Goal: Task Accomplishment & Management: Use online tool/utility

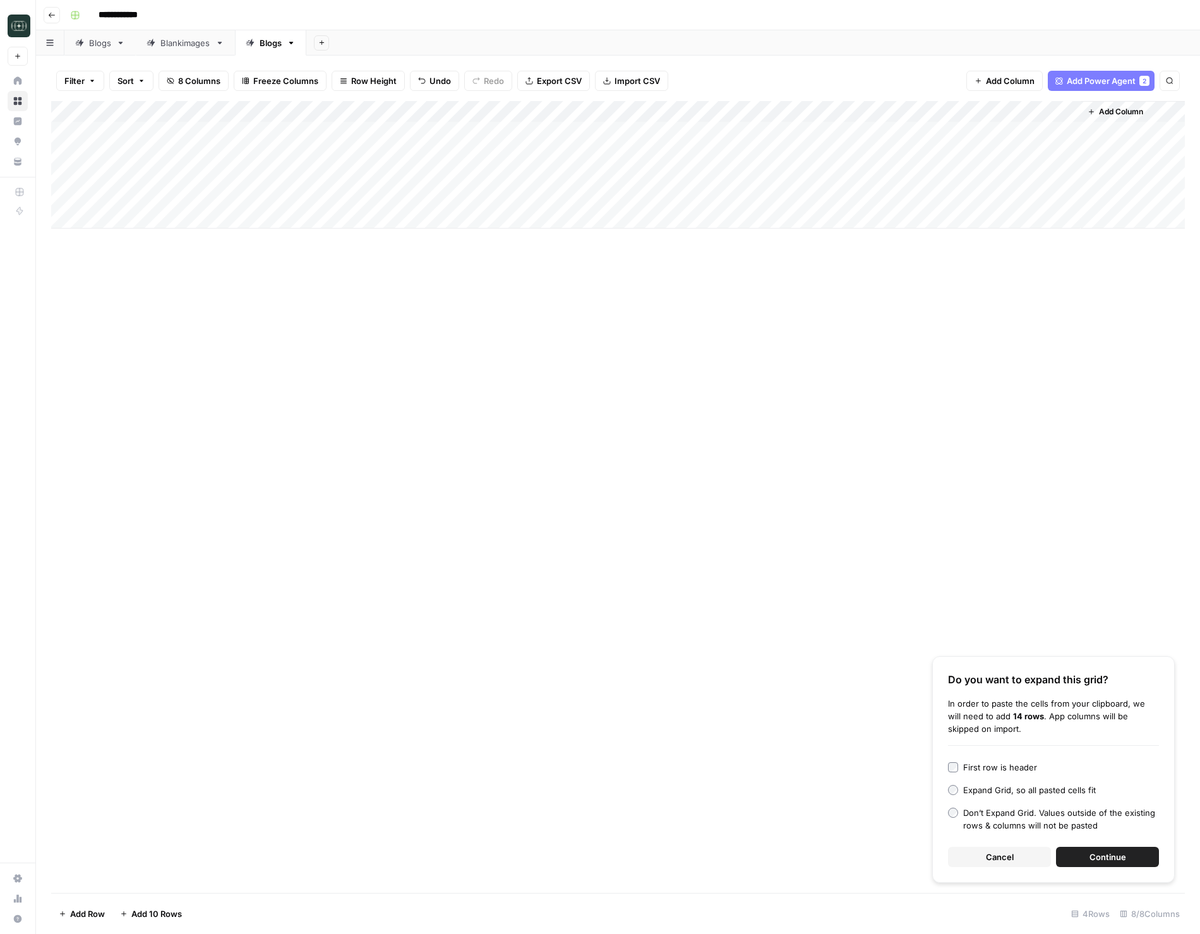
click at [1015, 852] on button "Cancel" at bounding box center [999, 857] width 103 height 20
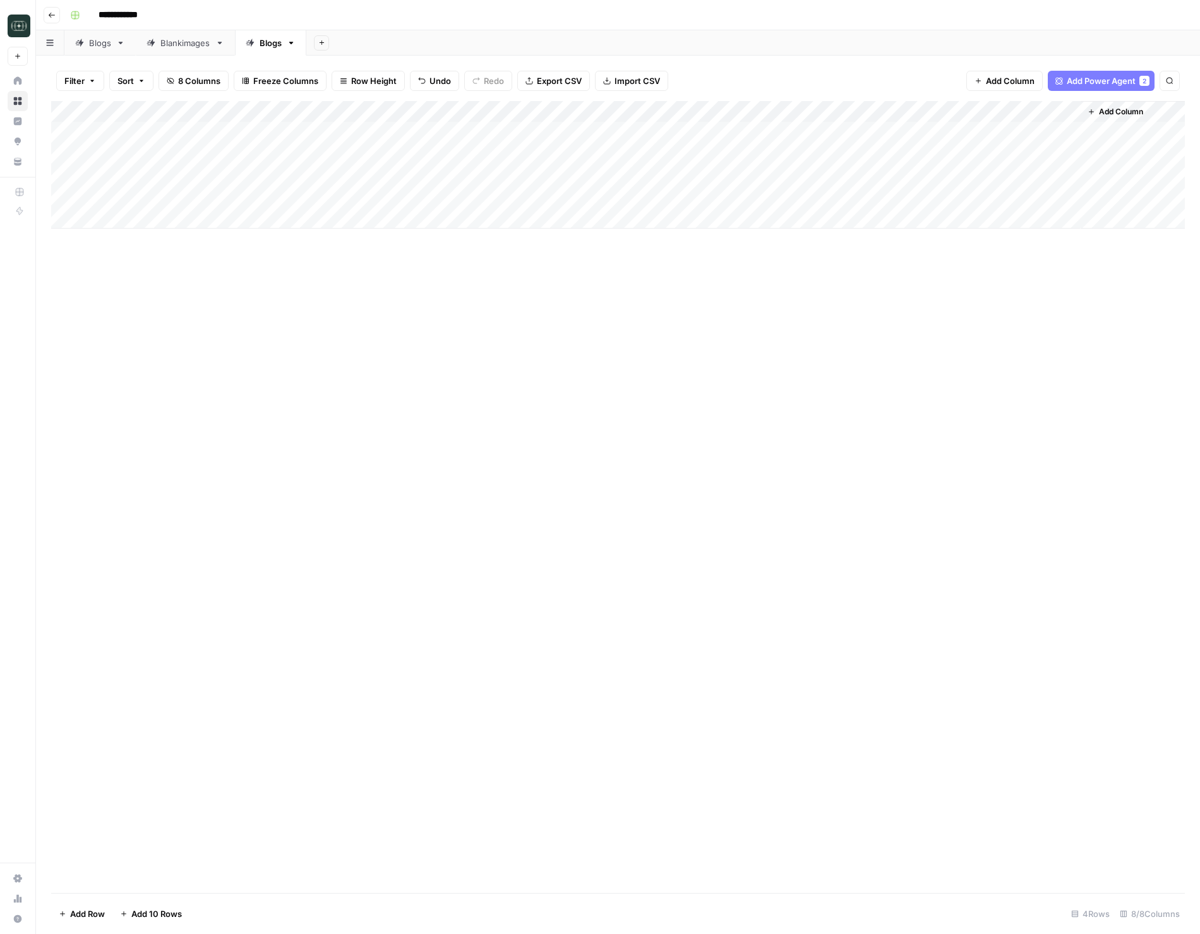
click at [53, 15] on icon "button" at bounding box center [52, 15] width 6 height 5
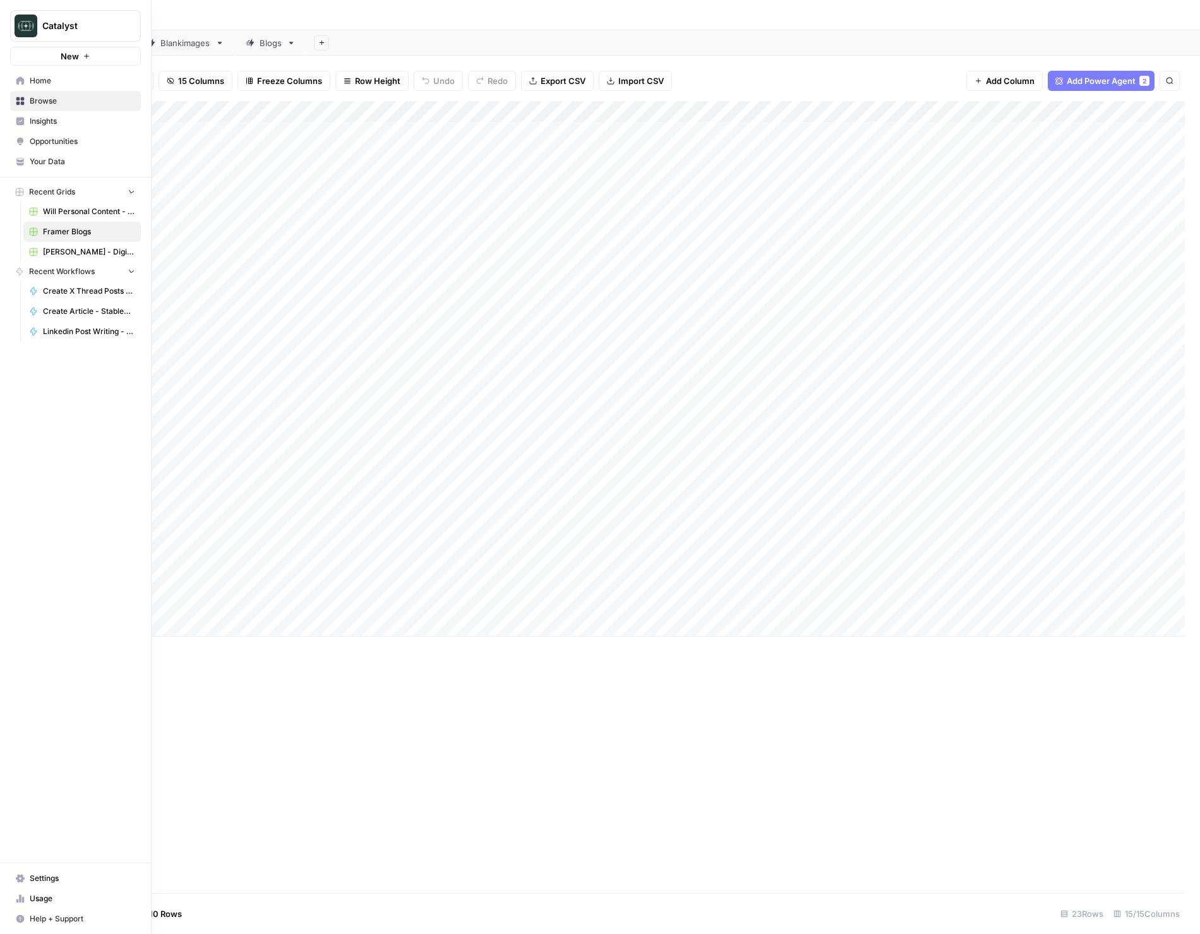
click at [20, 83] on icon at bounding box center [20, 80] width 9 height 9
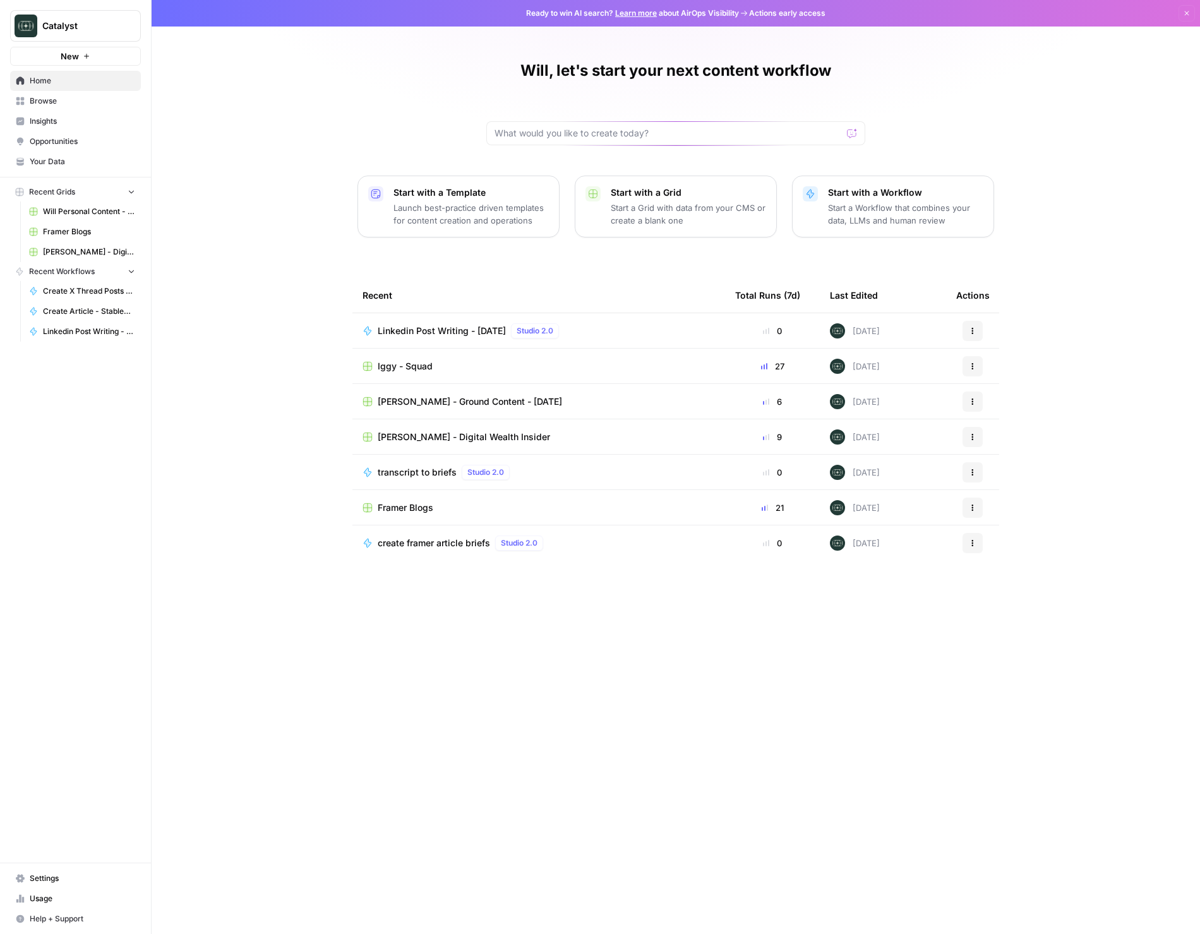
click at [73, 158] on span "Your Data" at bounding box center [83, 161] width 106 height 11
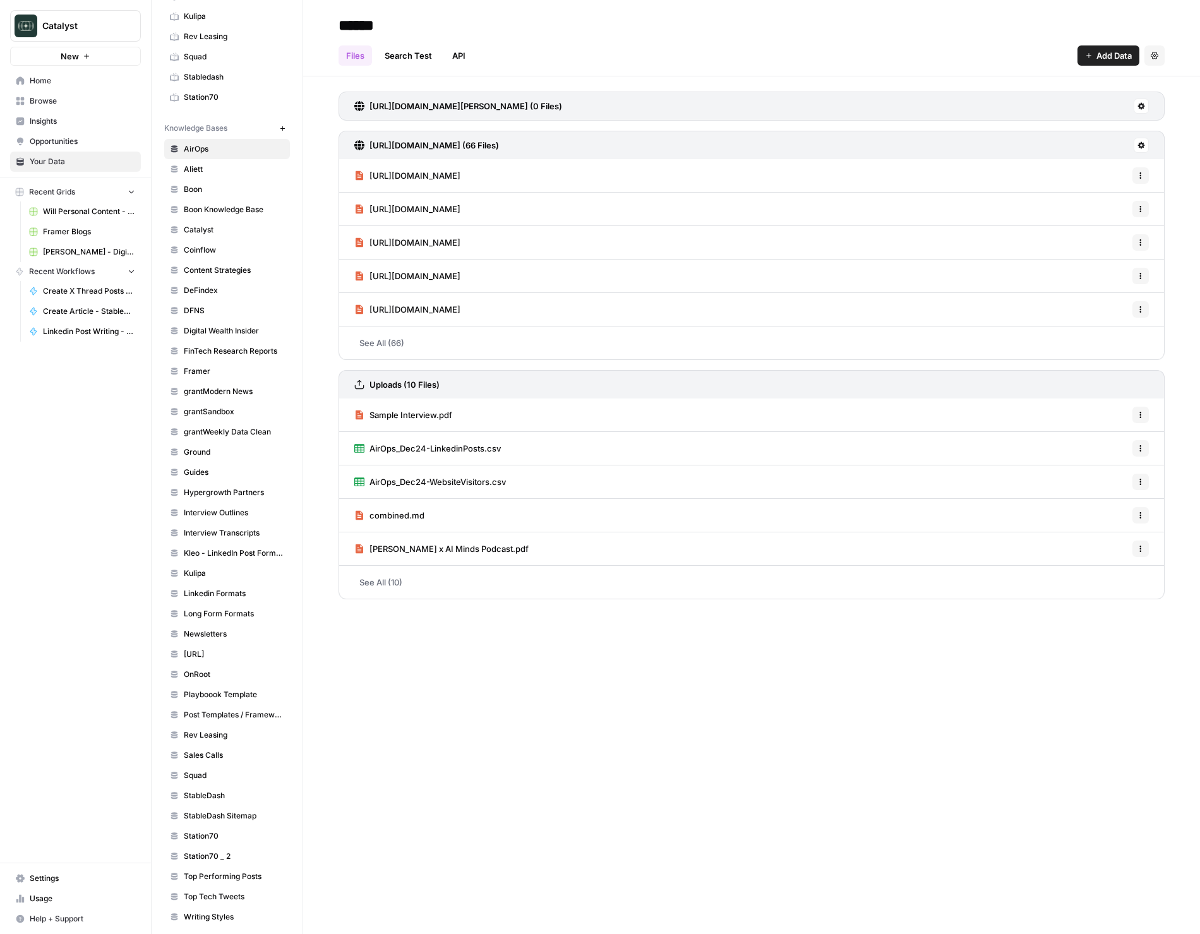
scroll to position [291, 0]
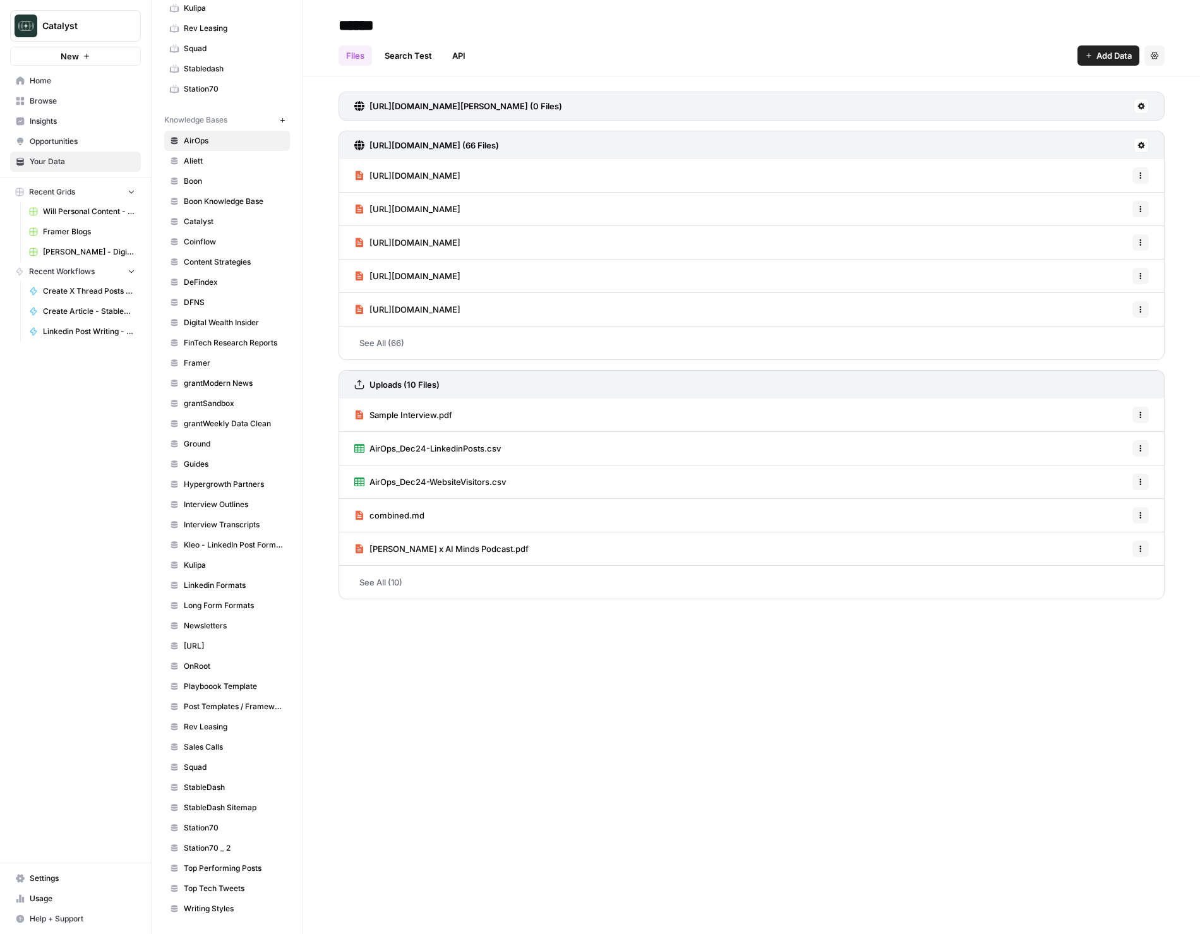
click at [230, 880] on link "Top Tech Tweets" at bounding box center [227, 889] width 126 height 20
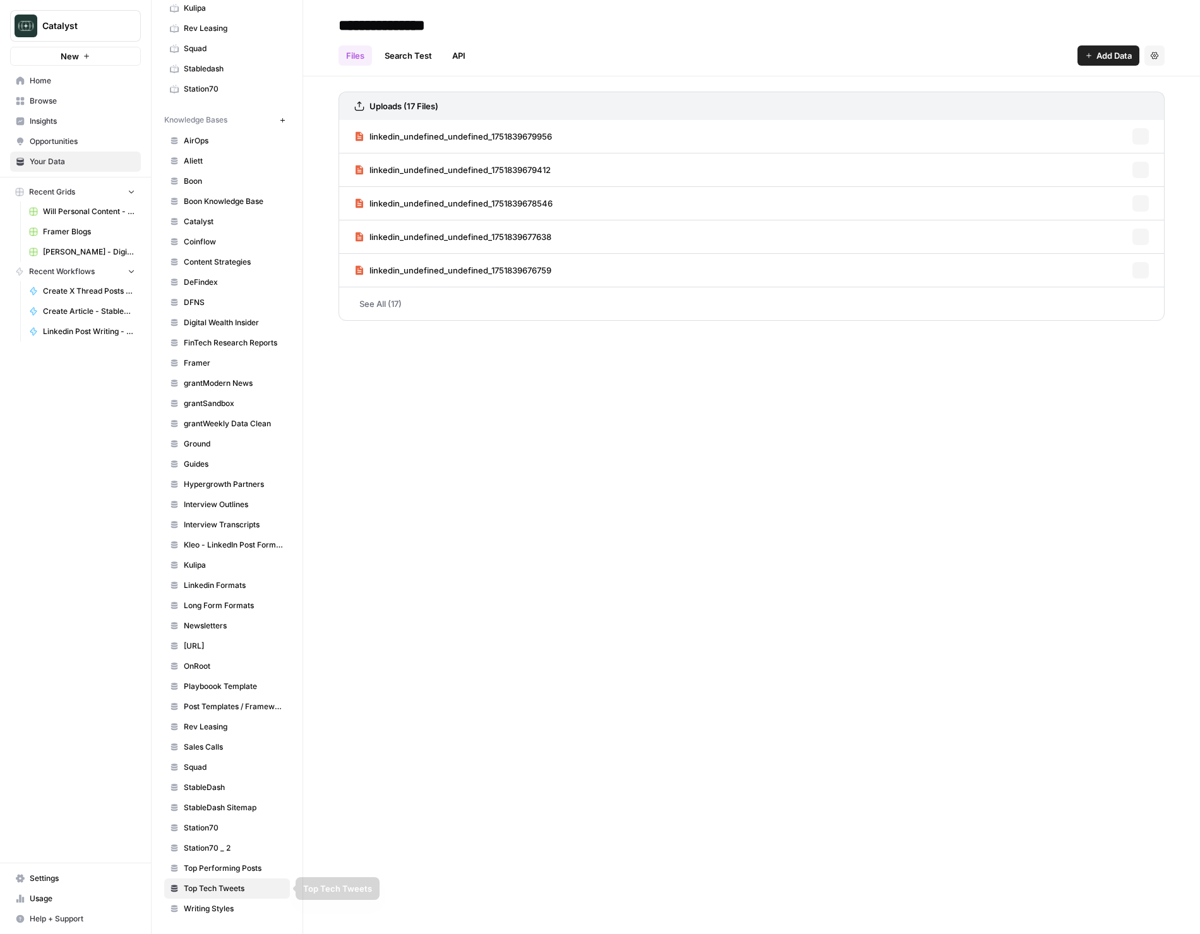
click at [231, 872] on span "Top Performing Posts" at bounding box center [234, 868] width 100 height 11
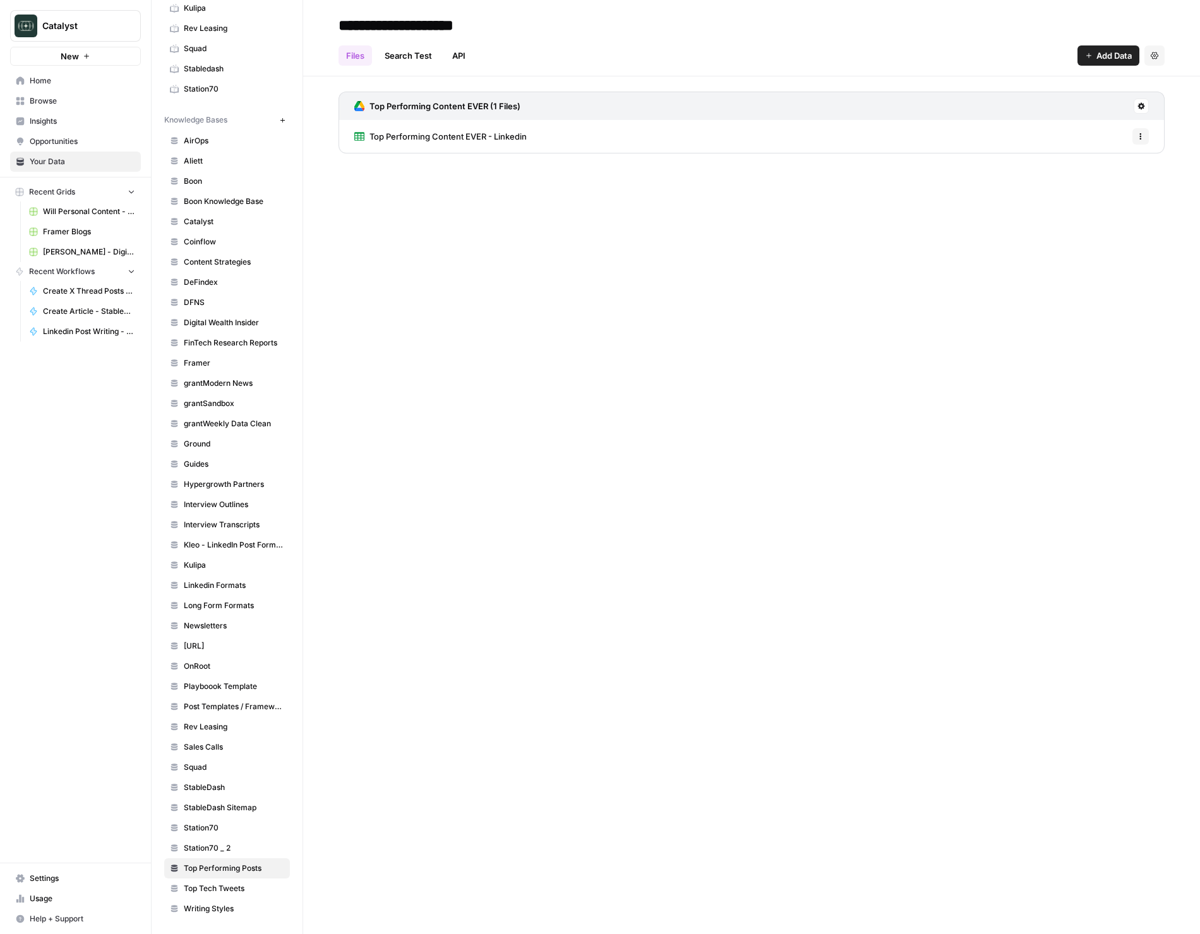
click at [431, 136] on span "Top Performing Content EVER - Linkedin" at bounding box center [448, 136] width 157 height 13
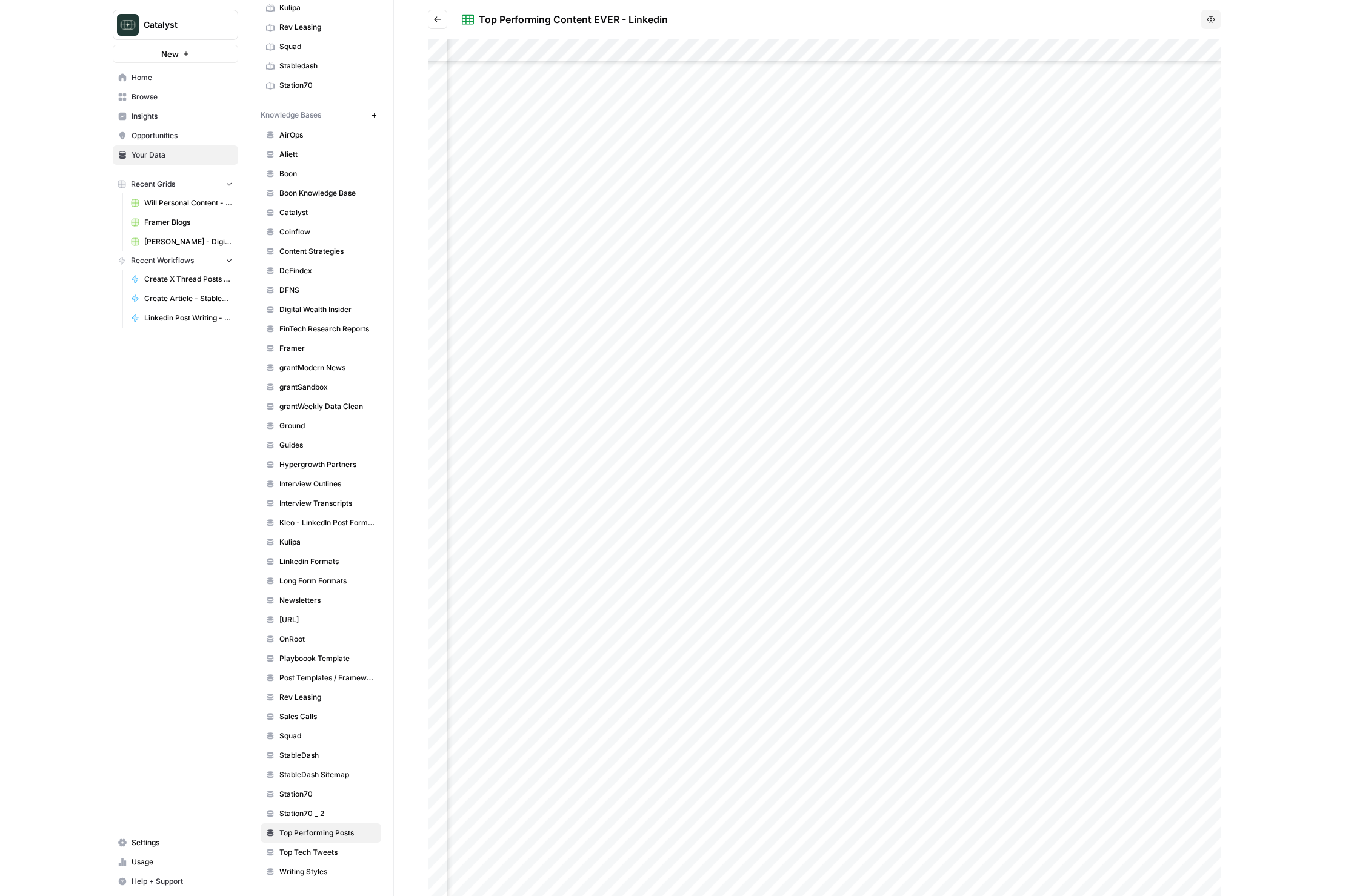
scroll to position [587, 0]
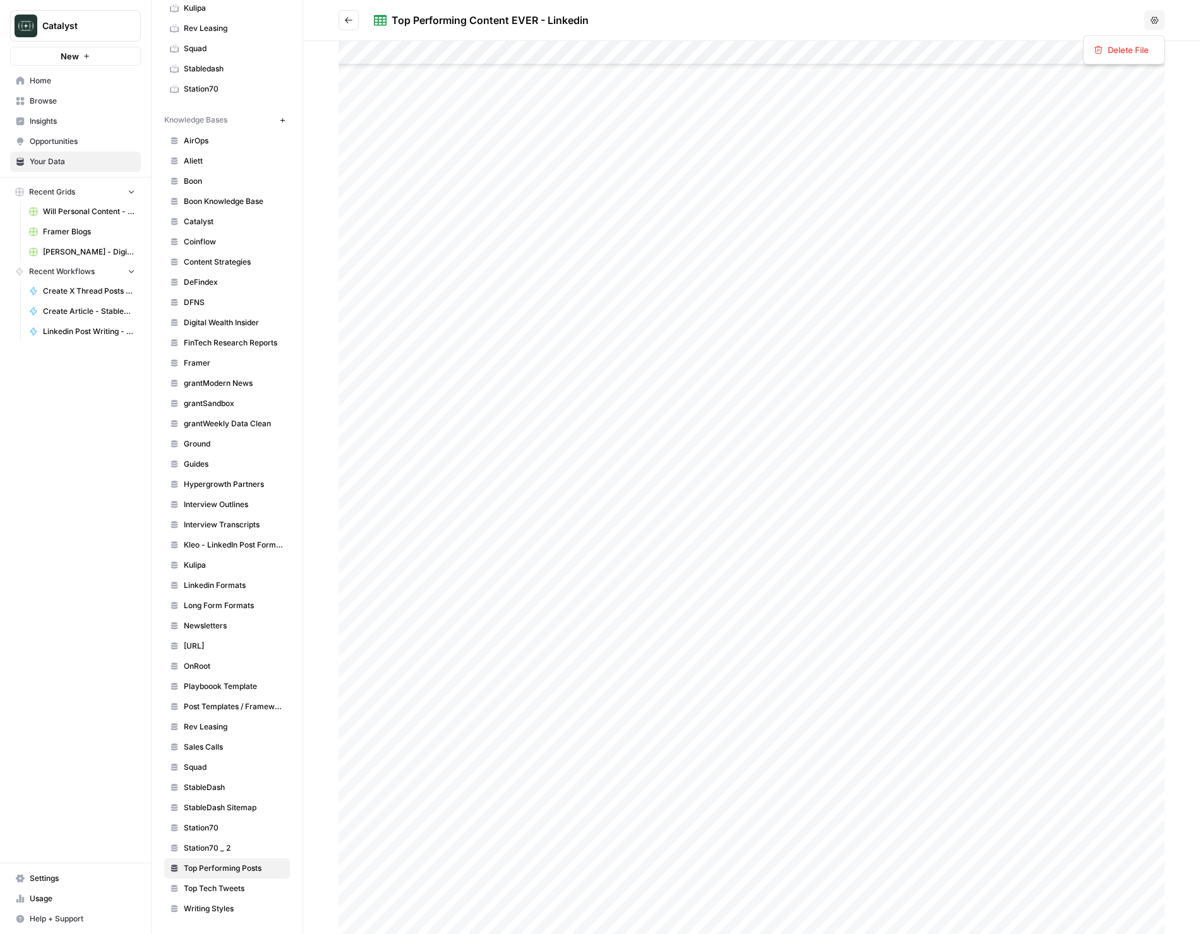
click at [1149, 22] on button "Options" at bounding box center [1155, 20] width 20 height 20
click at [340, 24] on button "Go back" at bounding box center [349, 20] width 20 height 20
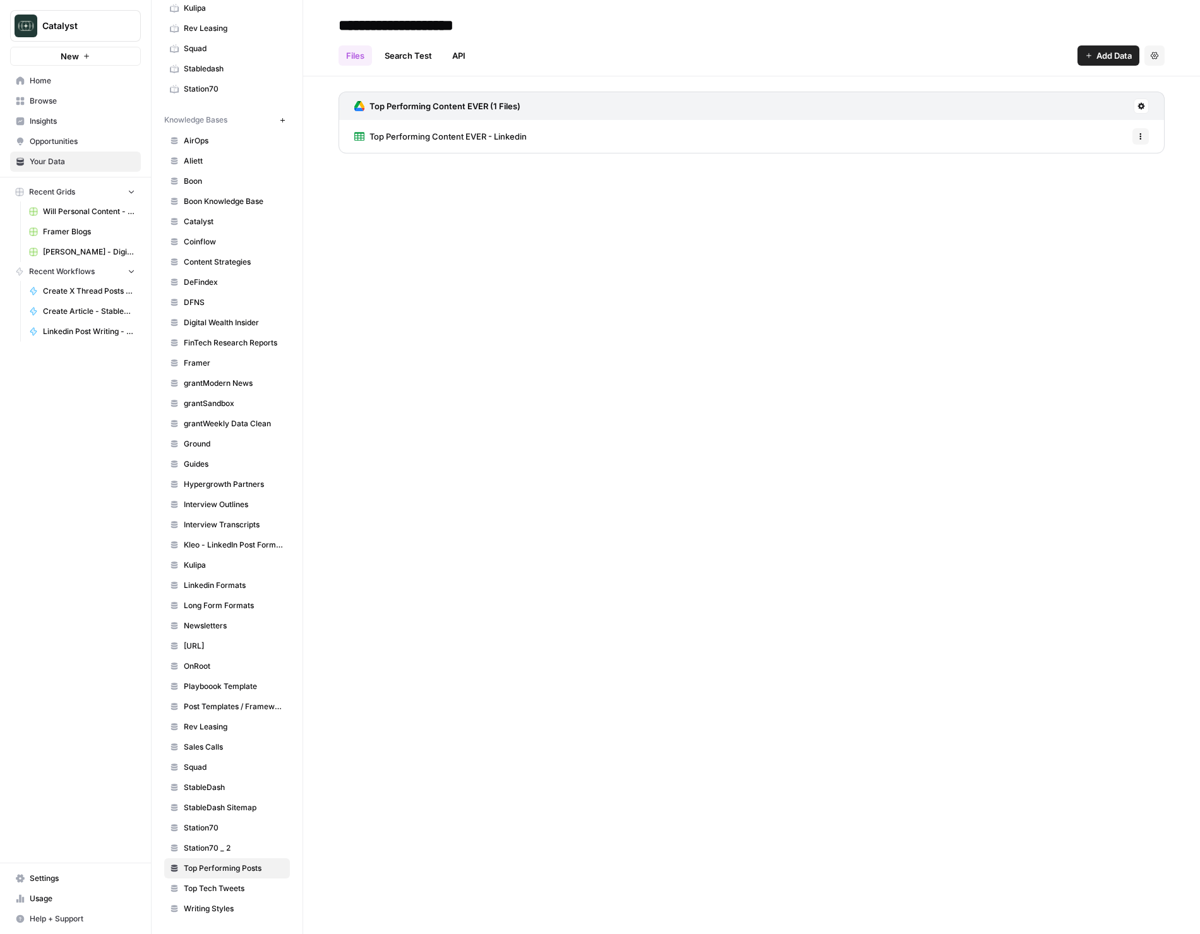
drag, startPoint x: 1149, startPoint y: 99, endPoint x: 1133, endPoint y: 112, distance: 20.2
click at [1149, 99] on div "Top Performing Content EVER (1 Files)" at bounding box center [752, 106] width 826 height 28
click at [1133, 112] on div "Top Performing Content EVER (1 Files)" at bounding box center [752, 106] width 826 height 28
click at [1141, 110] on button at bounding box center [1141, 106] width 15 height 15
click at [1100, 138] on span "Sync Data" at bounding box center [1093, 133] width 78 height 13
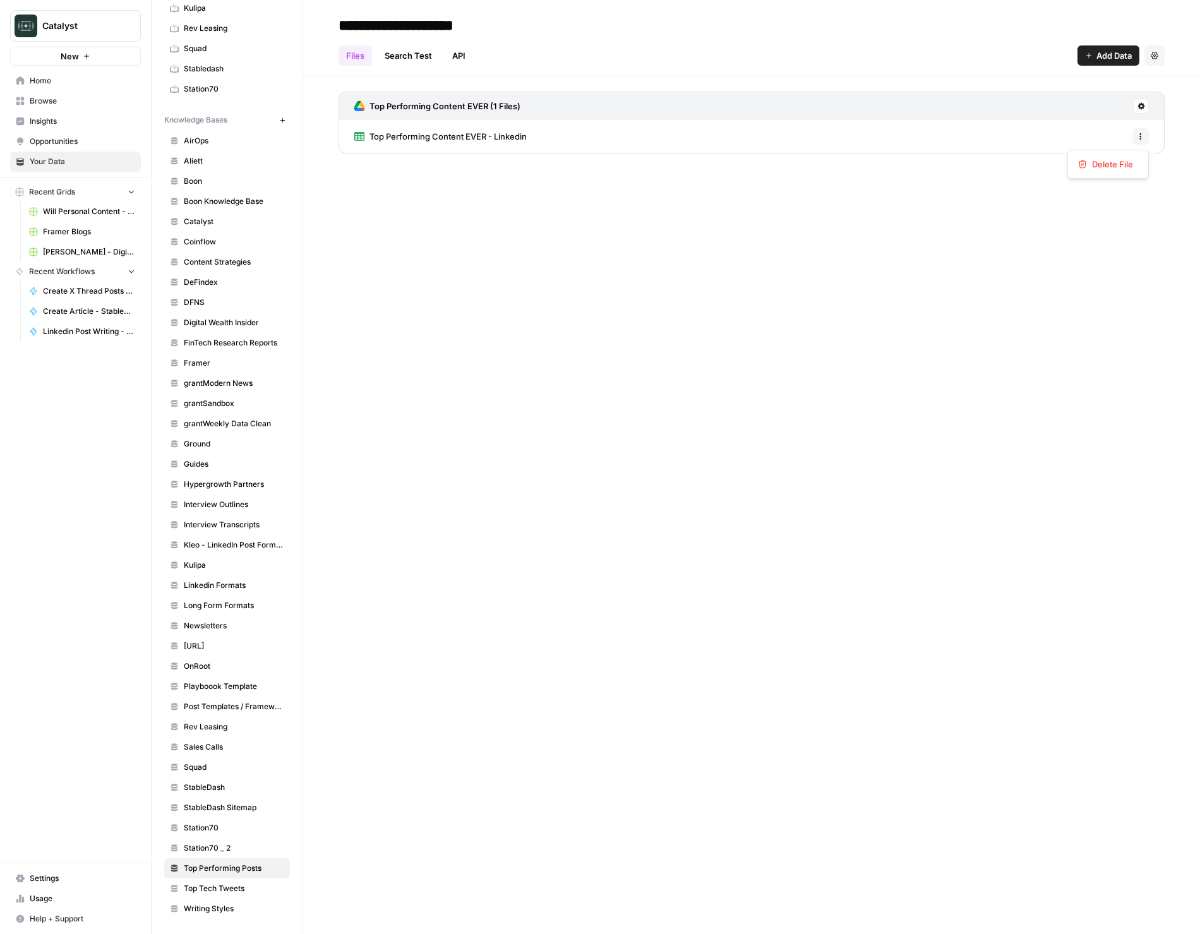
click at [1146, 140] on button "Options" at bounding box center [1141, 136] width 16 height 16
click at [1092, 135] on div "Top Performing Content EVER - Linkedin Options" at bounding box center [752, 136] width 826 height 33
click at [479, 135] on span "Top Performing Content EVER - Linkedin" at bounding box center [448, 136] width 157 height 13
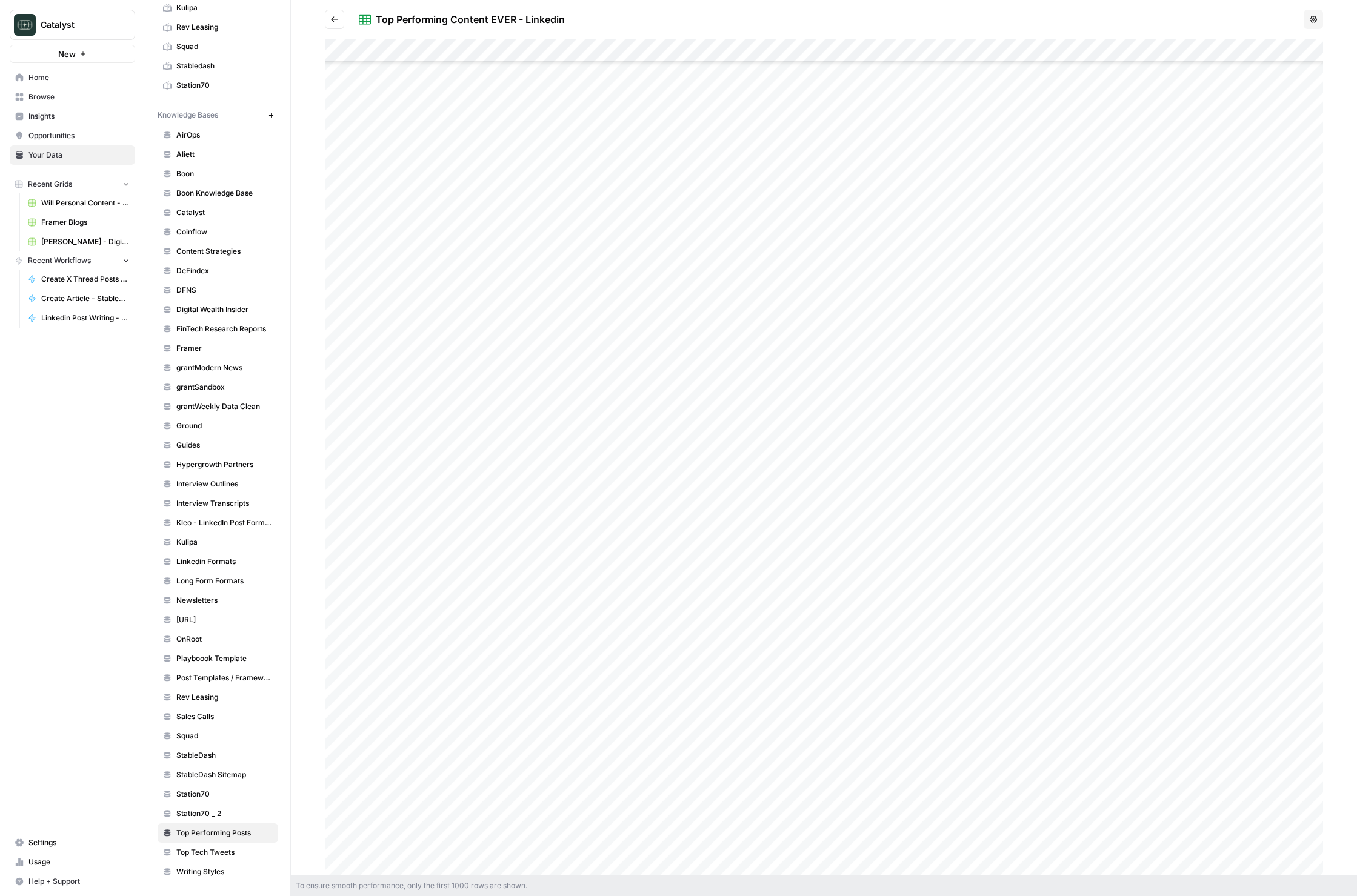
scroll to position [5341, 0]
click at [331, 18] on icon "Go back" at bounding box center [334, 19] width 9 height 9
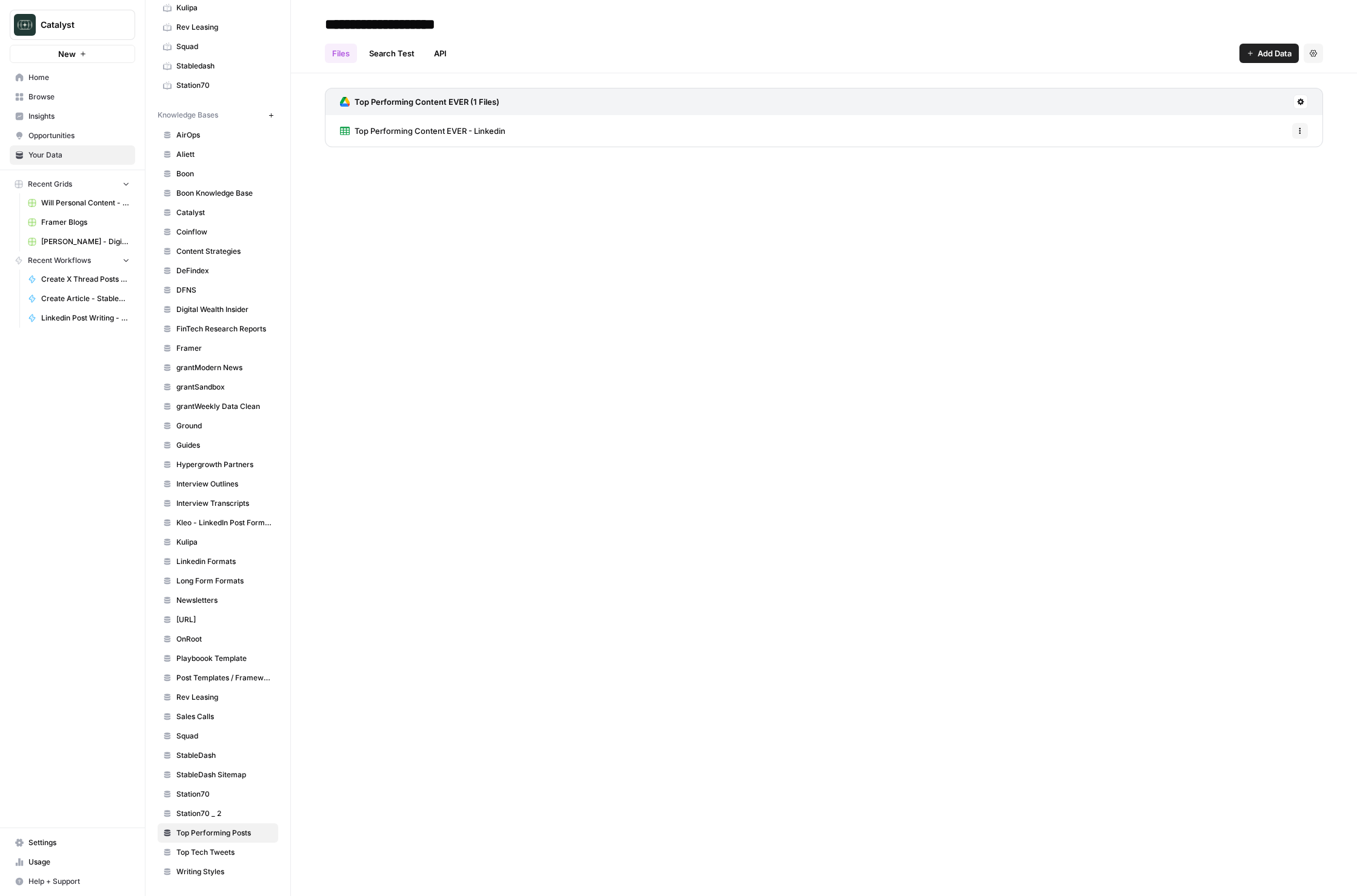
click at [1152, 104] on button at bounding box center [1300, 102] width 14 height 14
click at [1152, 141] on span "Schedule Data Sync" at bounding box center [1255, 145] width 75 height 12
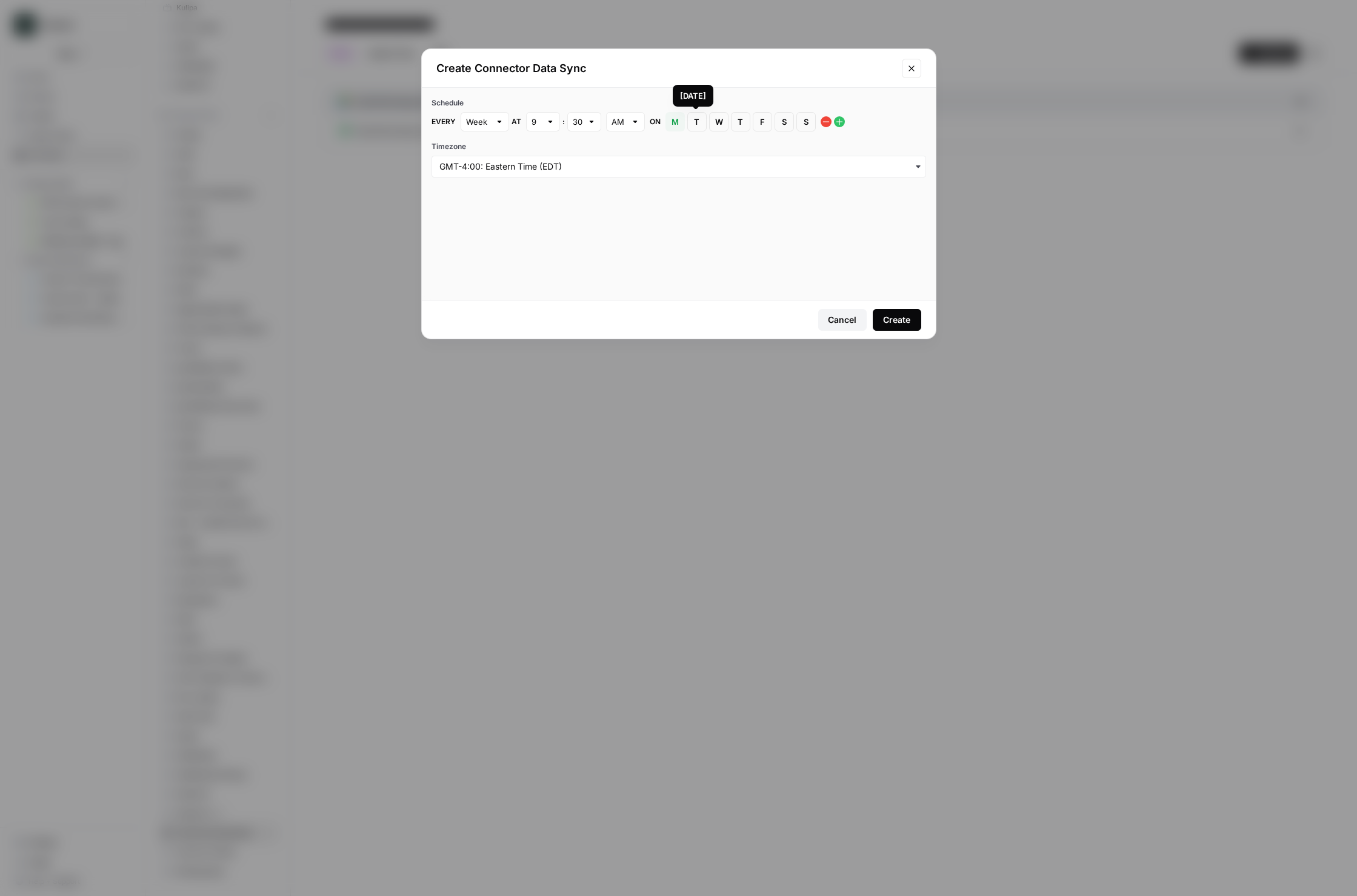
click at [692, 129] on button "T Tuesday" at bounding box center [697, 122] width 19 height 19
click at [873, 314] on button "Create" at bounding box center [897, 319] width 49 height 22
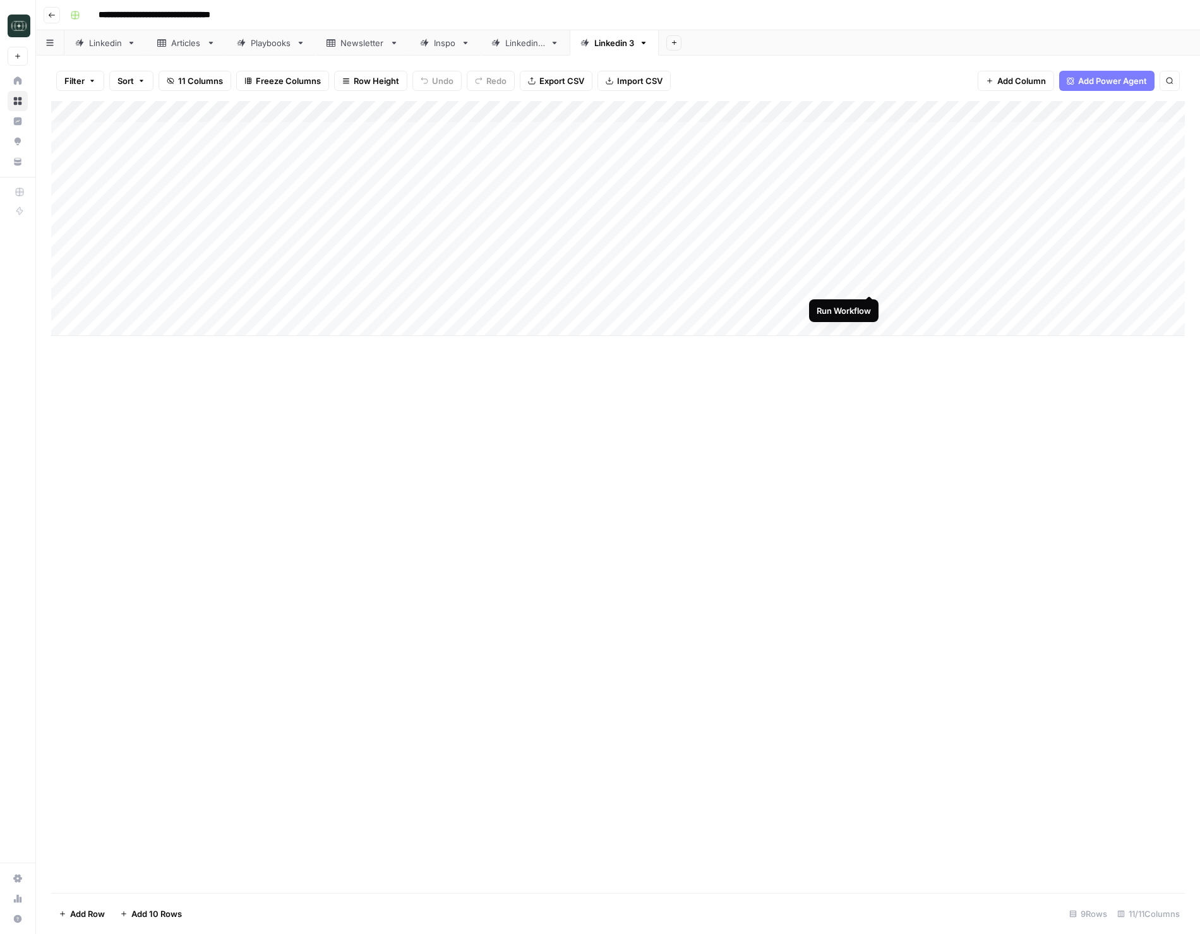
click at [867, 282] on div "Add Column" at bounding box center [618, 218] width 1134 height 235
click at [871, 306] on div "Add Column" at bounding box center [618, 218] width 1134 height 235
click at [869, 260] on div "Add Column" at bounding box center [618, 218] width 1134 height 235
click at [911, 419] on div "Add Column" at bounding box center [618, 497] width 1134 height 792
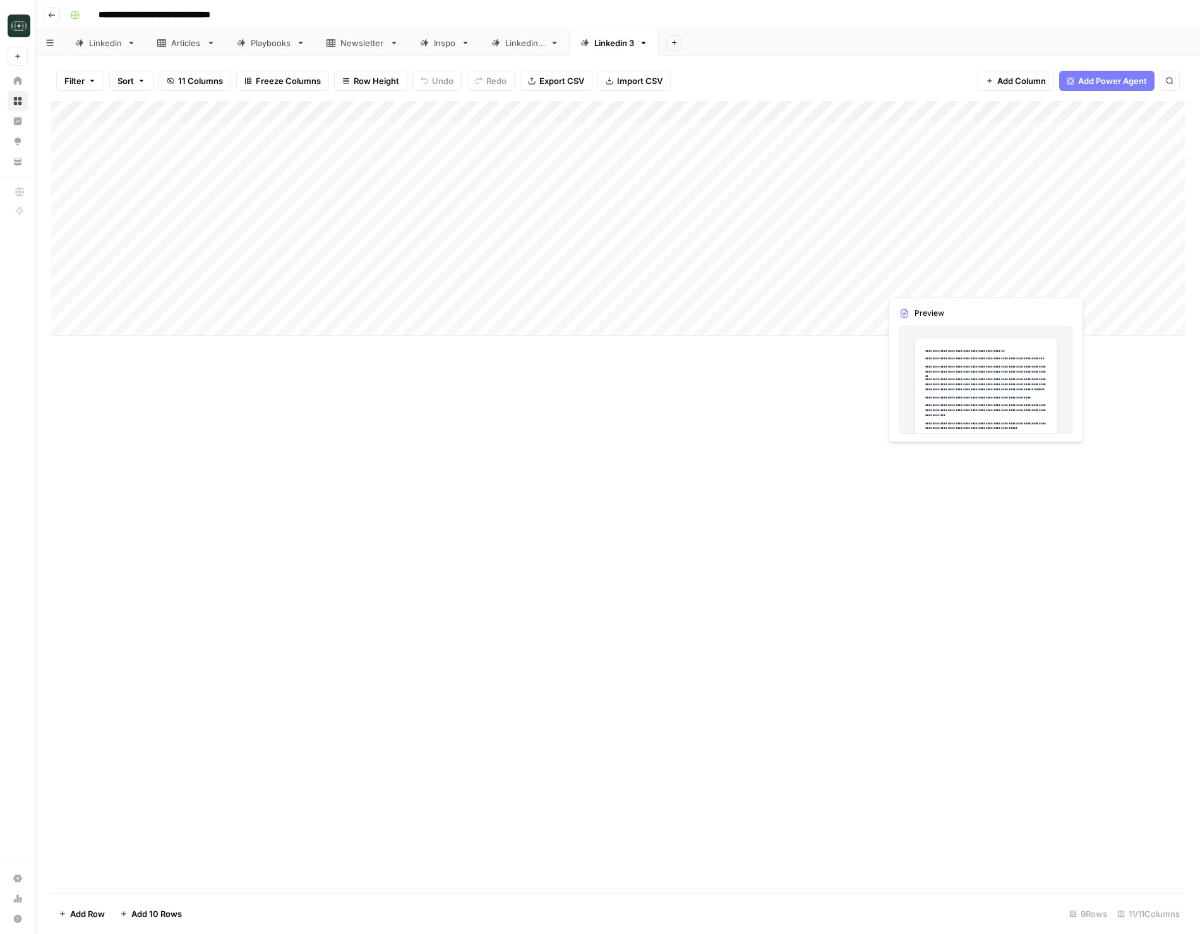
click at [970, 284] on div "Add Column" at bounding box center [618, 218] width 1134 height 235
click at [982, 284] on div "Add Column" at bounding box center [618, 218] width 1134 height 235
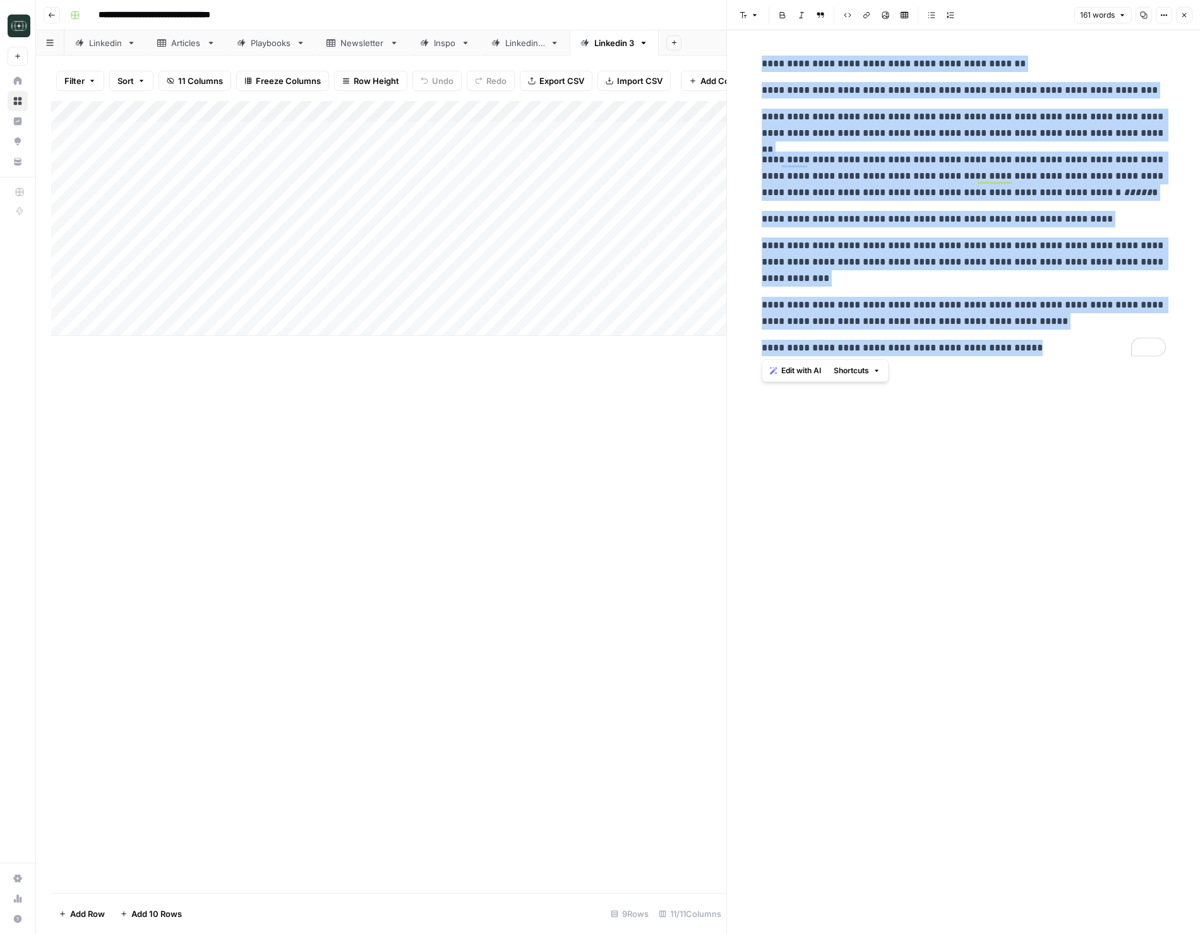
drag, startPoint x: 1025, startPoint y: 347, endPoint x: 758, endPoint y: 66, distance: 387.0
click at [758, 66] on div "**********" at bounding box center [963, 206] width 419 height 311
click at [965, 160] on p "**********" at bounding box center [964, 176] width 404 height 49
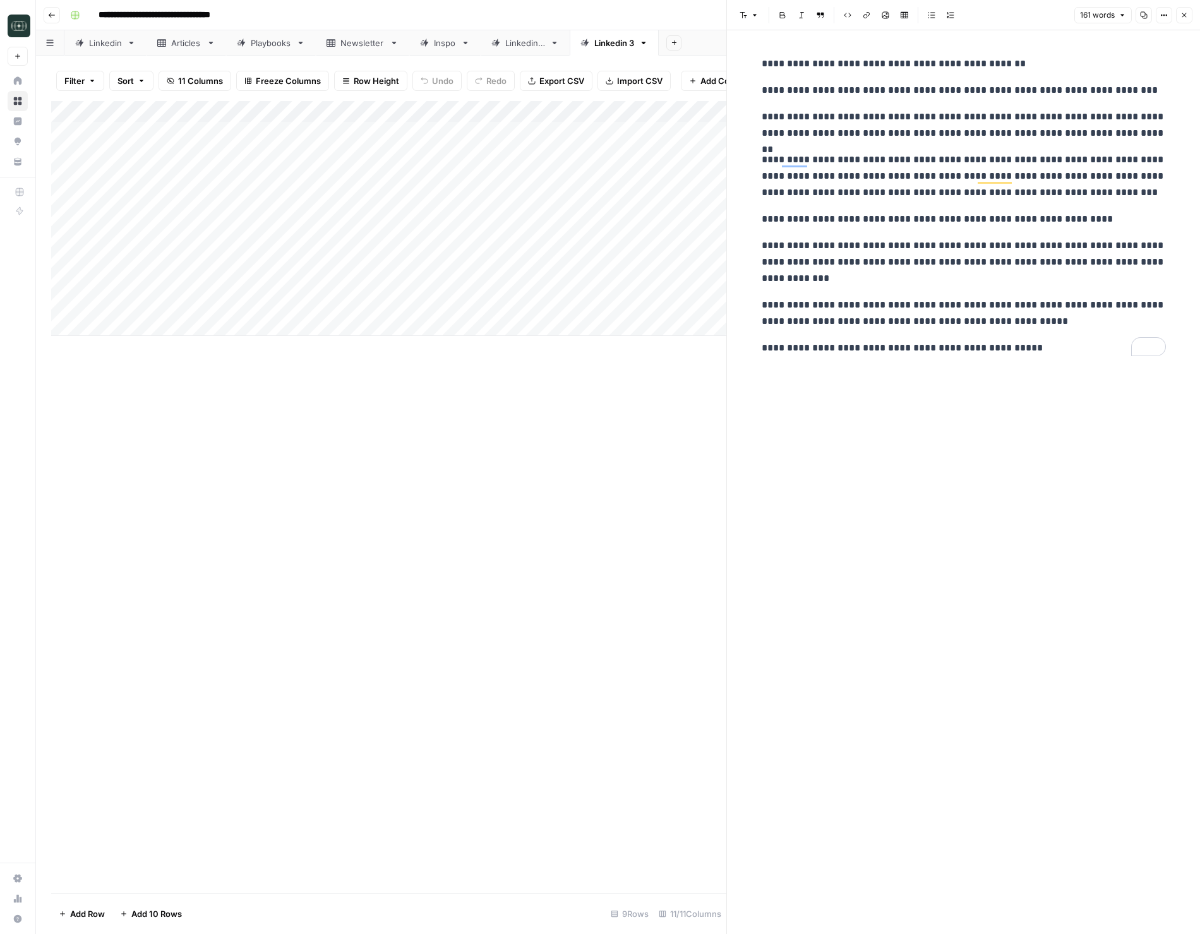
click at [1179, 17] on button "Close" at bounding box center [1184, 15] width 16 height 16
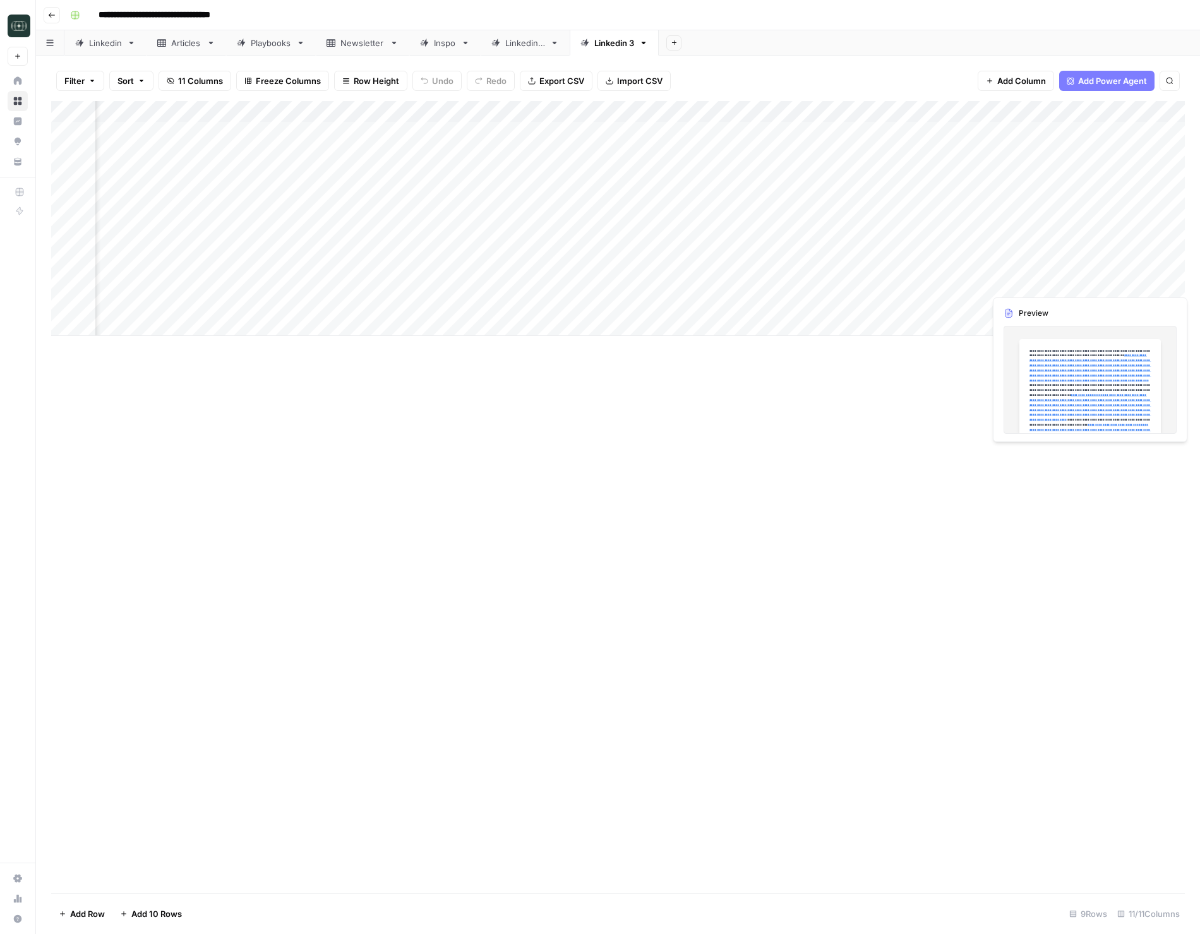
scroll to position [0, 209]
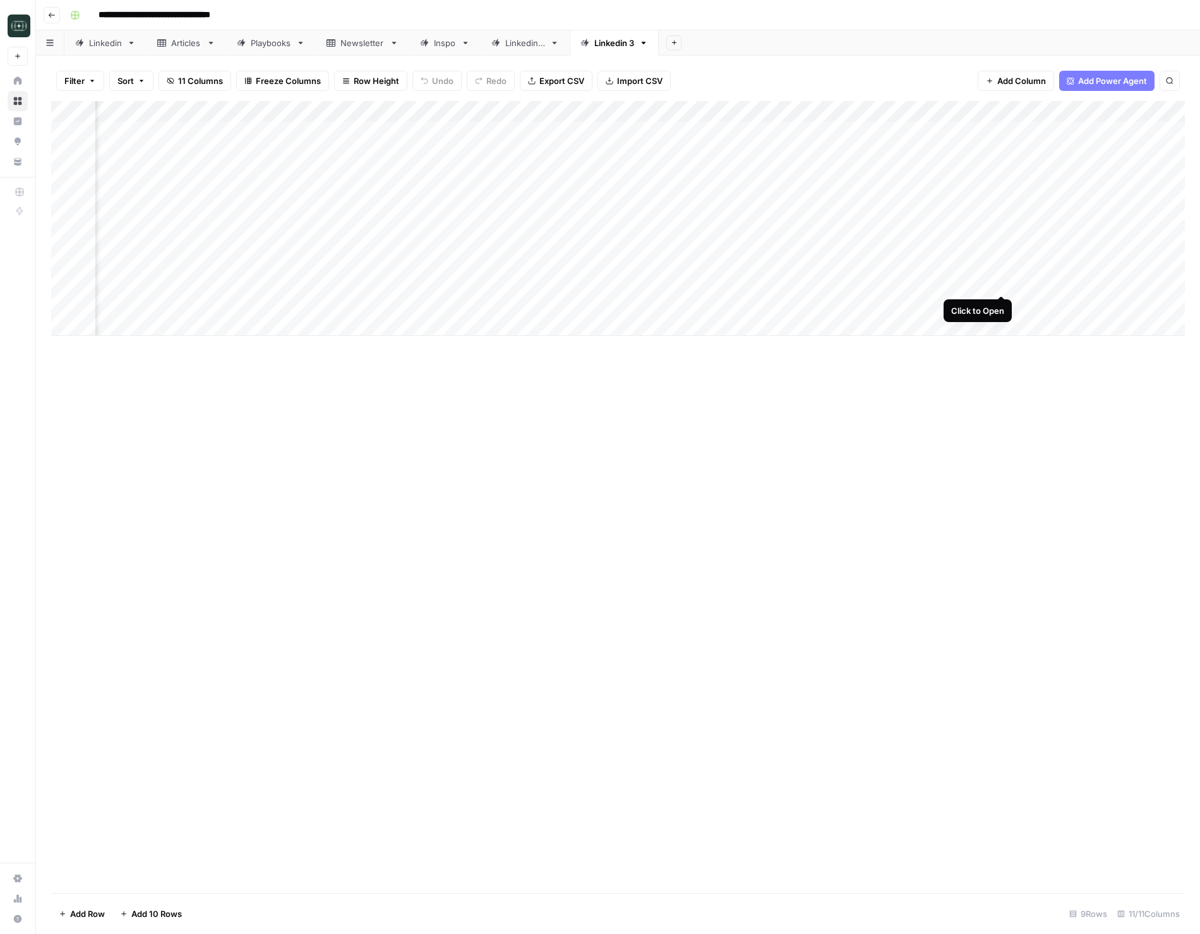
click at [1002, 284] on div "Add Column" at bounding box center [618, 218] width 1134 height 235
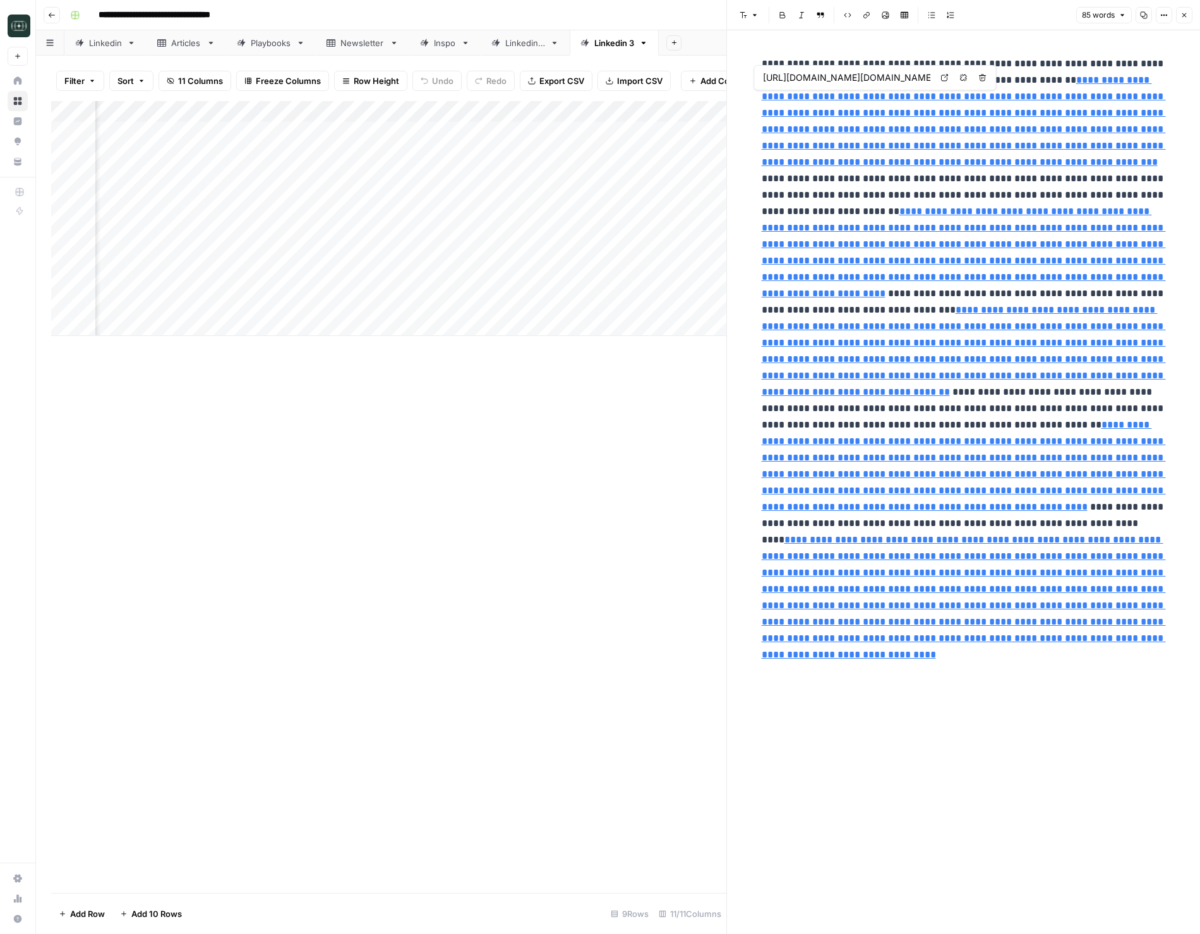
click at [950, 77] on link "Open in a new tab" at bounding box center [945, 77] width 16 height 16
click at [977, 238] on link "**********" at bounding box center [964, 253] width 404 height 92
click at [941, 207] on icon at bounding box center [944, 209] width 7 height 7
type input "https://medium.com/@aspendigitalAMP/ethereum-vs-solana-a-non-technical-comparis…"
click at [967, 476] on link "**********" at bounding box center [964, 466] width 404 height 92
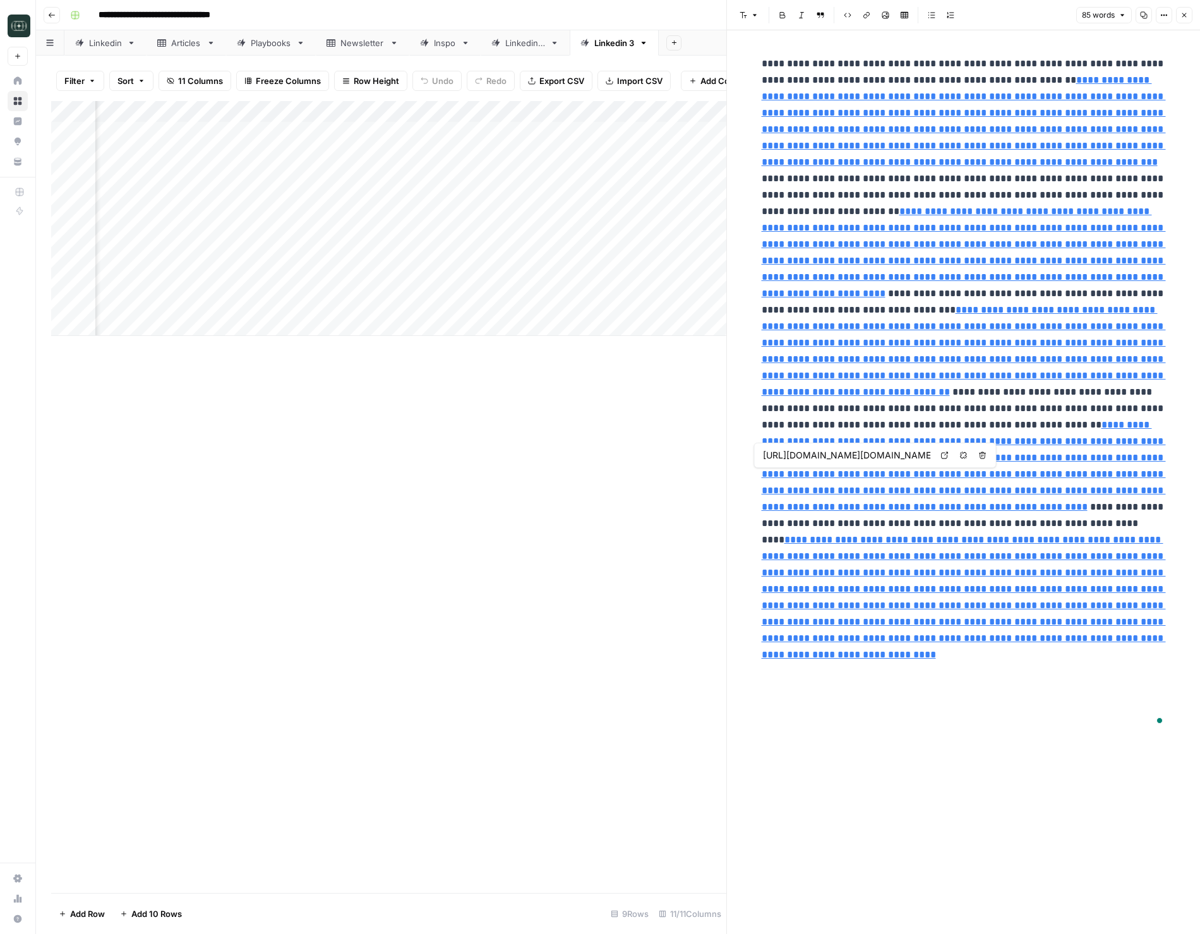
click at [943, 457] on icon at bounding box center [945, 456] width 8 height 8
type input "https://cryptonary.com/research/ethereum-vs-solana-l1-tech-and-adoption-key-dif…"
click at [962, 614] on p "**********" at bounding box center [964, 392] width 404 height 673
click at [994, 573] on link "**********" at bounding box center [964, 597] width 404 height 124
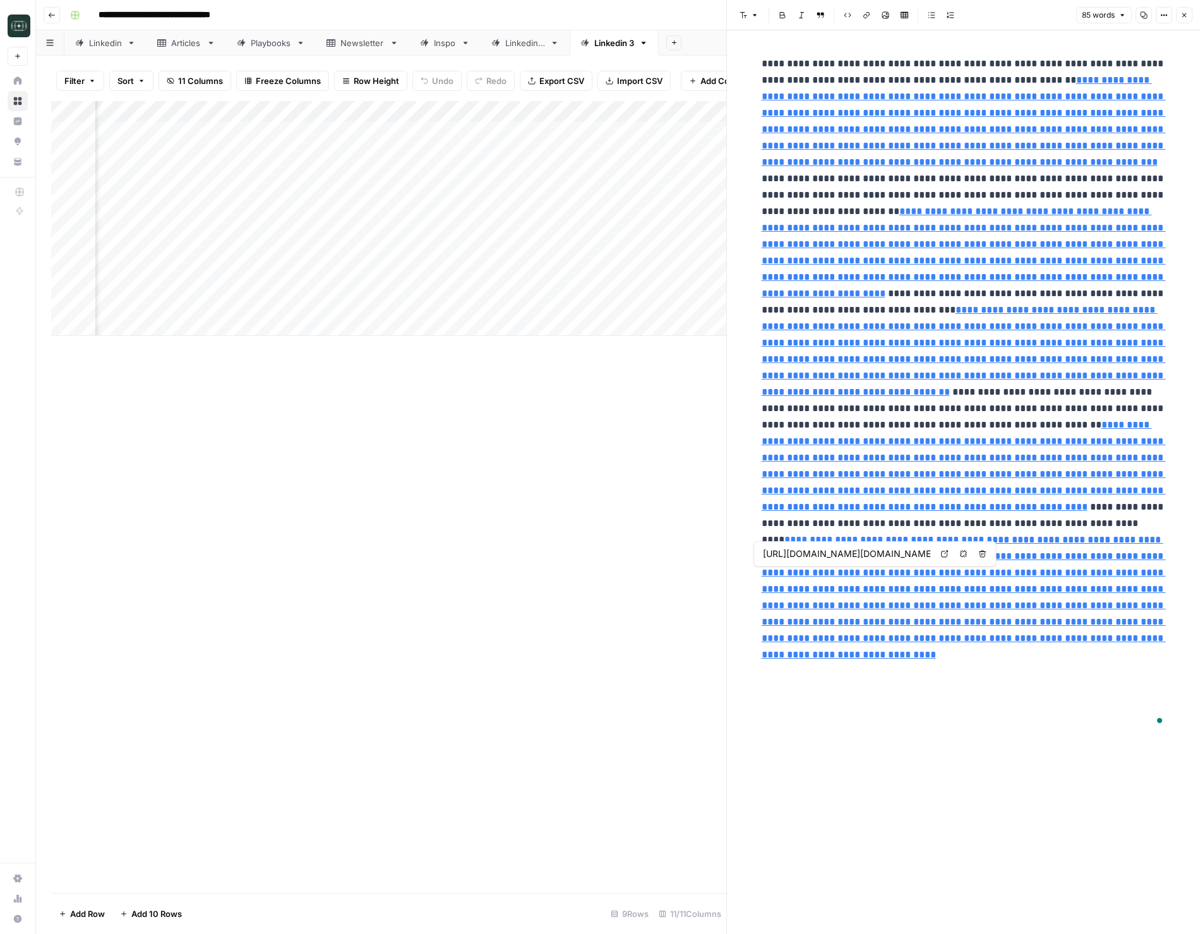
click at [946, 555] on icon at bounding box center [945, 554] width 8 height 8
type input "https://www.bitget.com/news/detail/12560604321440%22,%22original_url%22:%22http…"
type input "https://news.bitcoin.com/ethereum-still-holds-the-lions-share-of-defi-tvl-as-tr…"
drag, startPoint x: 1181, startPoint y: 14, endPoint x: 1147, endPoint y: 25, distance: 36.4
click at [1178, 15] on button "Close" at bounding box center [1184, 15] width 16 height 16
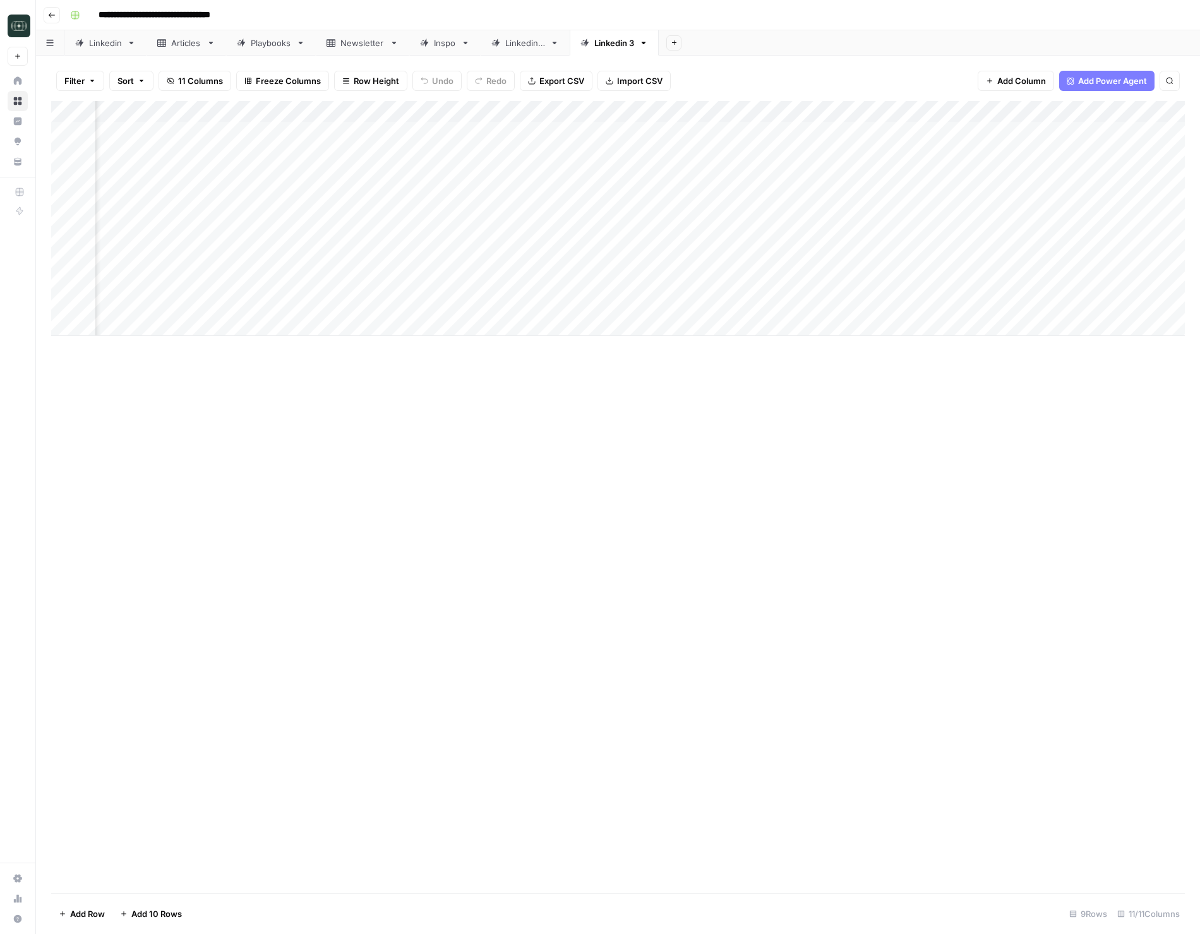
click at [771, 305] on div "Add Column" at bounding box center [618, 218] width 1134 height 235
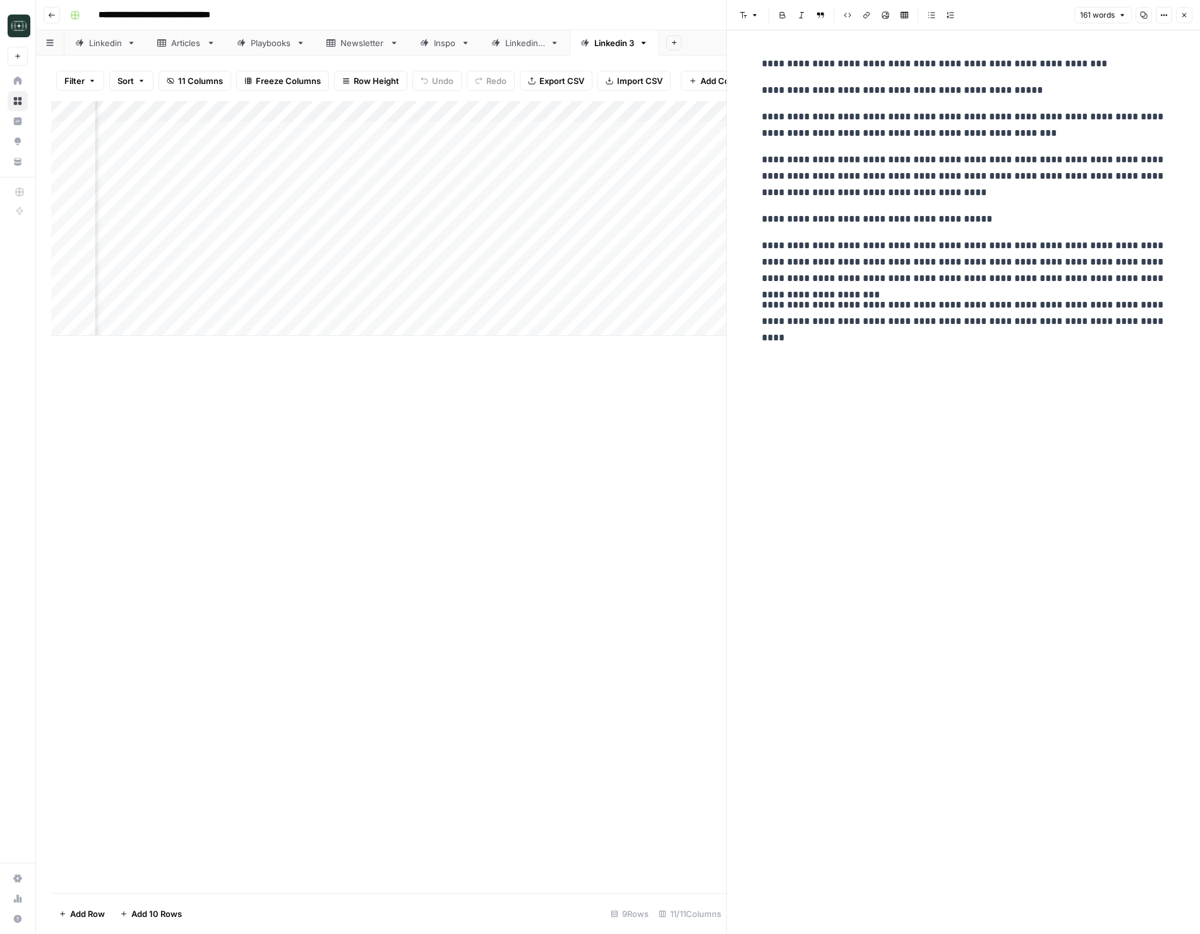
click at [908, 299] on p "**********" at bounding box center [964, 313] width 404 height 33
click at [869, 200] on p "**********" at bounding box center [964, 176] width 404 height 49
click at [906, 272] on p "**********" at bounding box center [964, 262] width 404 height 49
copy div "**********"
click at [974, 243] on p "**********" at bounding box center [964, 262] width 404 height 49
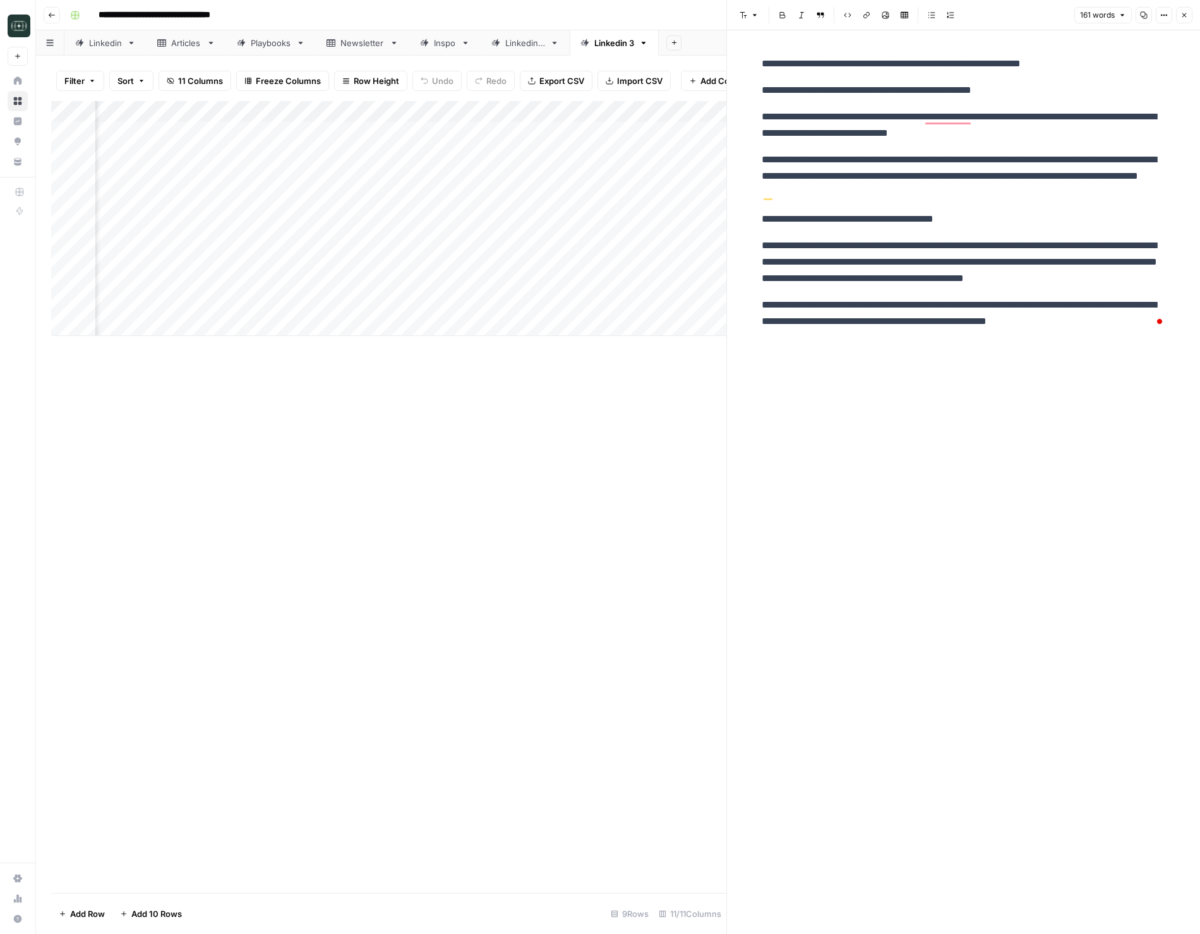
click at [1187, 18] on icon "button" at bounding box center [1185, 15] width 8 height 8
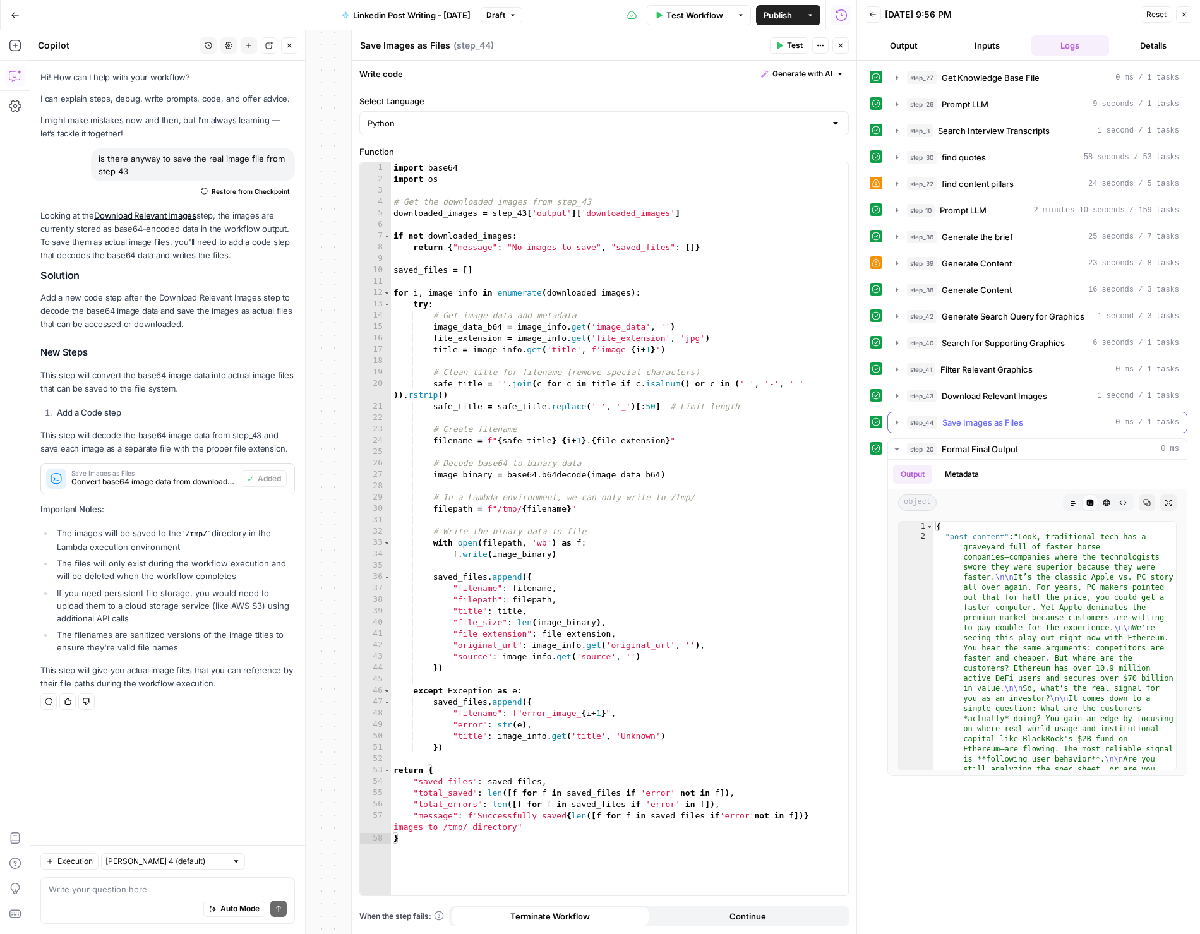
click at [891, 427] on button "step_44 Save Images as Files 0 ms / 1 tasks" at bounding box center [1037, 423] width 299 height 20
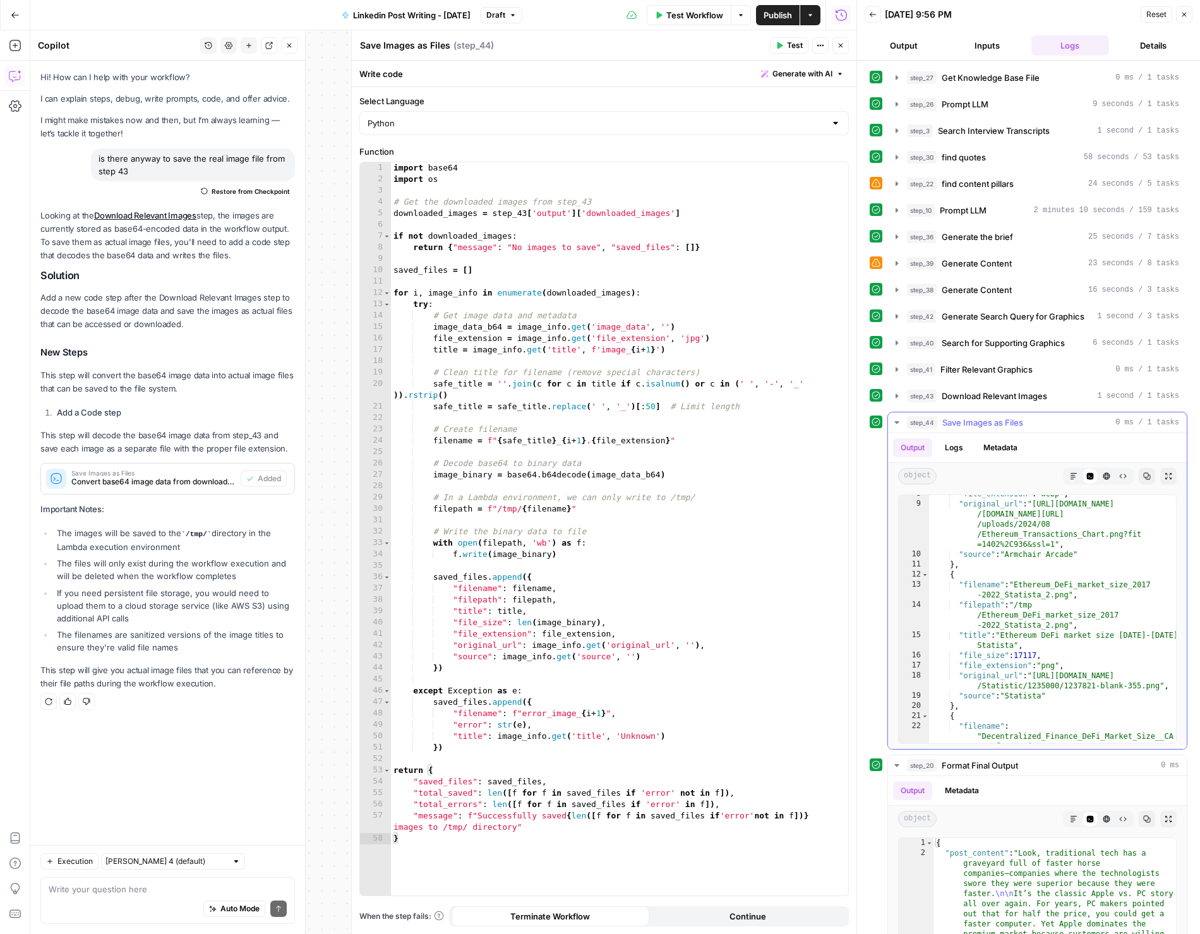
scroll to position [138, 0]
type textarea "**********"
drag, startPoint x: 1159, startPoint y: 687, endPoint x: 1035, endPoint y: 679, distance: 124.7
click at [1035, 679] on div ""file_extension" : "webp" , "original_url" : "https://i0.wp.com /armchairarcade…" at bounding box center [1052, 633] width 247 height 289
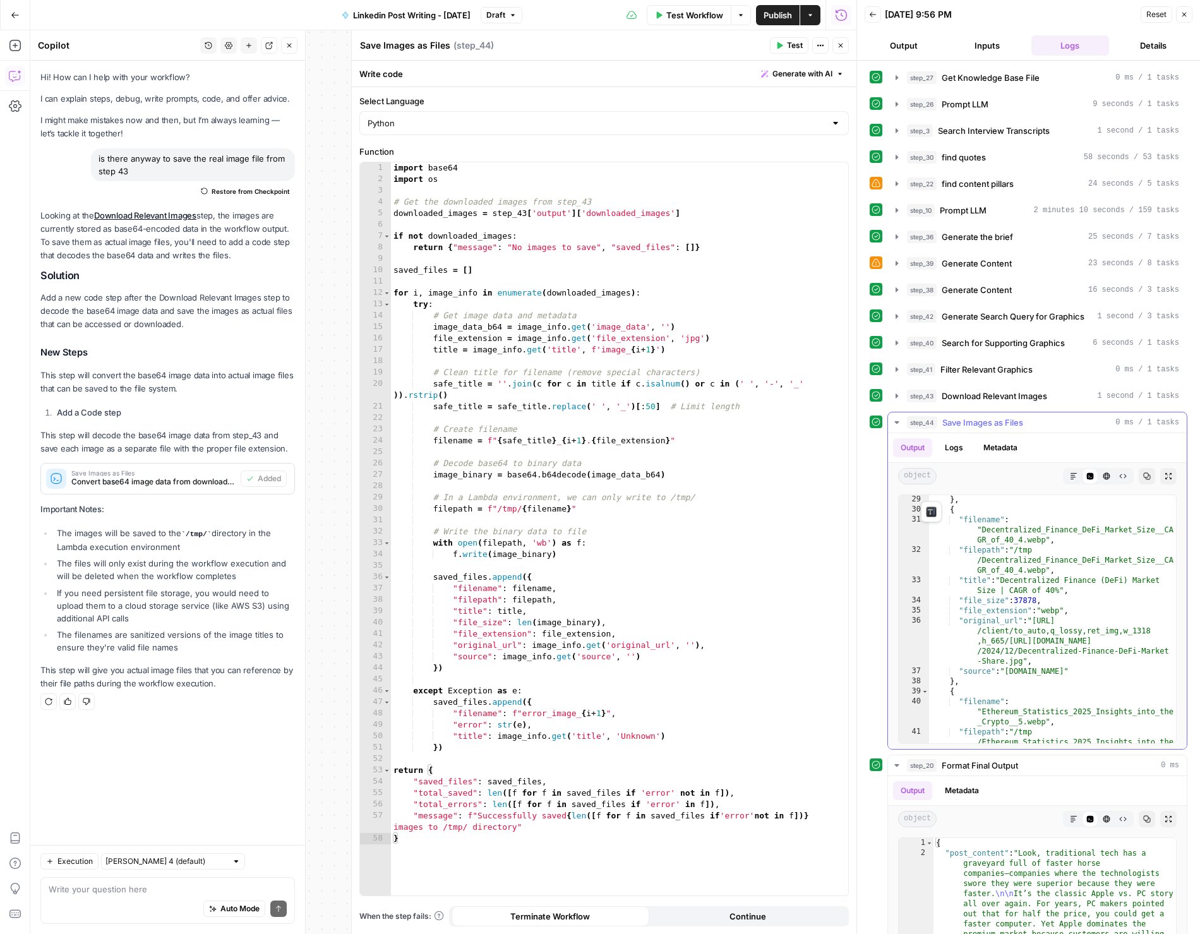
scroll to position [560, 0]
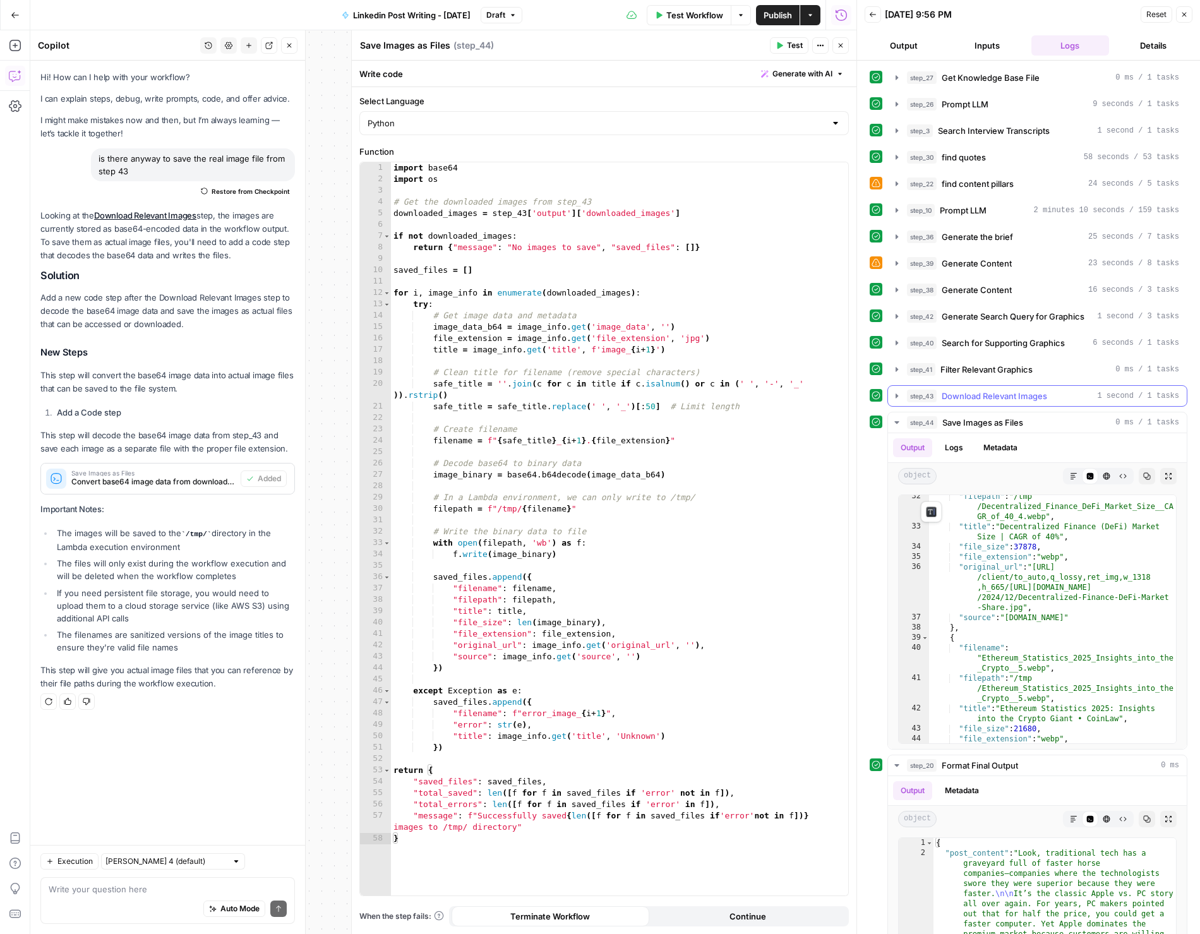
click at [890, 399] on button "step_43 Download Relevant Images 1 second / 1 tasks" at bounding box center [1037, 396] width 299 height 20
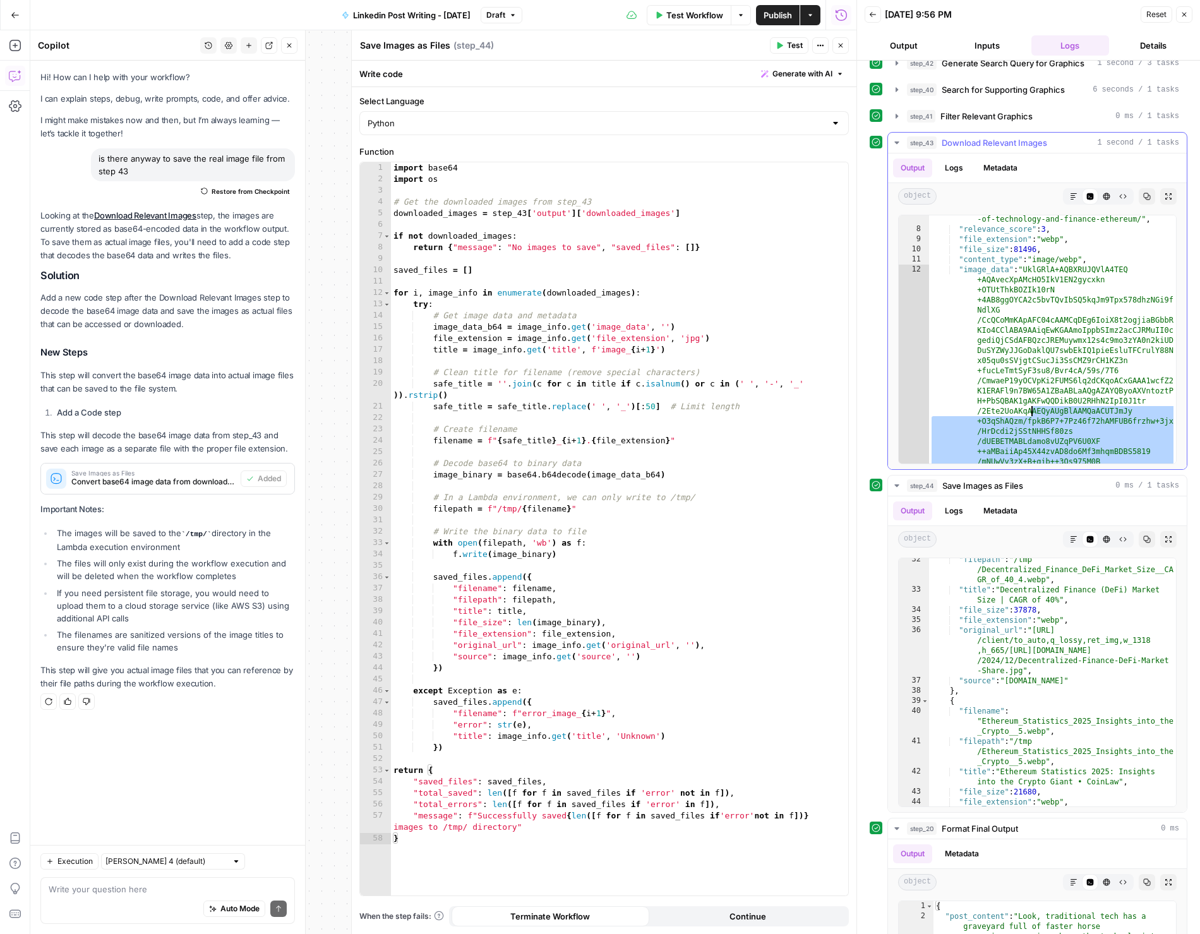
scroll to position [28, 0]
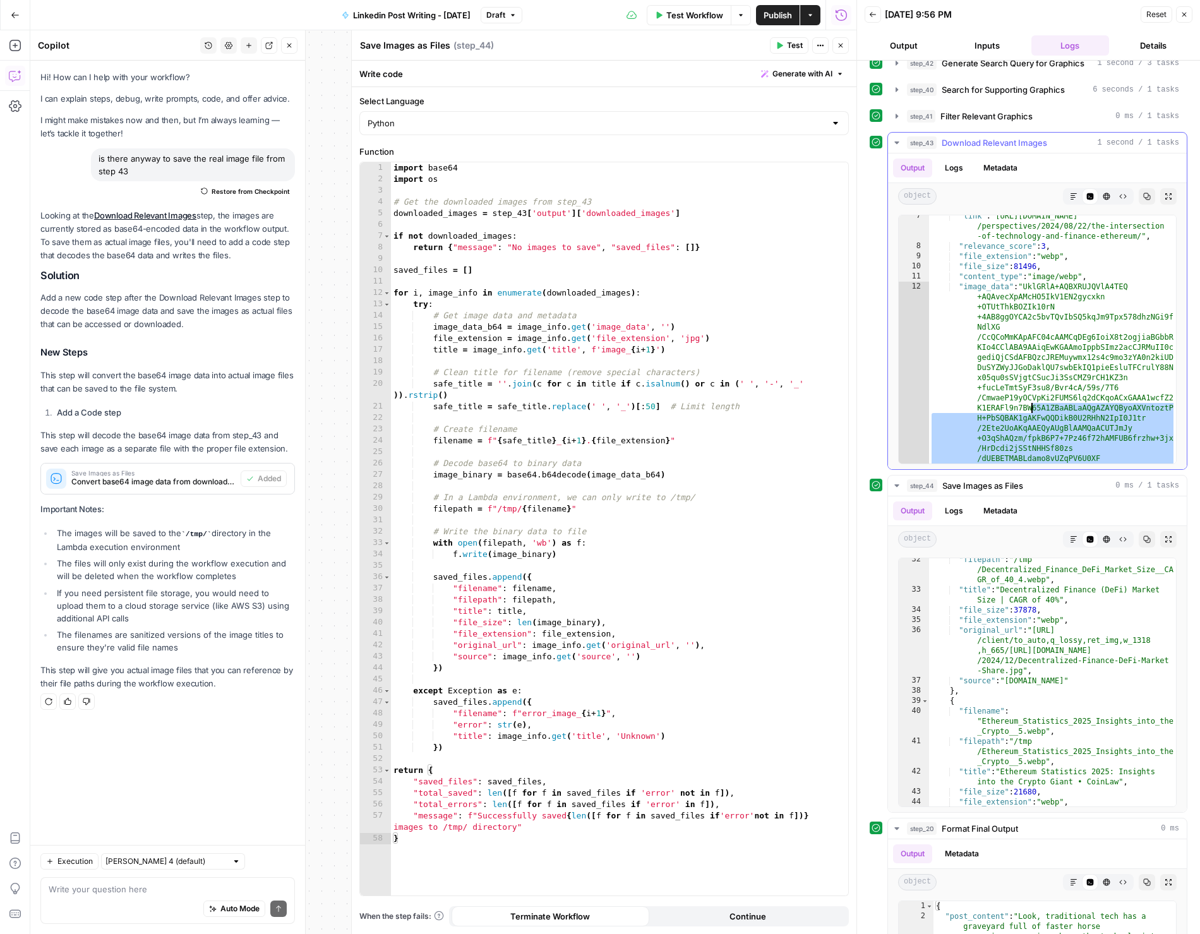
drag, startPoint x: 1035, startPoint y: 459, endPoint x: 1031, endPoint y: 408, distance: 50.7
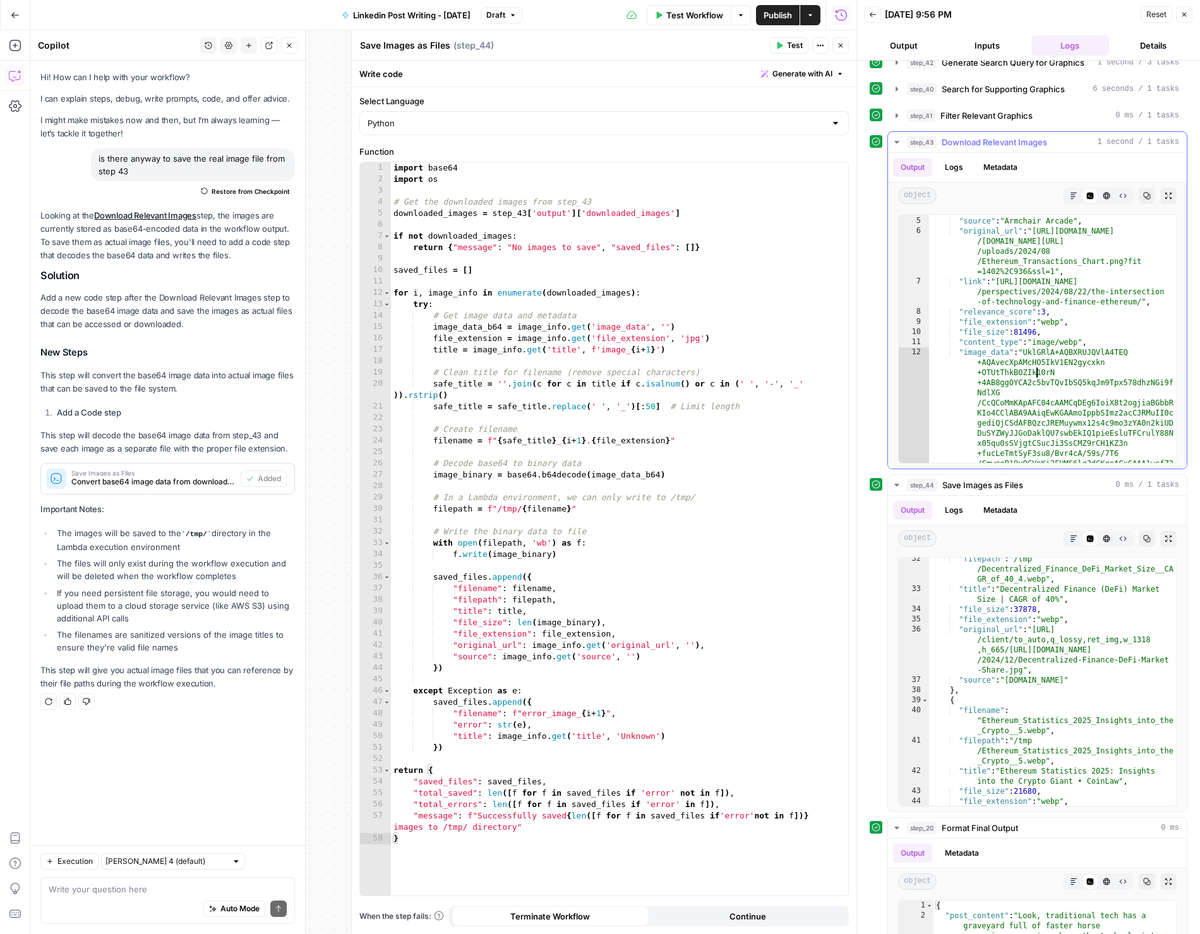
scroll to position [13, 0]
drag, startPoint x: 1140, startPoint y: 303, endPoint x: 1008, endPoint y: 289, distance: 132.2
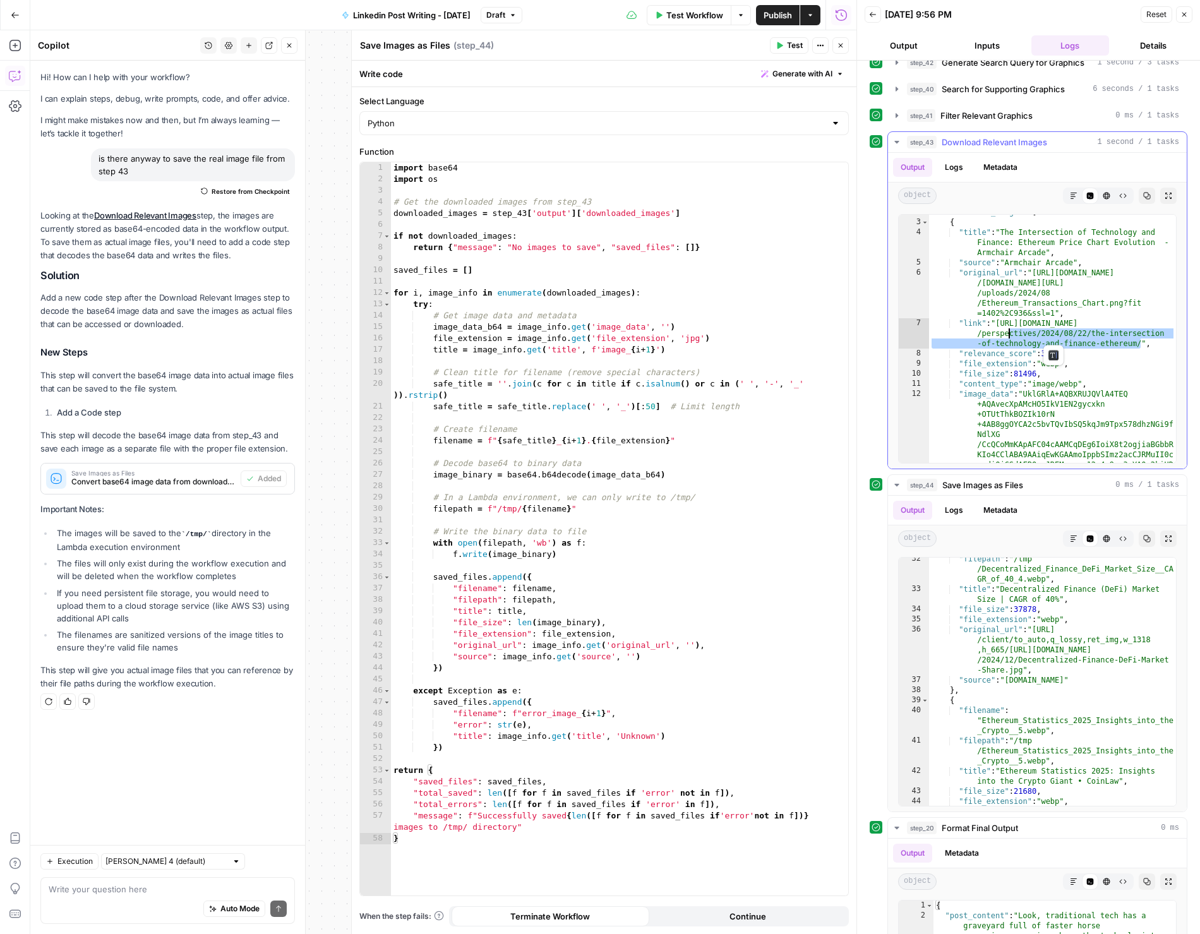
scroll to position [4, 0]
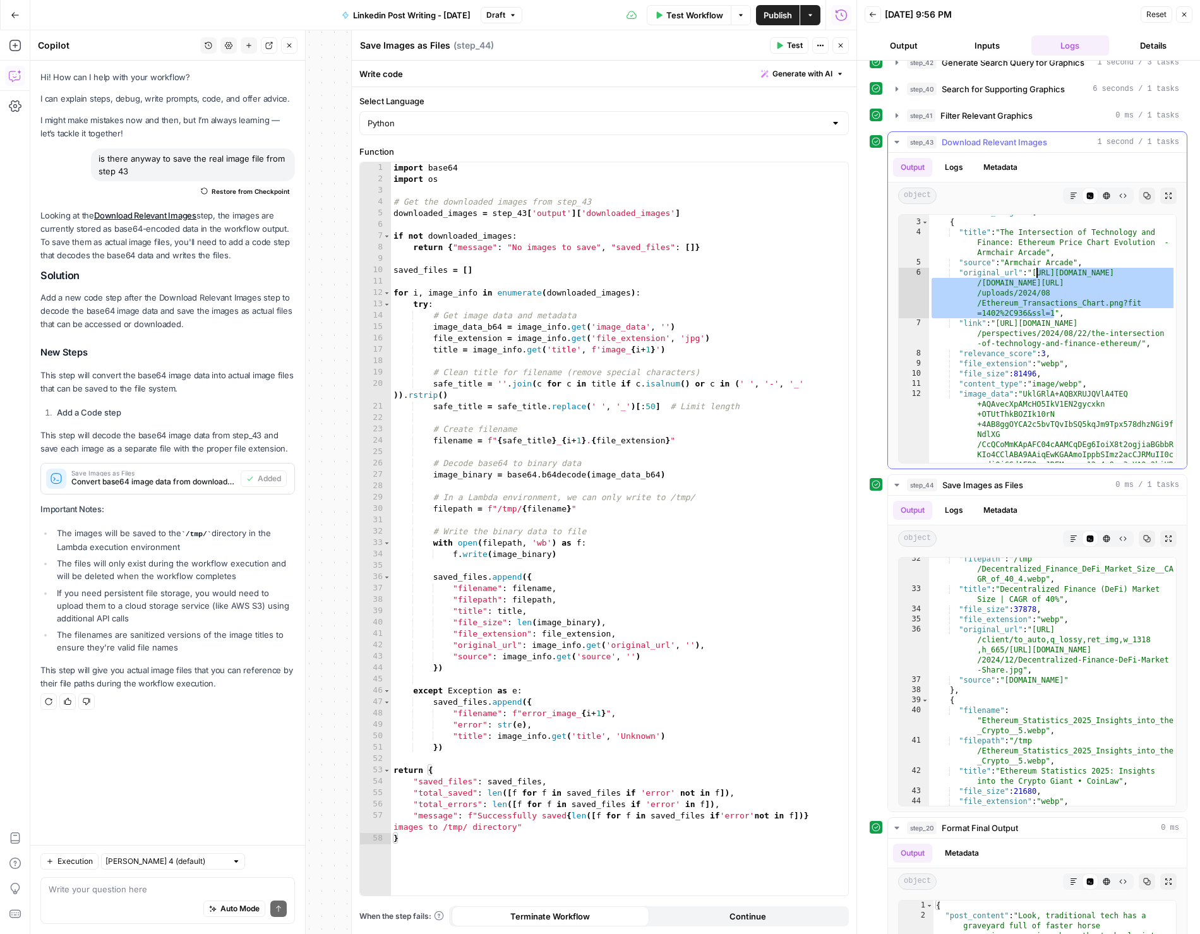
drag, startPoint x: 1055, startPoint y: 313, endPoint x: 1036, endPoint y: 273, distance: 44.7
type textarea "**********"
click at [1182, 11] on icon "button" at bounding box center [1185, 15] width 8 height 8
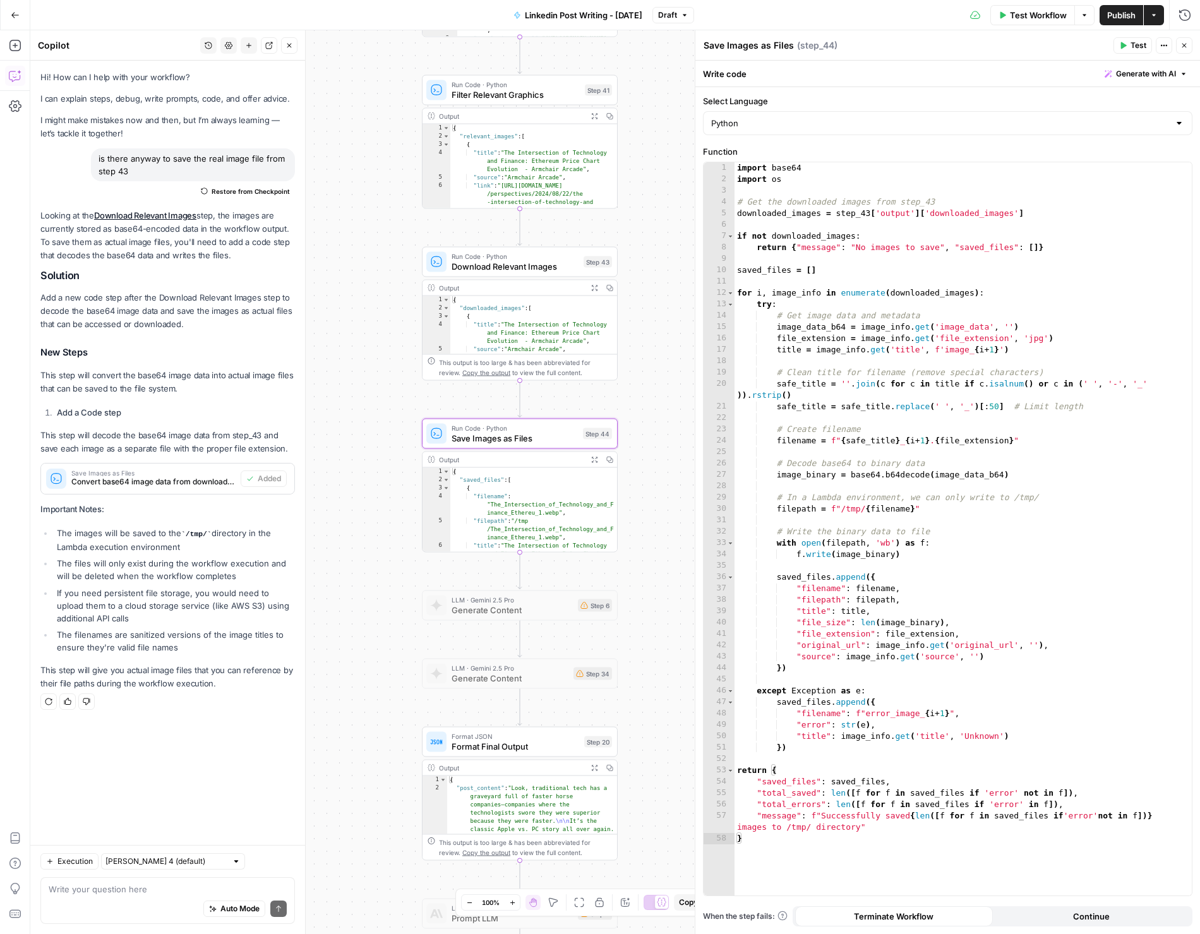
drag, startPoint x: 649, startPoint y: 493, endPoint x: 654, endPoint y: 669, distance: 175.7
click at [654, 669] on div "Workflow Set Inputs Inputs Get Knowledge Base File Get Knowledge Base File Step…" at bounding box center [615, 482] width 1170 height 904
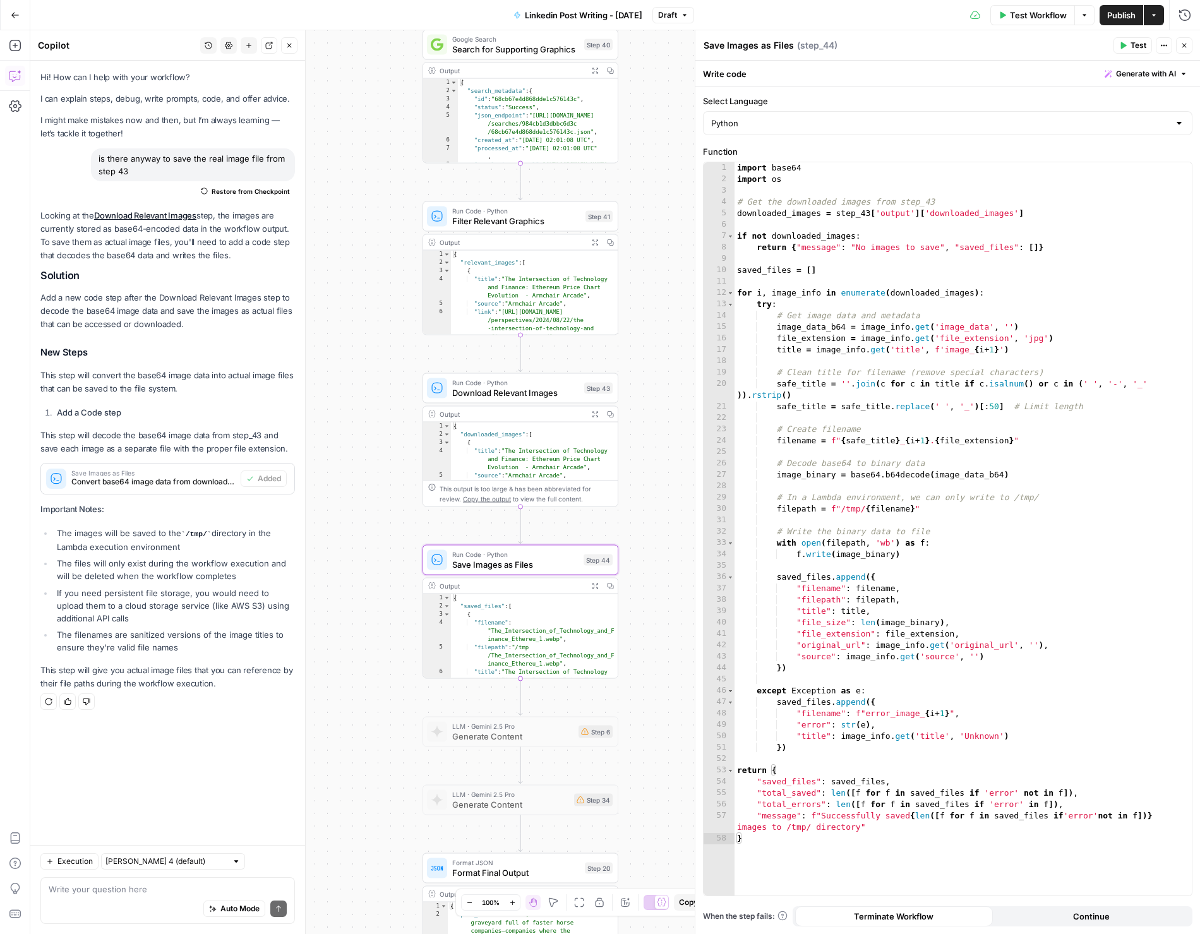
drag, startPoint x: 648, startPoint y: 383, endPoint x: 647, endPoint y: 407, distance: 24.0
click at [647, 407] on div "Workflow Set Inputs Inputs Get Knowledge Base File Get Knowledge Base File Step…" at bounding box center [615, 482] width 1170 height 904
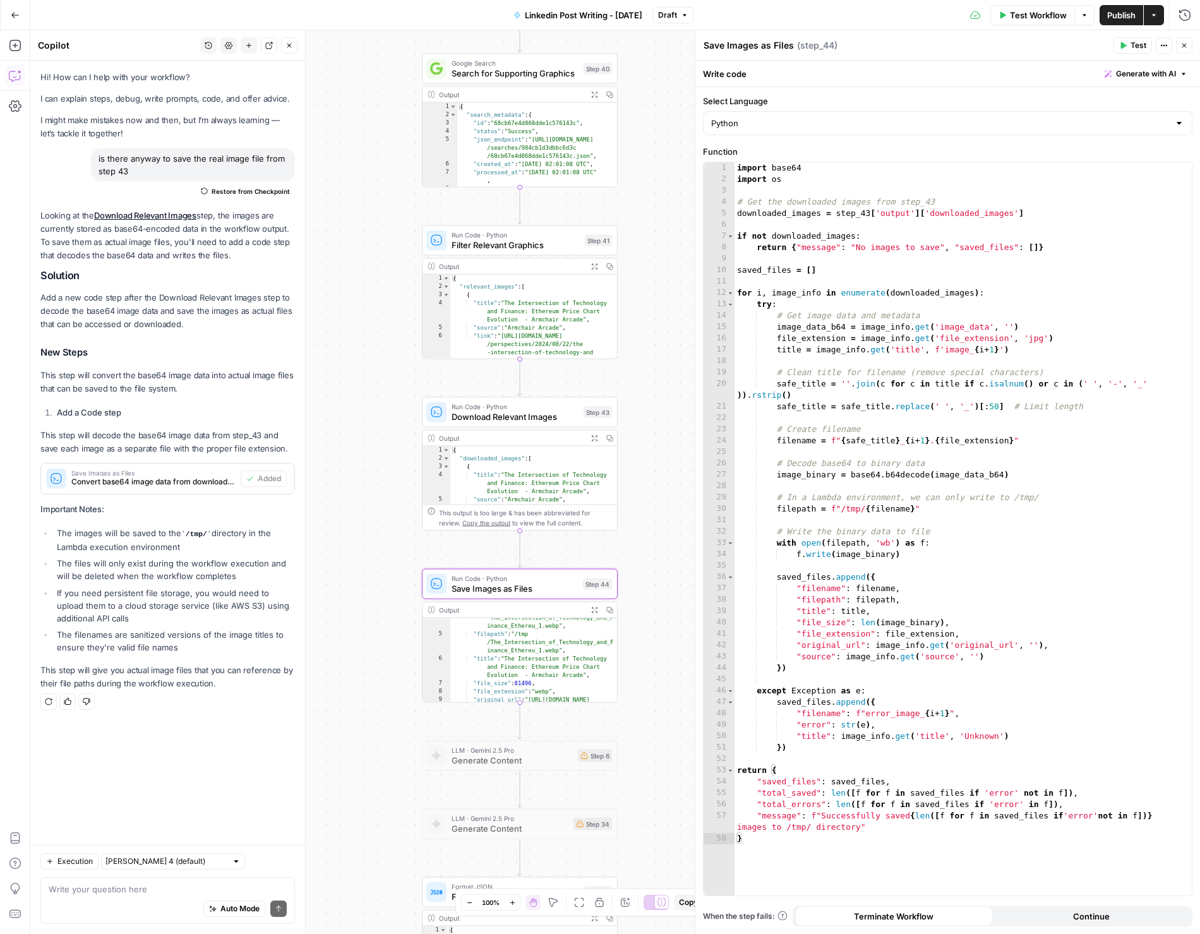
scroll to position [42, 0]
click at [498, 566] on div "Copy step Delete step Add Note Test" at bounding box center [551, 561] width 127 height 23
click at [503, 560] on div at bounding box center [501, 560] width 6 height 6
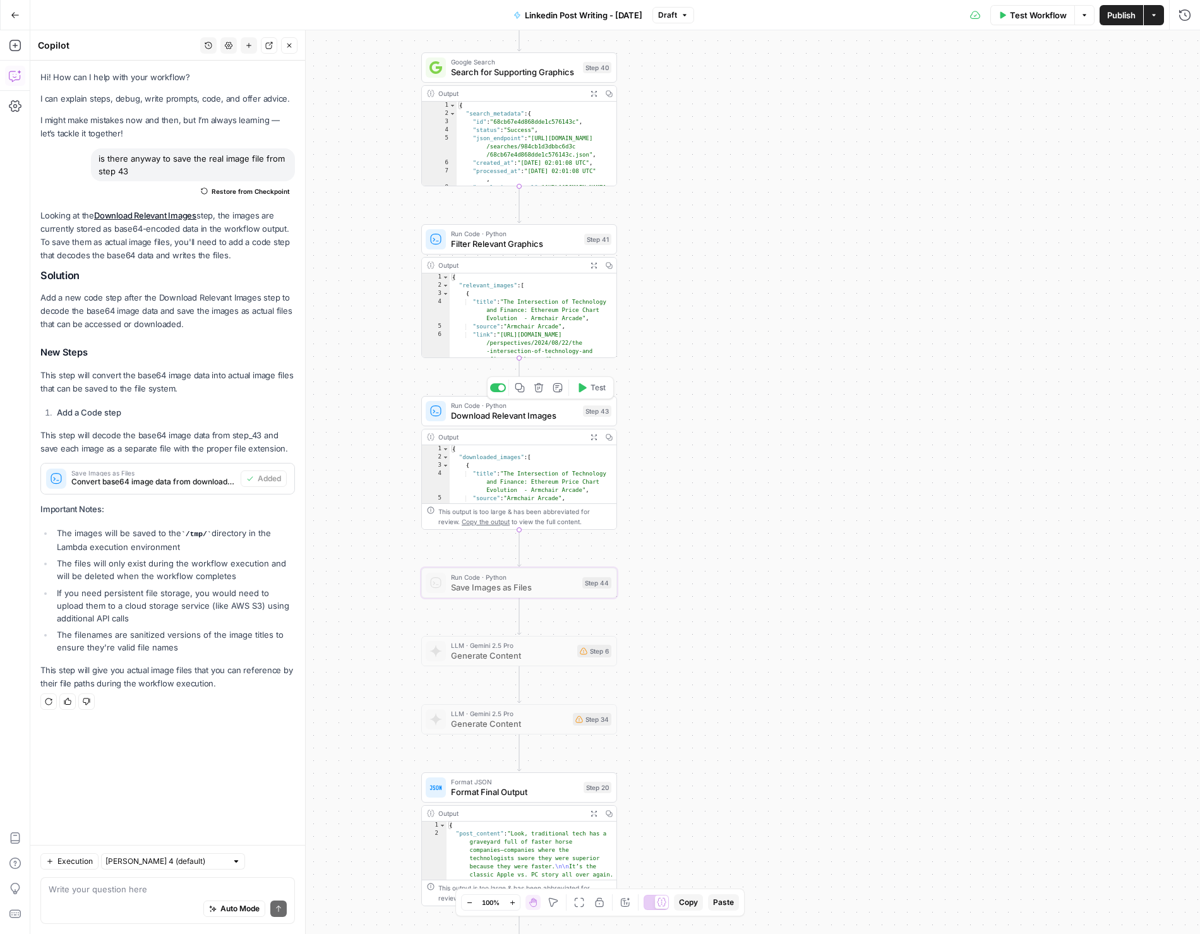
click at [495, 390] on div at bounding box center [498, 387] width 16 height 9
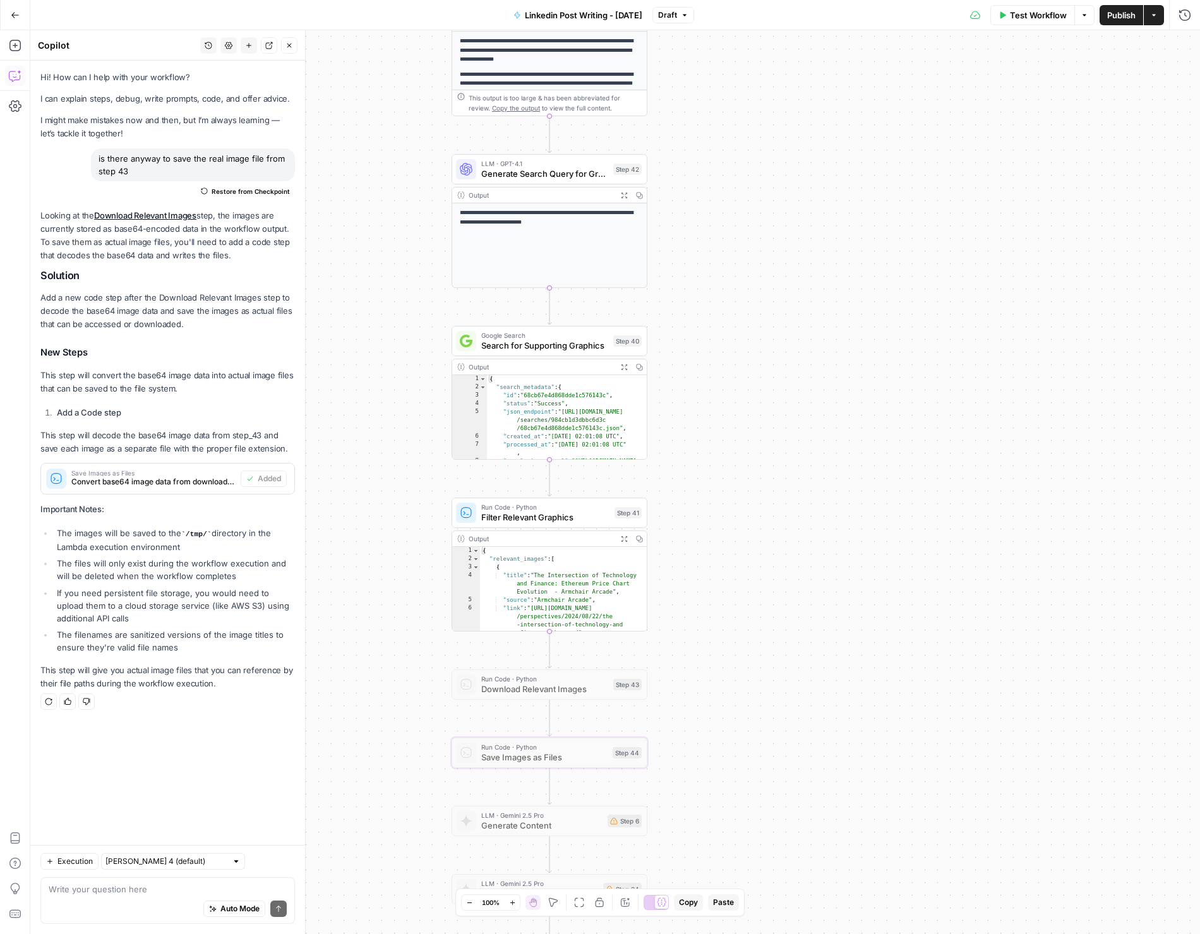
drag, startPoint x: 759, startPoint y: 289, endPoint x: 790, endPoint y: 563, distance: 275.2
click at [790, 563] on div "Workflow Set Inputs Inputs Get Knowledge Base File Get Knowledge Base File Step…" at bounding box center [615, 482] width 1170 height 904
click at [535, 349] on span "Search for Supporting Graphics" at bounding box center [544, 345] width 127 height 13
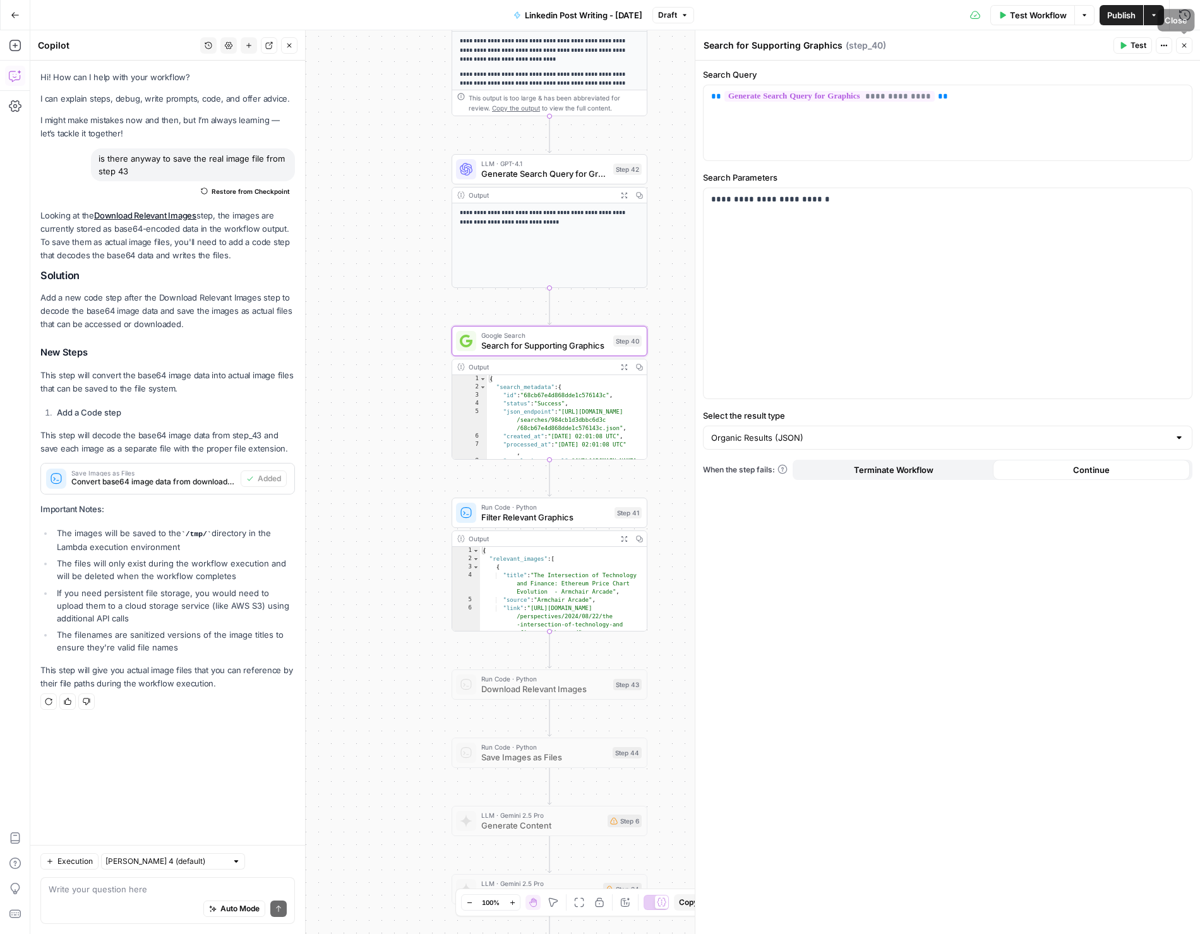
click at [1181, 44] on icon "button" at bounding box center [1185, 46] width 8 height 8
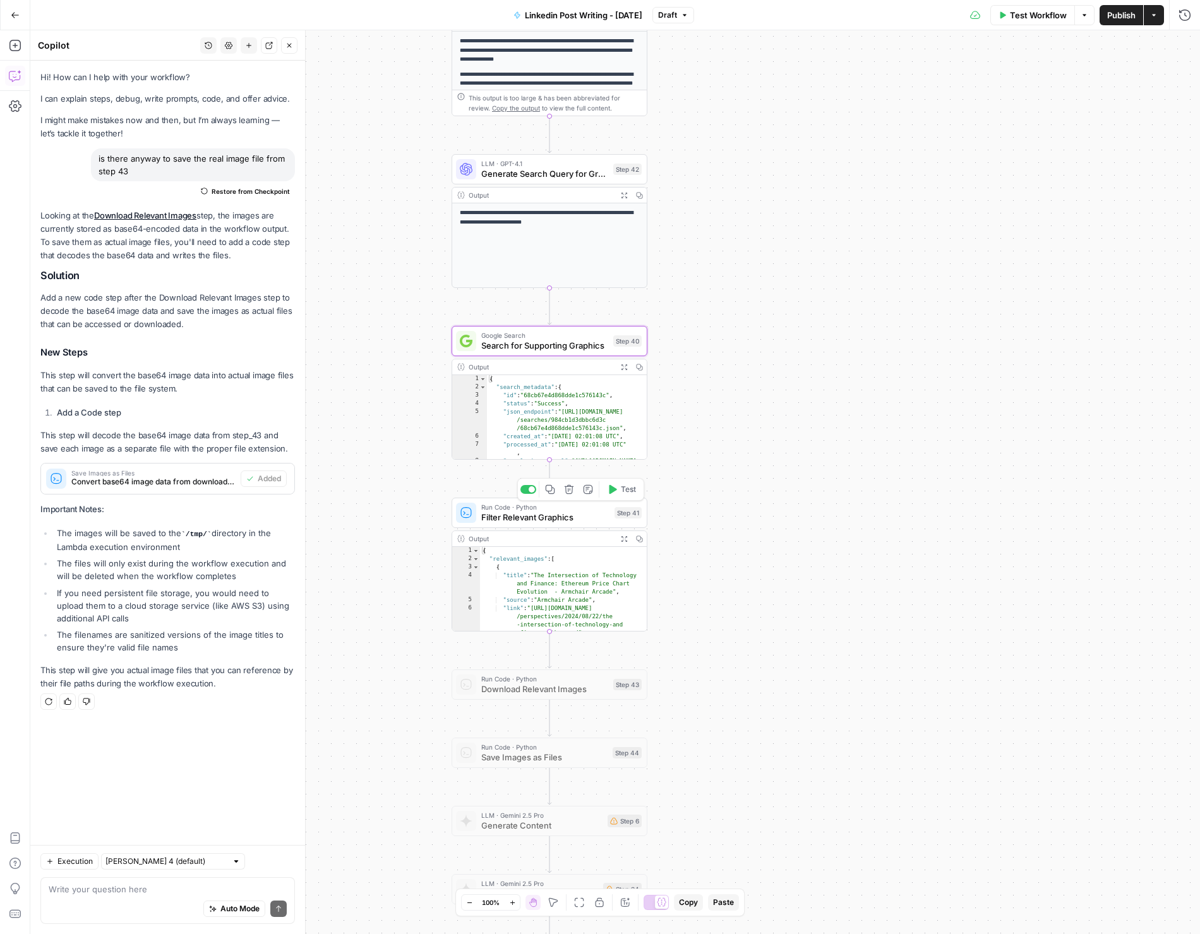
click at [562, 520] on span "Filter Relevant Graphics" at bounding box center [545, 517] width 128 height 13
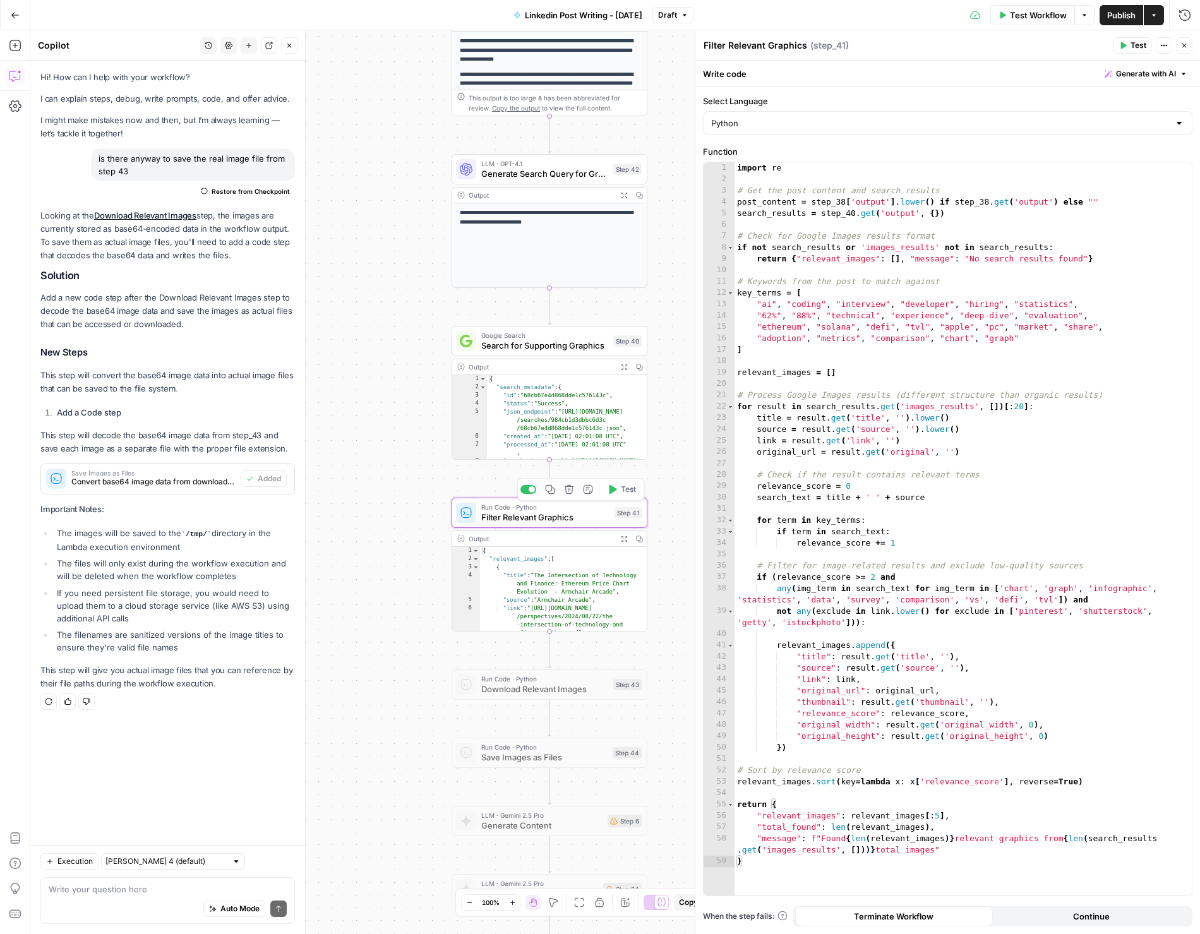
click at [529, 492] on div at bounding box center [529, 489] width 16 height 9
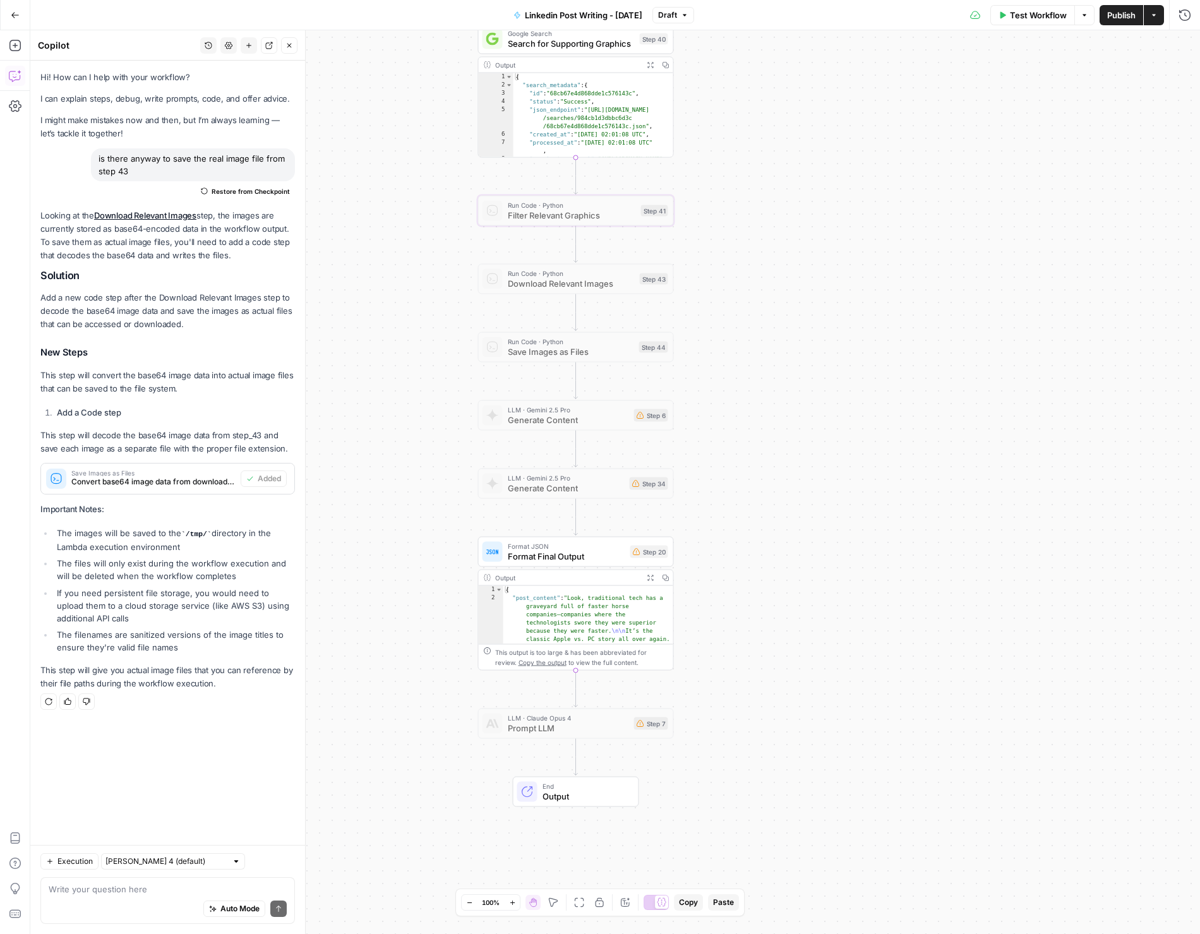
drag, startPoint x: 744, startPoint y: 576, endPoint x: 752, endPoint y: 459, distance: 117.2
click at [752, 459] on div "Workflow Set Inputs Inputs Get Knowledge Base File Get Knowledge Base File Step…" at bounding box center [615, 482] width 1170 height 904
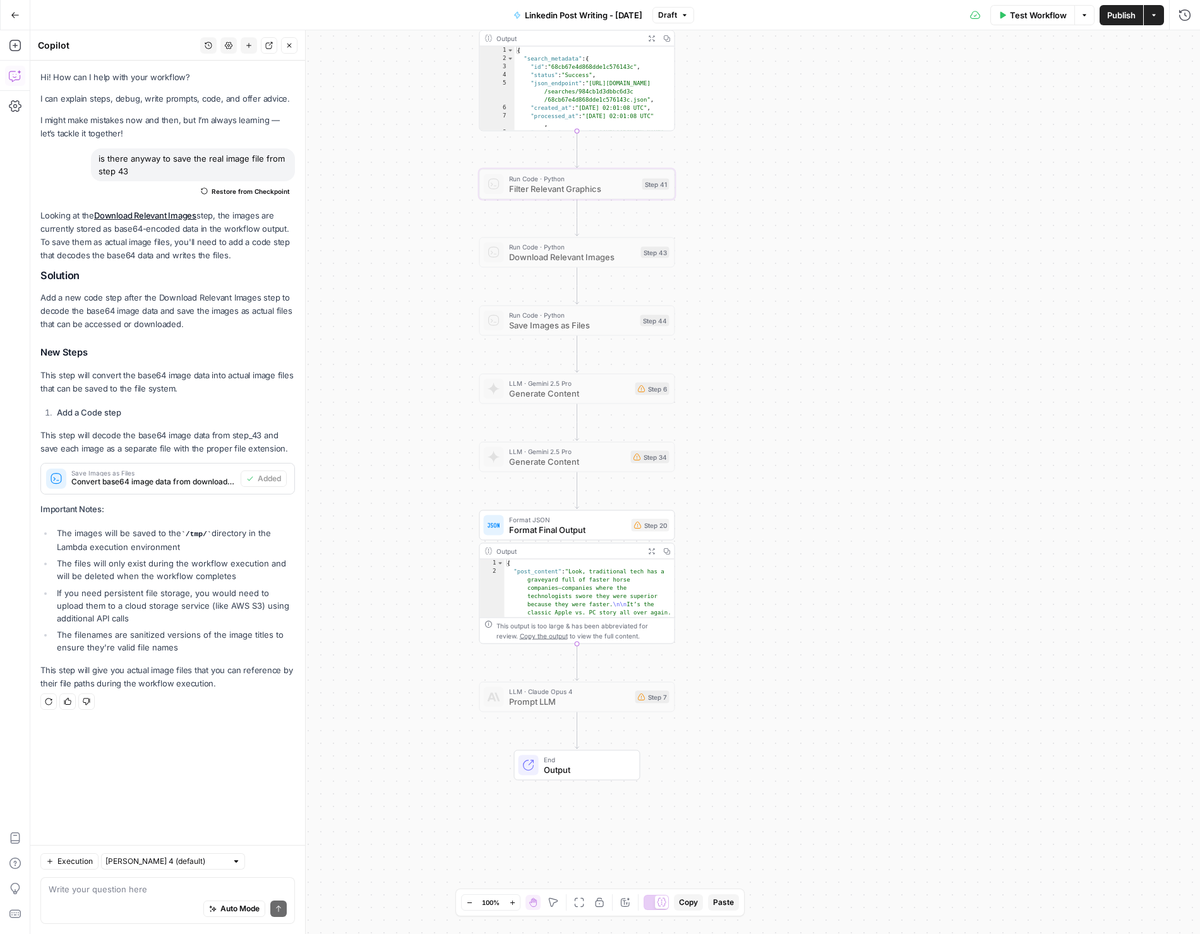
click at [588, 529] on span "Format Final Output" at bounding box center [568, 530] width 118 height 13
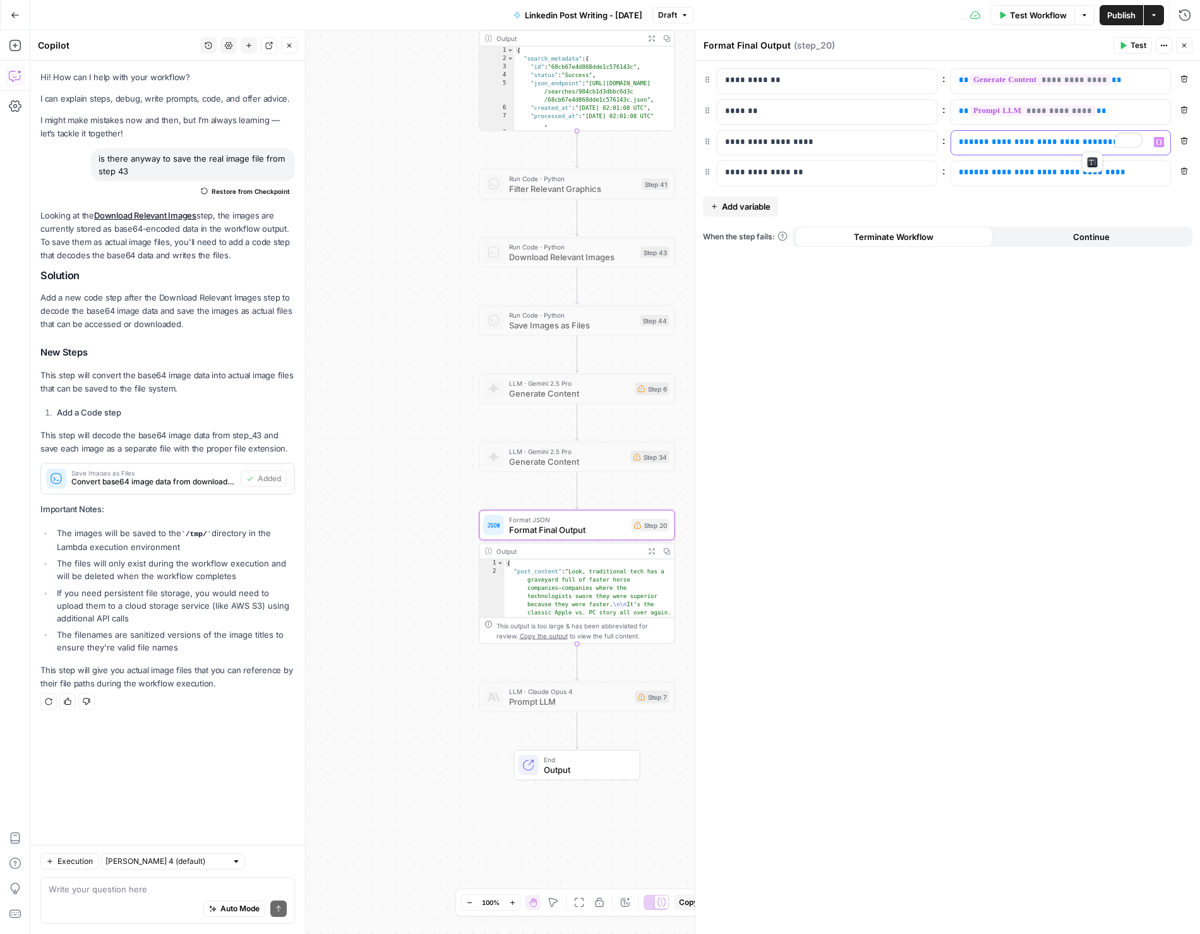
drag, startPoint x: 1115, startPoint y: 139, endPoint x: 898, endPoint y: 134, distance: 216.7
click at [898, 134] on div "**********" at bounding box center [948, 143] width 490 height 26
click at [552, 160] on div at bounding box center [552, 161] width 6 height 6
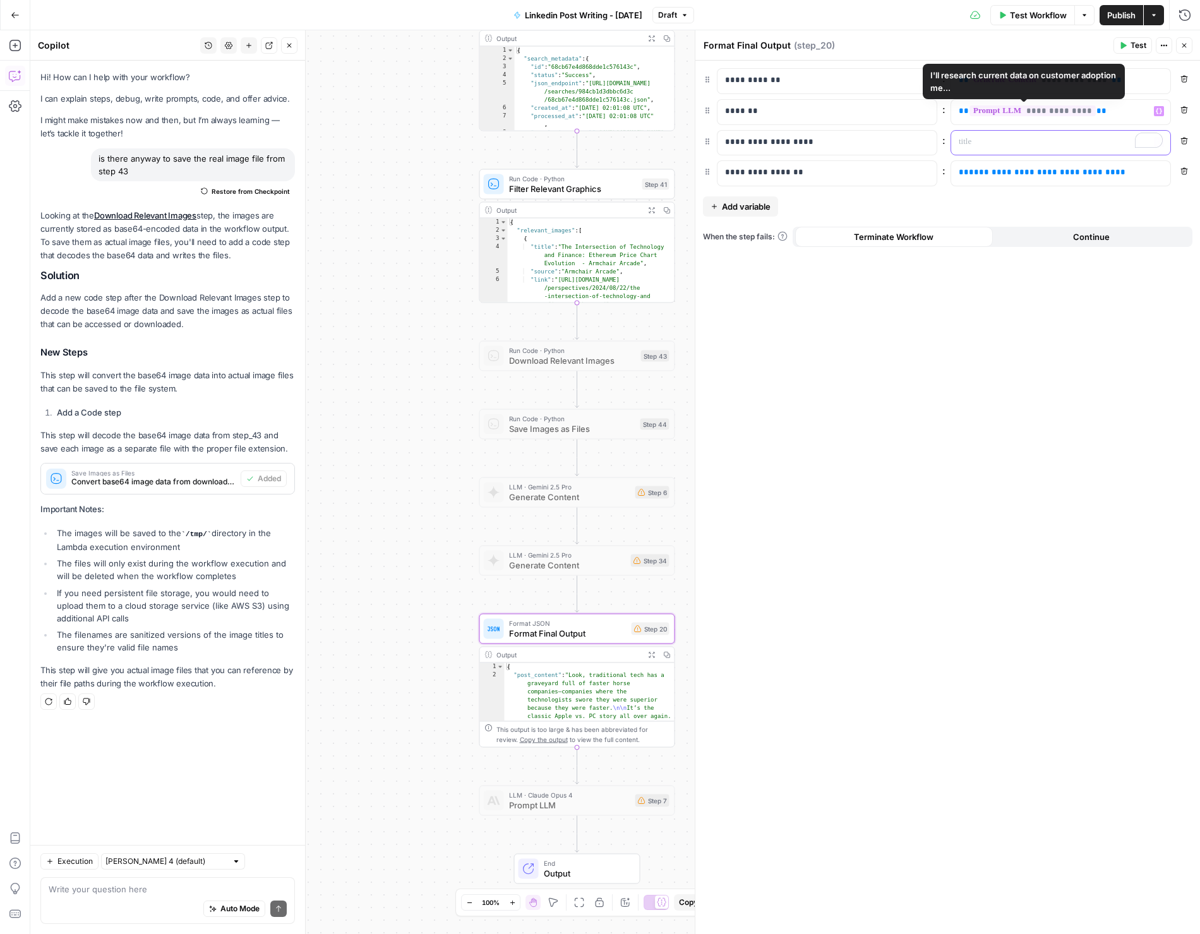
click at [1025, 150] on div "To enrich screen reader interactions, please activate Accessibility in Grammarl…" at bounding box center [1050, 143] width 199 height 25
click at [1109, 15] on span "Publish" at bounding box center [1121, 15] width 28 height 13
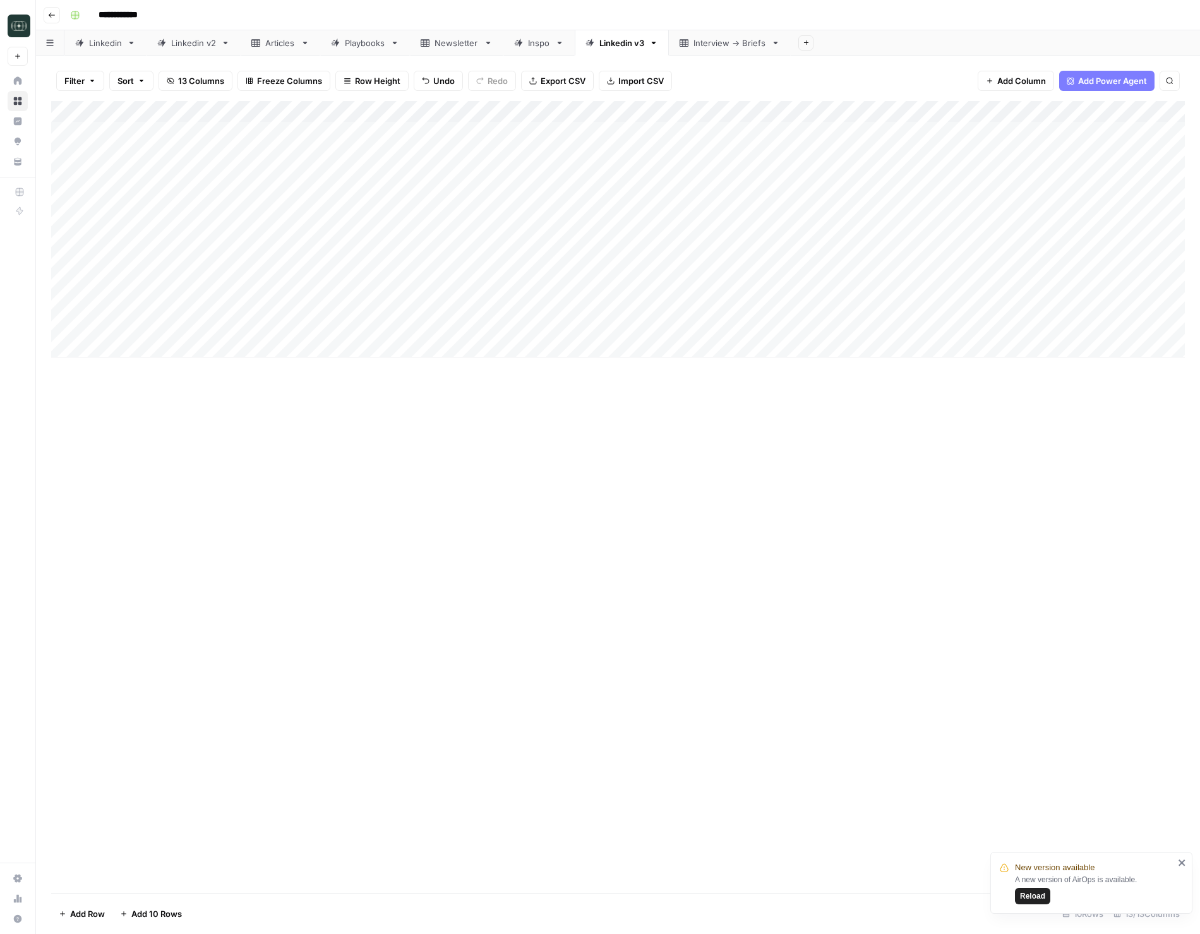
click at [734, 564] on div "Add Column" at bounding box center [618, 497] width 1134 height 792
click at [58, 20] on button "Go back" at bounding box center [52, 15] width 16 height 16
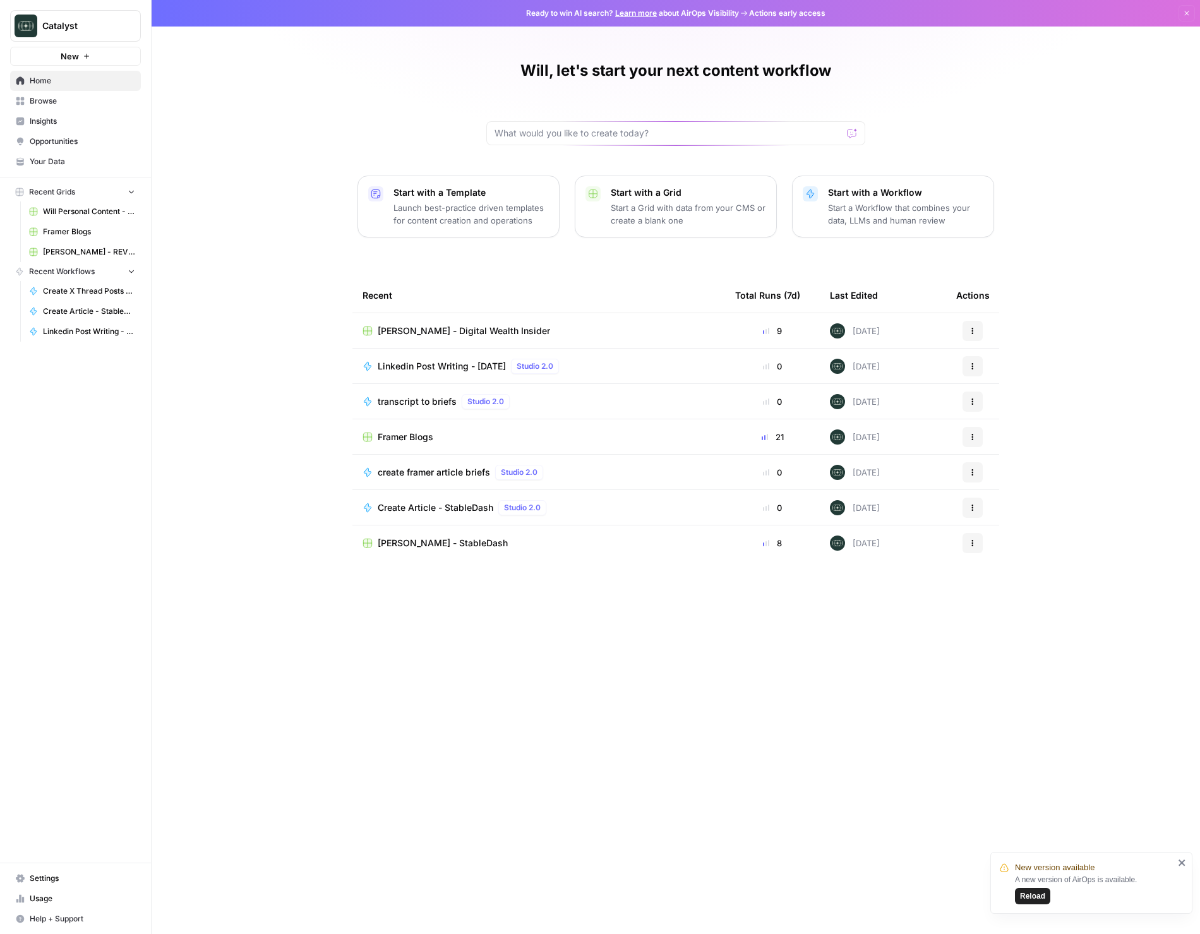
click at [51, 92] on link "Browse" at bounding box center [75, 101] width 131 height 20
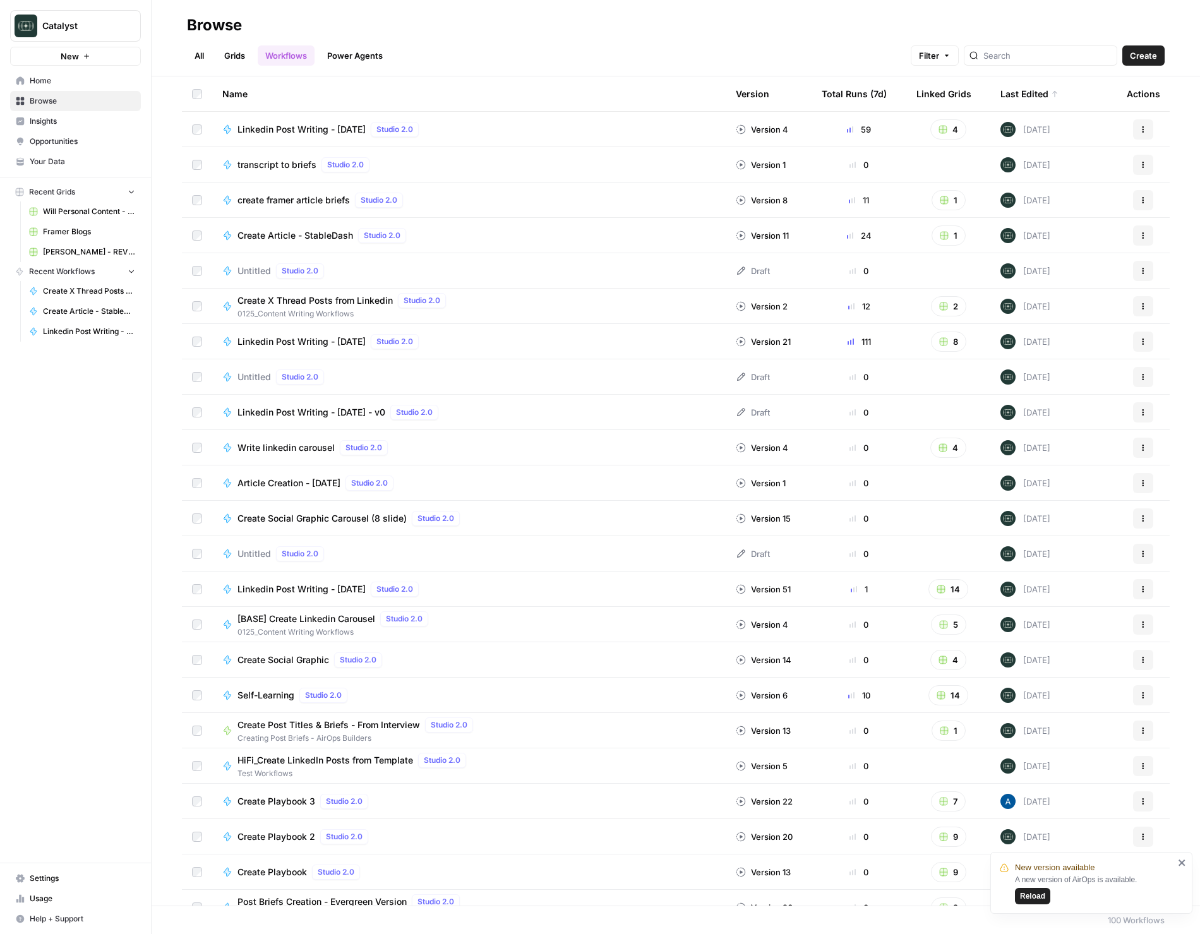
click at [228, 49] on link "Grids" at bounding box center [235, 55] width 36 height 20
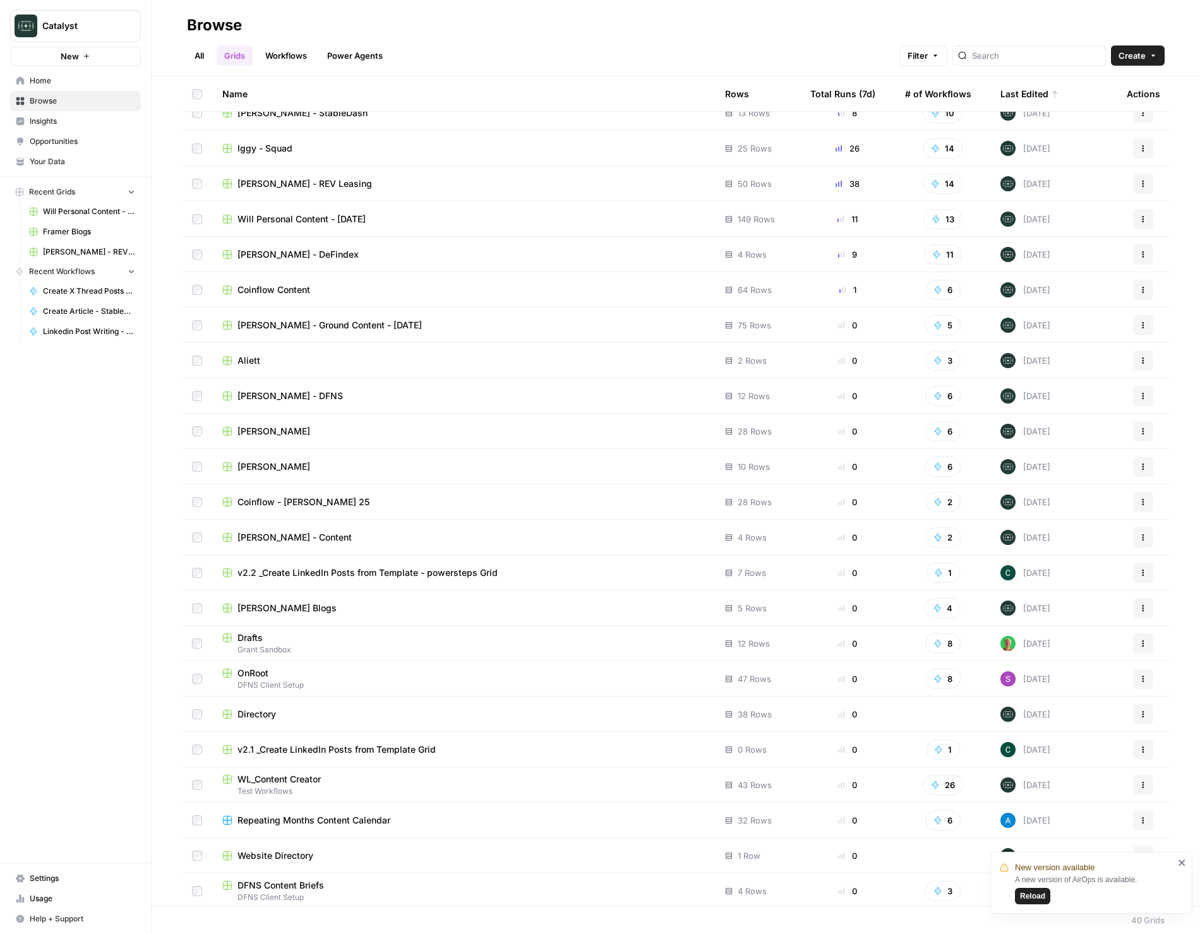
scroll to position [100, 0]
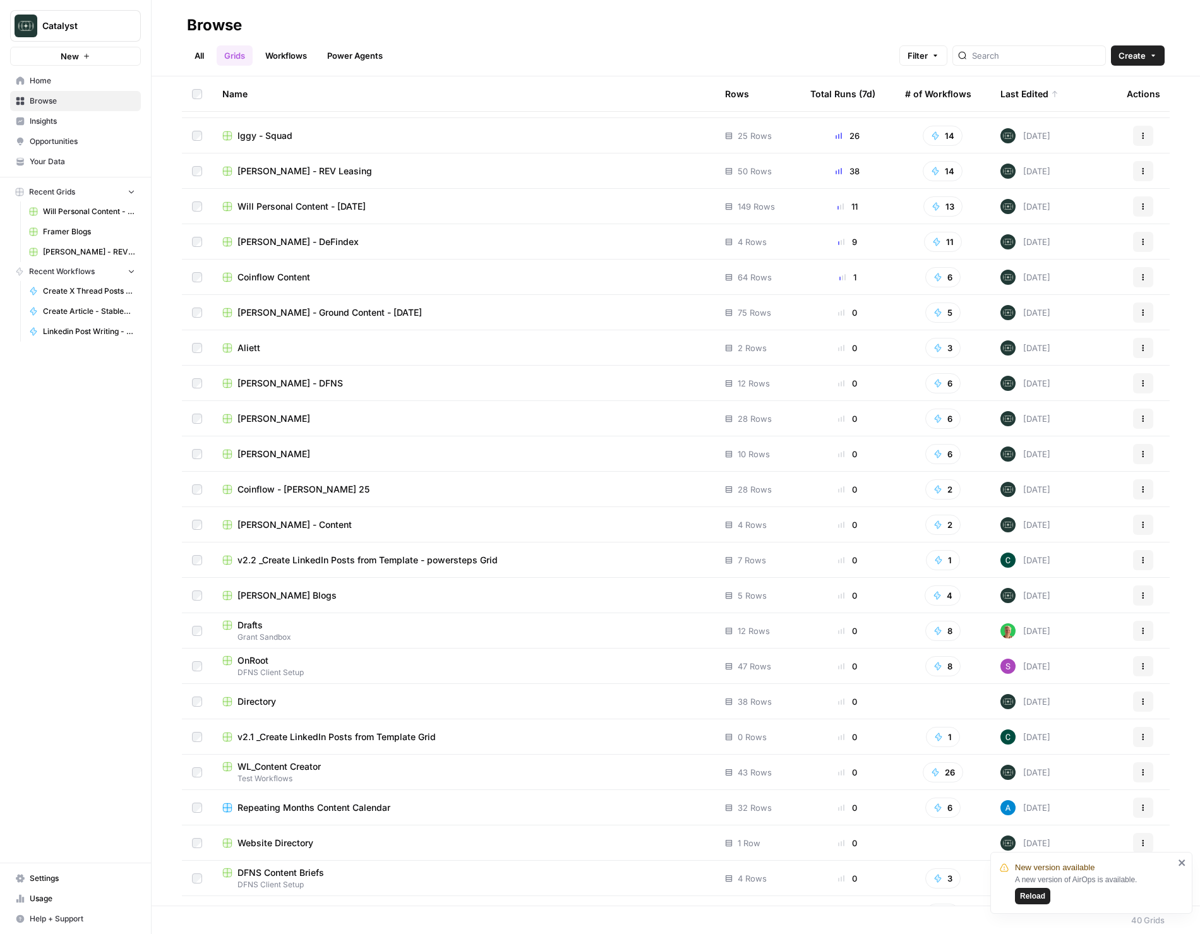
click at [344, 311] on span "[PERSON_NAME] - Ground Content - [DATE]" at bounding box center [330, 312] width 184 height 13
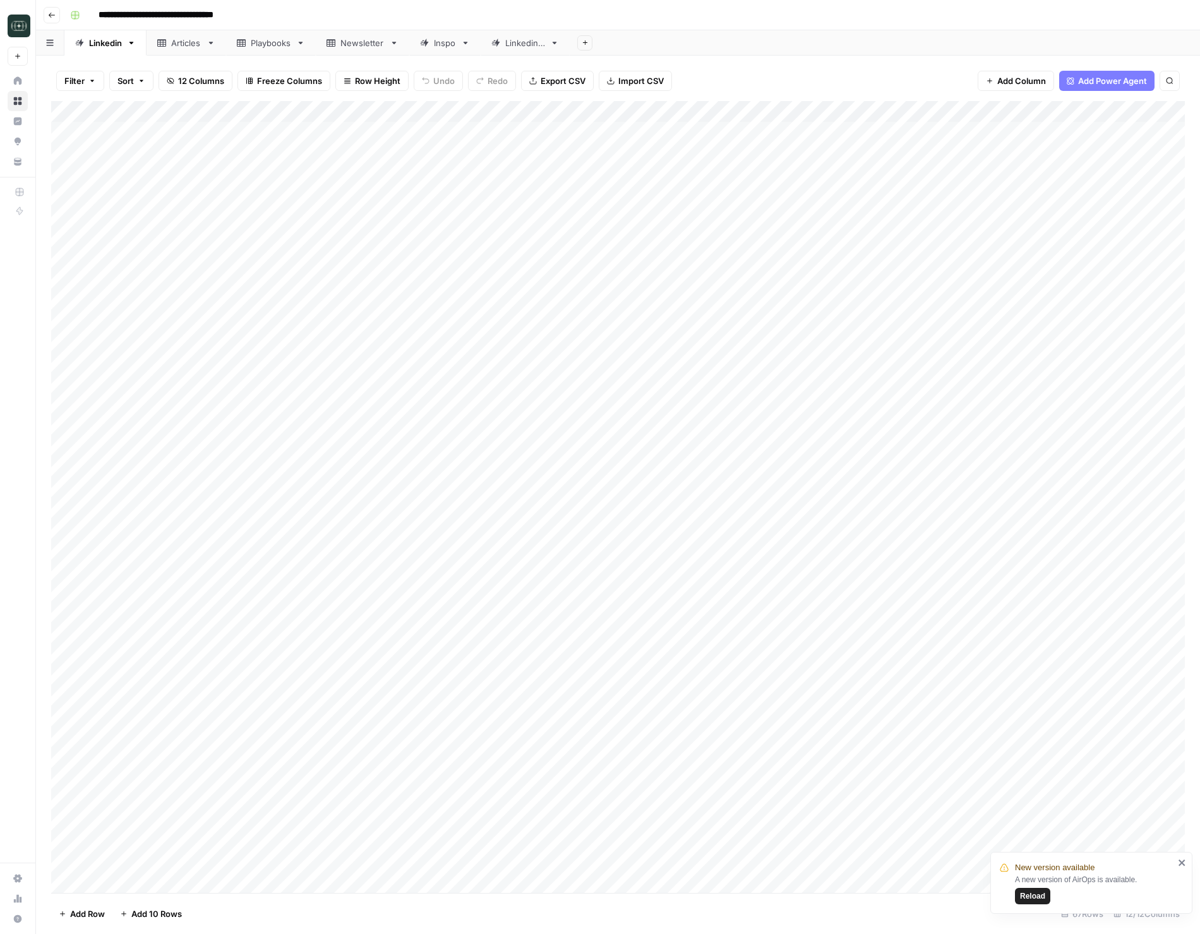
click at [559, 44] on icon at bounding box center [554, 43] width 9 height 9
click at [560, 37] on link "Linkedin 2" at bounding box center [525, 42] width 89 height 25
click at [554, 42] on icon "button" at bounding box center [554, 43] width 9 height 9
click at [577, 90] on span "Duplicate Sheet" at bounding box center [607, 84] width 61 height 13
click at [615, 44] on div "Linkedin 2" at bounding box center [614, 43] width 40 height 13
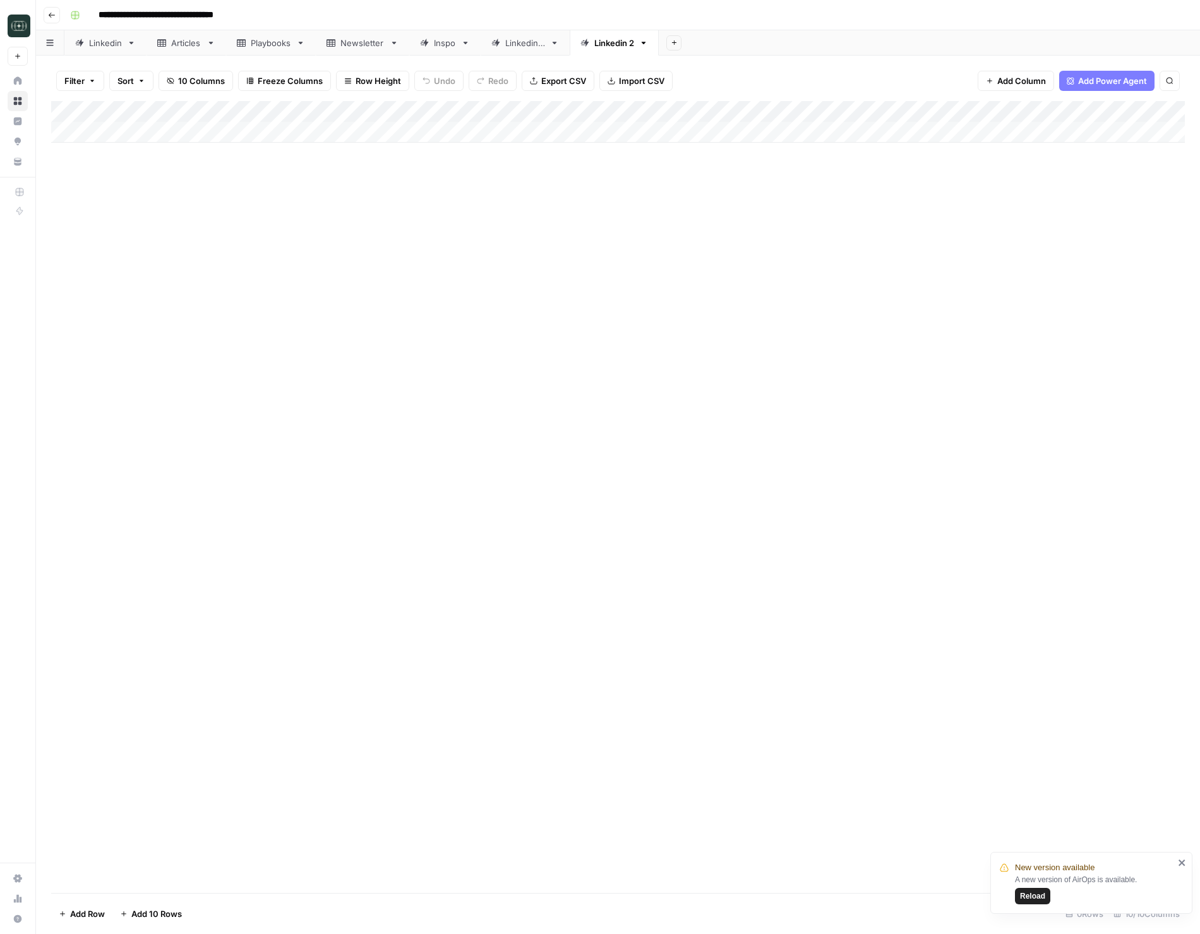
click at [615, 44] on div "Linkedin 2" at bounding box center [614, 43] width 40 height 13
type input "**********"
click at [902, 113] on div "Add Column" at bounding box center [618, 122] width 1134 height 42
click at [826, 334] on span "Remove Column" at bounding box center [830, 335] width 111 height 13
click at [557, 145] on span "Delete" at bounding box center [554, 142] width 27 height 13
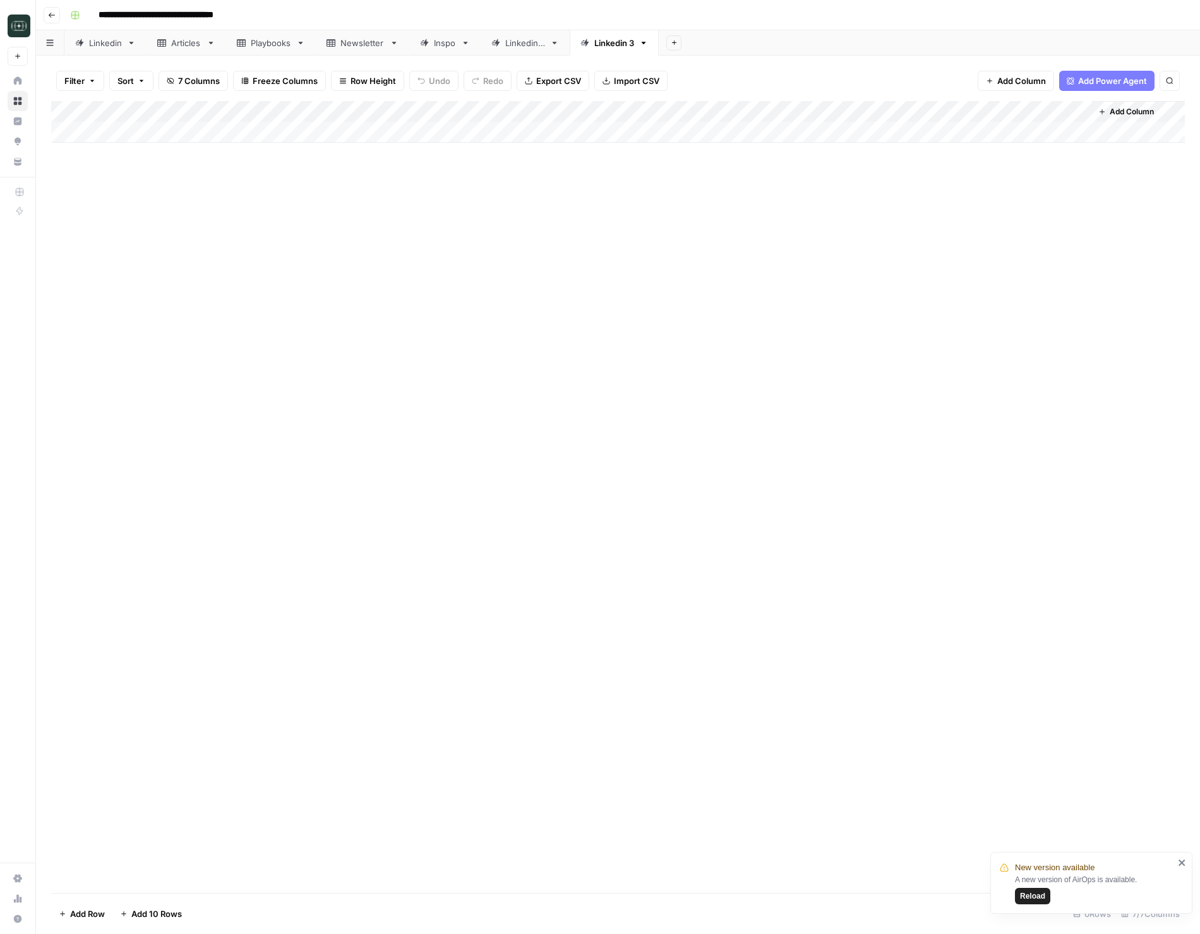
click at [1126, 106] on span "Add Column" at bounding box center [1132, 111] width 44 height 11
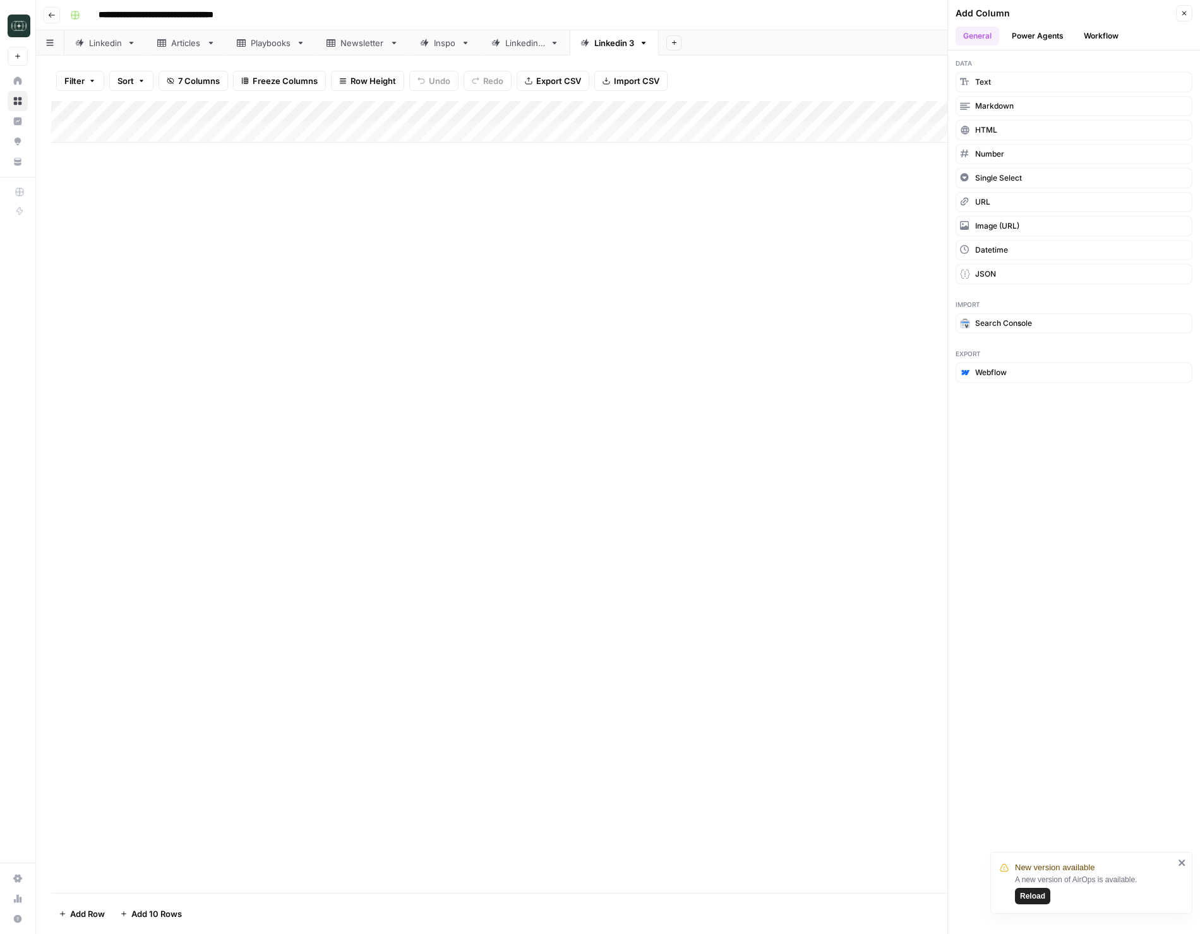
click at [1091, 23] on header "Add Column Close General Power Agents Workflow" at bounding box center [1074, 25] width 252 height 51
click at [1090, 37] on button "Workflow" at bounding box center [1101, 36] width 50 height 19
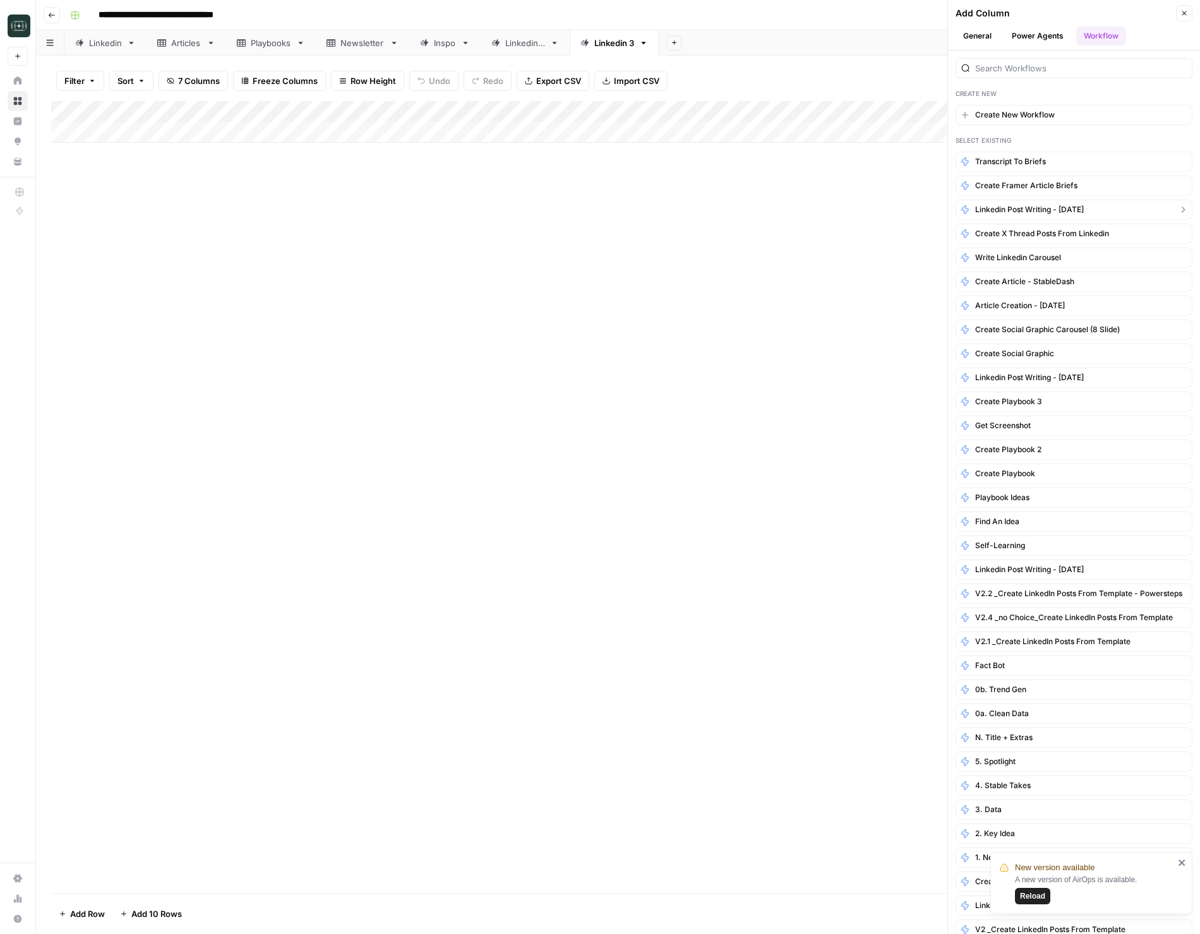
click at [1091, 211] on button "Linkedin Post Writing - SEP25" at bounding box center [1074, 210] width 237 height 20
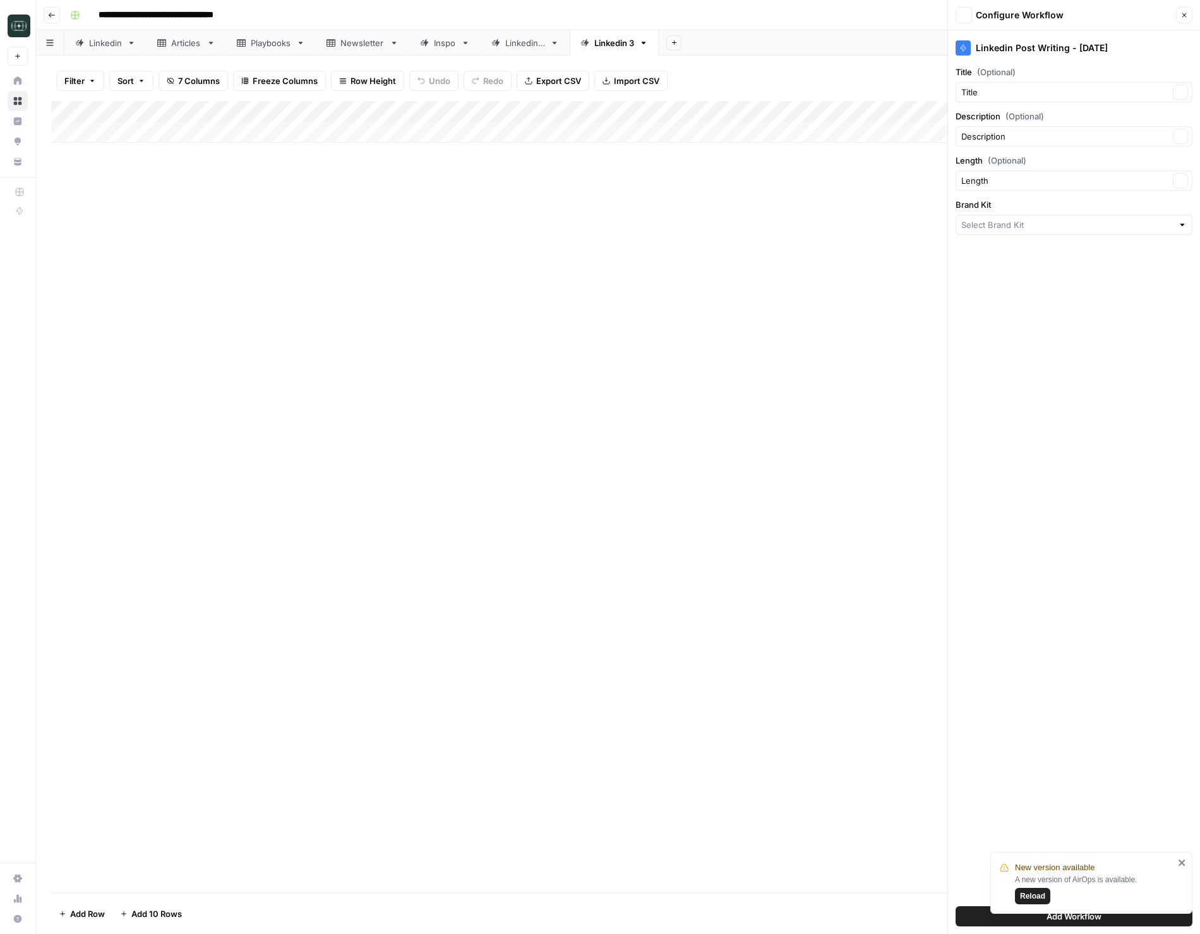
type input "Ground"
drag, startPoint x: 973, startPoint y: 919, endPoint x: 980, endPoint y: 896, distance: 24.6
click at [972, 919] on button "Add Workflow" at bounding box center [1074, 917] width 237 height 20
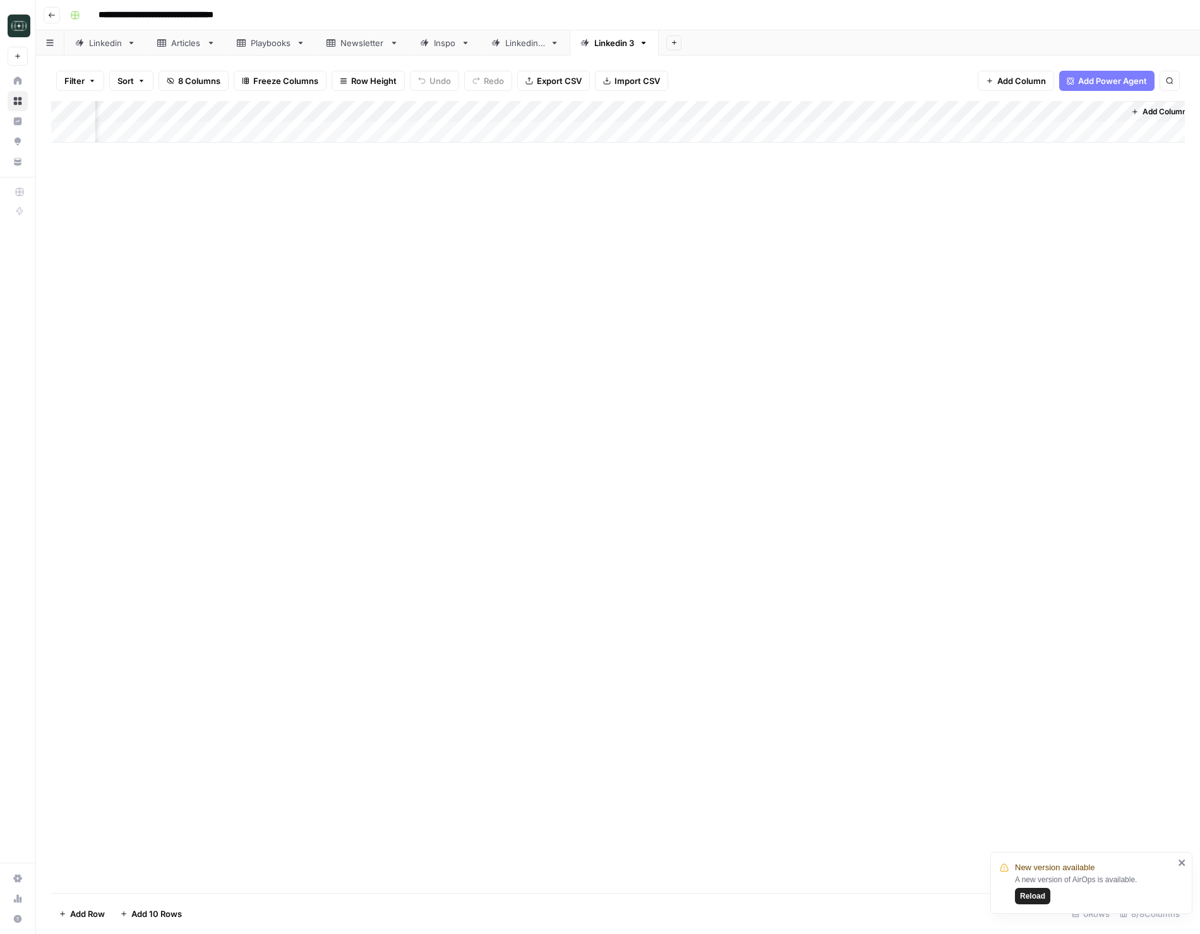
scroll to position [0, 153]
drag, startPoint x: 1029, startPoint y: 116, endPoint x: 582, endPoint y: 129, distance: 447.5
click at [638, 118] on div "Add Column" at bounding box center [618, 122] width 1134 height 42
click at [540, 136] on div "Add Column" at bounding box center [618, 122] width 1134 height 42
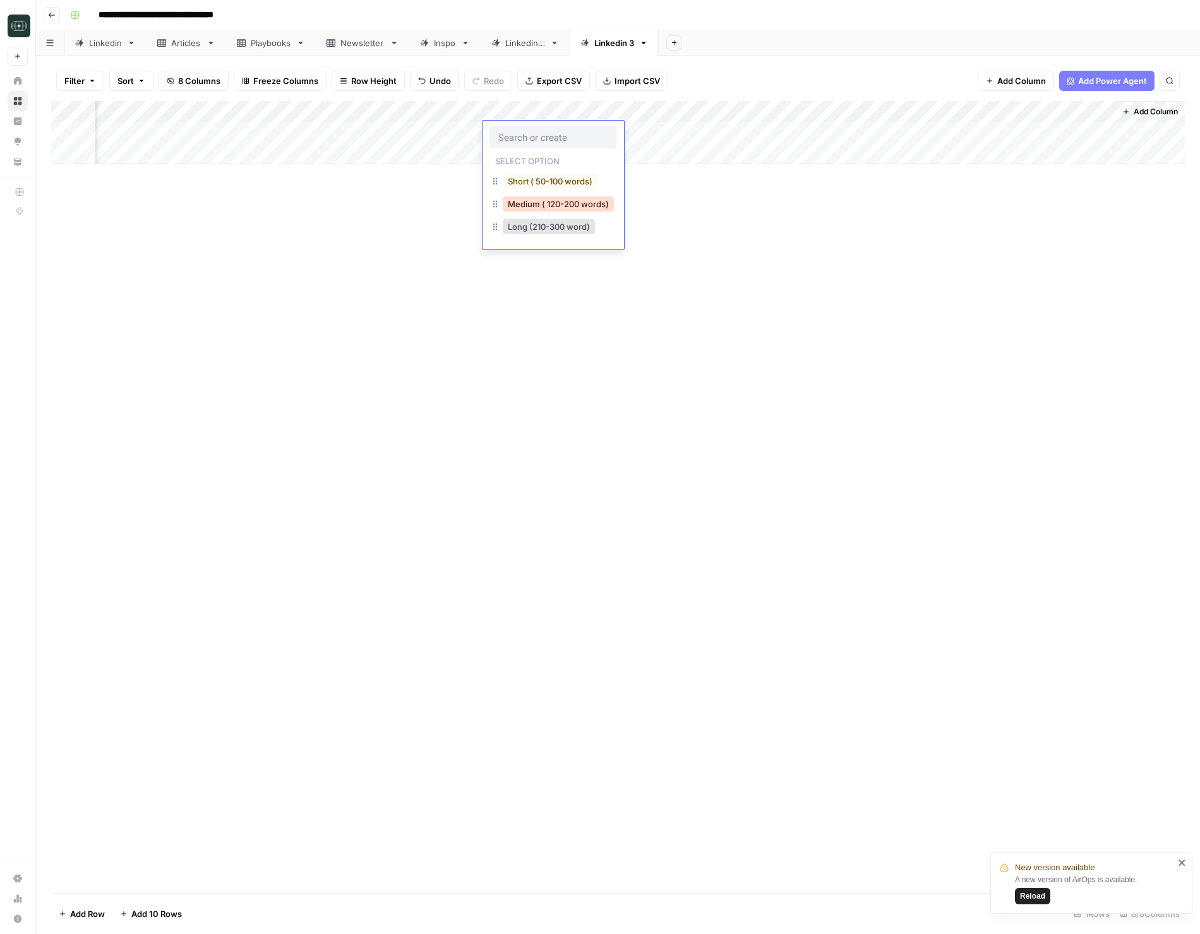
click at [560, 200] on button "Medium ( 120-200 words)" at bounding box center [558, 203] width 111 height 15
click at [235, 136] on div "Add Column" at bounding box center [618, 132] width 1134 height 63
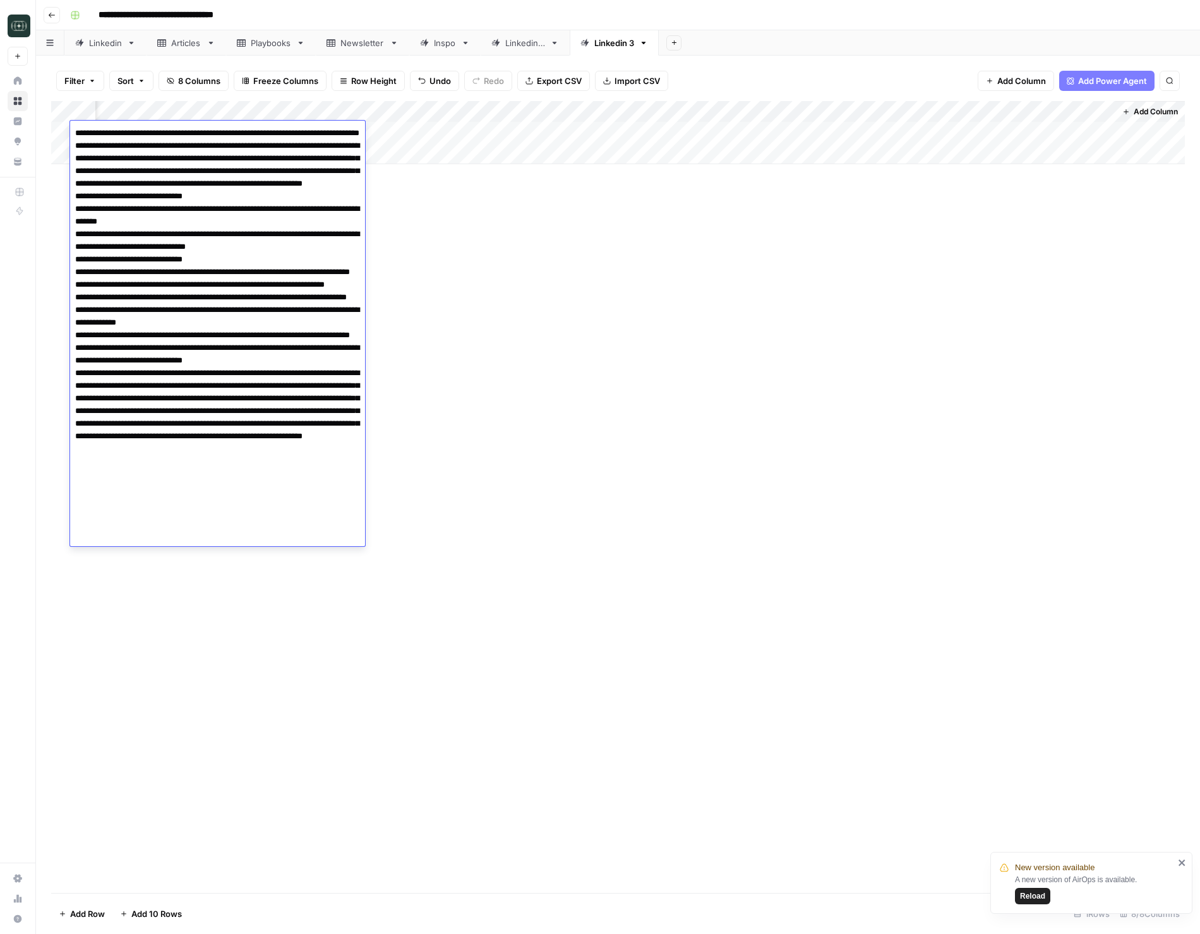
click at [75, 132] on textarea at bounding box center [217, 335] width 295 height 422
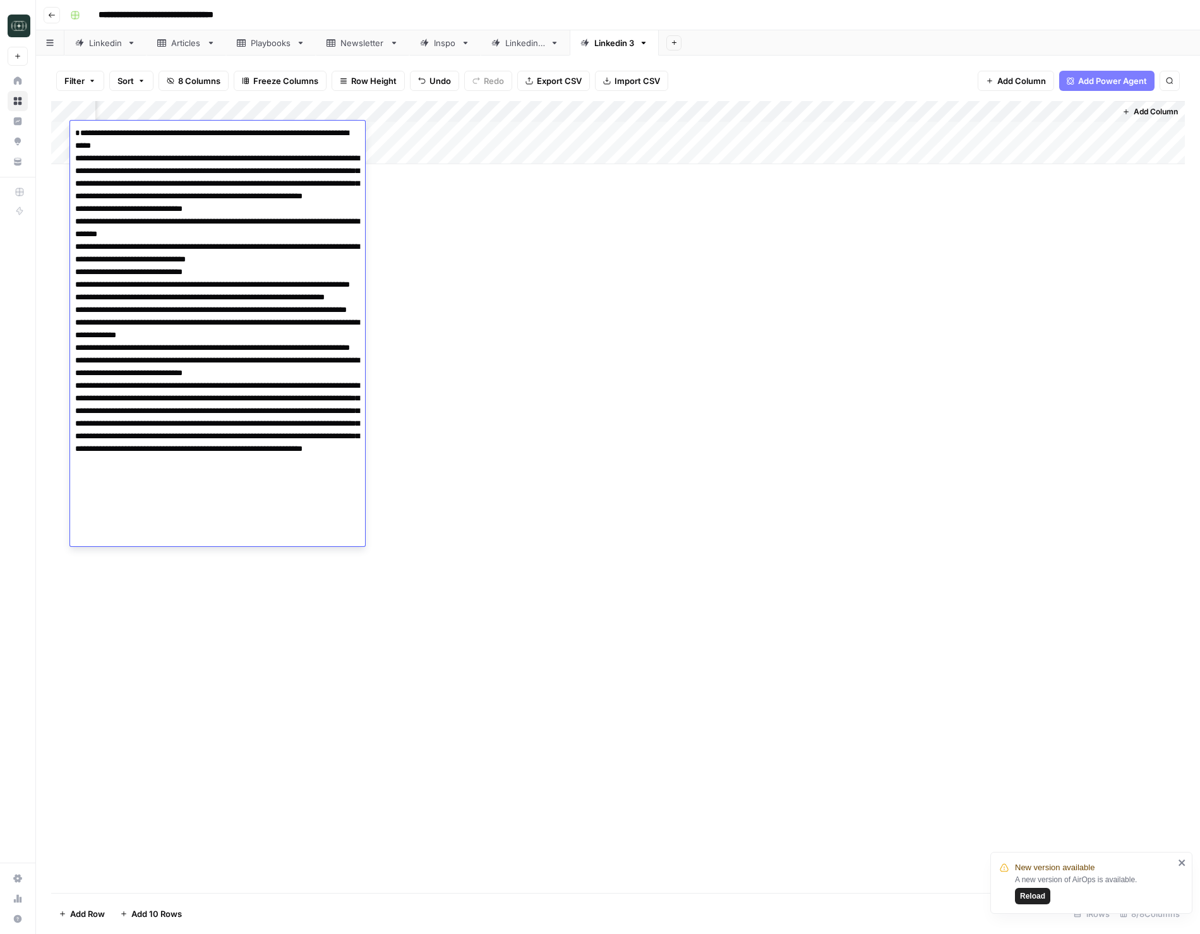
paste textarea "**********"
type textarea "**********"
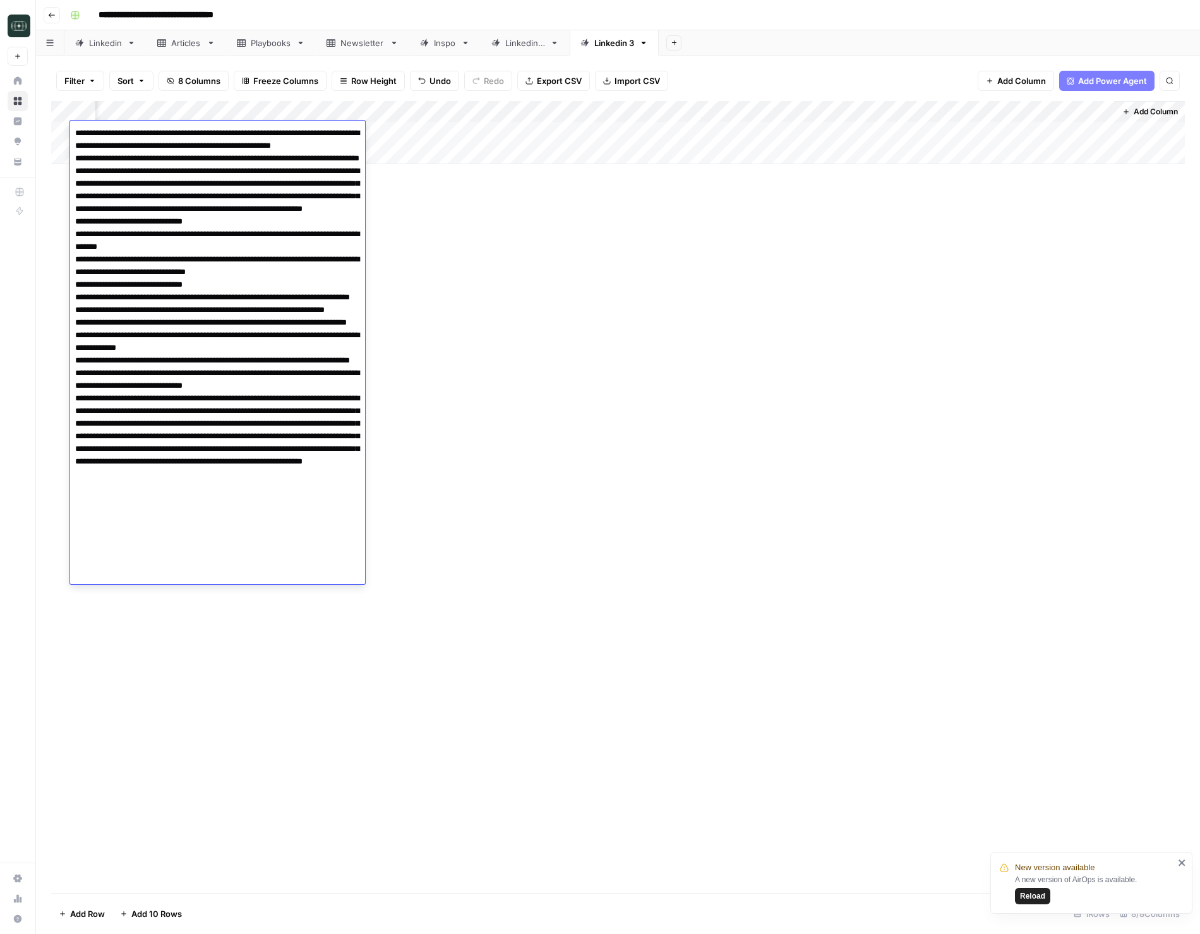
scroll to position [0, 128]
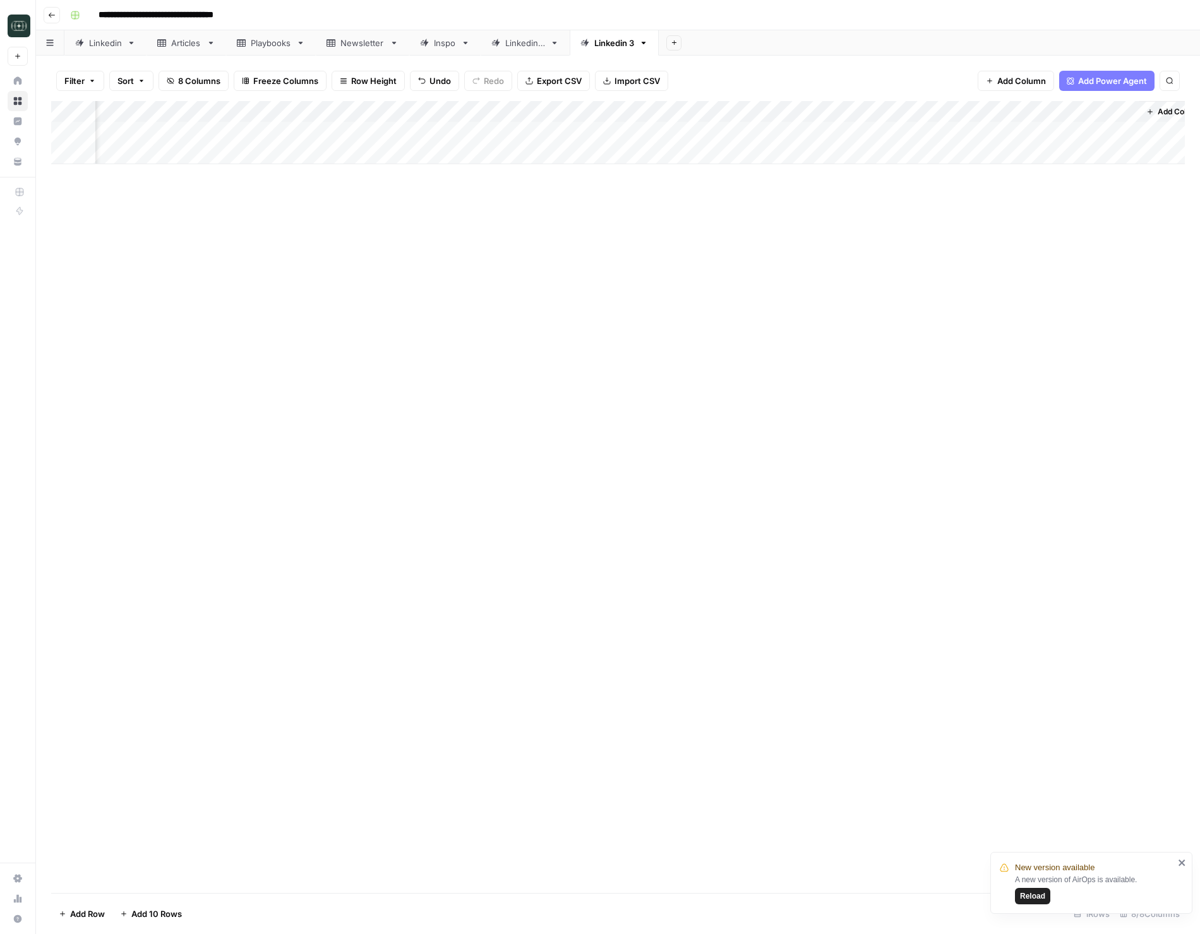
click at [584, 439] on div "Add Column" at bounding box center [618, 497] width 1134 height 792
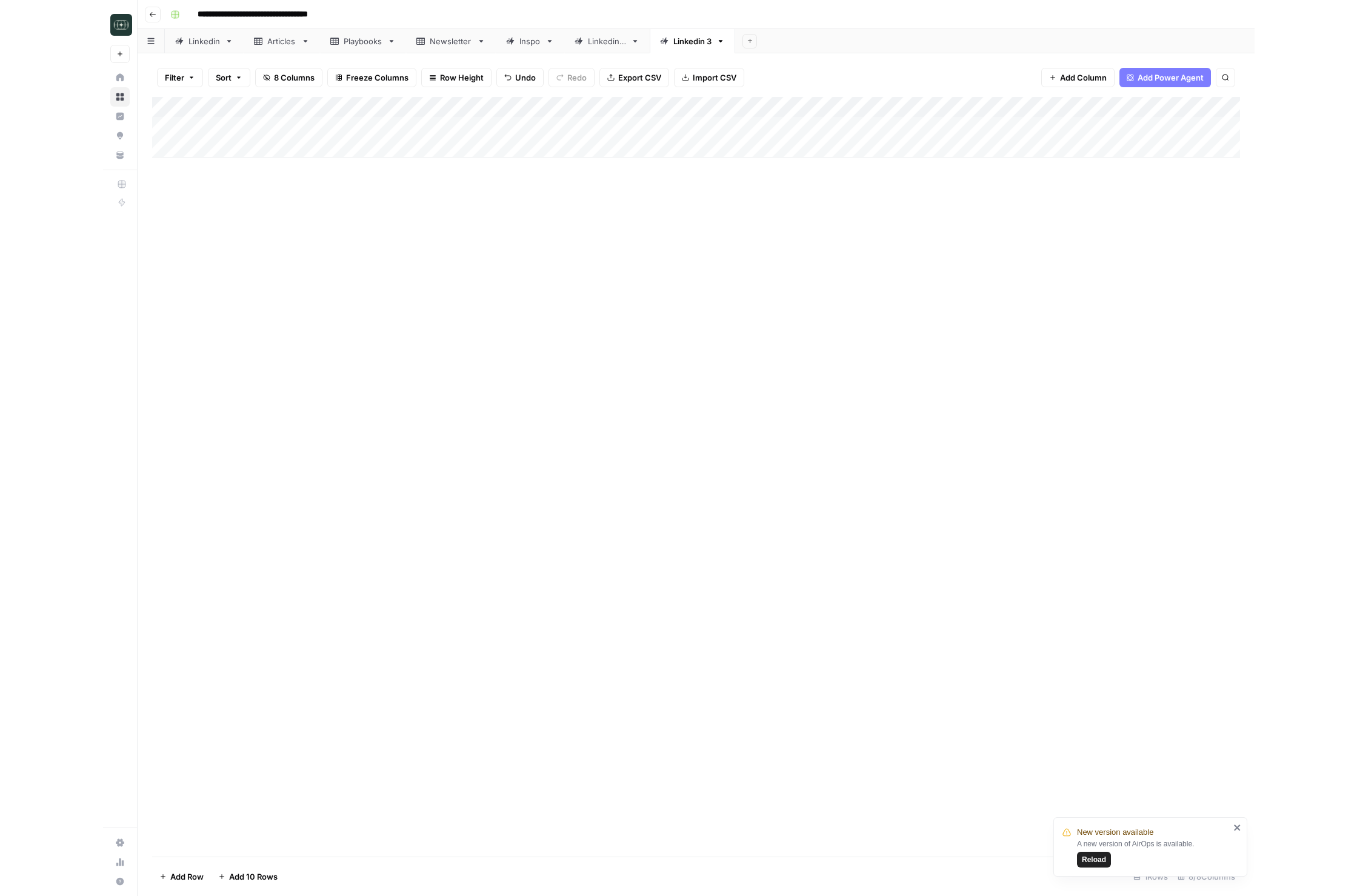
scroll to position [0, 1]
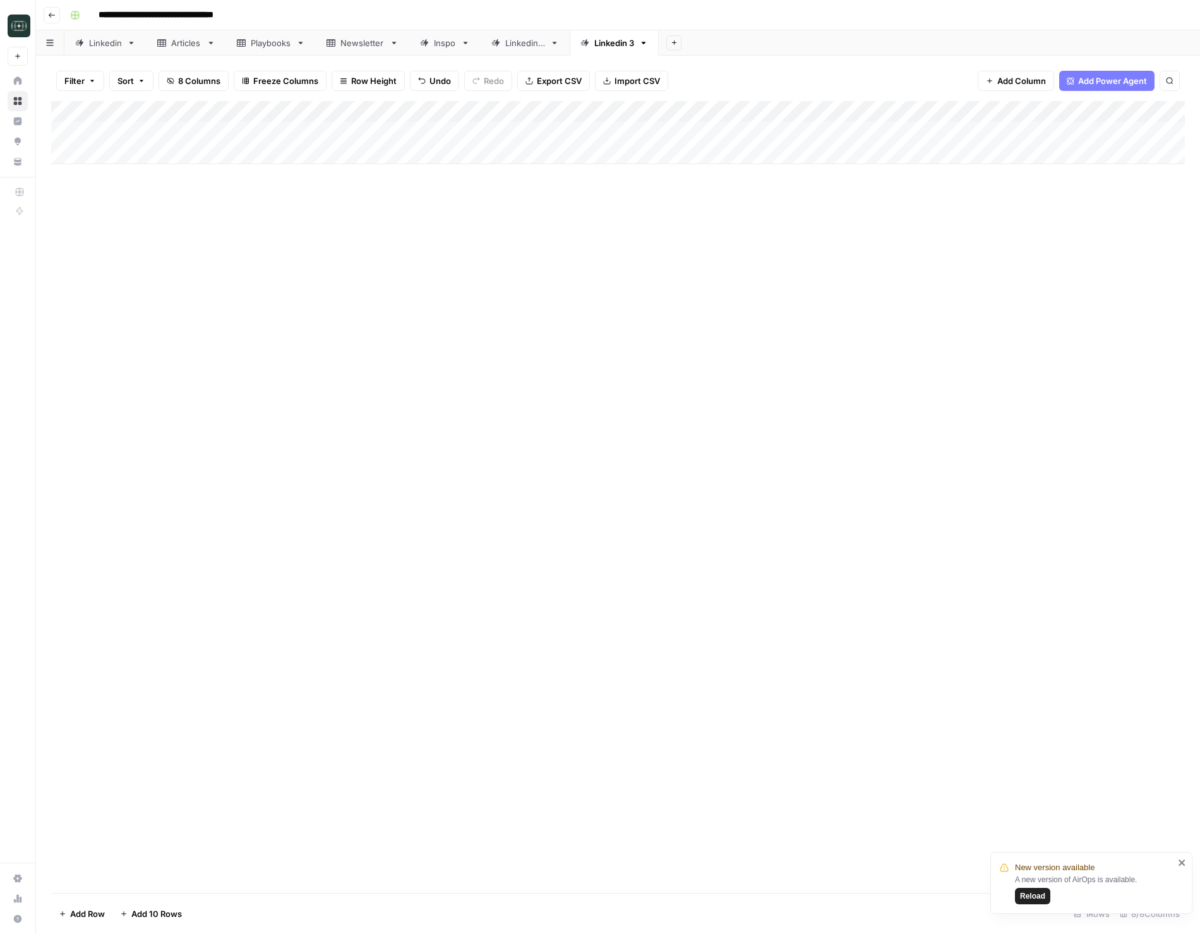
click at [843, 134] on div "Add Column" at bounding box center [618, 132] width 1134 height 63
click at [329, 153] on div "Add Column" at bounding box center [618, 132] width 1134 height 63
type textarea "**********"
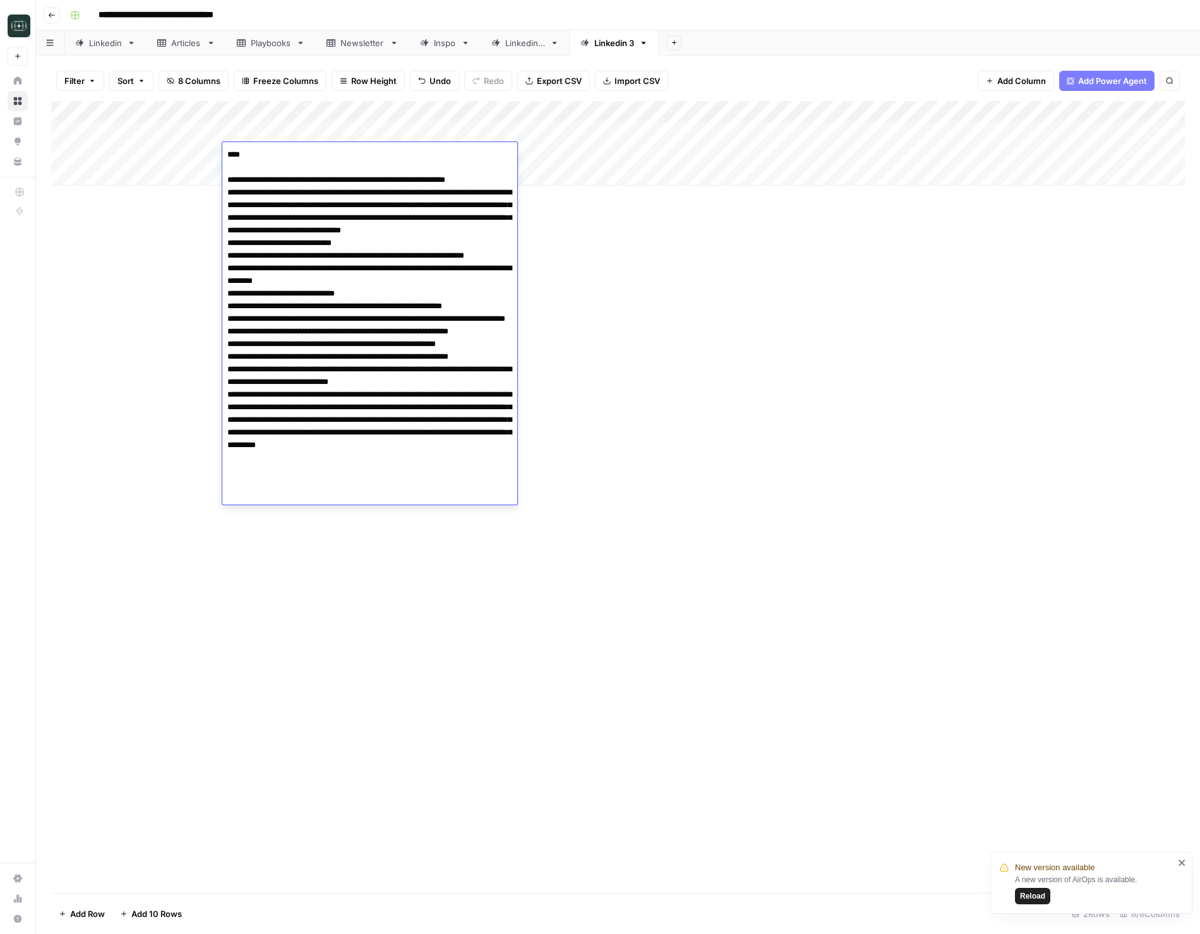
click at [636, 156] on div "Add Column" at bounding box center [618, 143] width 1134 height 85
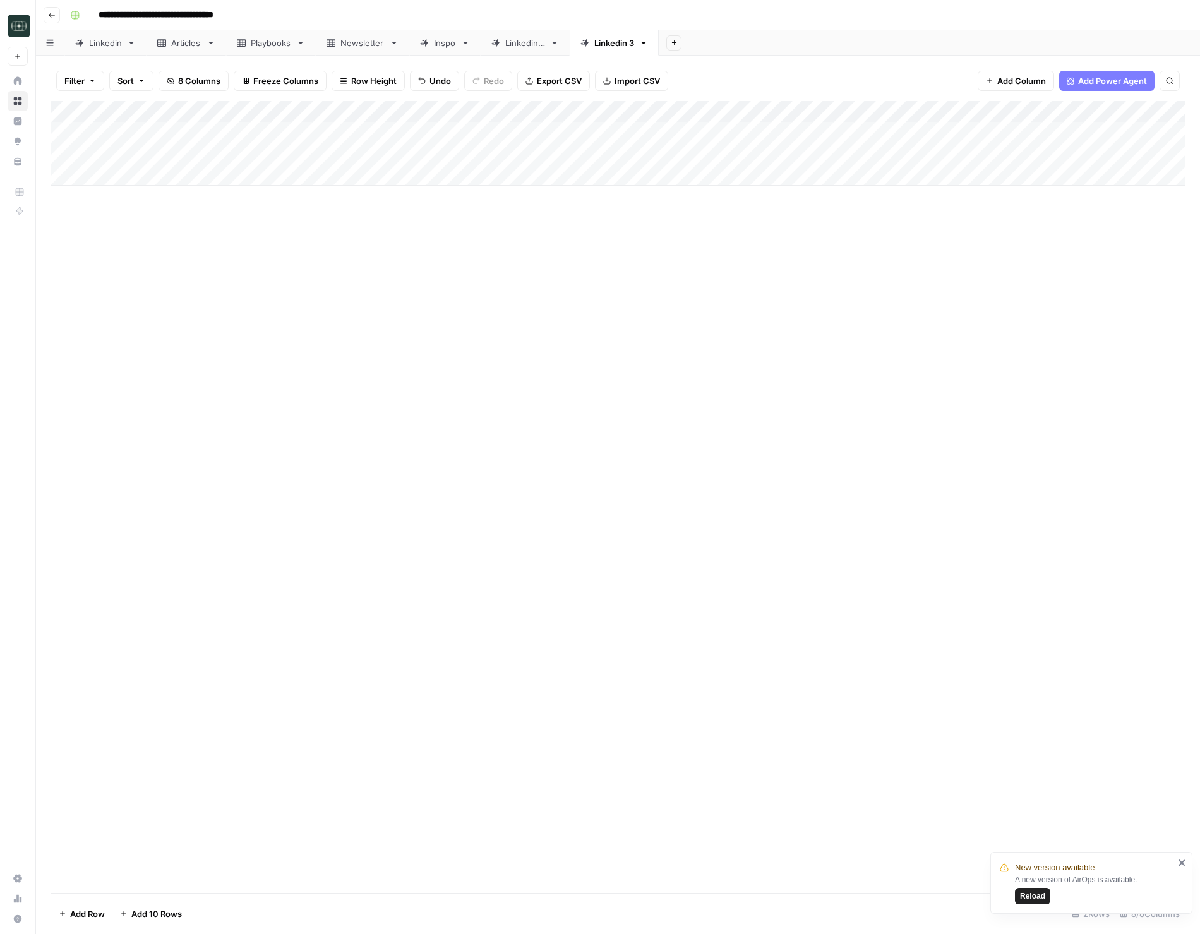
click at [670, 152] on div "Add Column" at bounding box center [618, 143] width 1134 height 85
click at [698, 232] on button "Medium ( 120-200 words)" at bounding box center [710, 225] width 111 height 15
click at [809, 154] on div "Add Column" at bounding box center [618, 143] width 1134 height 85
click at [291, 178] on div "Add Column" at bounding box center [618, 143] width 1134 height 85
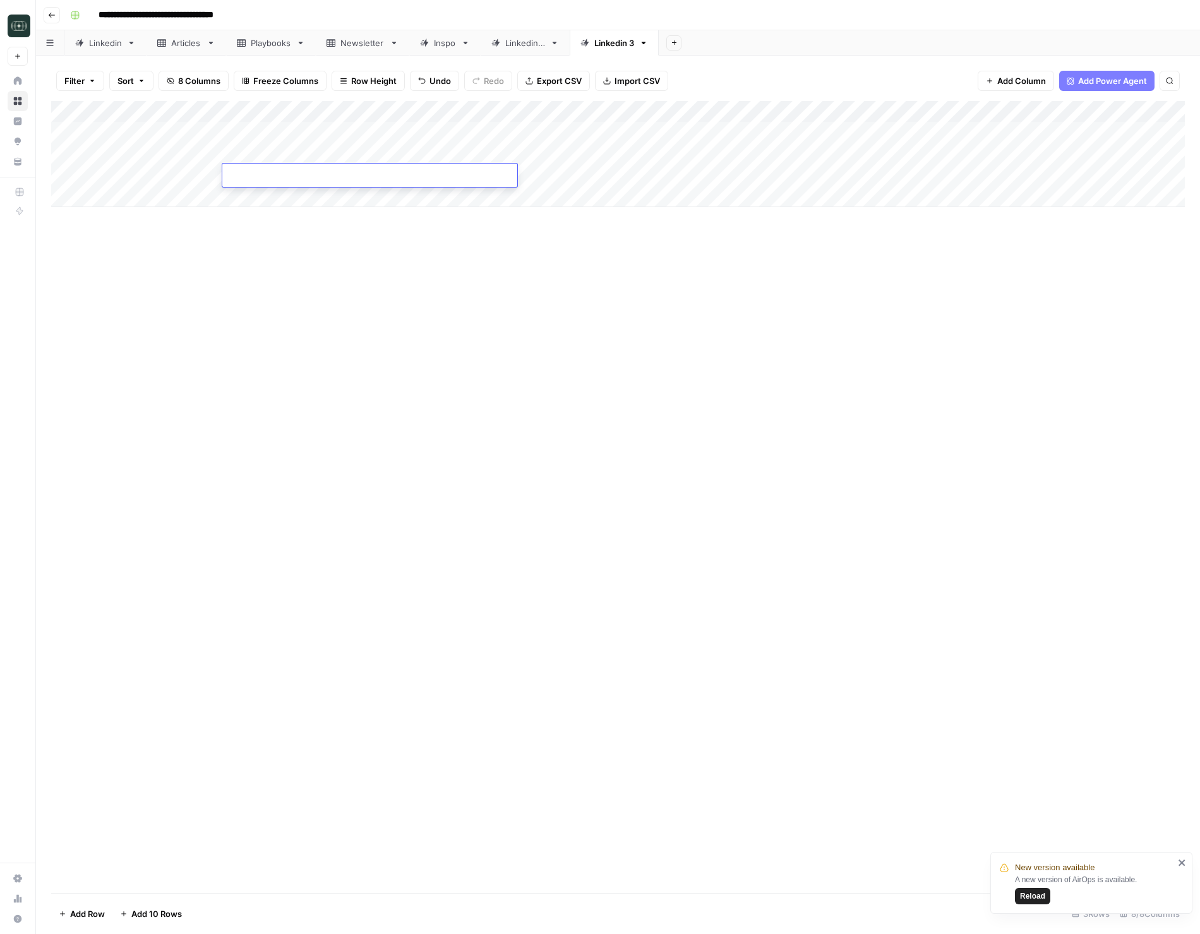
type textarea "**********"
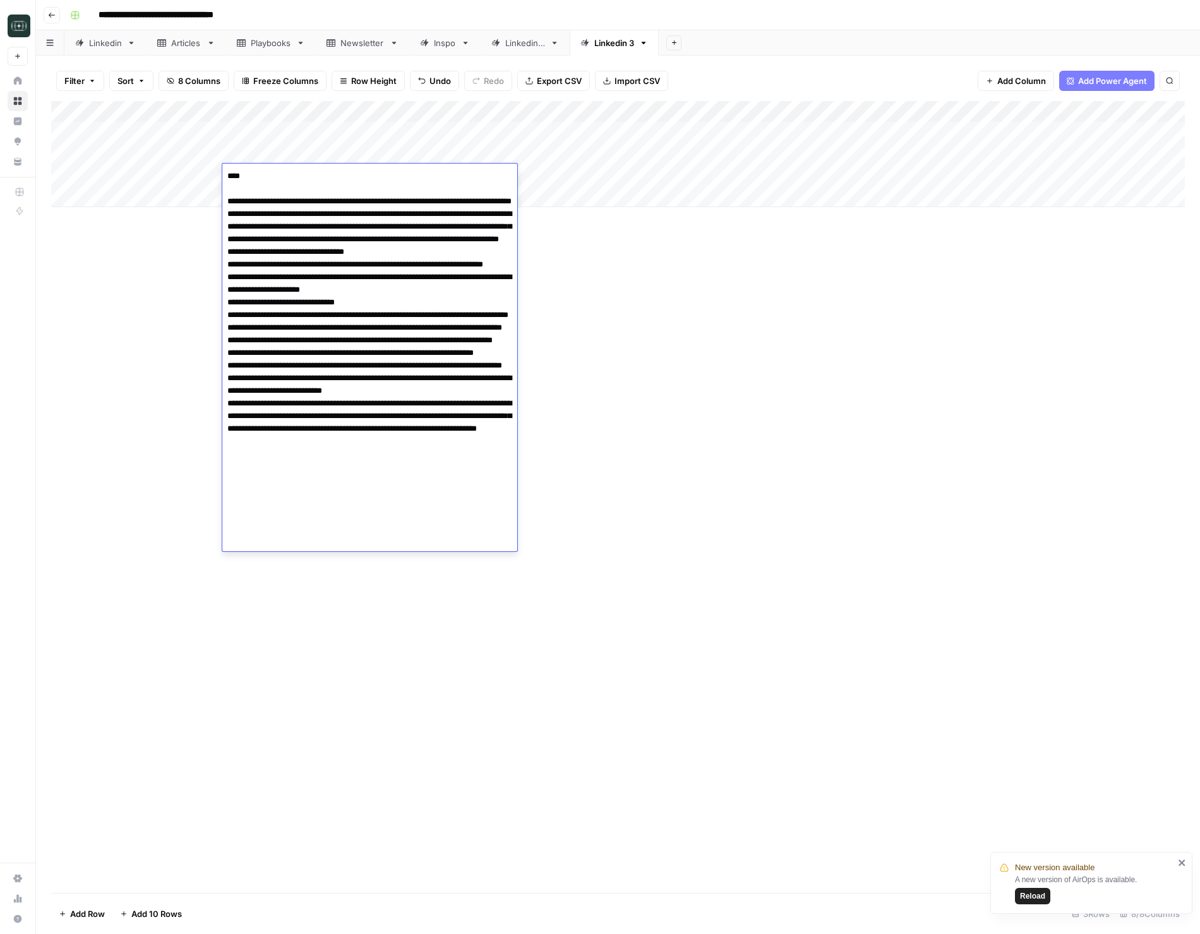
drag, startPoint x: 696, startPoint y: 310, endPoint x: 687, endPoint y: 254, distance: 56.9
click at [694, 308] on div "Add Column" at bounding box center [618, 497] width 1134 height 792
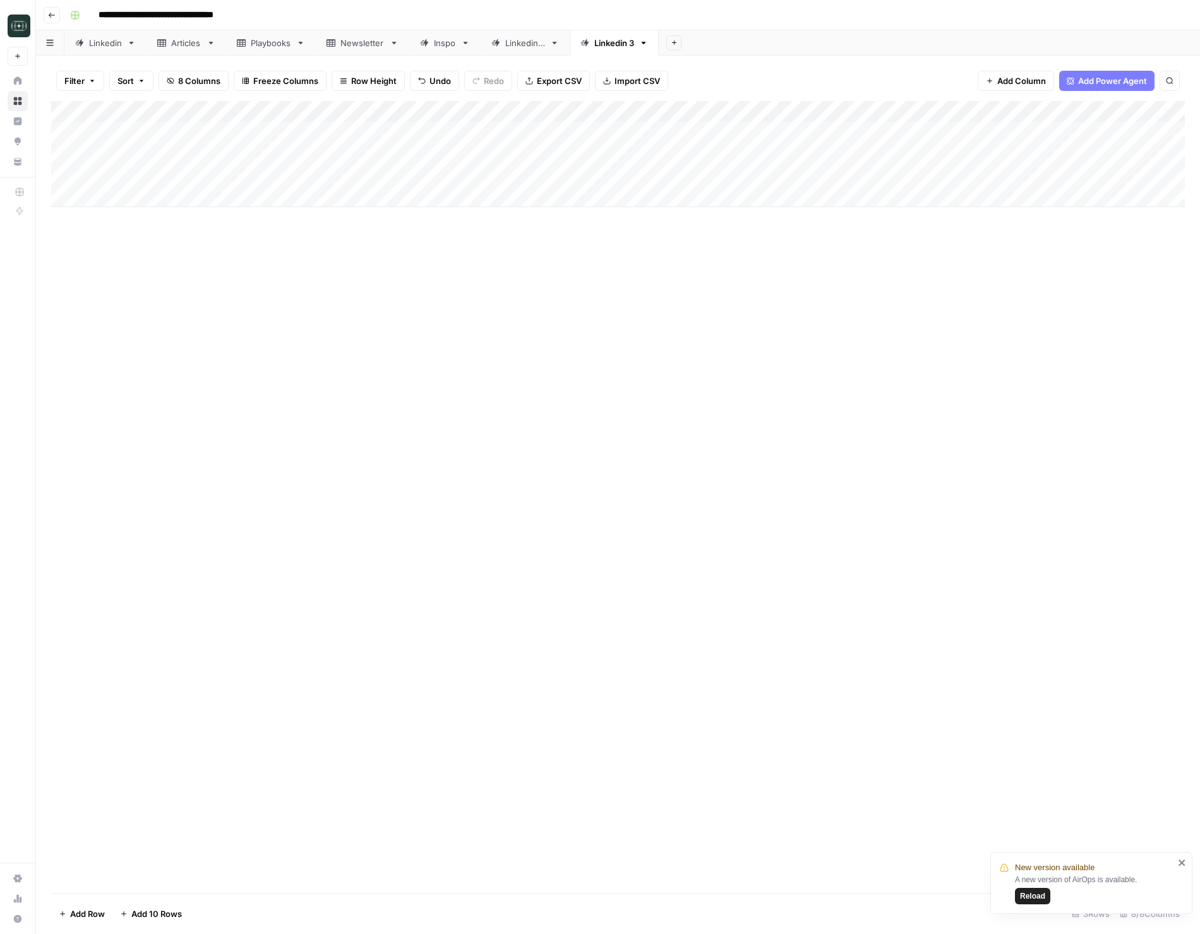
click at [689, 176] on div "Add Column" at bounding box center [618, 154] width 1134 height 106
click at [689, 252] on button "Medium ( 120-200 words)" at bounding box center [710, 246] width 111 height 15
click at [842, 174] on div "Add Column" at bounding box center [618, 154] width 1134 height 106
click at [336, 191] on div "Add Column" at bounding box center [618, 154] width 1134 height 106
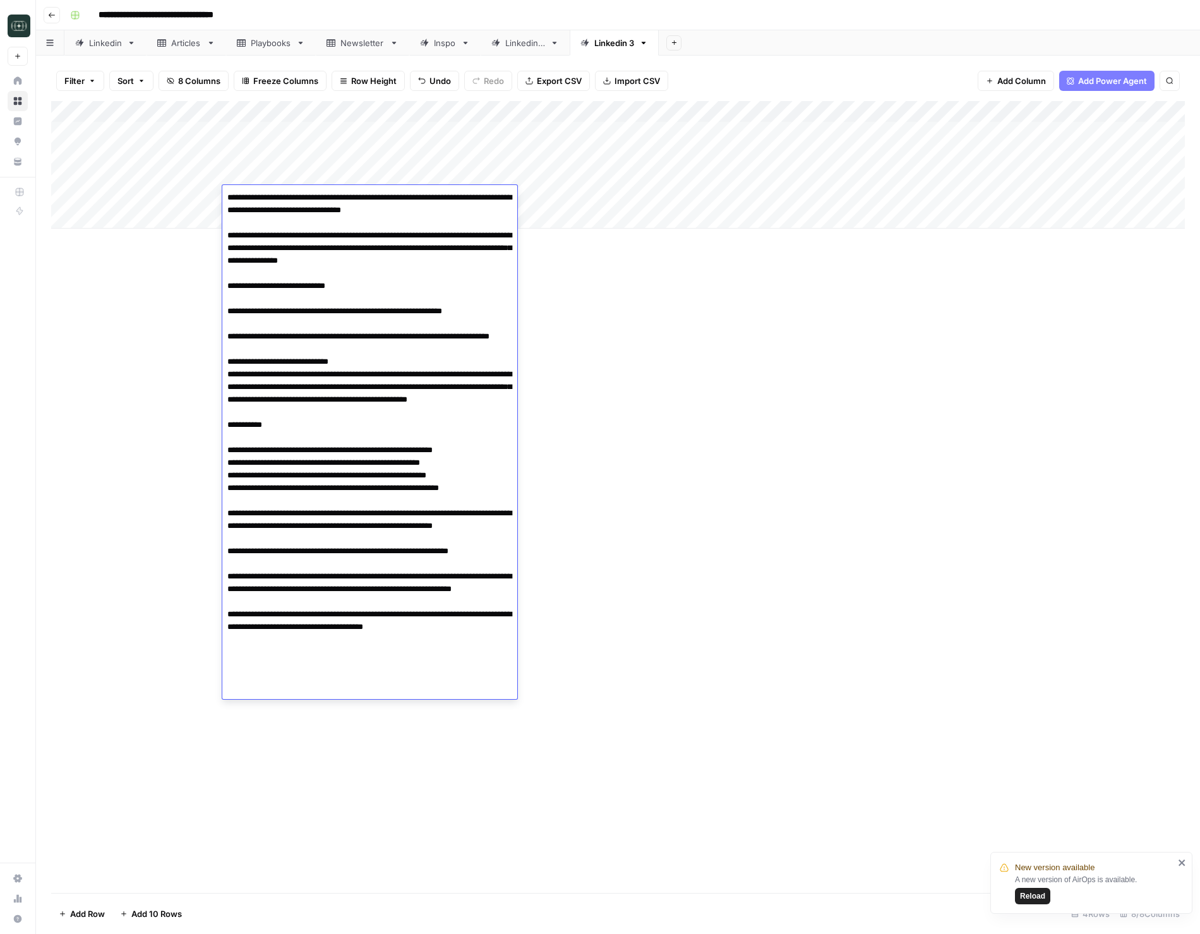
click at [661, 382] on div "Add Column" at bounding box center [618, 497] width 1134 height 792
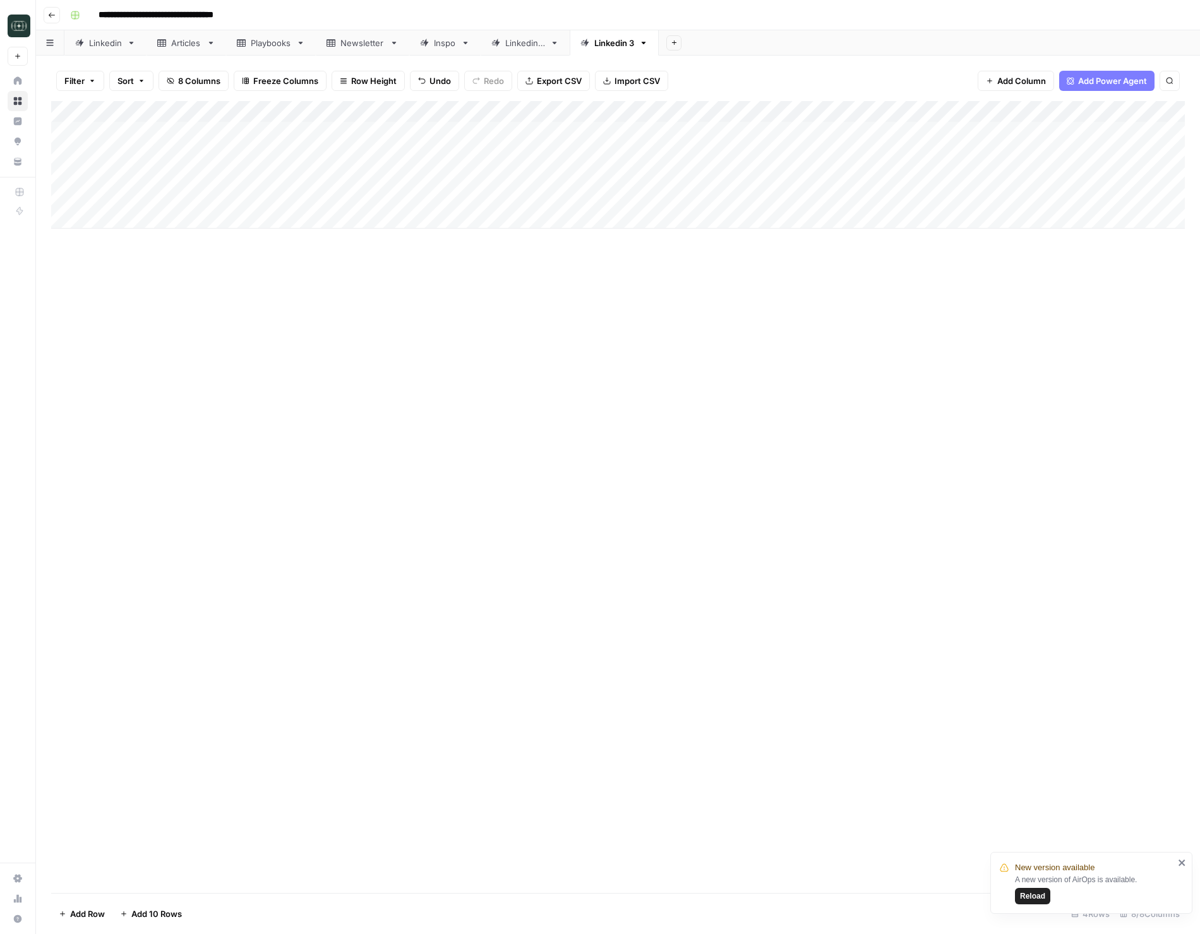
click at [296, 214] on div "Add Column" at bounding box center [618, 165] width 1134 height 128
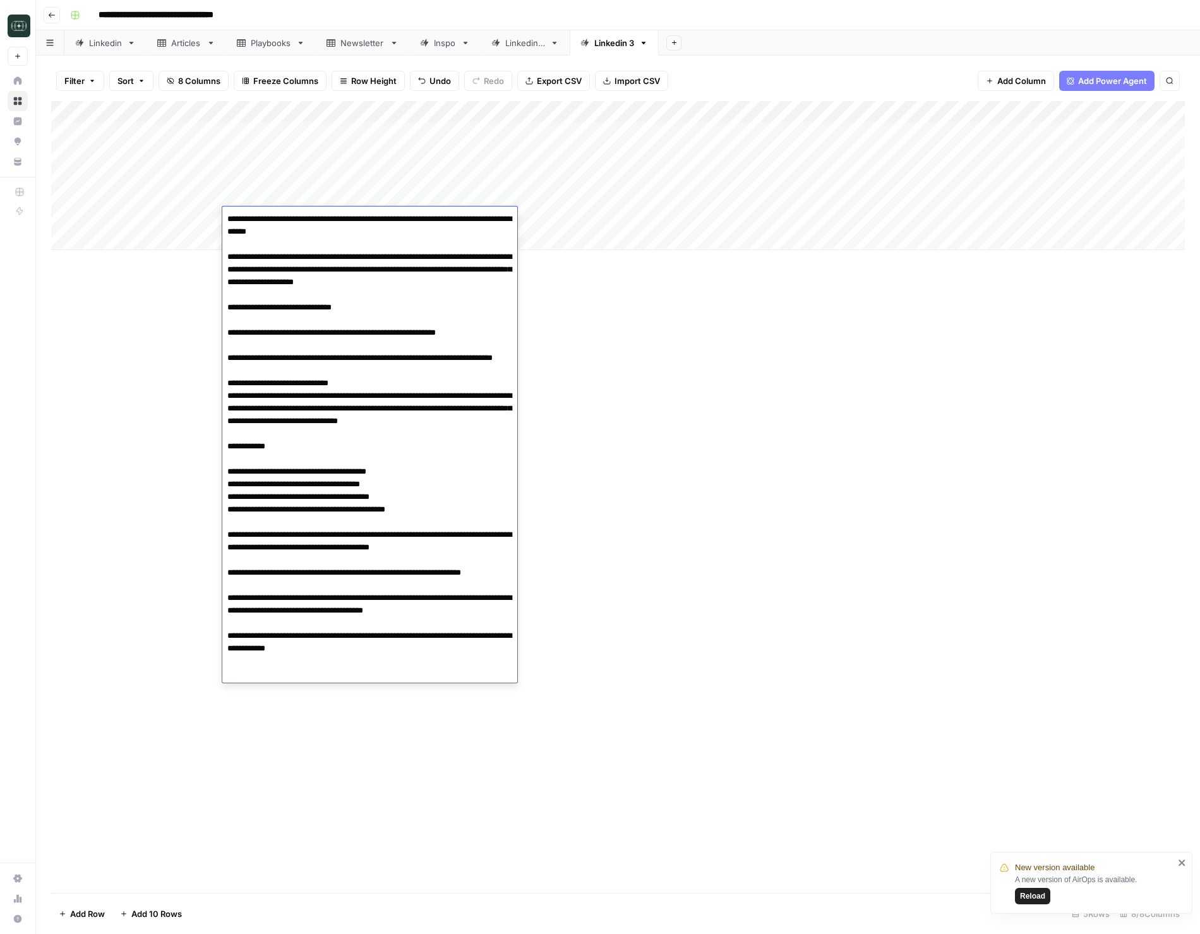
drag, startPoint x: 685, startPoint y: 329, endPoint x: 679, endPoint y: 268, distance: 61.5
click at [684, 326] on div "Add Column" at bounding box center [618, 497] width 1134 height 792
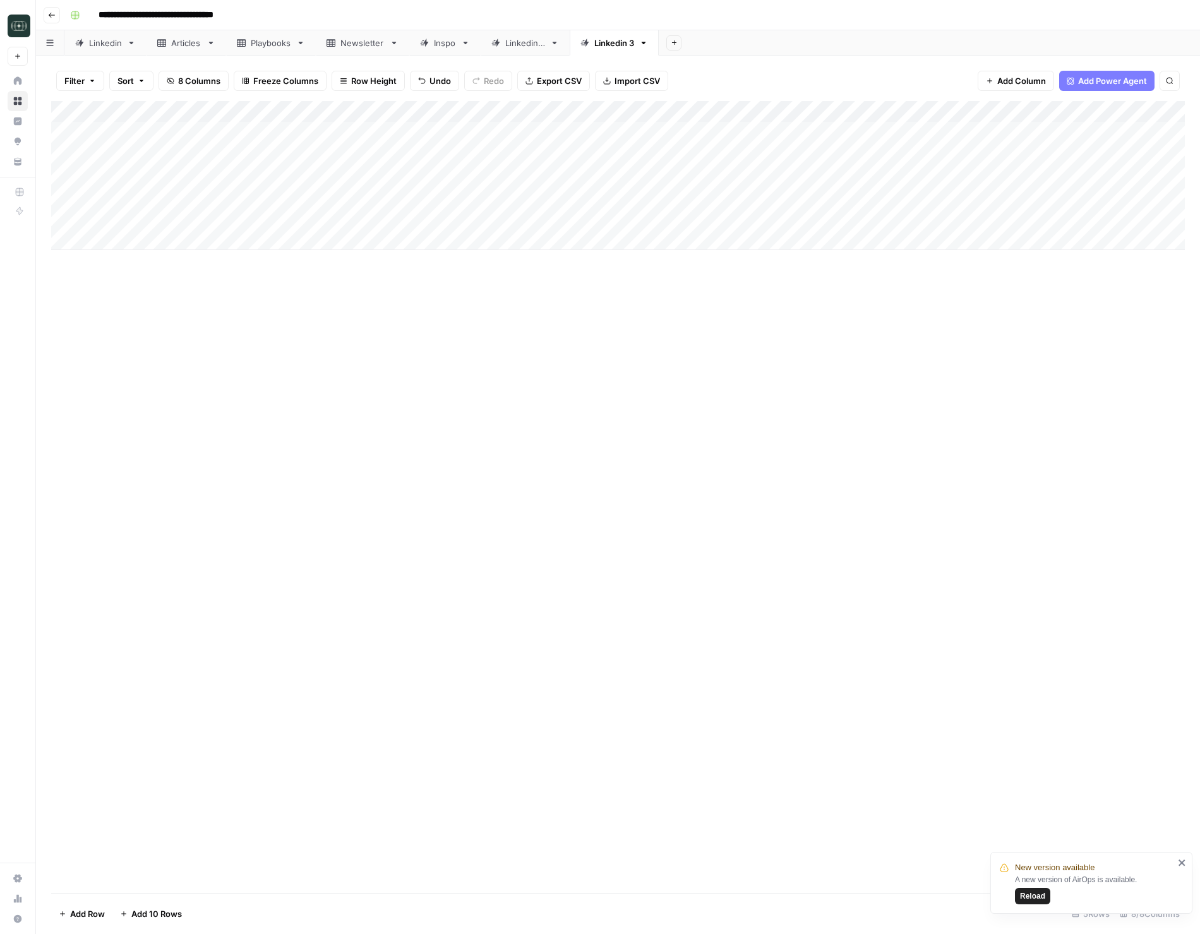
click at [693, 220] on div "Add Column" at bounding box center [618, 175] width 1134 height 149
drag, startPoint x: 700, startPoint y: 288, endPoint x: 701, endPoint y: 237, distance: 51.2
click at [699, 288] on button "Medium ( 120-200 words)" at bounding box center [710, 289] width 111 height 15
click at [692, 196] on div "Add Column" at bounding box center [618, 175] width 1134 height 149
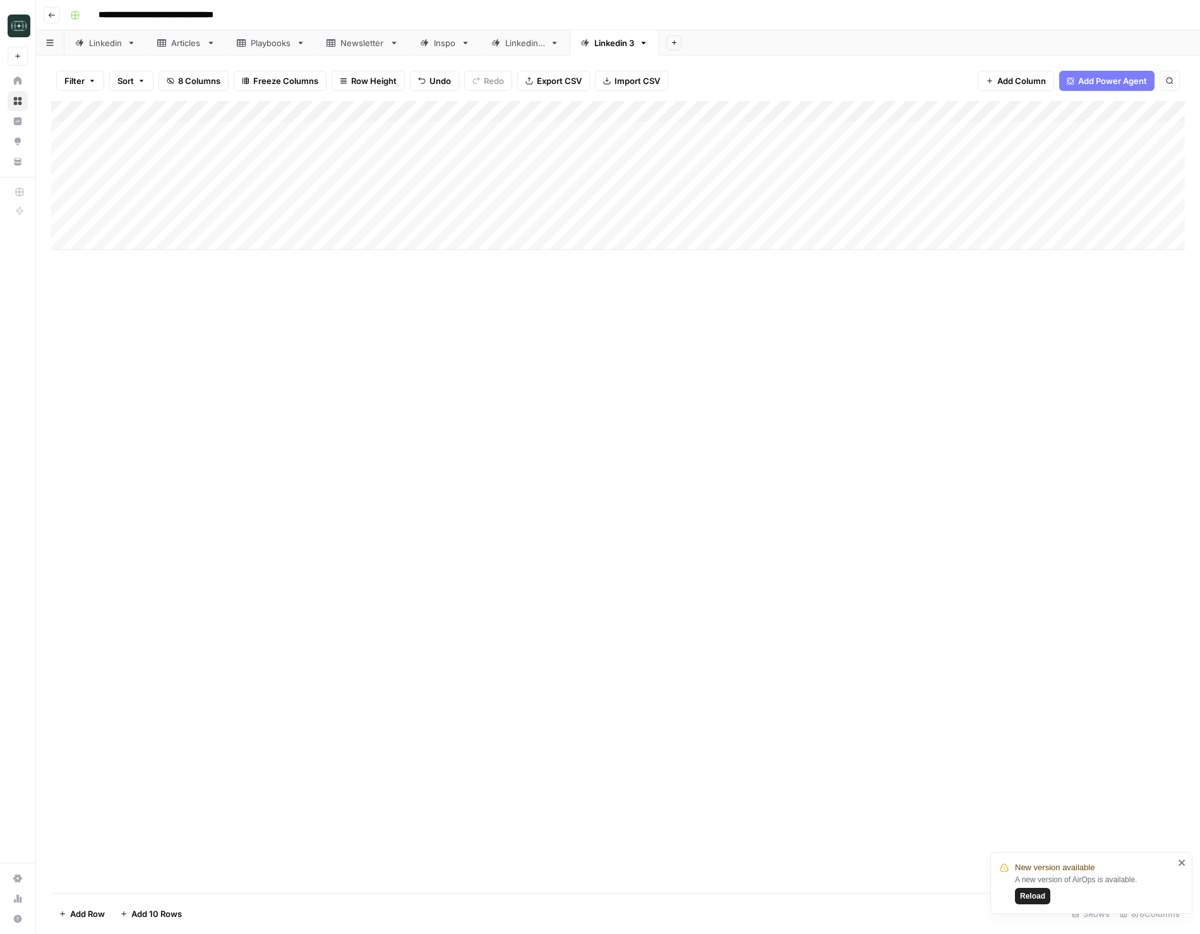
click at [692, 196] on div "Add Column" at bounding box center [618, 175] width 1134 height 149
click at [692, 261] on button "Medium ( 120-200 words)" at bounding box center [710, 268] width 111 height 15
click at [814, 193] on div "Add Column" at bounding box center [618, 175] width 1134 height 149
click at [811, 219] on div "Add Column" at bounding box center [618, 175] width 1134 height 149
click at [323, 245] on div "Add Column" at bounding box center [618, 175] width 1134 height 149
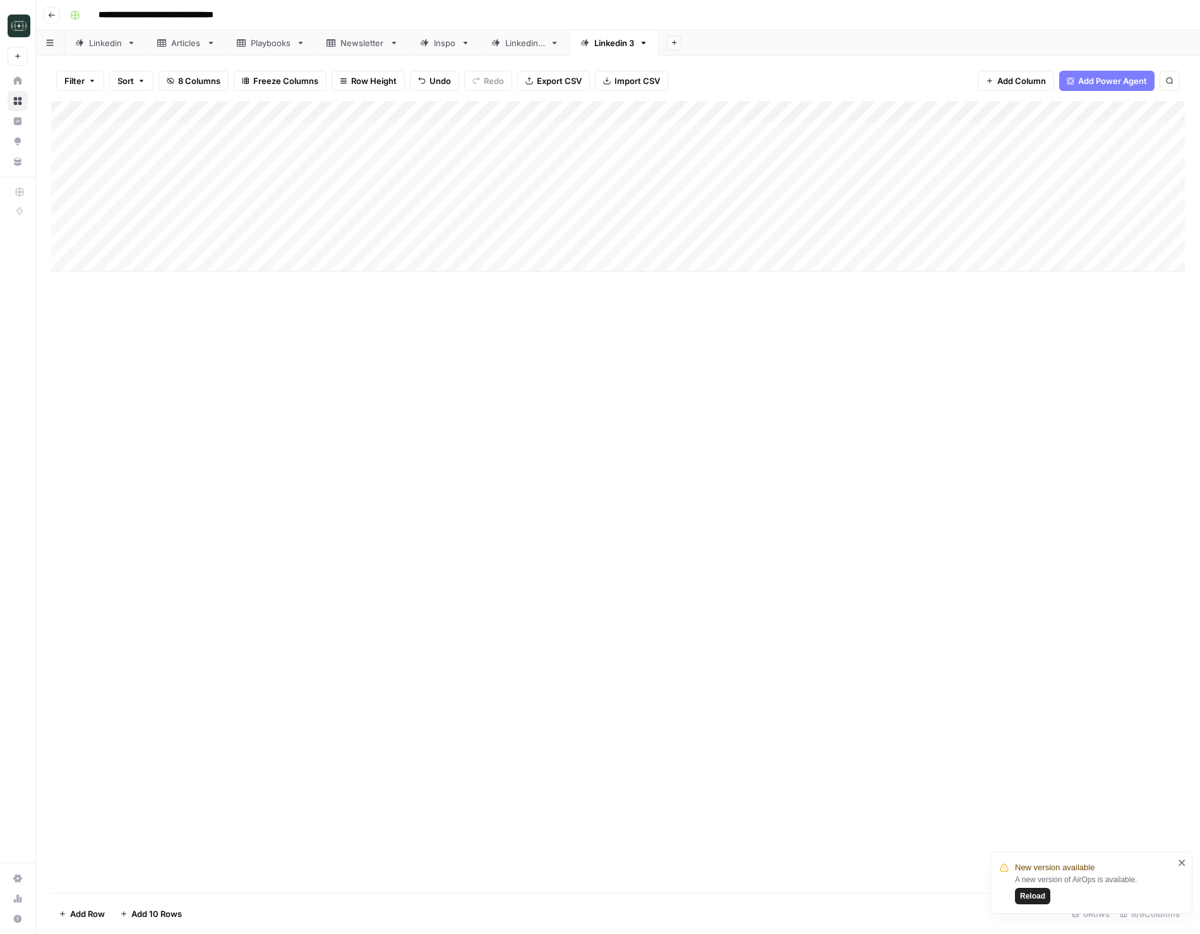
drag, startPoint x: 673, startPoint y: 363, endPoint x: 673, endPoint y: 355, distance: 8.2
click at [673, 362] on div "Add Column" at bounding box center [618, 497] width 1134 height 792
click at [663, 245] on div "Add Column" at bounding box center [618, 186] width 1134 height 171
click at [666, 310] on button "Medium ( 120-200 words)" at bounding box center [710, 311] width 111 height 15
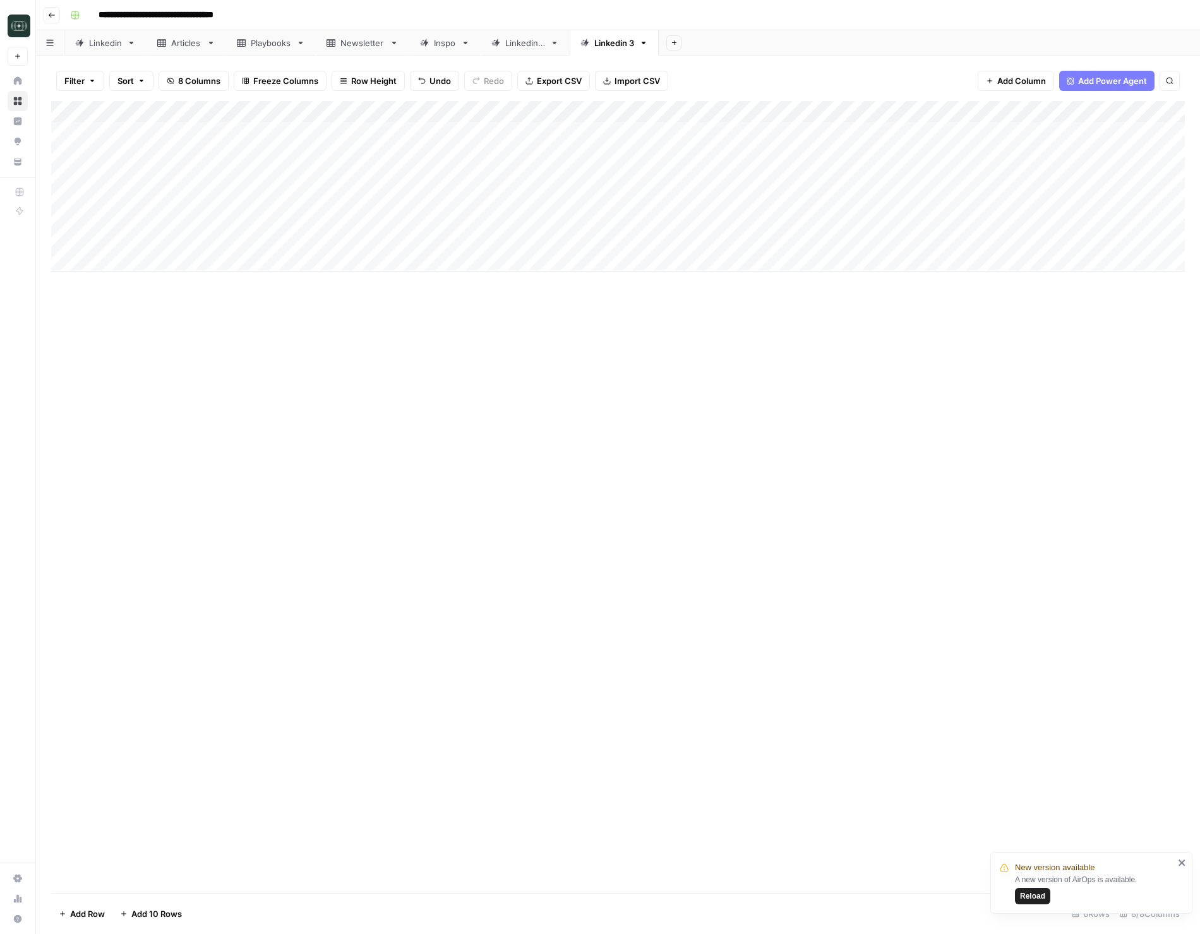
click at [853, 232] on div "Add Column" at bounding box center [618, 186] width 1134 height 171
click at [1030, 131] on div "Add Column" at bounding box center [618, 186] width 1134 height 171
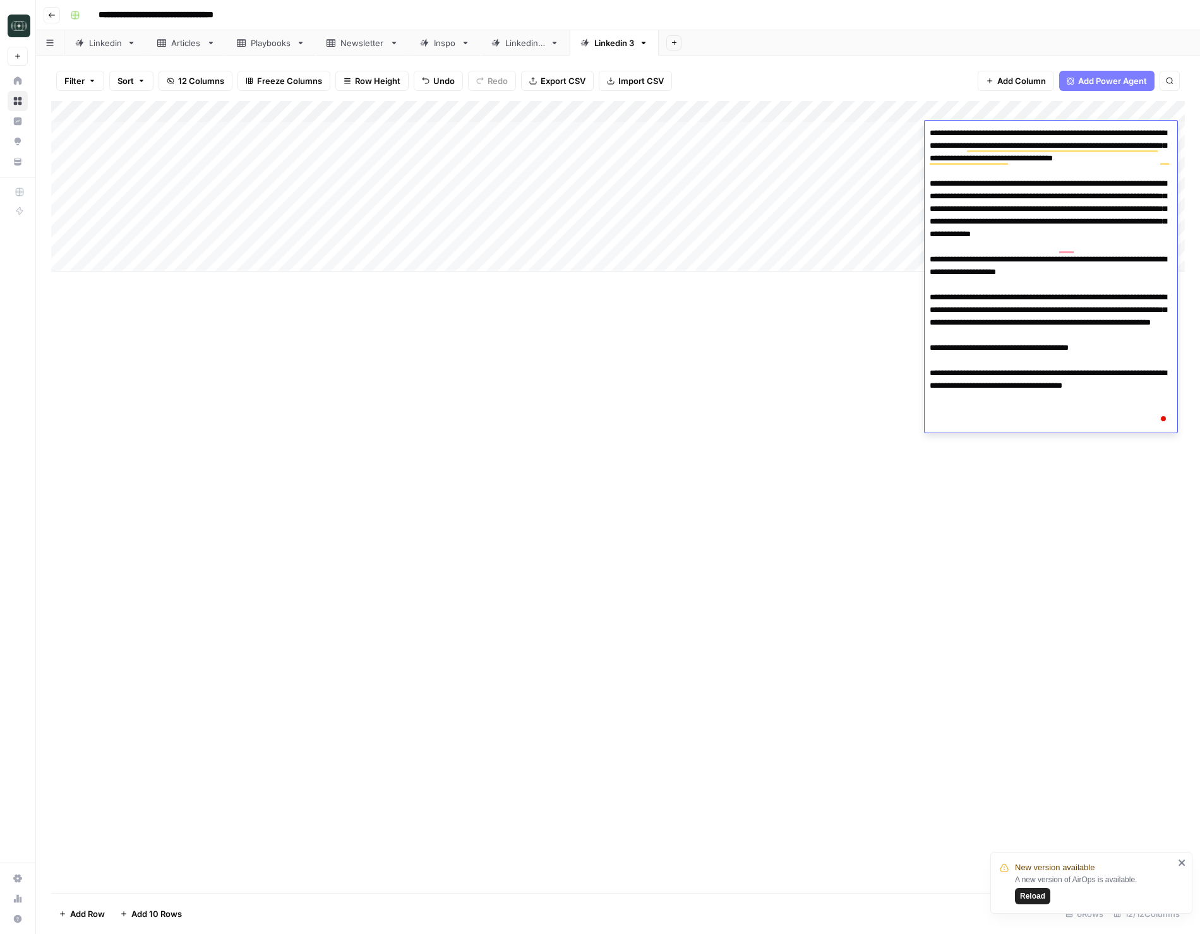
click at [796, 380] on div "Add Column" at bounding box center [618, 497] width 1134 height 792
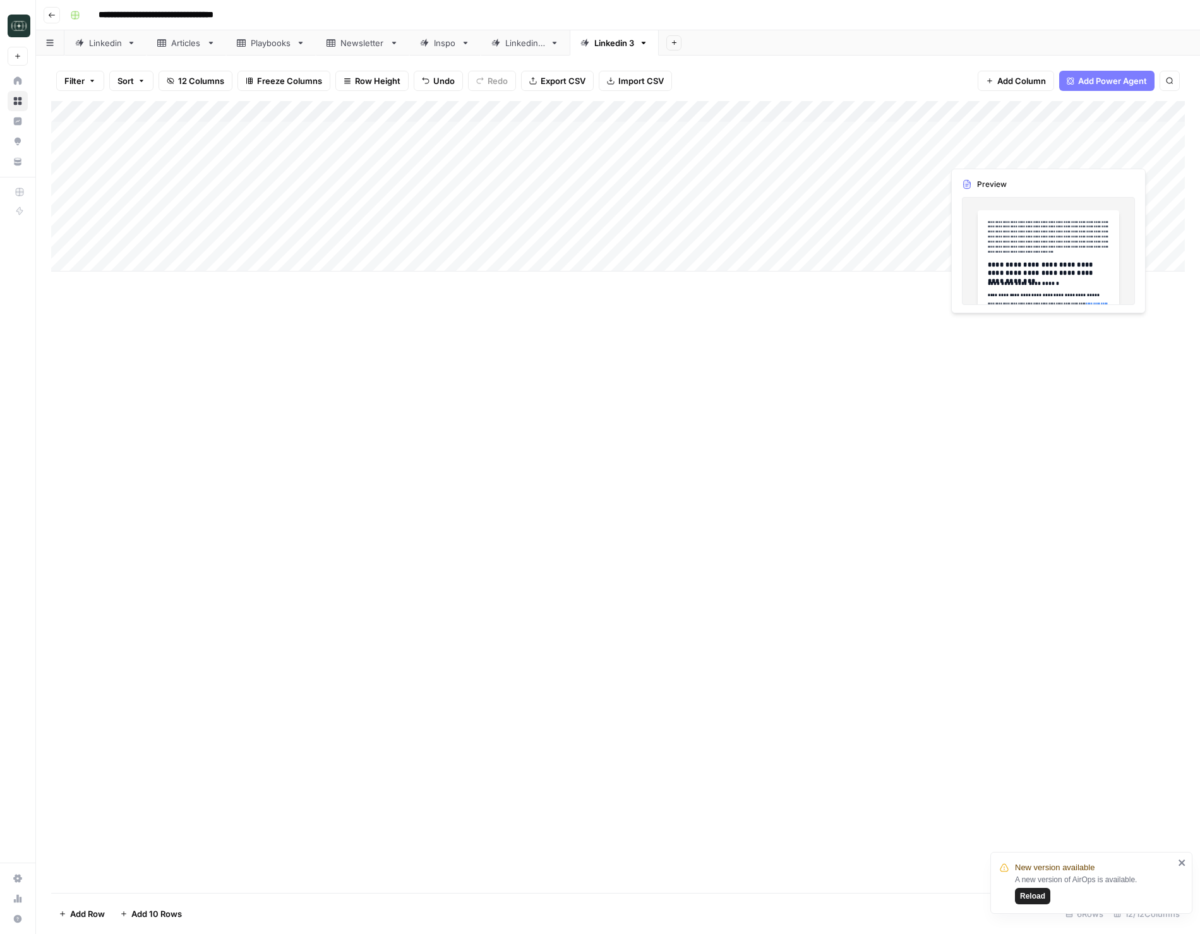
click at [1028, 152] on div "Add Column" at bounding box center [618, 186] width 1134 height 171
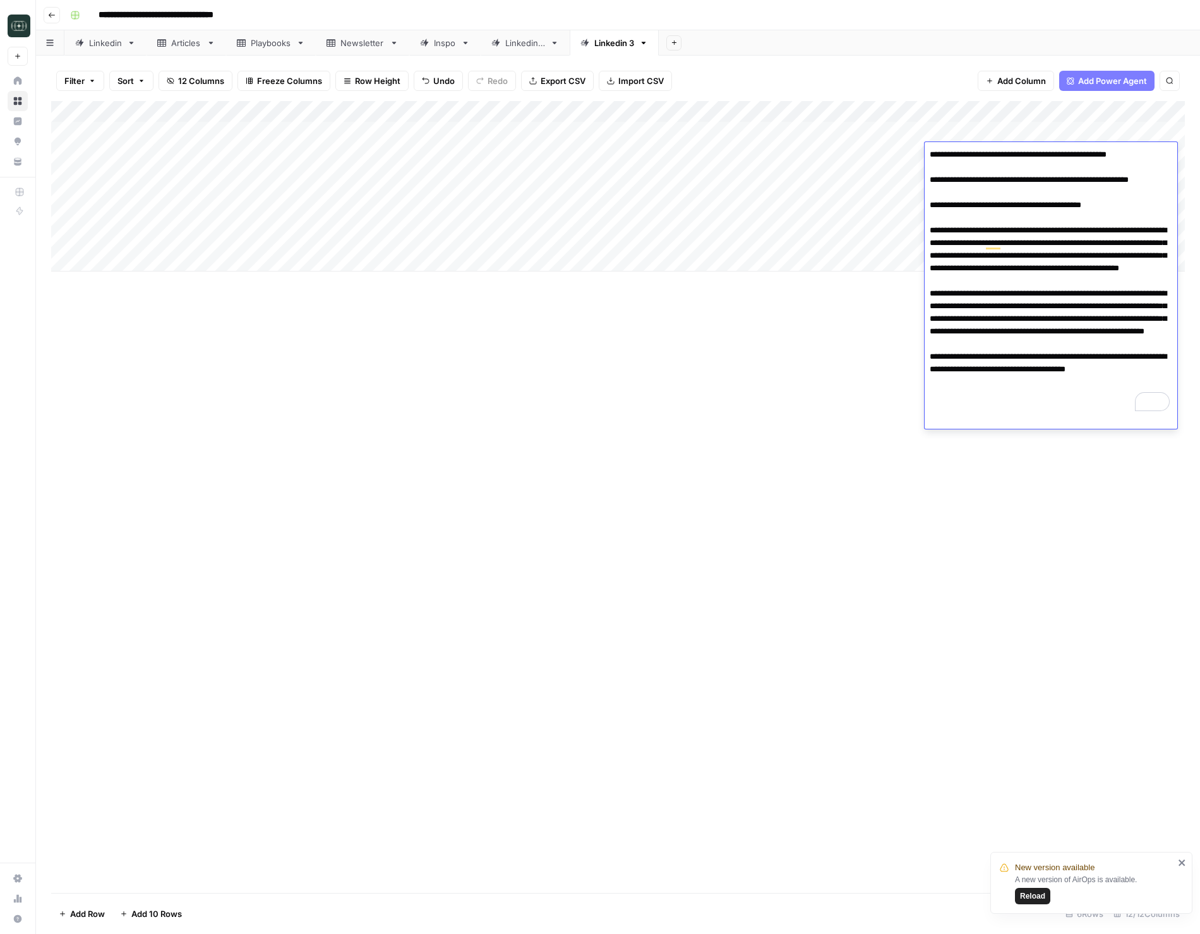
click at [1049, 407] on textarea "**********" at bounding box center [1051, 281] width 253 height 270
click at [1059, 445] on div "Add Column" at bounding box center [618, 497] width 1134 height 792
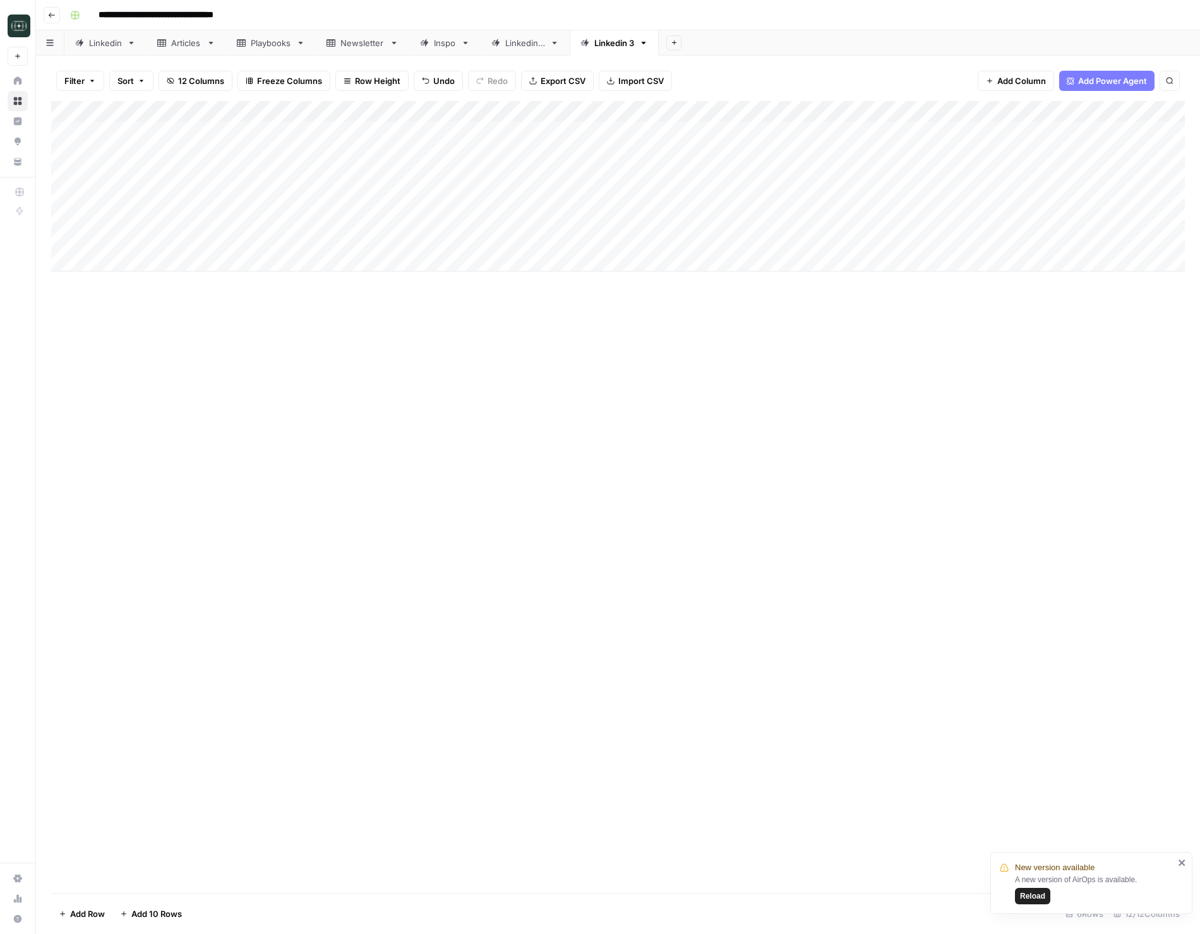
click at [1023, 176] on div "Add Column" at bounding box center [618, 186] width 1134 height 171
click at [902, 114] on div "Add Column" at bounding box center [618, 186] width 1134 height 171
click at [805, 232] on span "Edit Workflow" at bounding box center [829, 235] width 111 height 13
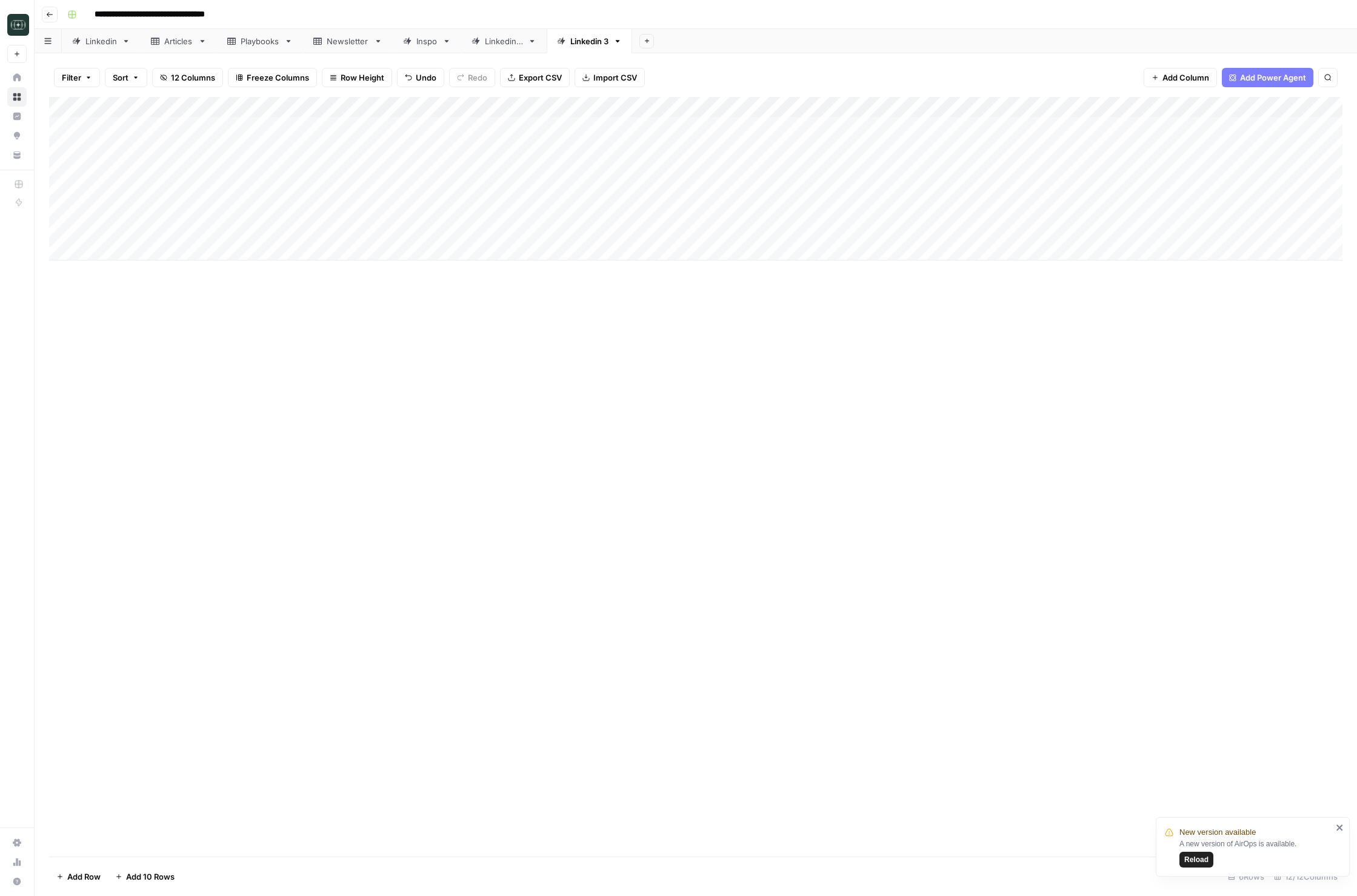
click at [875, 106] on div "Add Column" at bounding box center [696, 178] width 1294 height 164
click at [928, 200] on span "First 10 Rows" at bounding box center [921, 195] width 77 height 12
click at [863, 107] on div "Add Column" at bounding box center [696, 178] width 1294 height 164
click at [862, 126] on div "Add Column" at bounding box center [696, 178] width 1294 height 164
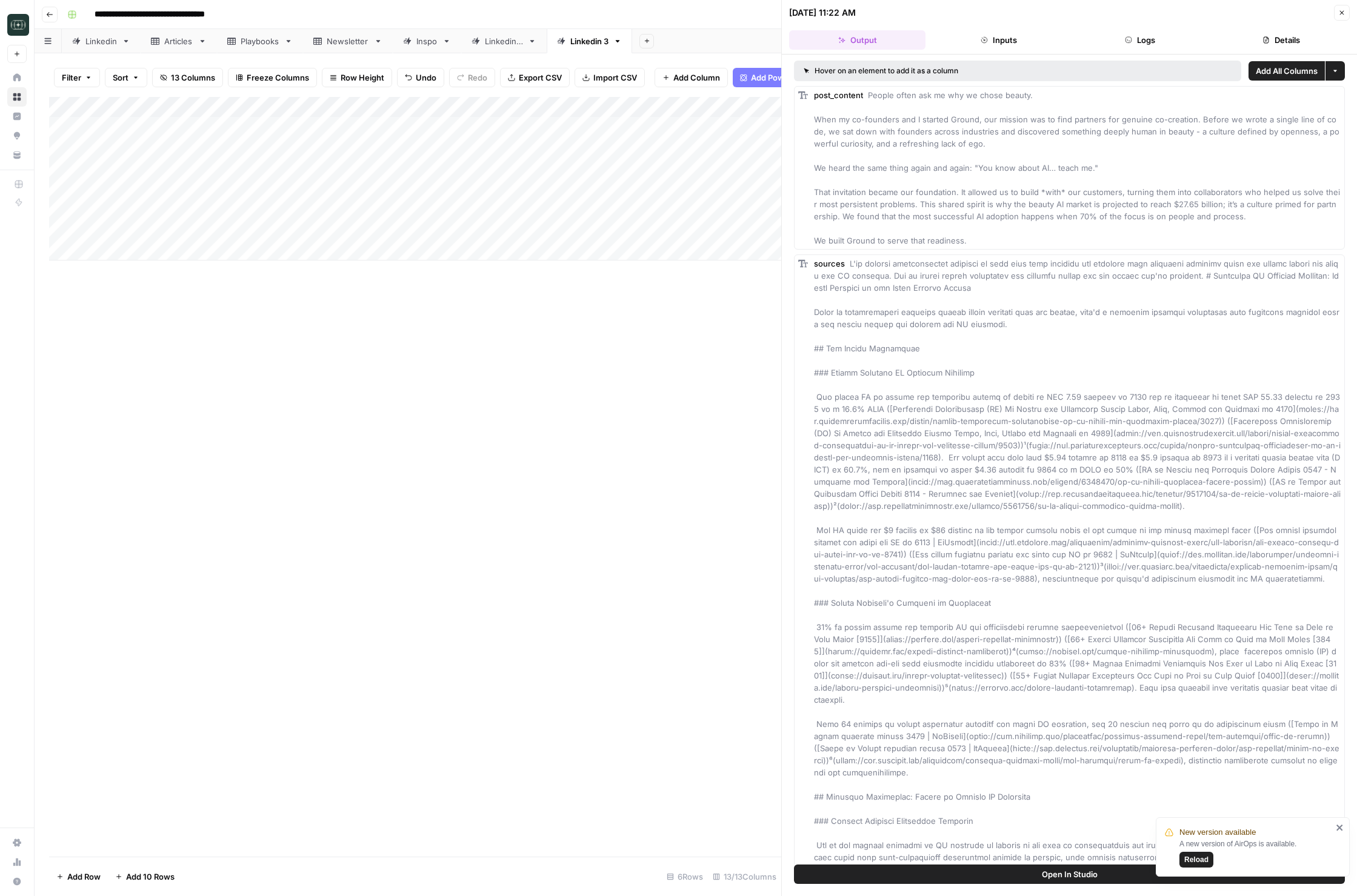
click at [1152, 70] on span "Add All Columns" at bounding box center [1287, 71] width 61 height 12
click at [1152, 12] on icon "button" at bounding box center [1343, 12] width 8 height 8
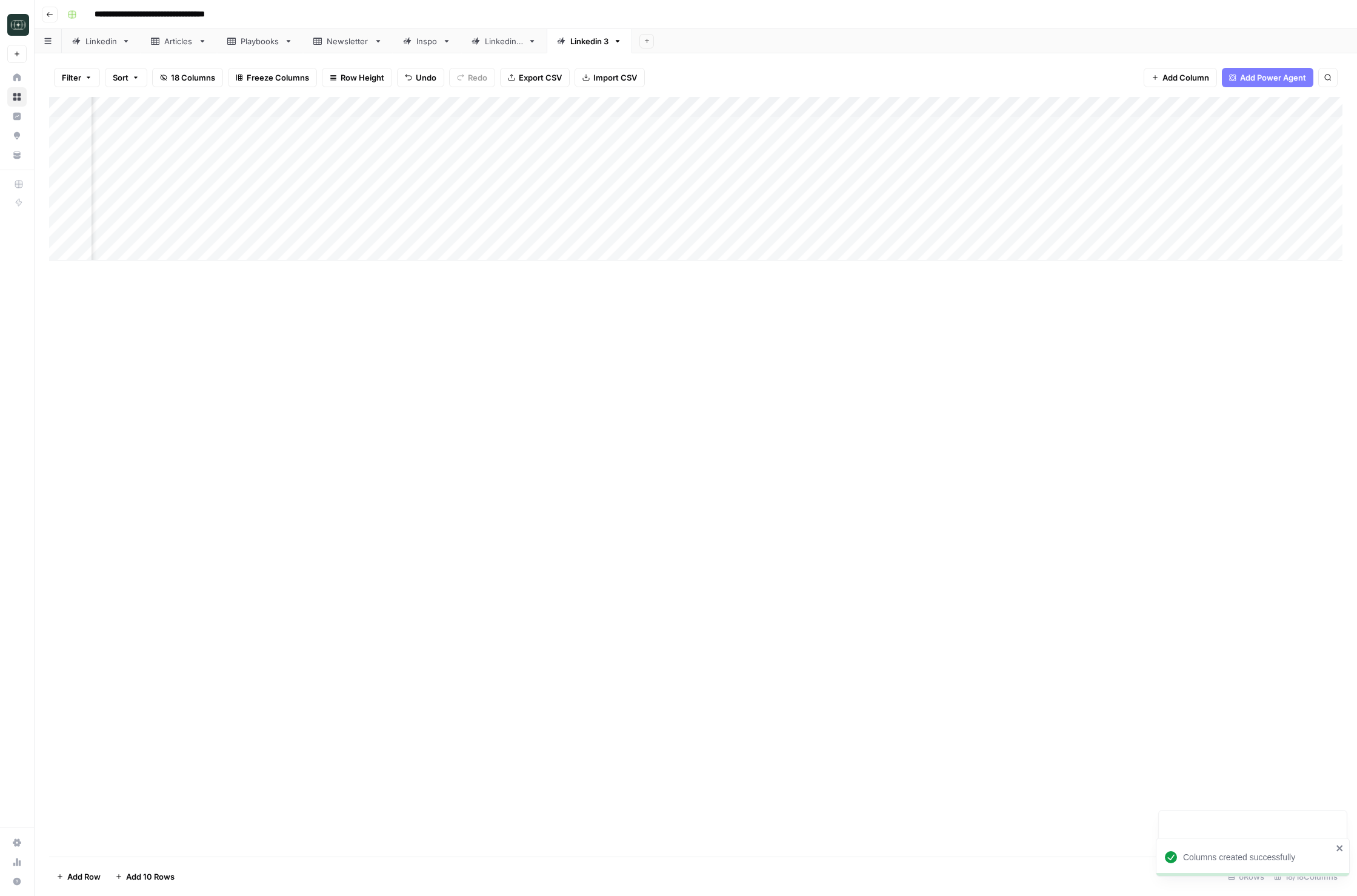
click at [680, 106] on div "Add Column" at bounding box center [696, 178] width 1294 height 164
click at [659, 224] on span "Remove Column" at bounding box center [657, 225] width 107 height 12
click at [645, 124] on span "Delete" at bounding box center [635, 125] width 26 height 12
click at [682, 107] on div "Add Column" at bounding box center [696, 178] width 1294 height 164
click at [678, 225] on div "Remove Column" at bounding box center [654, 225] width 125 height 12
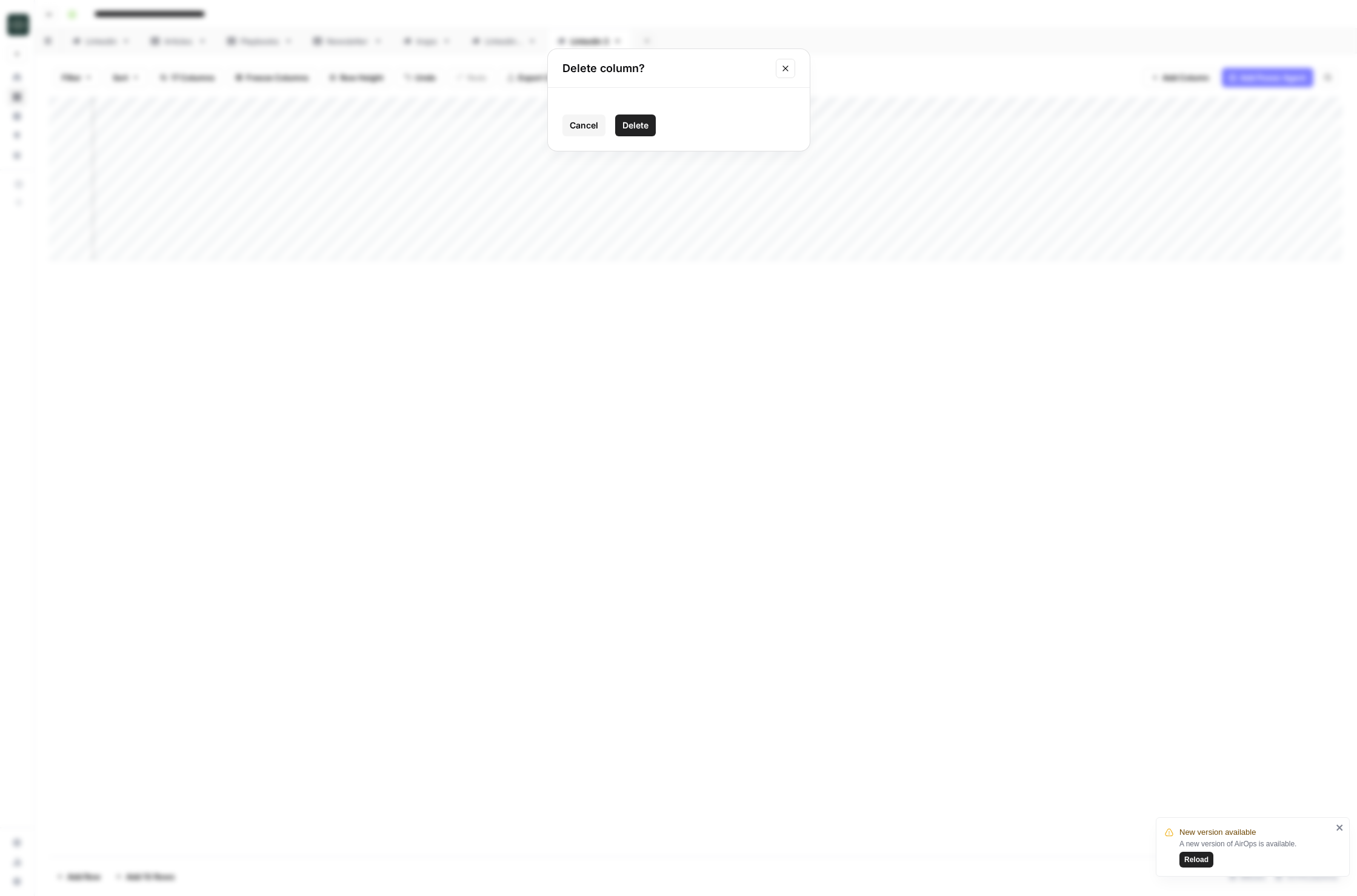
click at [644, 130] on span "Delete" at bounding box center [635, 125] width 26 height 12
click at [678, 108] on div "Add Column" at bounding box center [696, 178] width 1294 height 164
click at [666, 228] on span "Remove Column" at bounding box center [657, 225] width 107 height 12
click at [642, 132] on button "Delete" at bounding box center [635, 125] width 40 height 22
click at [681, 107] on div "Add Column" at bounding box center [696, 178] width 1294 height 164
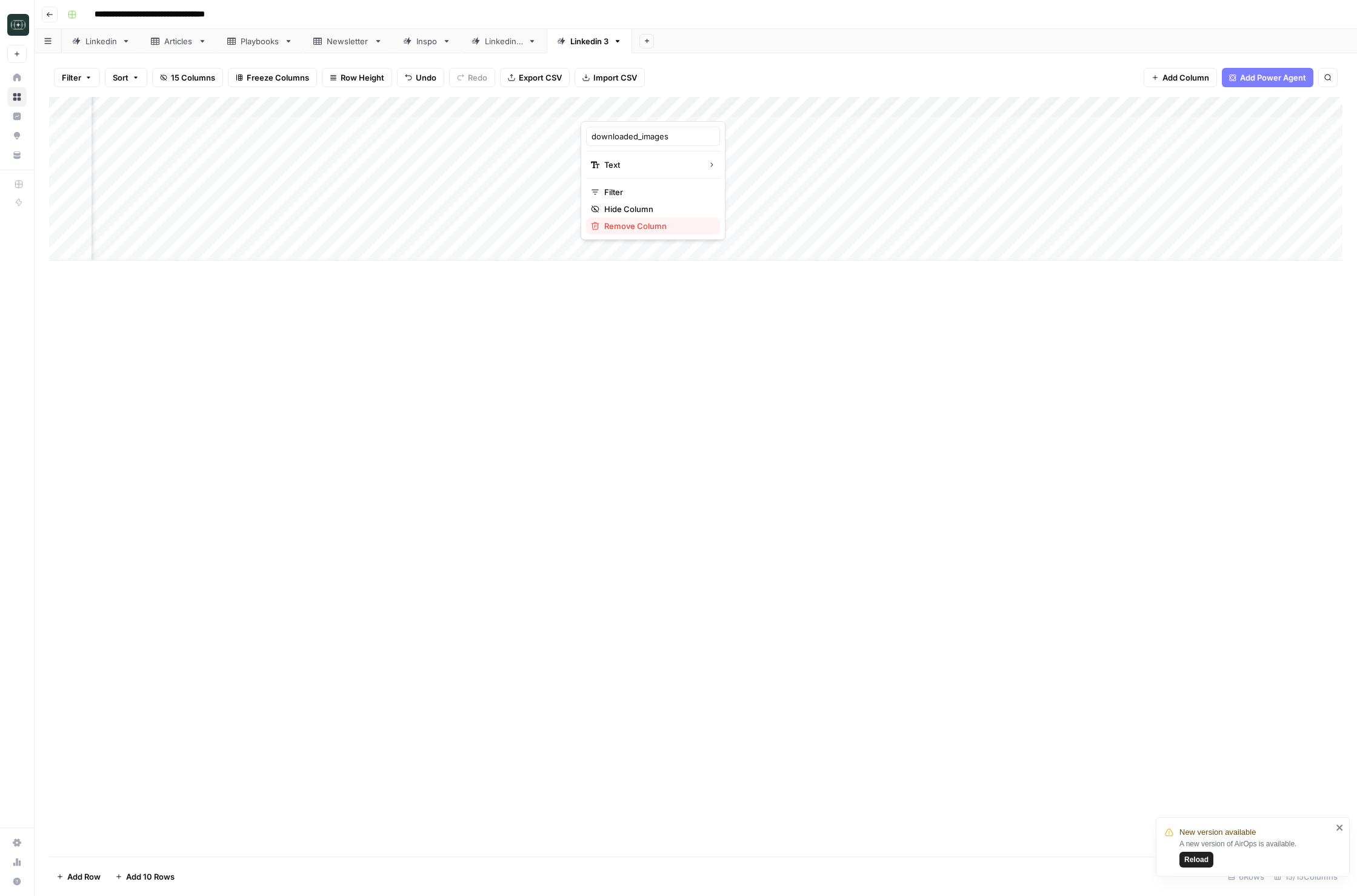
click at [641, 224] on span "Remove Column" at bounding box center [657, 225] width 107 height 12
click at [645, 128] on span "Delete" at bounding box center [635, 125] width 26 height 12
click at [660, 231] on div "Add Column" at bounding box center [696, 178] width 1294 height 164
click at [649, 190] on div "Add Column" at bounding box center [696, 178] width 1294 height 164
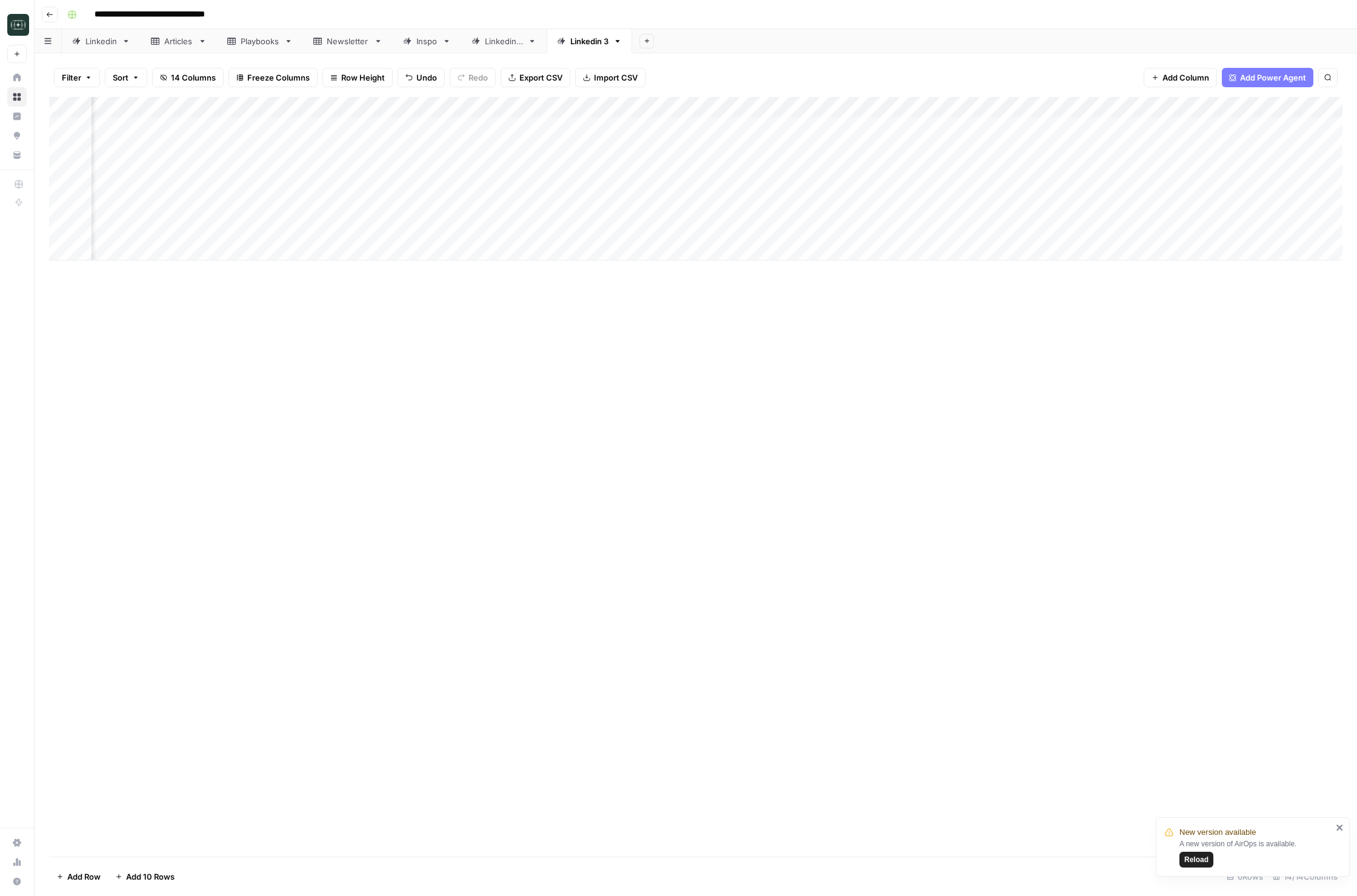
click at [649, 190] on div "Add Column" at bounding box center [696, 178] width 1294 height 164
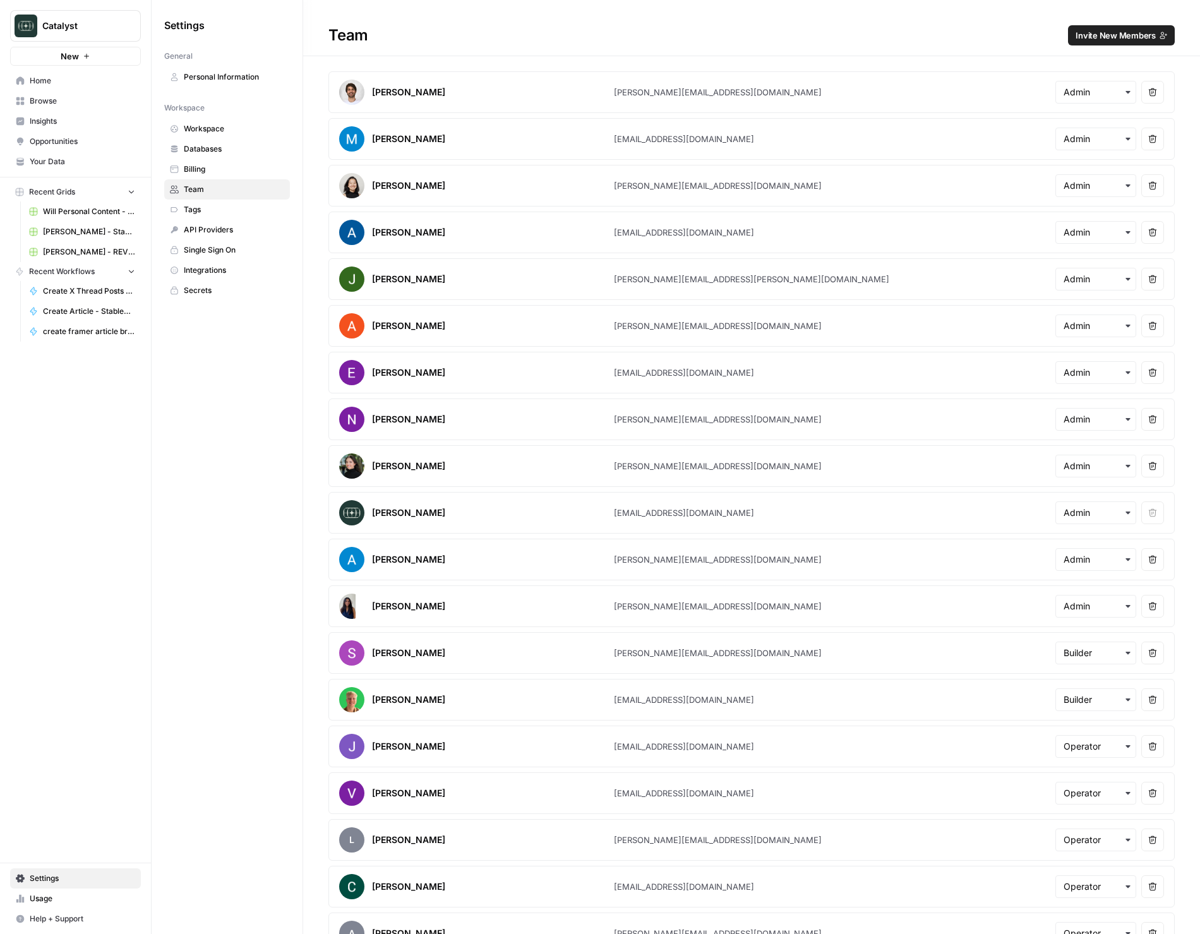
scroll to position [540, 0]
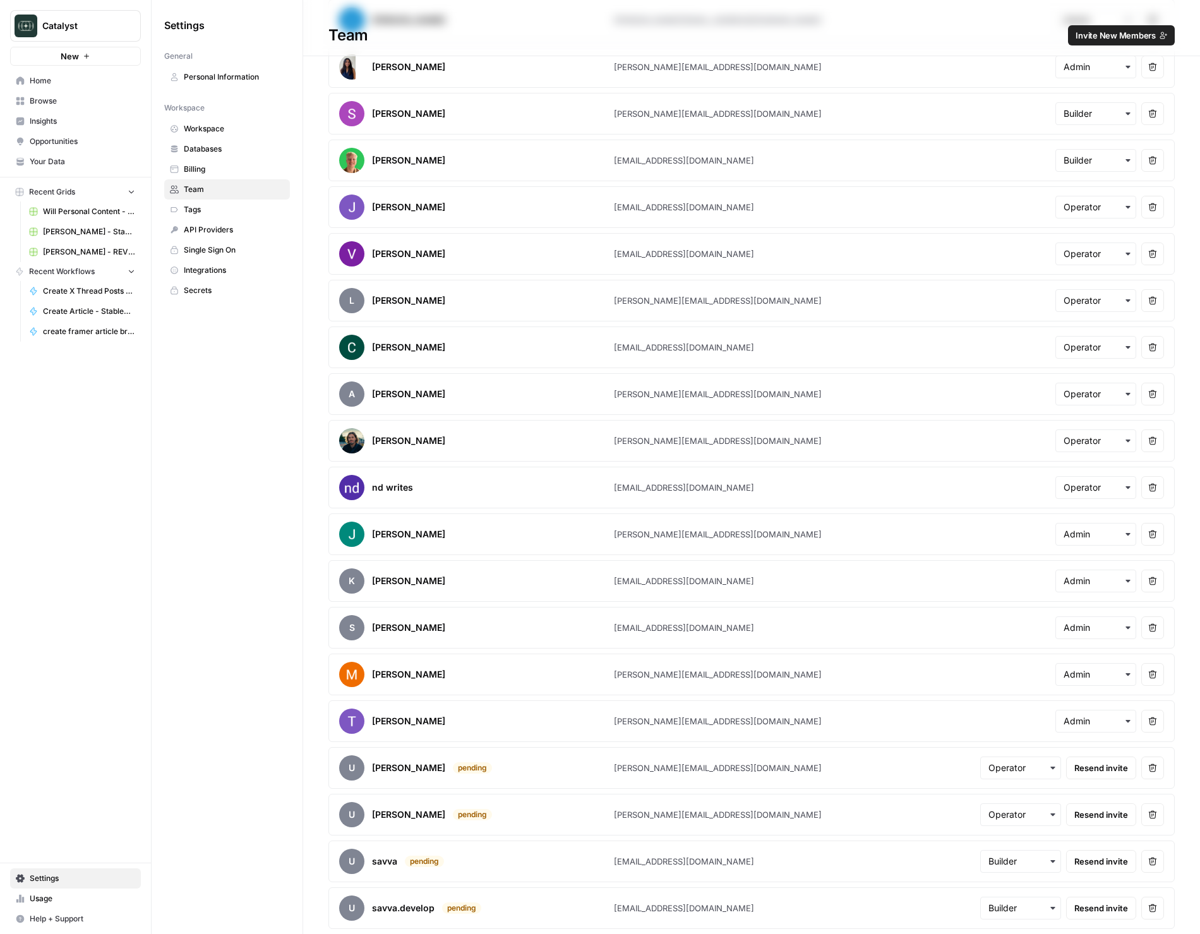
click at [76, 77] on span "Home" at bounding box center [83, 80] width 106 height 11
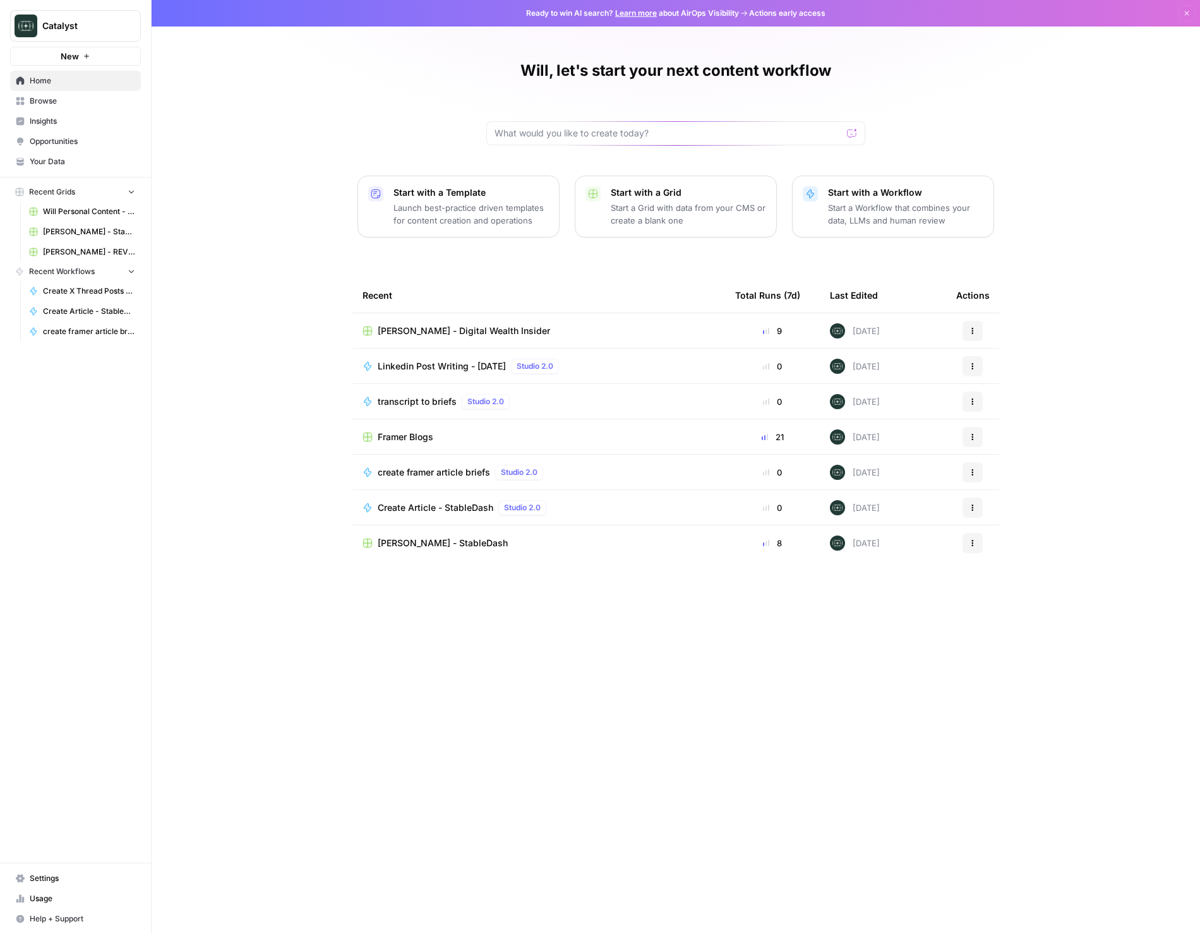
click at [443, 507] on span "Create Article - StableDash" at bounding box center [436, 508] width 116 height 13
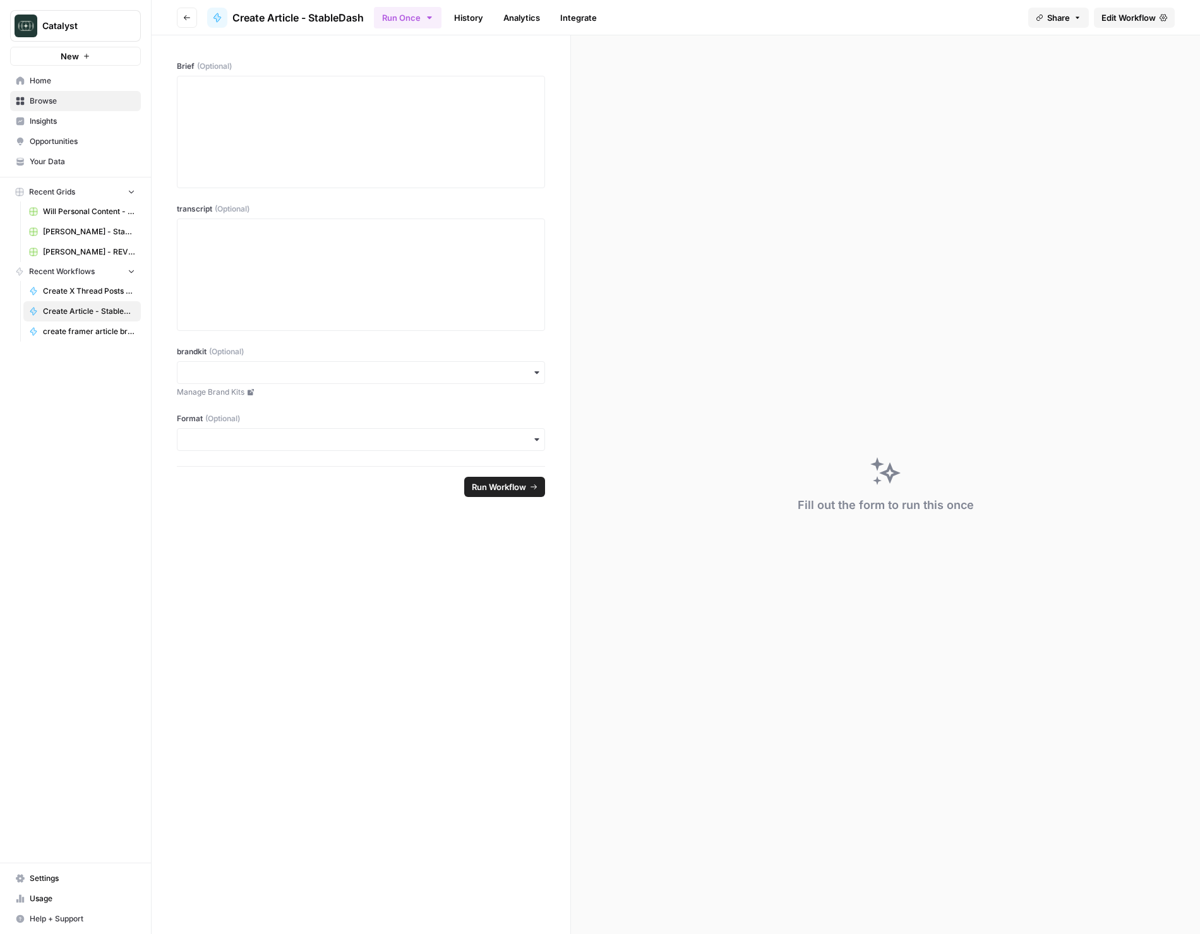
click at [515, 13] on link "Analytics" at bounding box center [522, 18] width 52 height 20
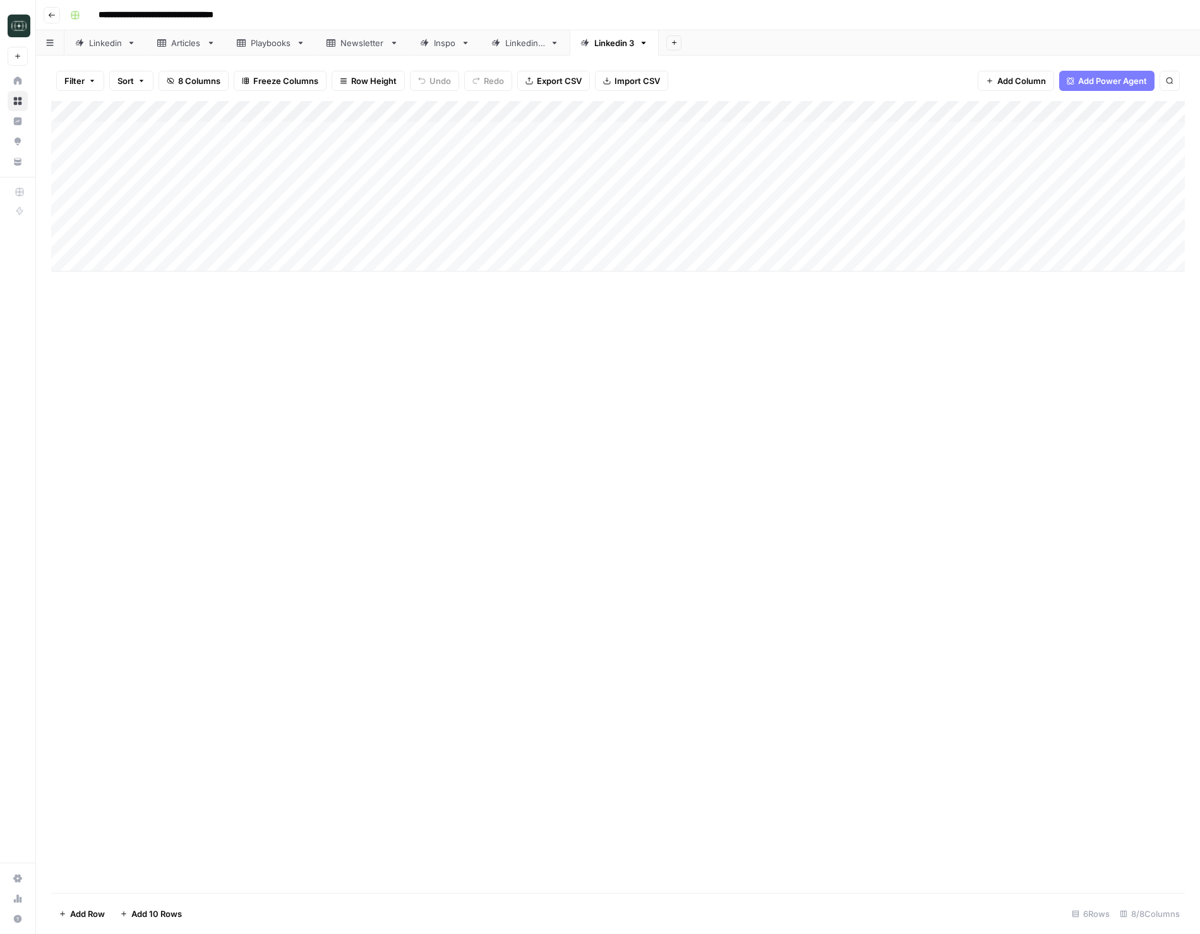
click at [56, 20] on button "Go back" at bounding box center [52, 15] width 16 height 16
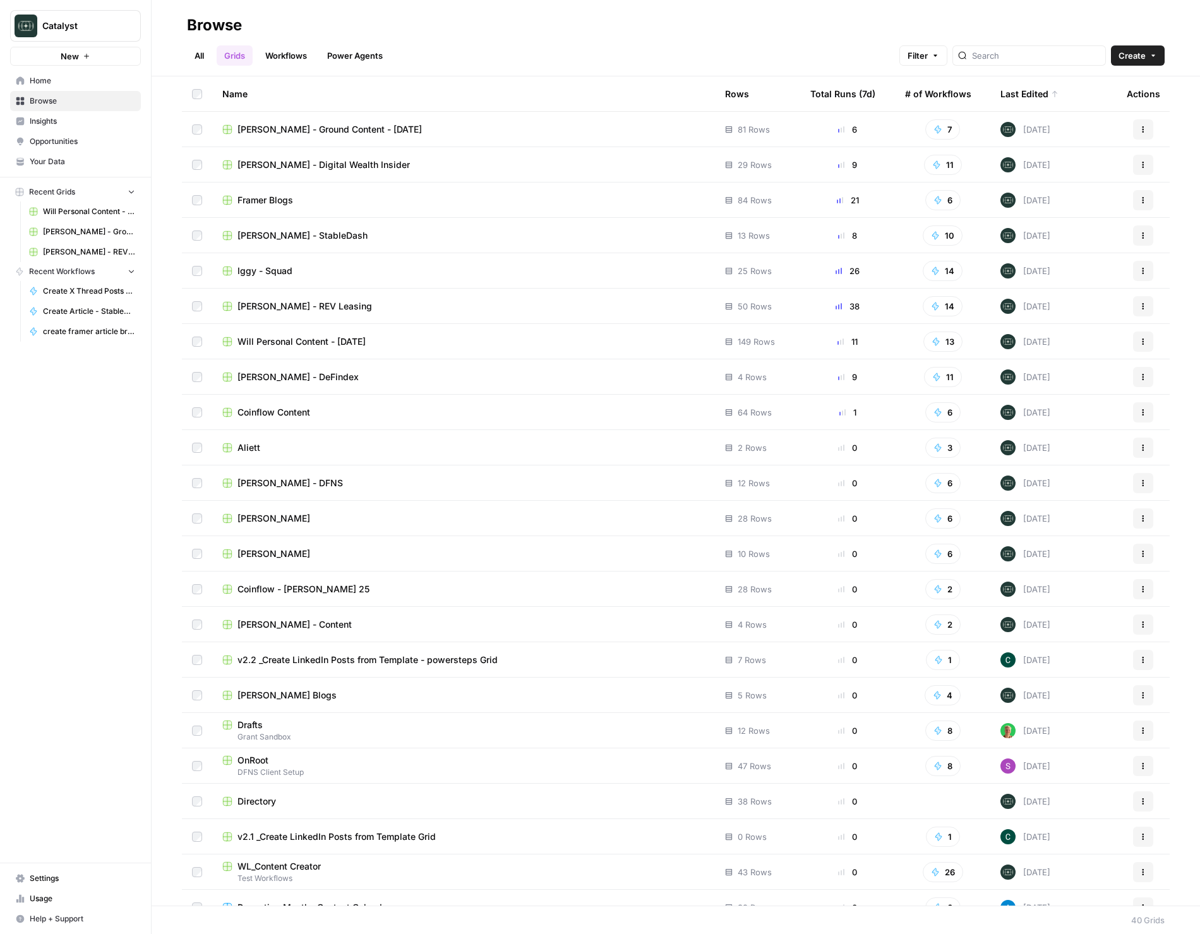
click at [289, 273] on span "Iggy - Squad" at bounding box center [265, 271] width 55 height 13
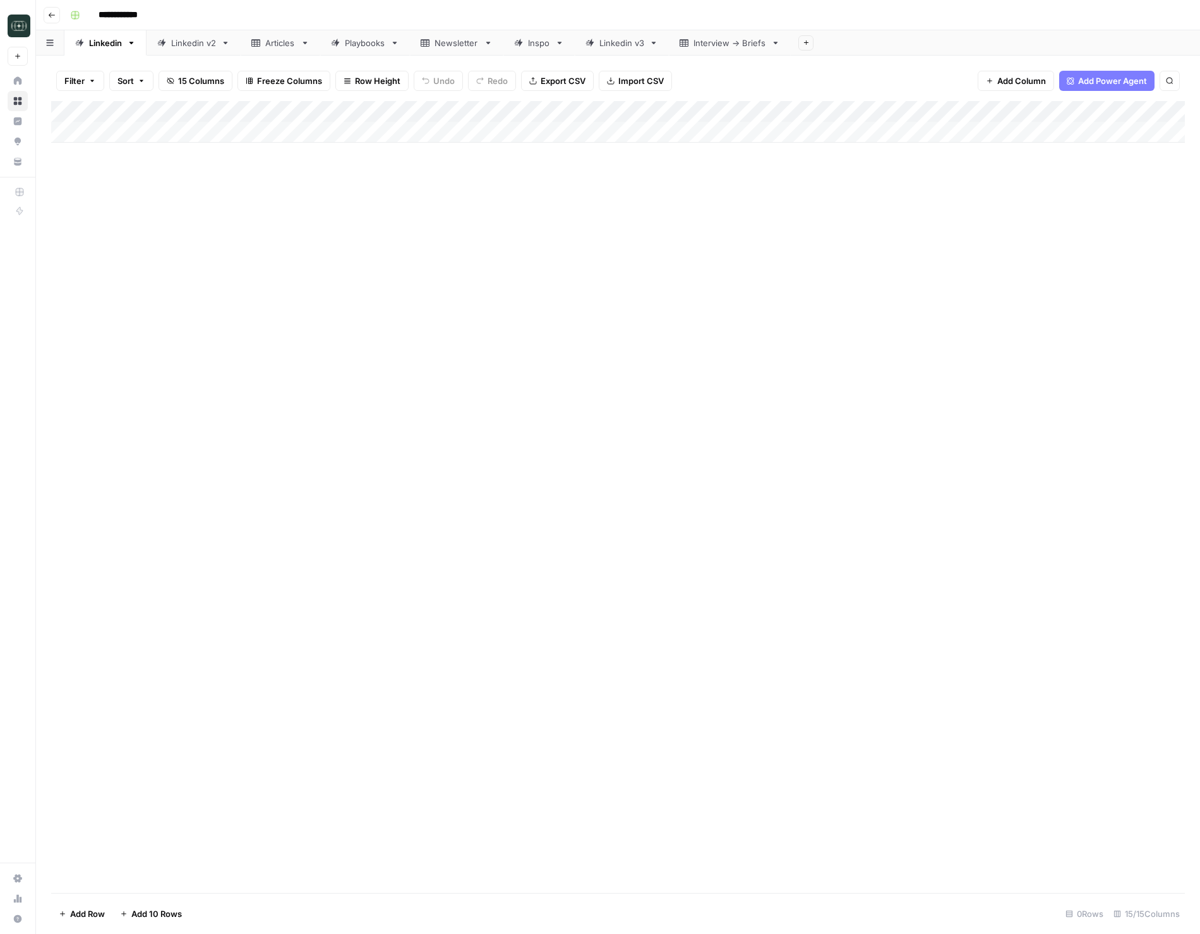
click at [621, 40] on div "Linkedin v3" at bounding box center [622, 43] width 45 height 13
click at [311, 338] on div "Add Column" at bounding box center [618, 229] width 1134 height 256
type textarea "**********"
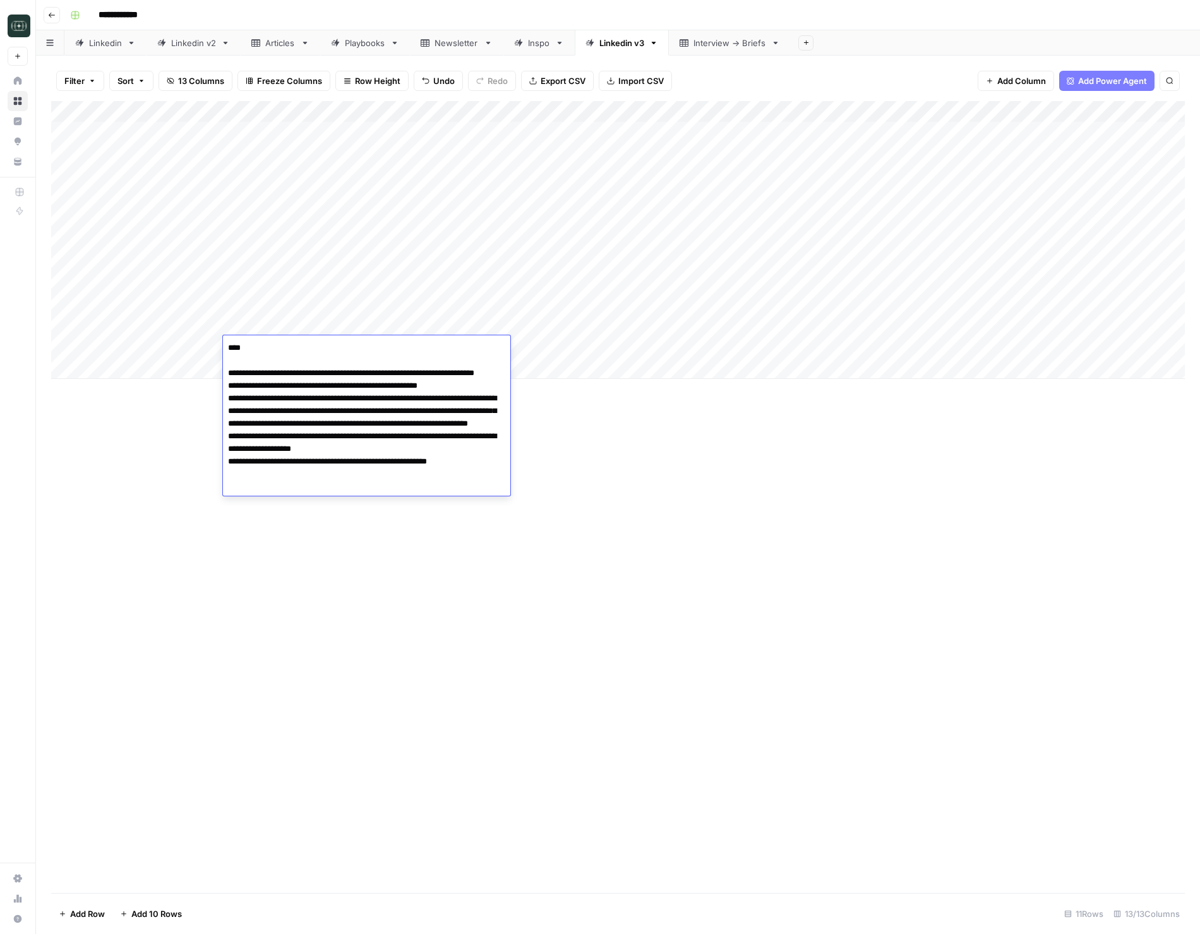
drag, startPoint x: 628, startPoint y: 434, endPoint x: 718, endPoint y: 343, distance: 127.8
click at [628, 434] on div "Add Column" at bounding box center [618, 497] width 1134 height 792
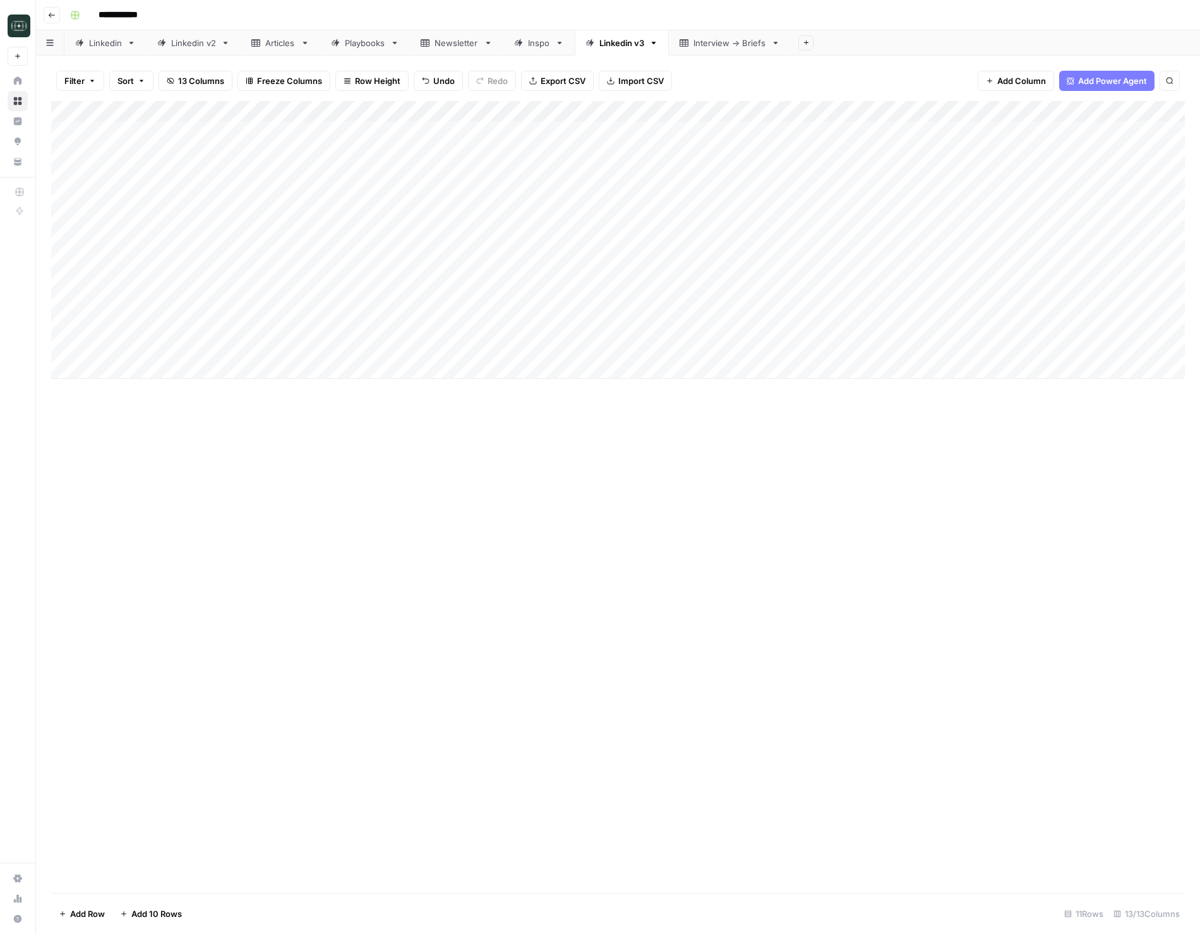
click at [686, 345] on div "Add Column" at bounding box center [618, 240] width 1134 height 278
click at [670, 389] on button "Short ( 50-100 words)" at bounding box center [674, 396] width 95 height 15
click at [787, 344] on div "Add Column" at bounding box center [618, 240] width 1134 height 278
click at [968, 555] on div "Add Column" at bounding box center [618, 497] width 1134 height 792
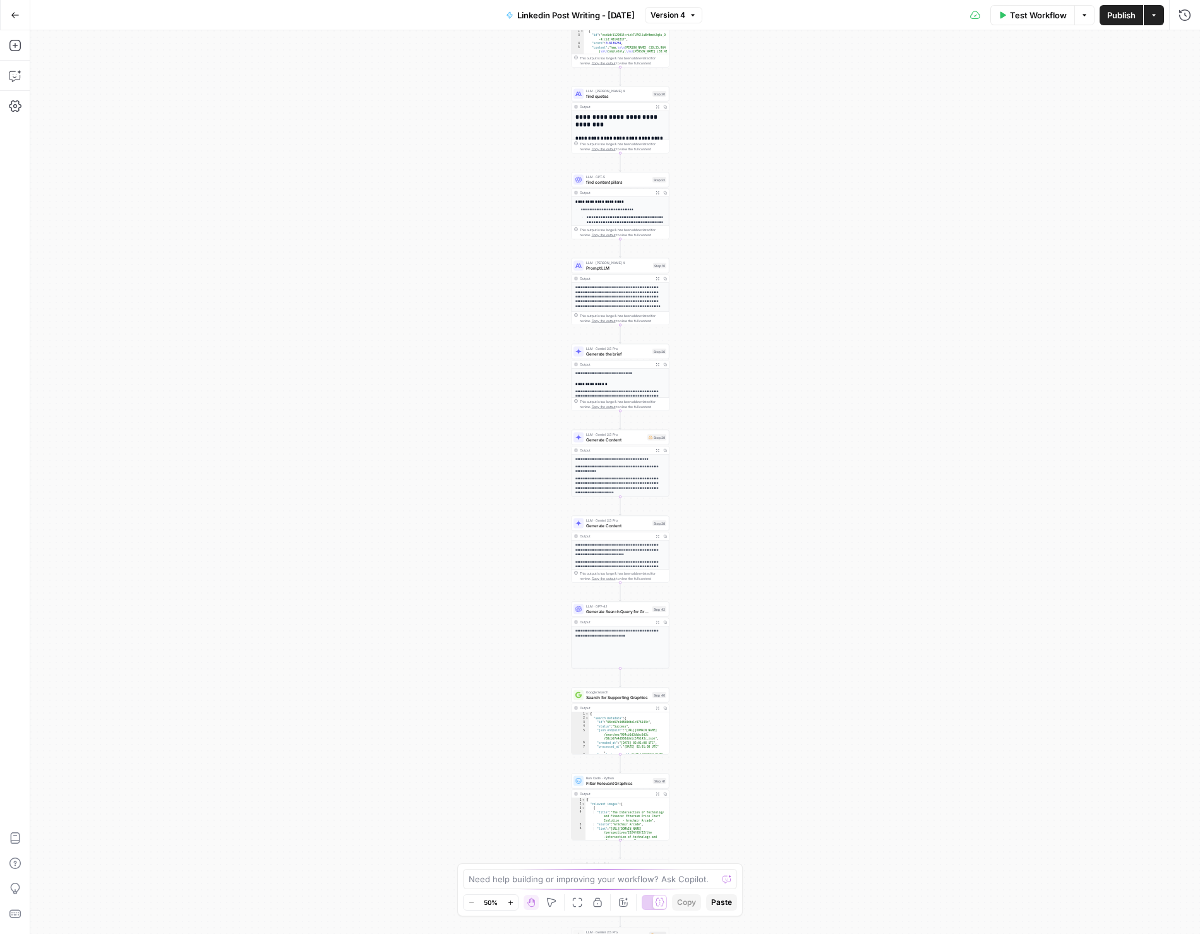
drag, startPoint x: 335, startPoint y: 303, endPoint x: 330, endPoint y: 156, distance: 146.7
click at [330, 161] on div "Workflow Set Inputs Inputs Get Knowledge Base File Get Knowledge Base File Step…" at bounding box center [615, 482] width 1170 height 904
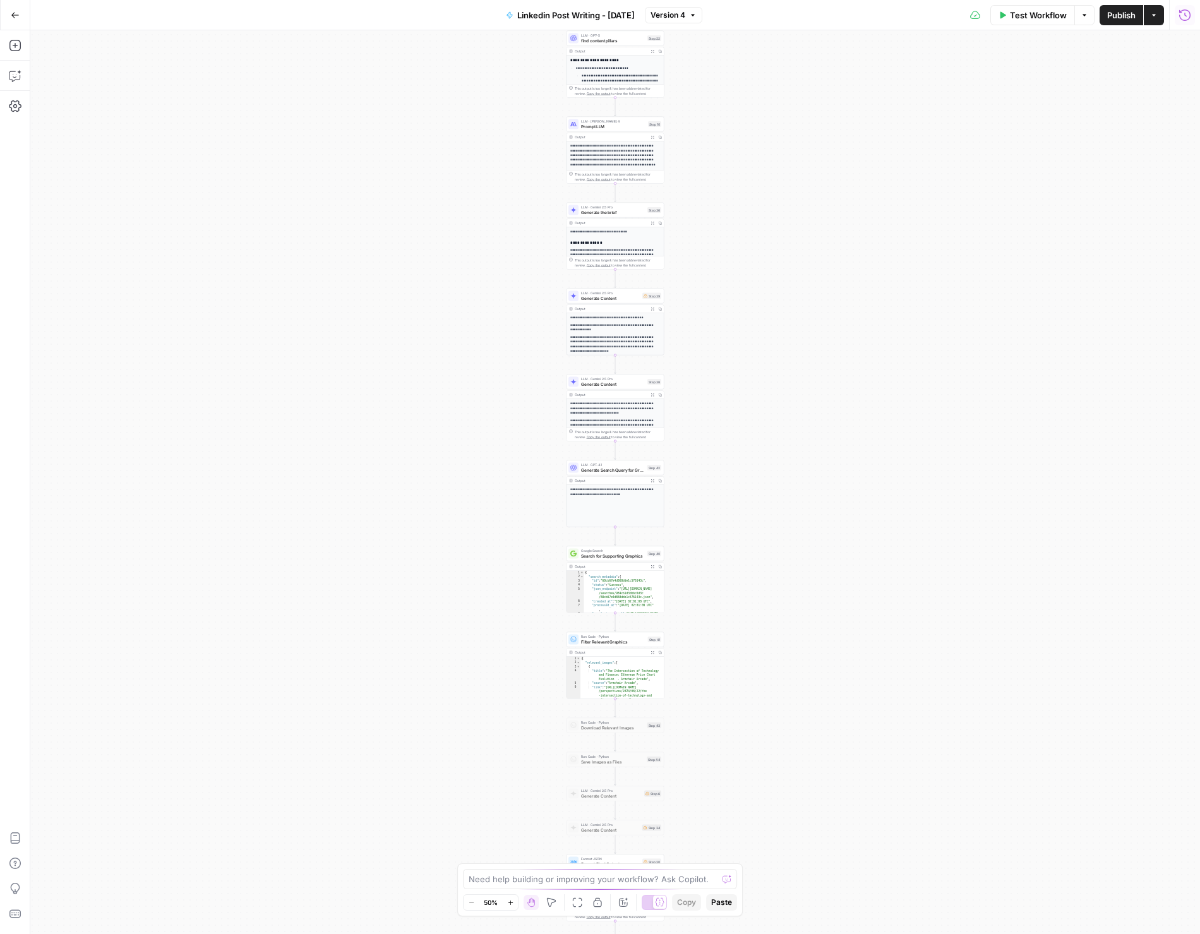
click at [1181, 16] on icon "button" at bounding box center [1185, 15] width 13 height 13
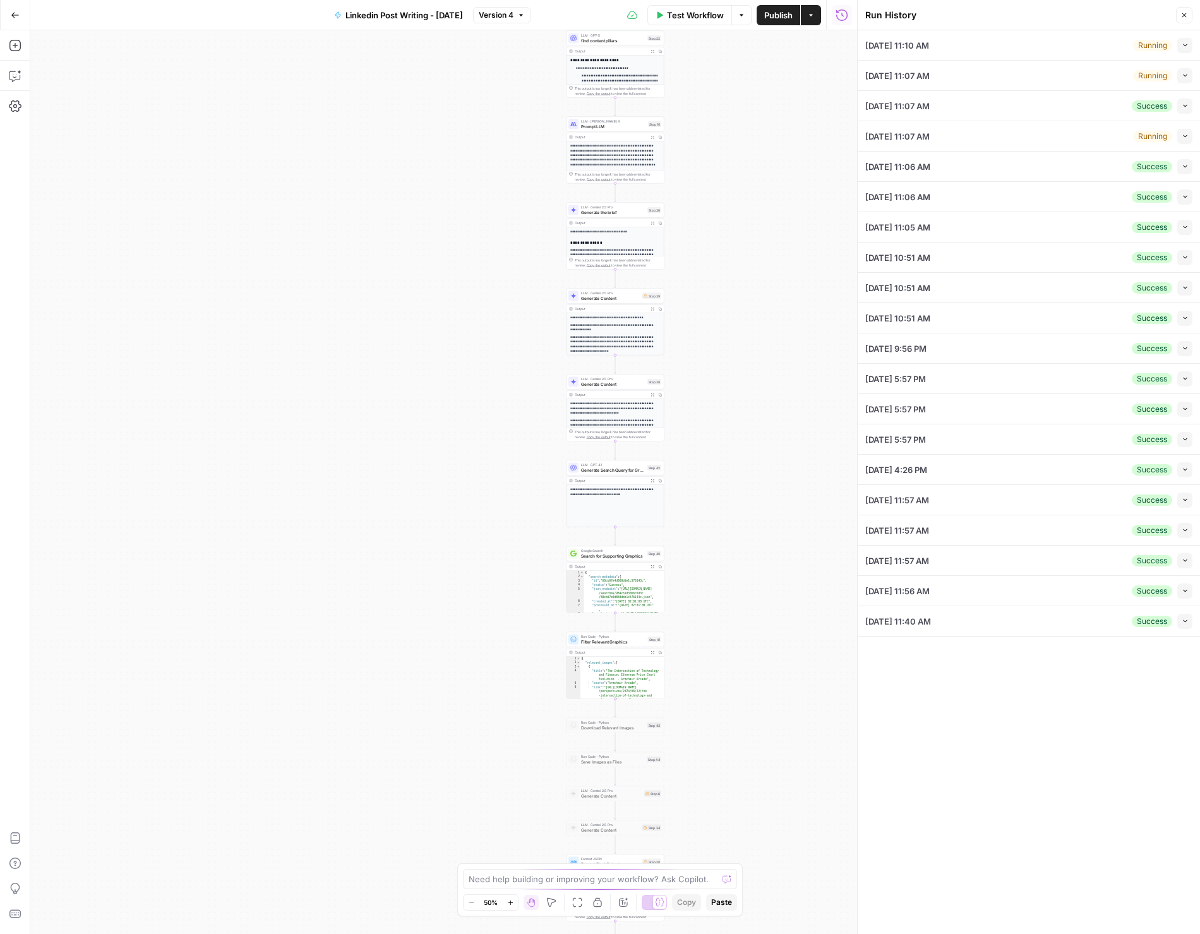
click at [1183, 44] on icon "button" at bounding box center [1185, 45] width 4 height 3
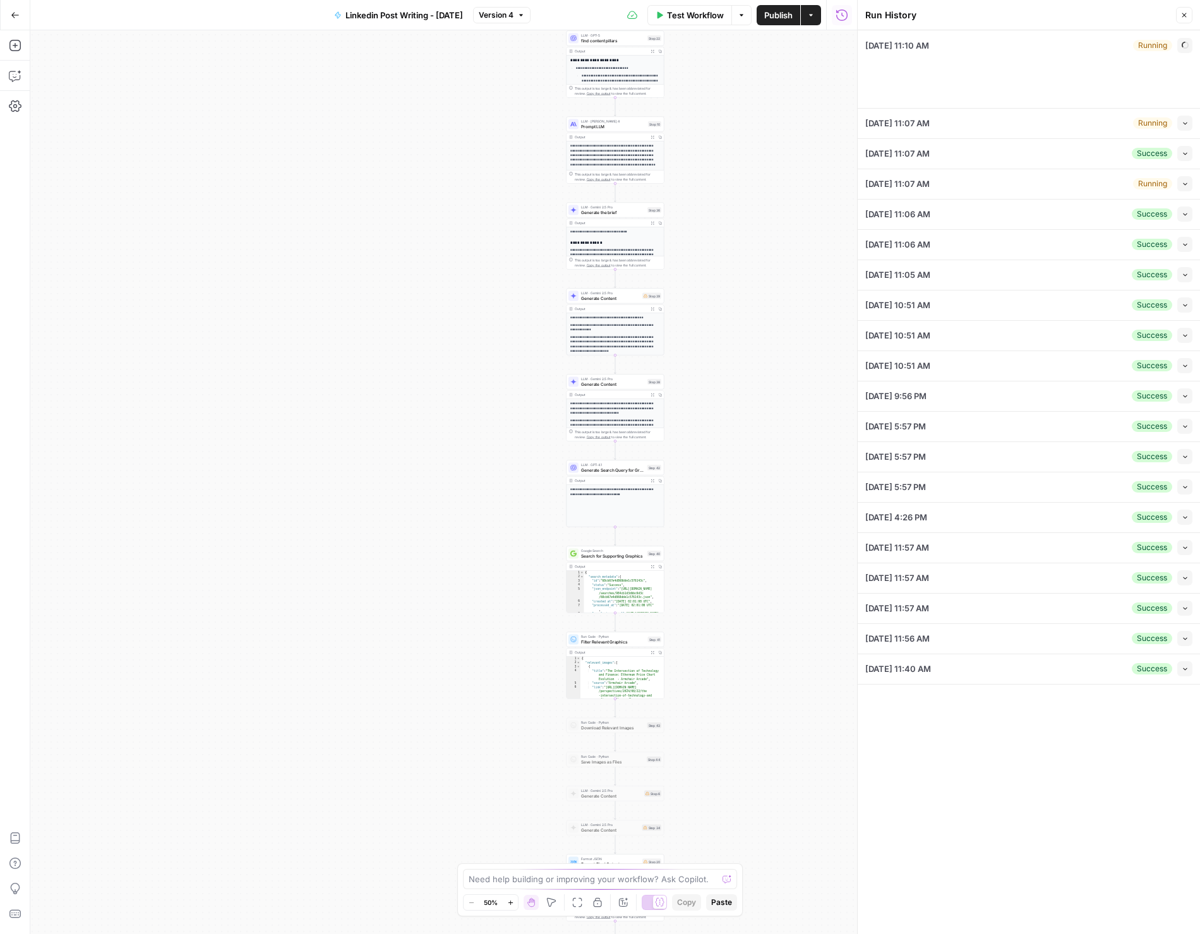
type input "Squad"
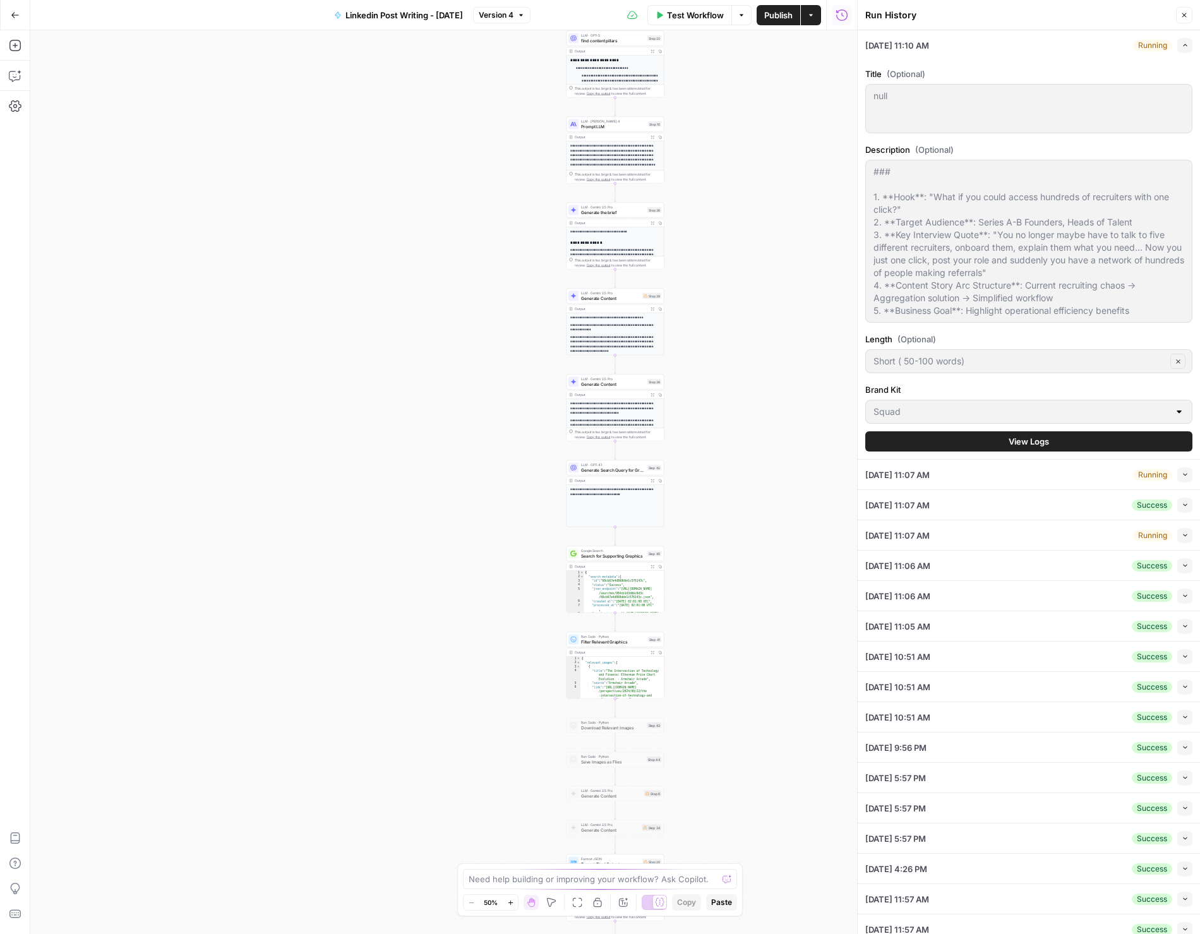
click at [1182, 45] on icon "button" at bounding box center [1185, 45] width 7 height 7
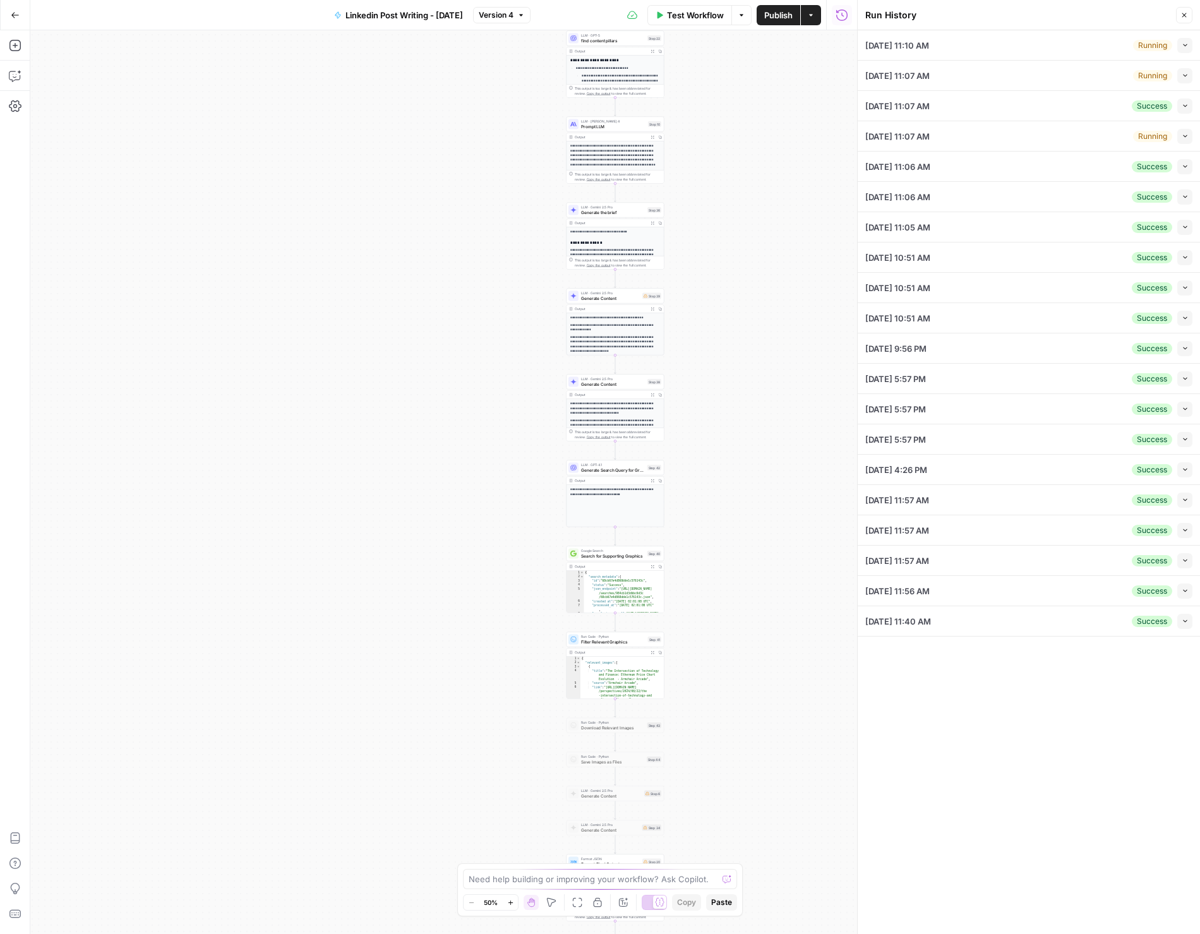
click at [1188, 112] on button "Collapse" at bounding box center [1185, 106] width 15 height 15
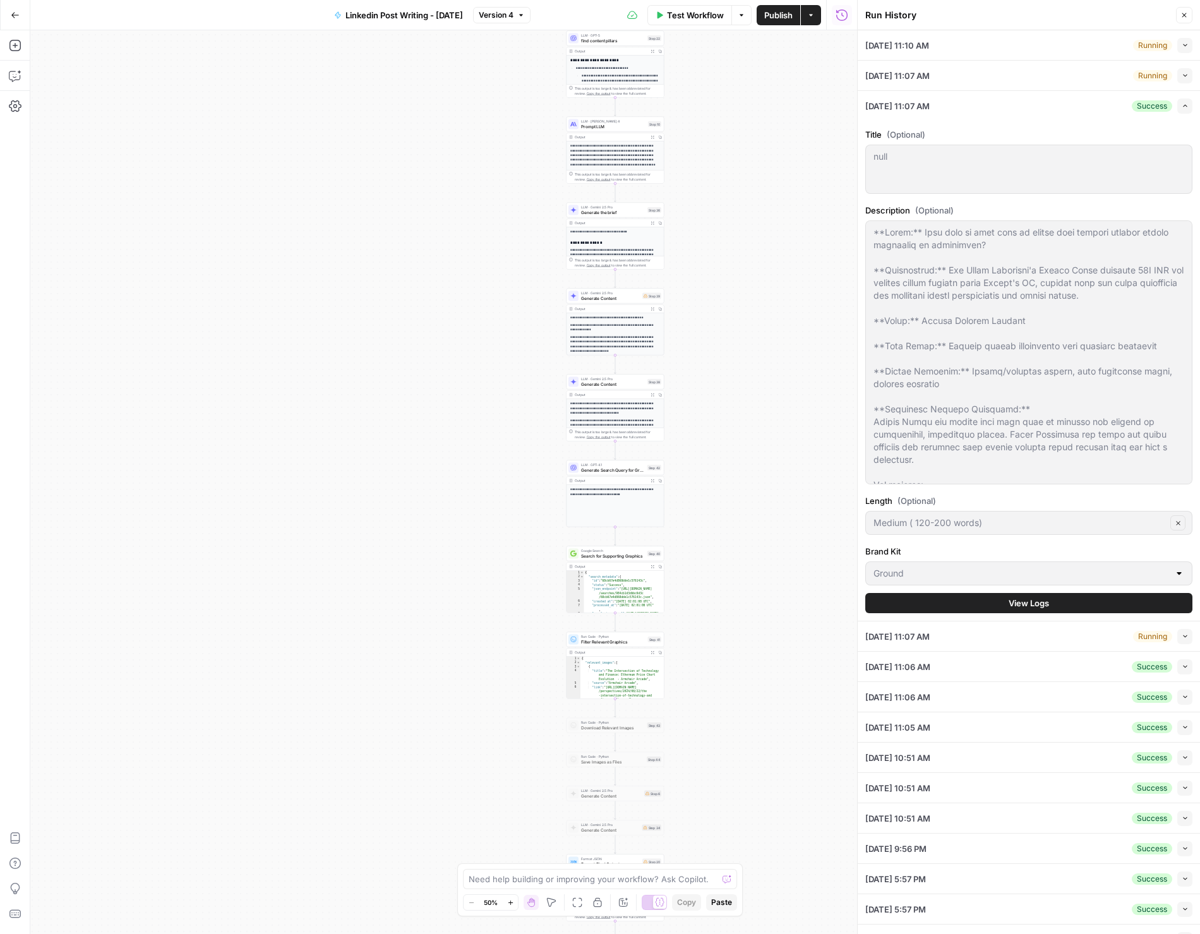
click at [1038, 608] on span "View Logs" at bounding box center [1029, 603] width 40 height 13
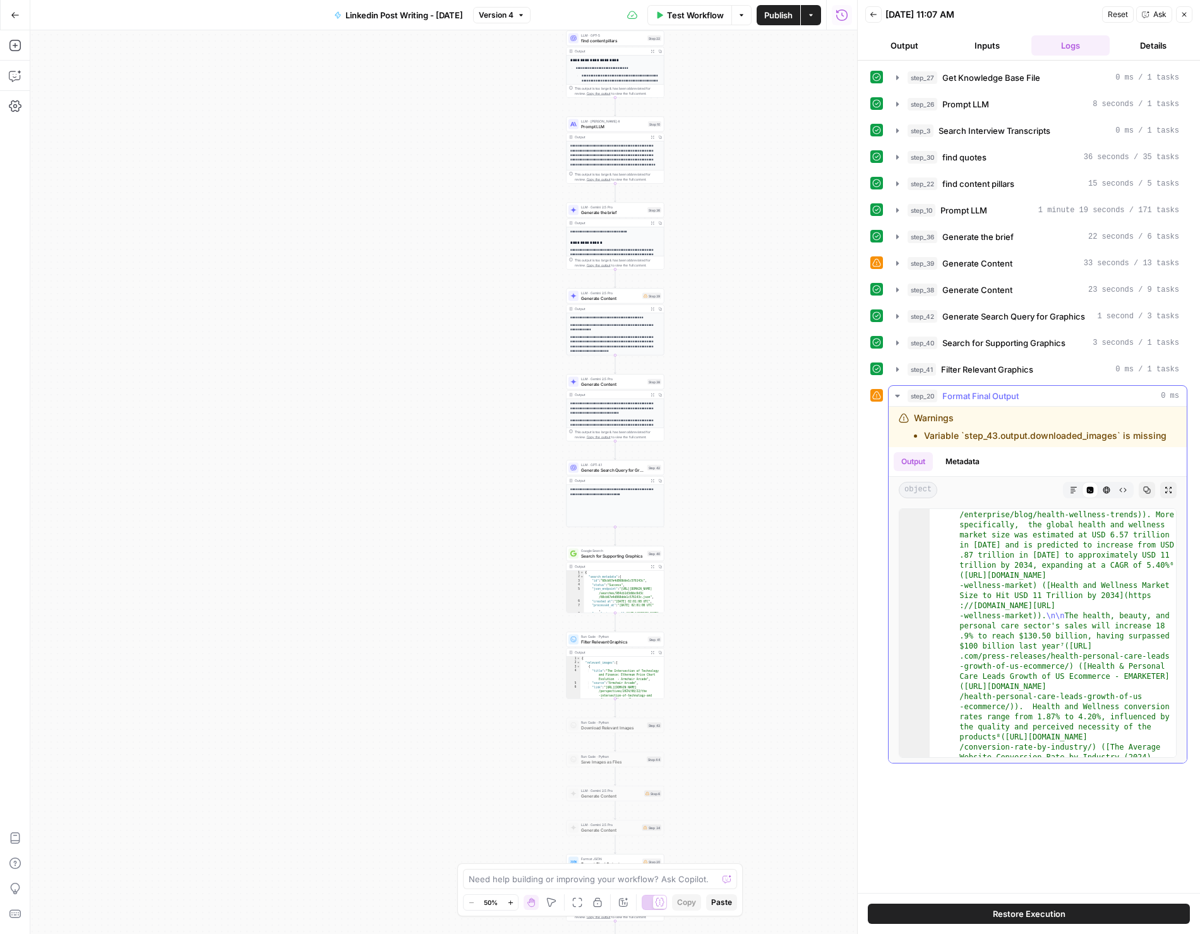
scroll to position [865, 0]
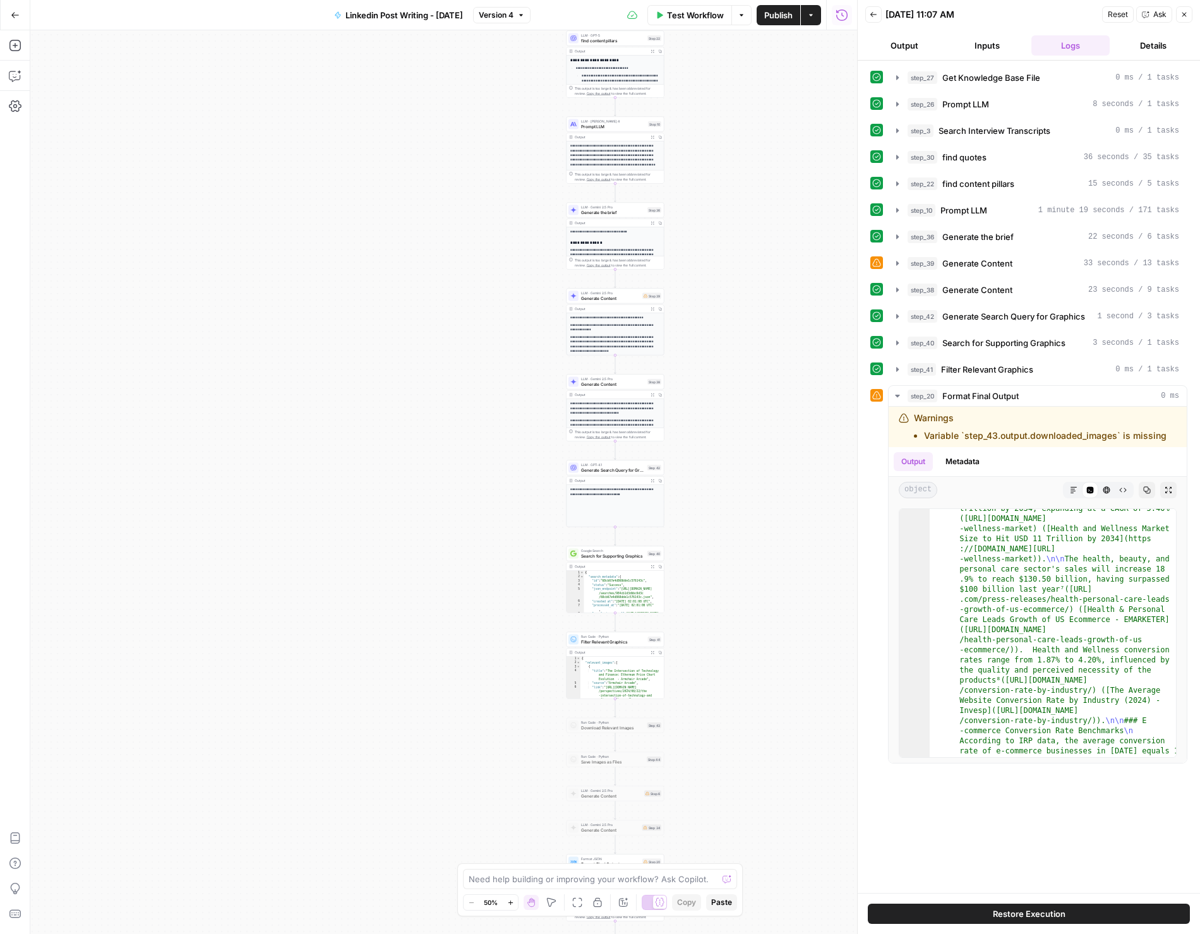
click at [1010, 289] on span "Generate Content" at bounding box center [978, 290] width 70 height 13
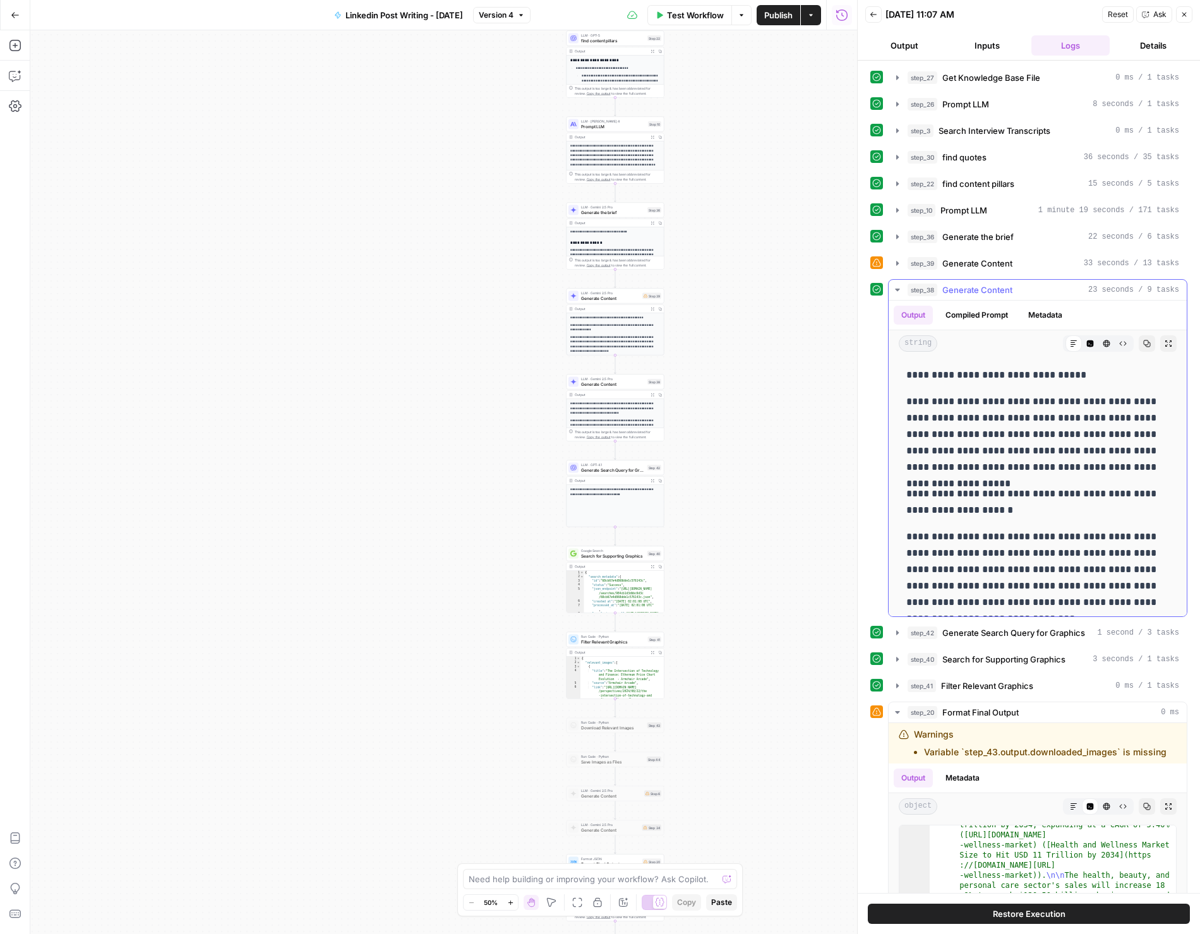
click at [1013, 289] on div "step_38 Generate Content 23 seconds / 9 tasks" at bounding box center [1044, 290] width 272 height 13
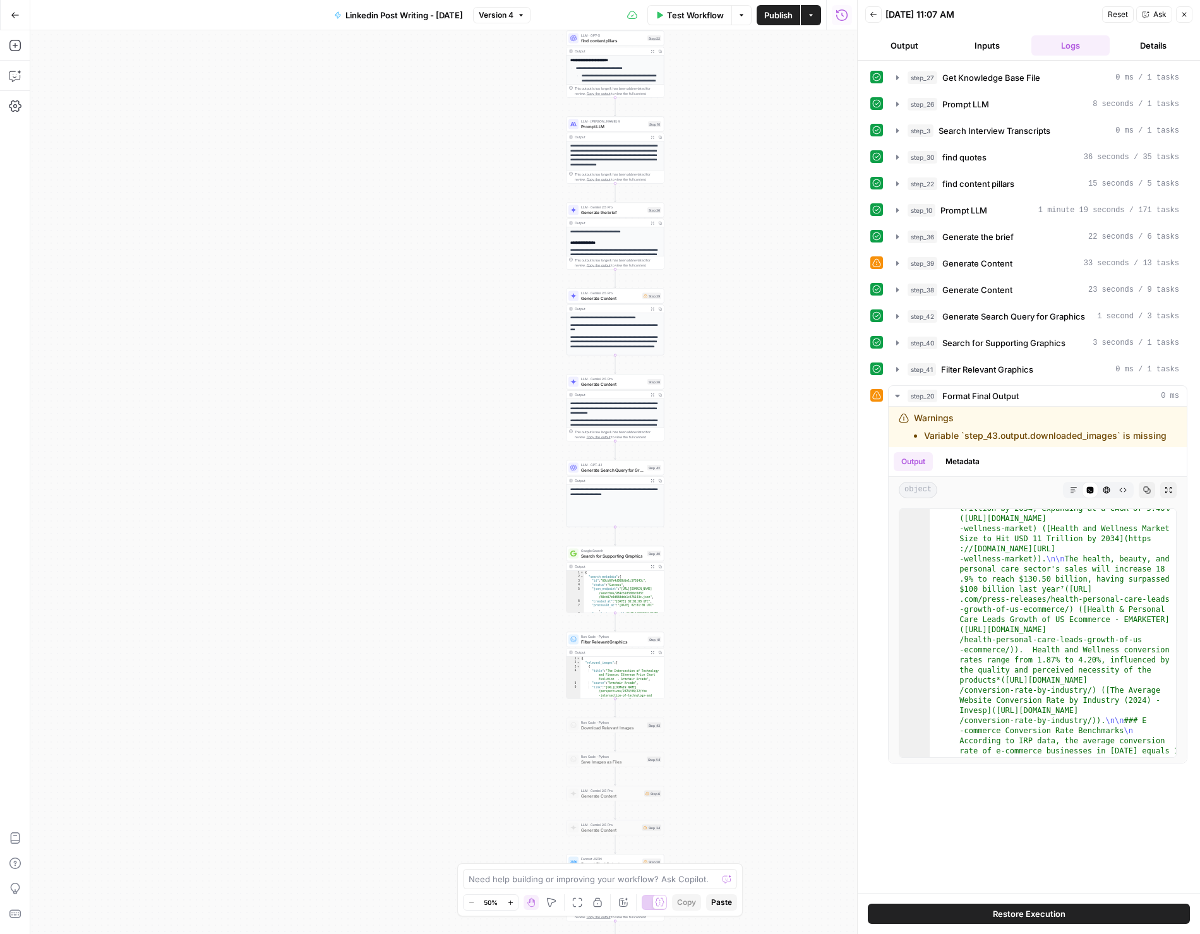
click at [879, 18] on button "Back" at bounding box center [873, 14] width 16 height 16
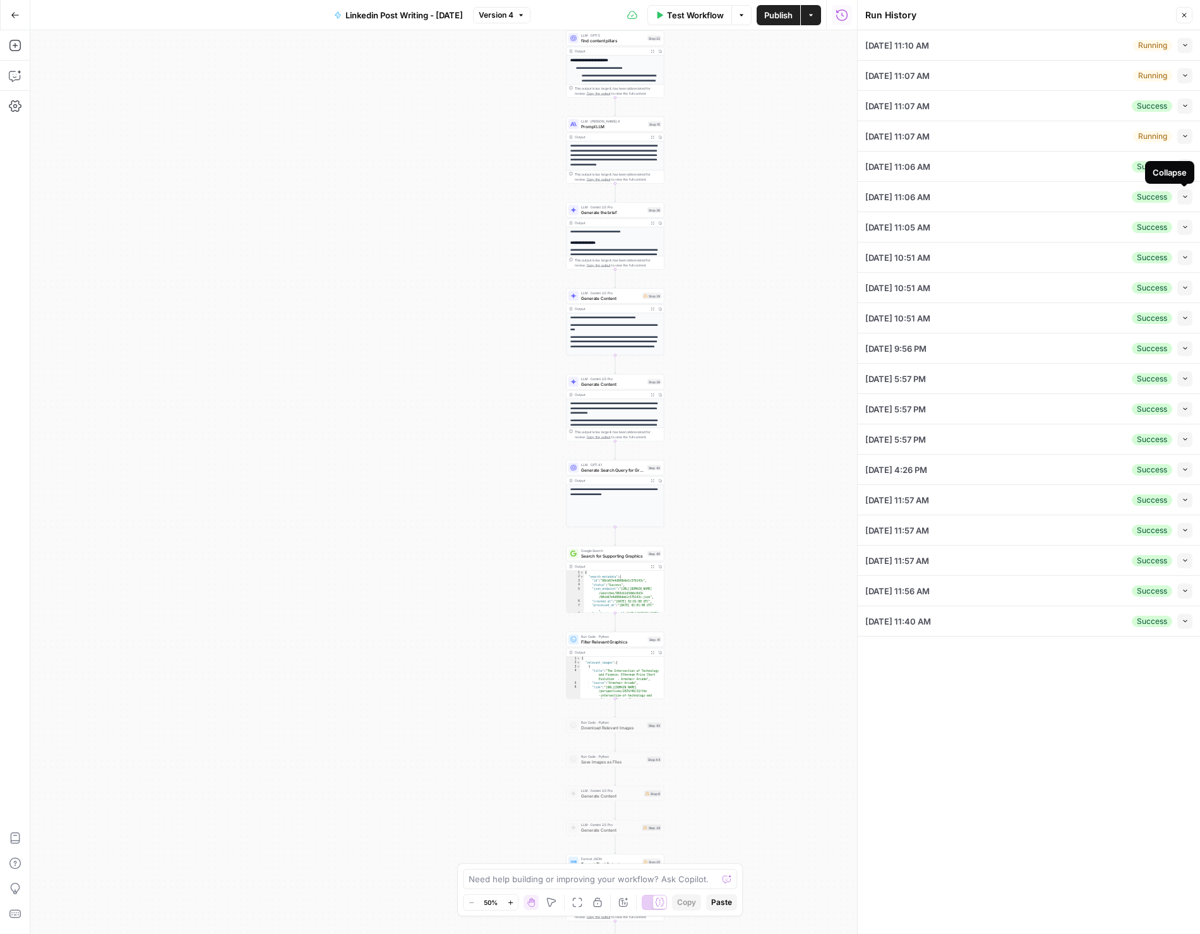
click at [1180, 195] on button "Collapse" at bounding box center [1185, 197] width 15 height 15
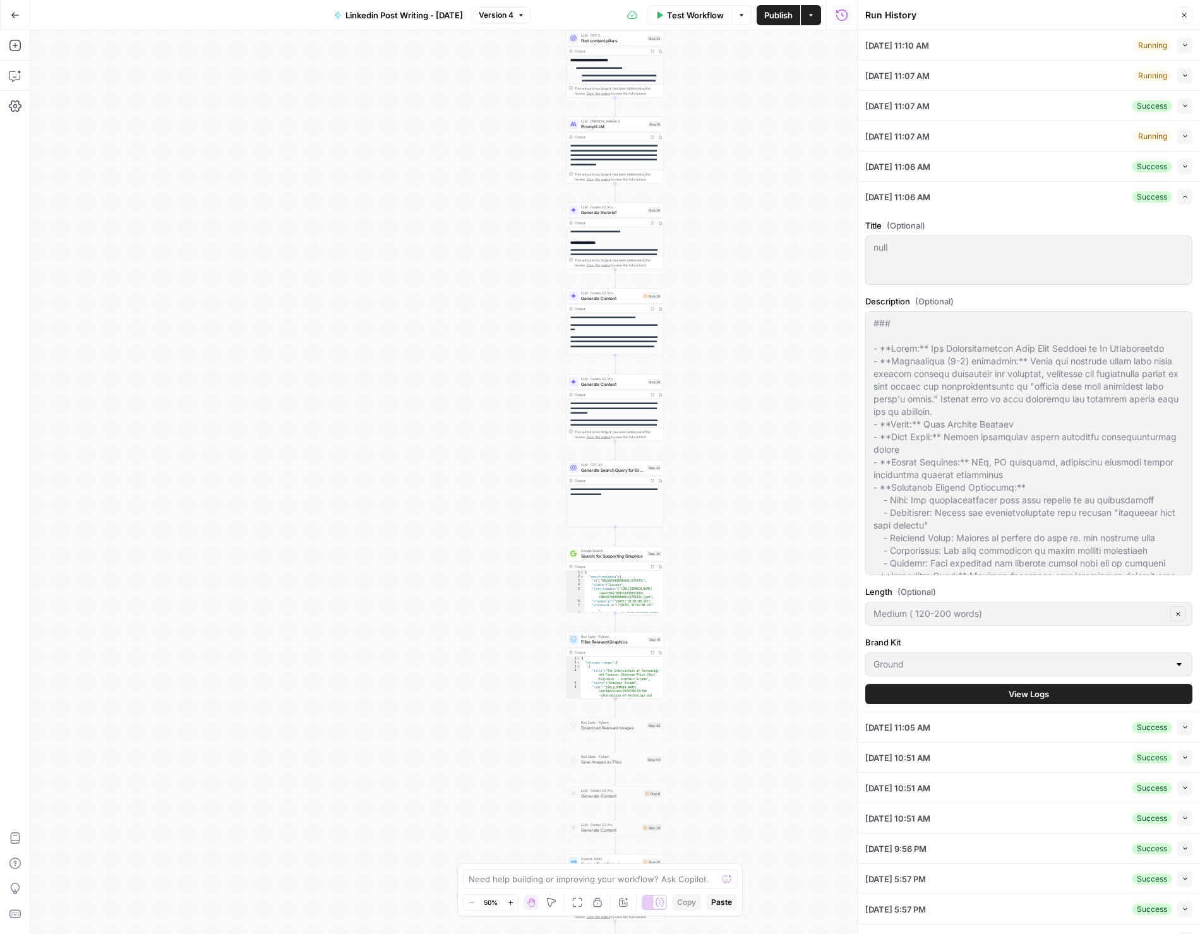
click at [1046, 693] on span "View Logs" at bounding box center [1029, 694] width 40 height 13
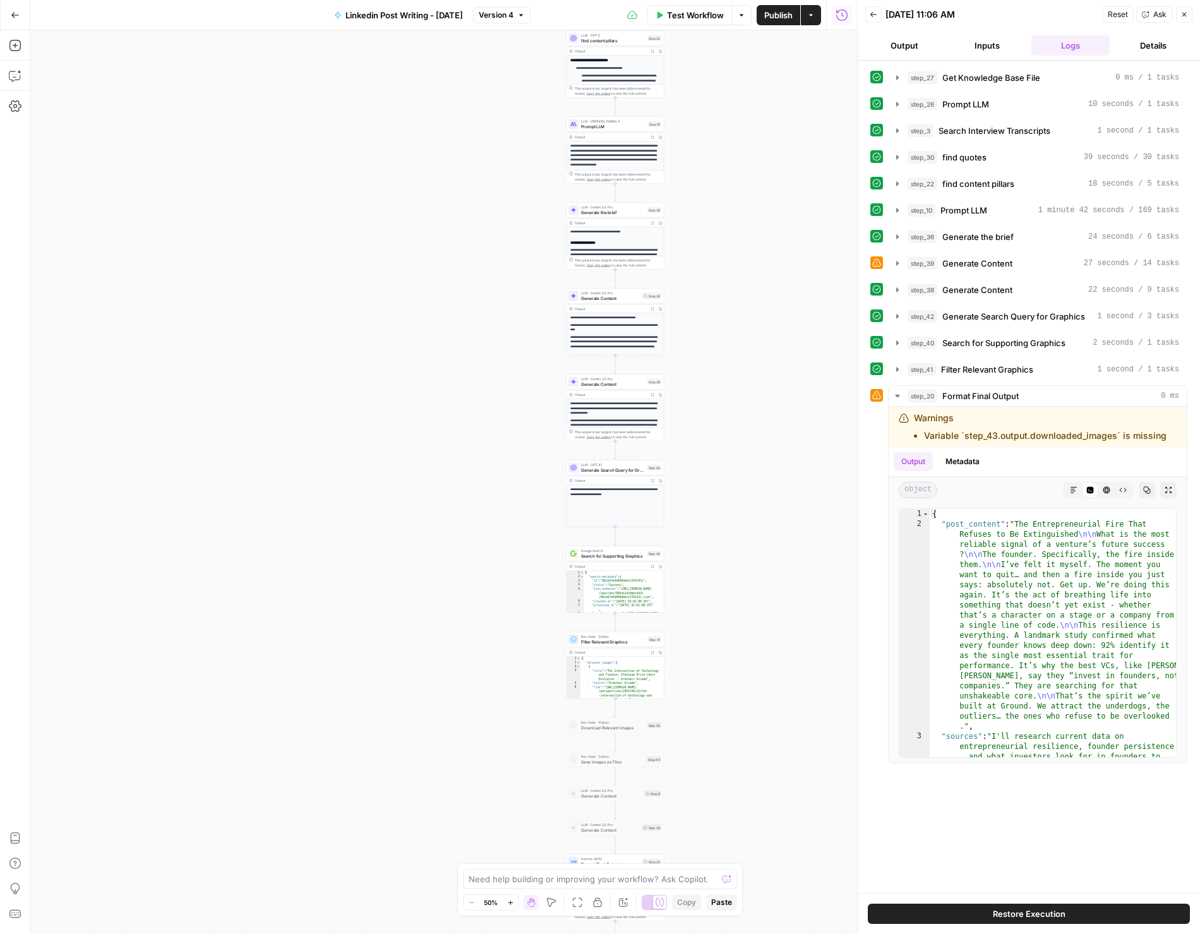
click at [1150, 14] on button "Ask" at bounding box center [1155, 14] width 36 height 16
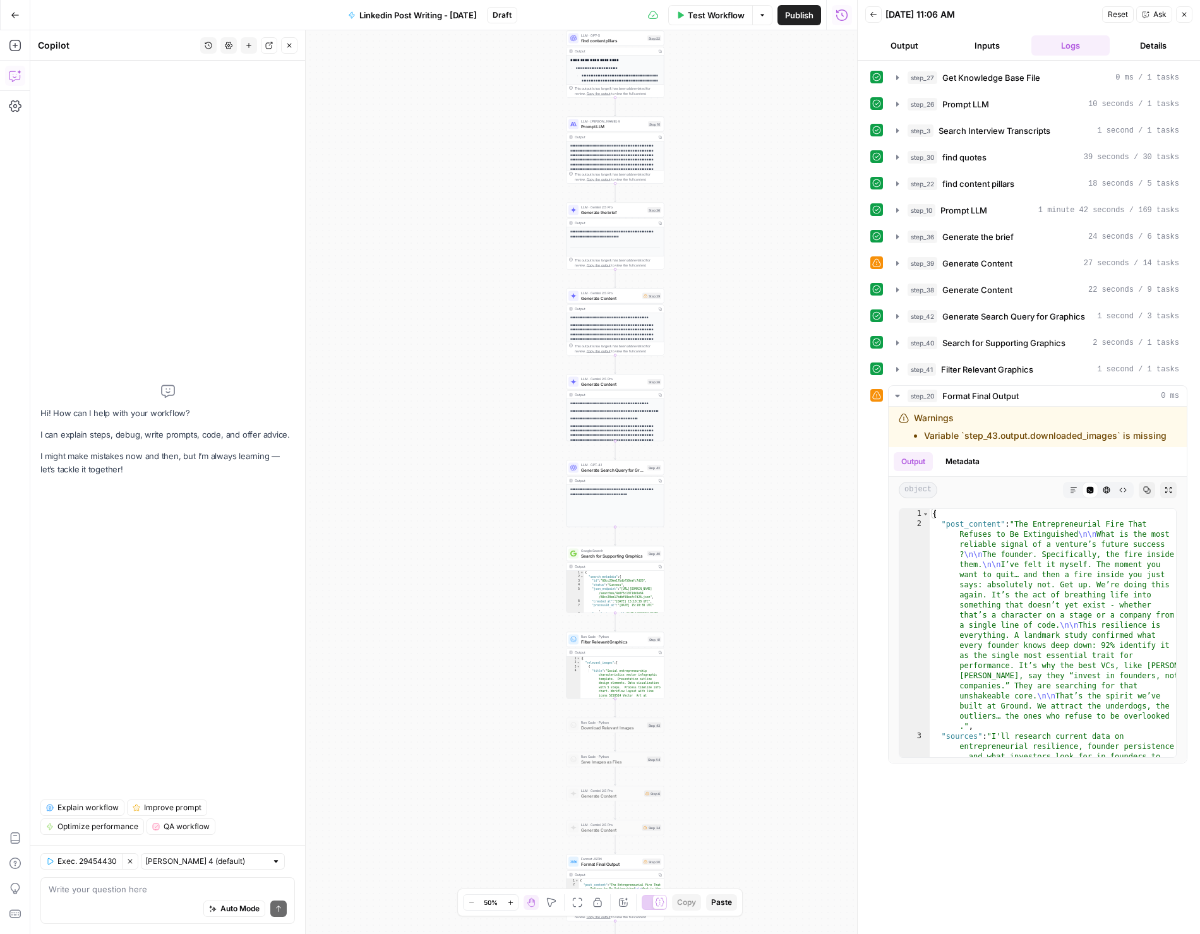
click at [116, 896] on div "Auto Mode Send" at bounding box center [168, 910] width 238 height 28
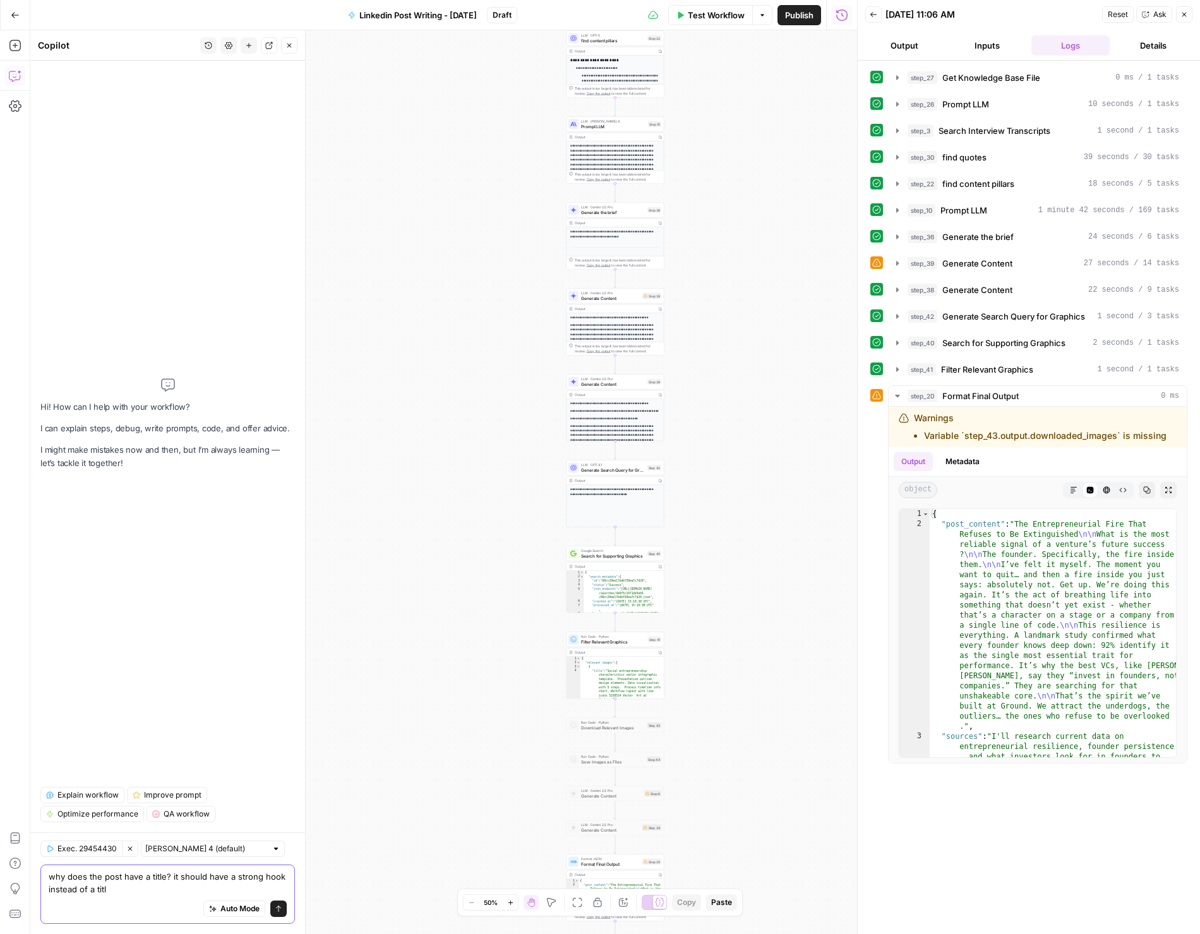
type textarea "why does the post have a title? it should have a strong hook instead of a title"
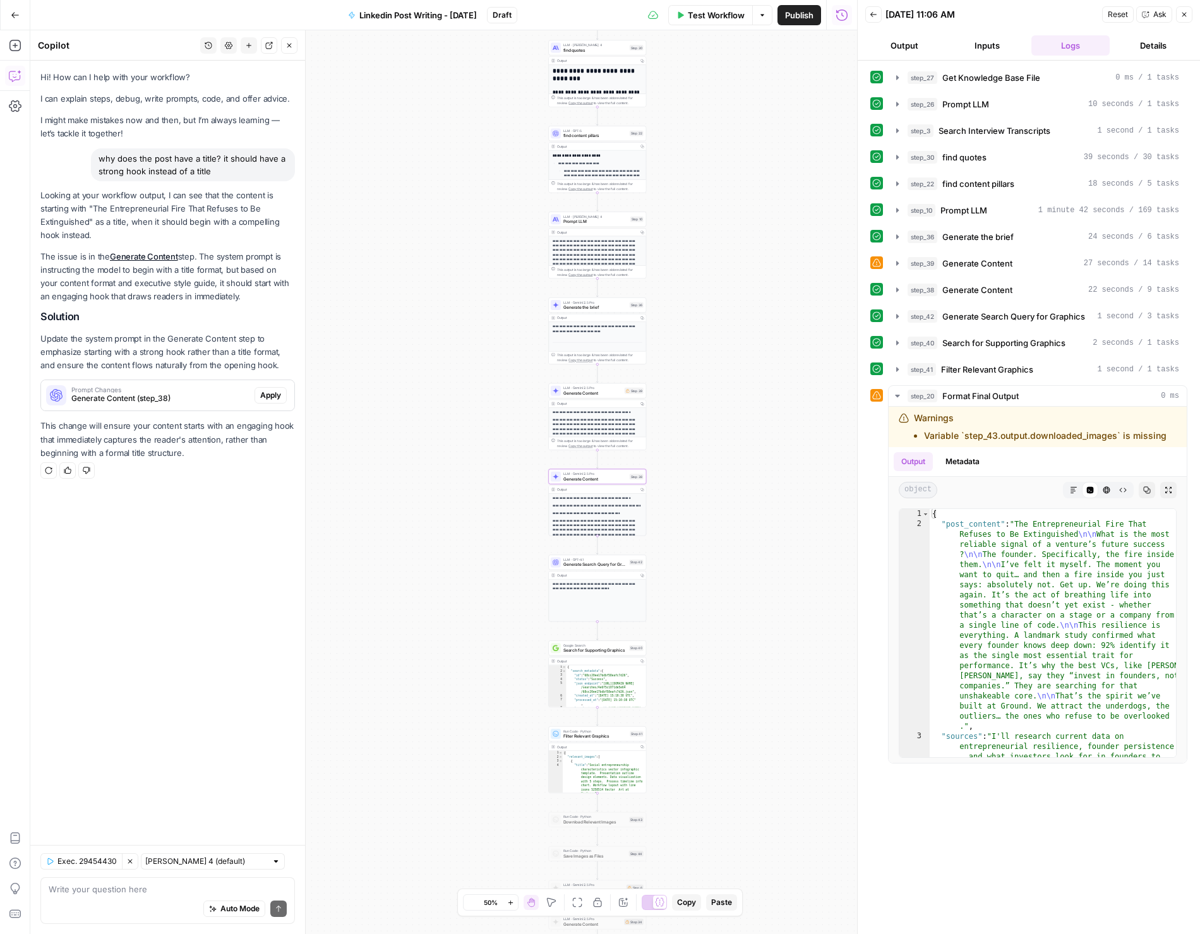
click at [121, 402] on span "Generate Content (step_38)" at bounding box center [160, 398] width 178 height 11
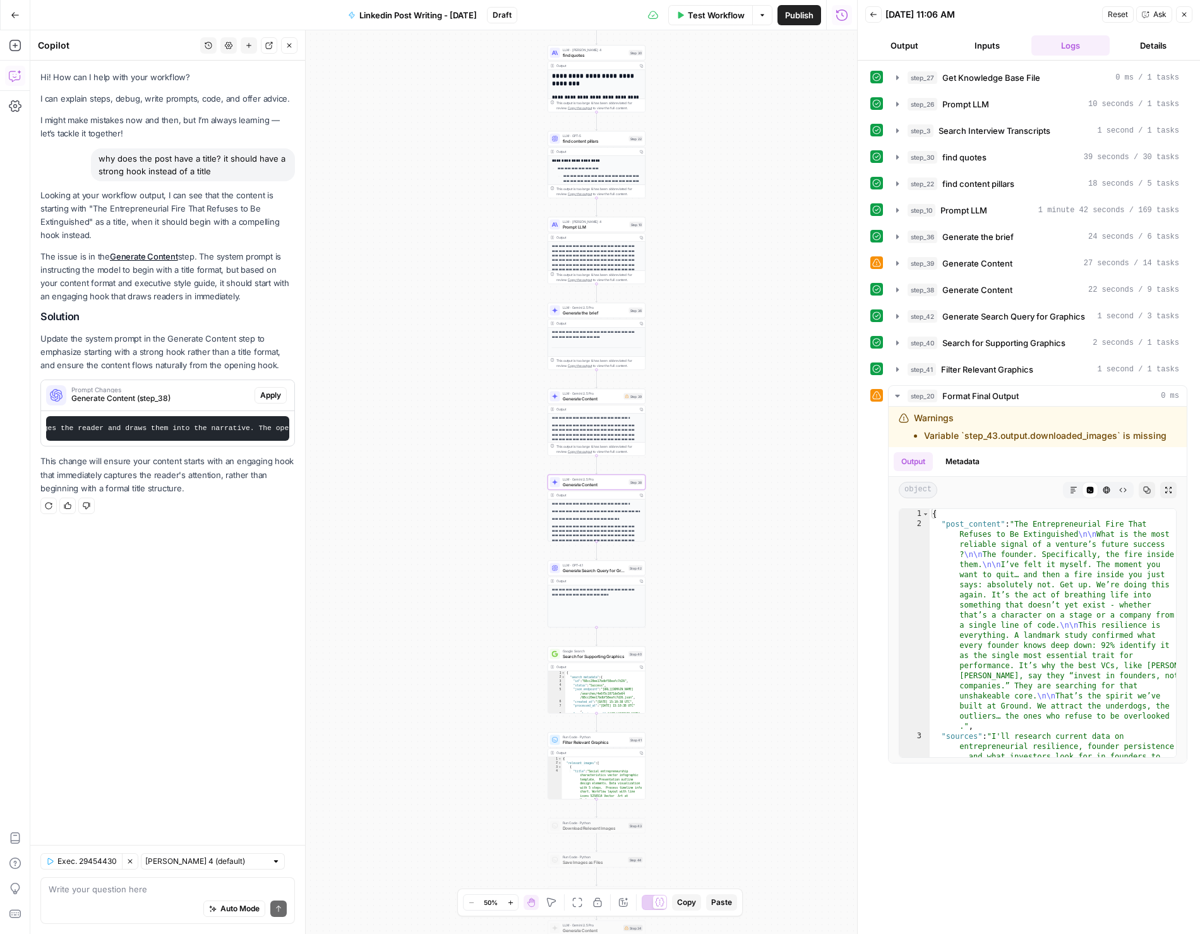
scroll to position [0, 888]
click at [261, 398] on span "Apply" at bounding box center [270, 395] width 21 height 11
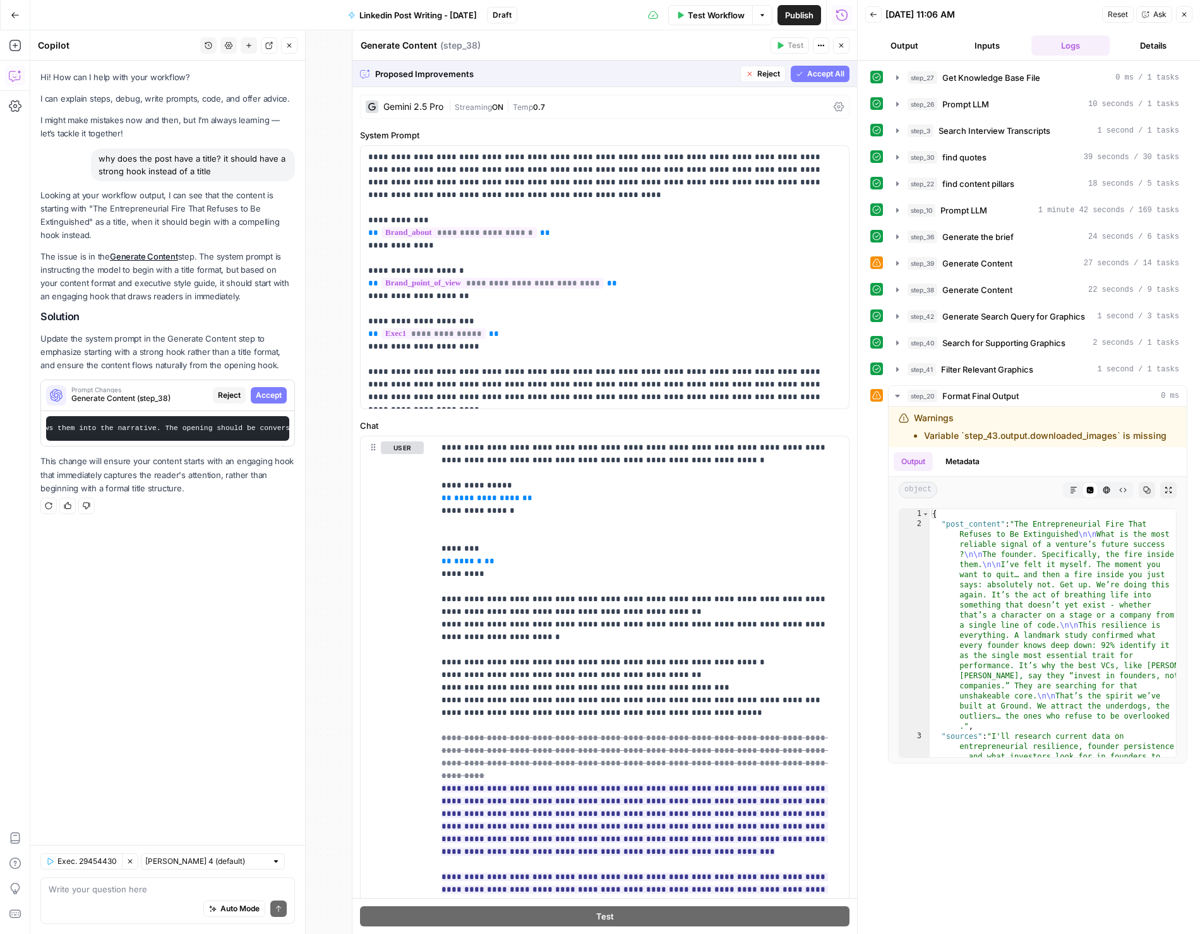
click at [828, 76] on span "Accept All" at bounding box center [825, 73] width 37 height 11
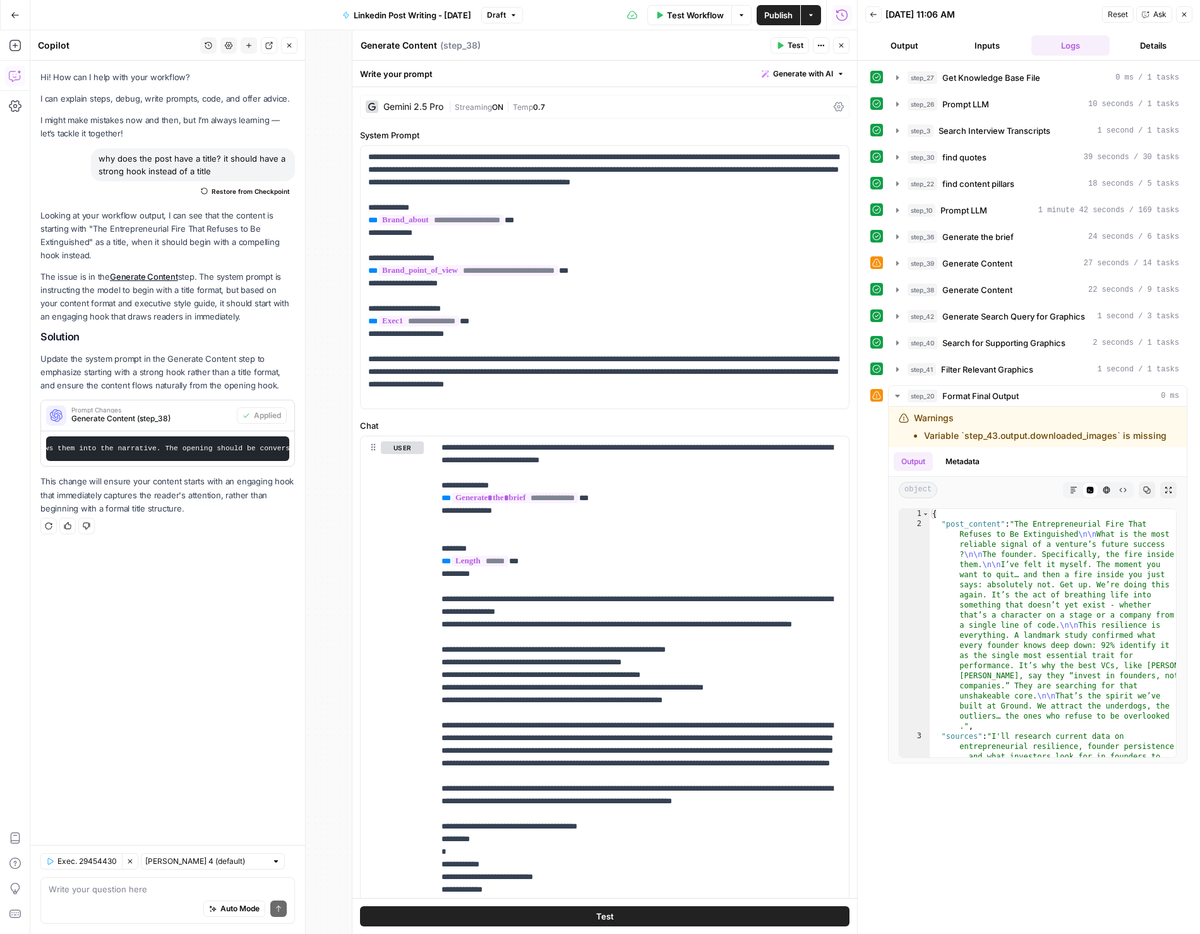
click at [837, 39] on button "Close" at bounding box center [841, 45] width 16 height 16
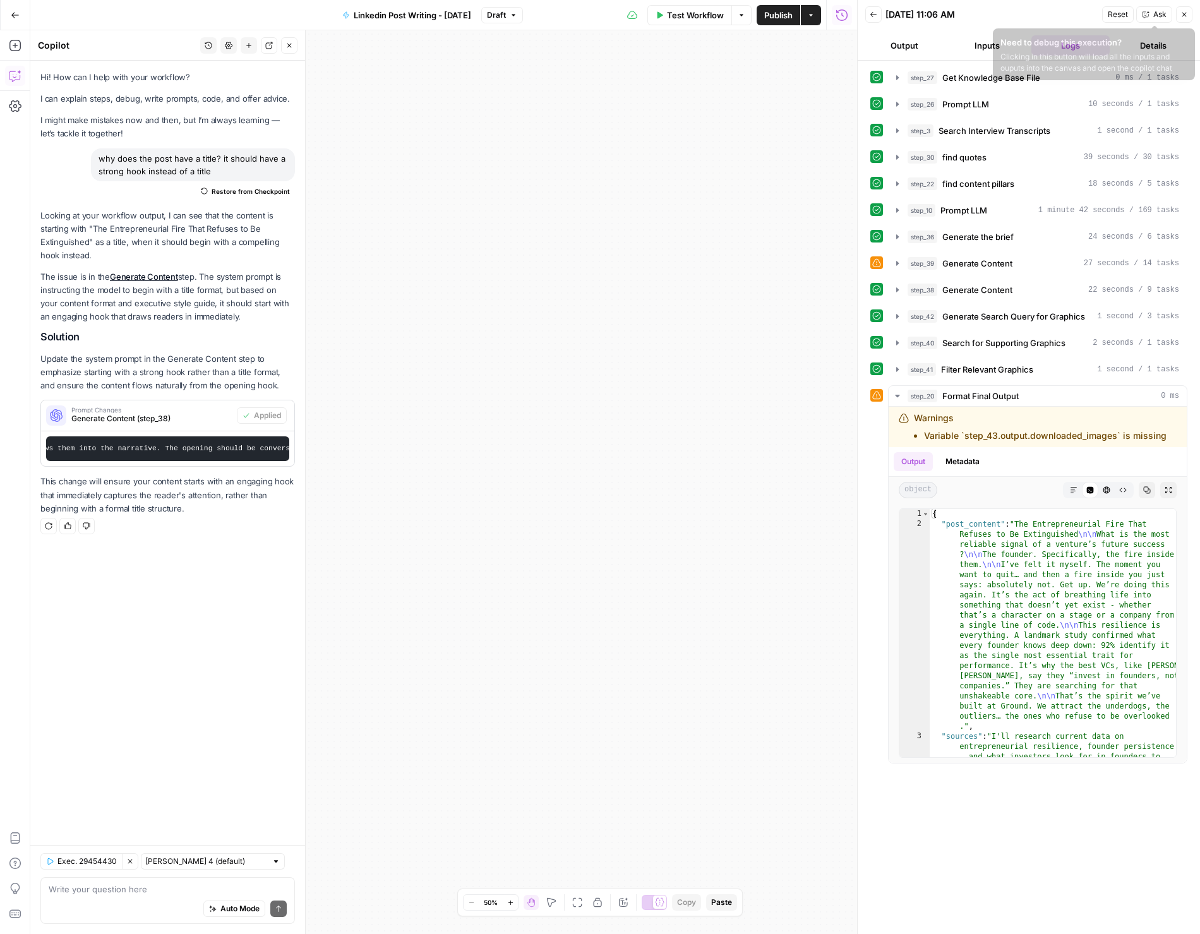
click at [1182, 13] on icon "button" at bounding box center [1185, 15] width 8 height 8
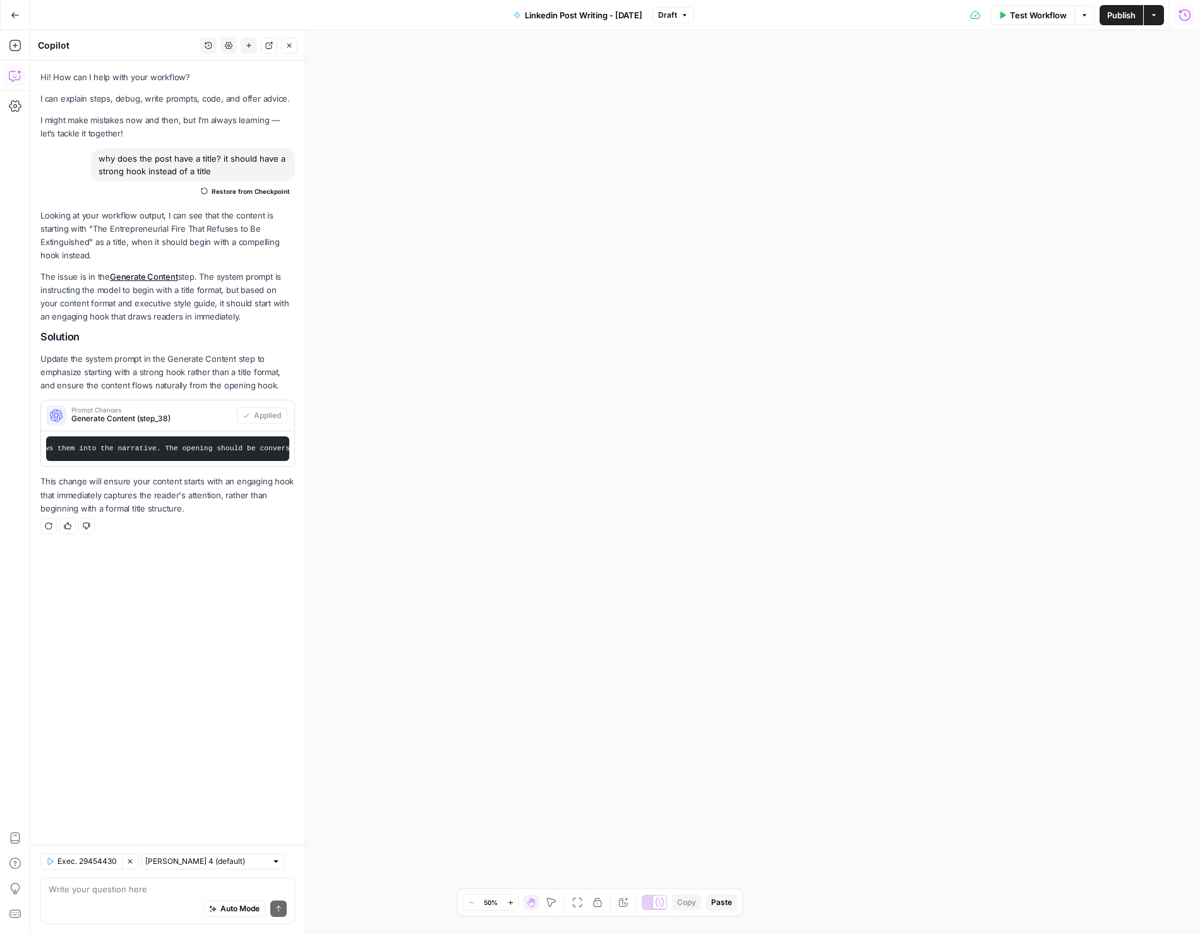
drag, startPoint x: 1029, startPoint y: 238, endPoint x: 852, endPoint y: 233, distance: 176.9
click at [888, 238] on div "Workflow Set Inputs Inputs Get Knowledge Base File Get Knowledge Base File Step…" at bounding box center [615, 482] width 1170 height 904
click at [572, 907] on button "Fit to View" at bounding box center [577, 902] width 15 height 15
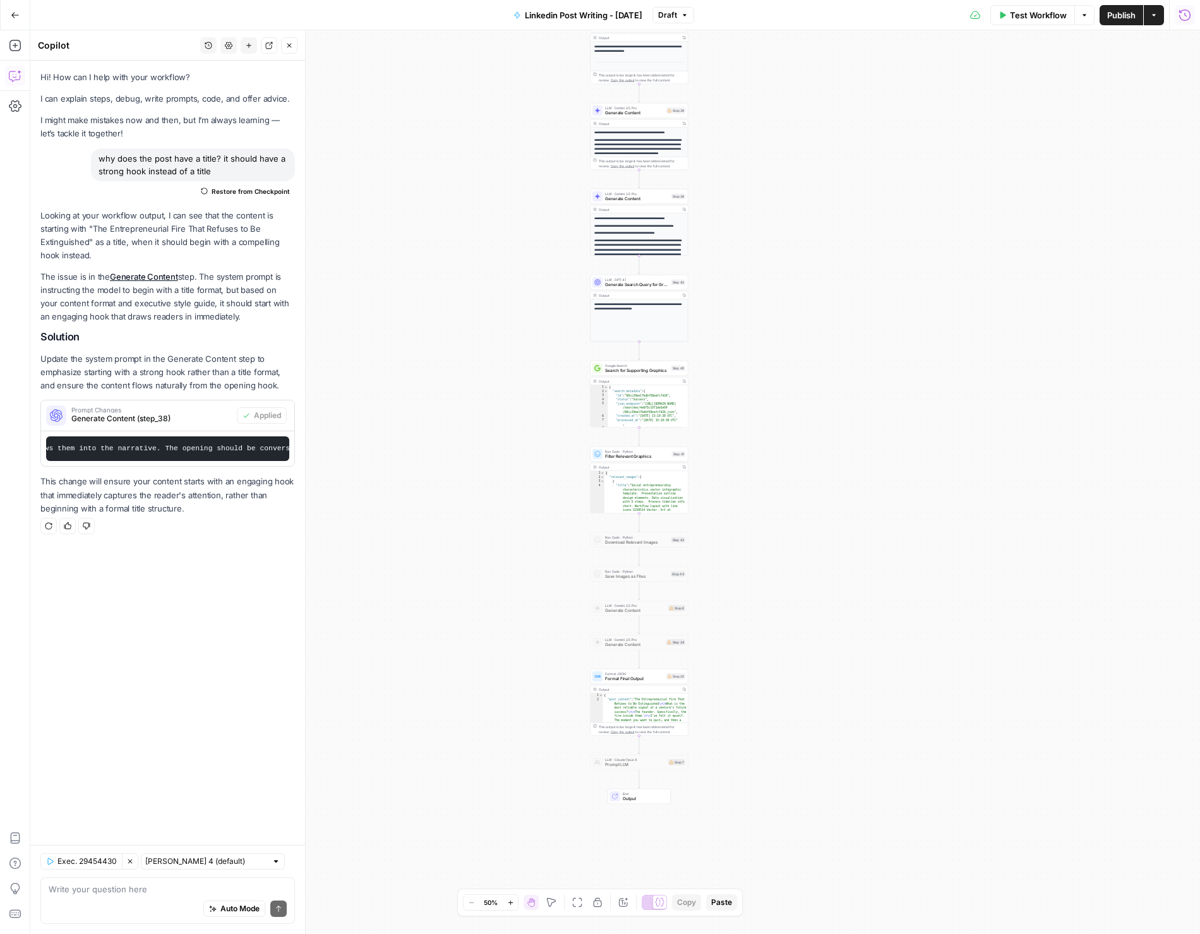
drag, startPoint x: 859, startPoint y: 699, endPoint x: 879, endPoint y: 533, distance: 168.0
click at [879, 533] on div "Workflow Set Inputs Inputs Get Knowledge Base File Get Knowledge Base File Step…" at bounding box center [615, 482] width 1170 height 904
click at [67, 905] on div "Auto Mode Send" at bounding box center [168, 910] width 238 height 28
click at [131, 862] on icon "button" at bounding box center [130, 862] width 8 height 8
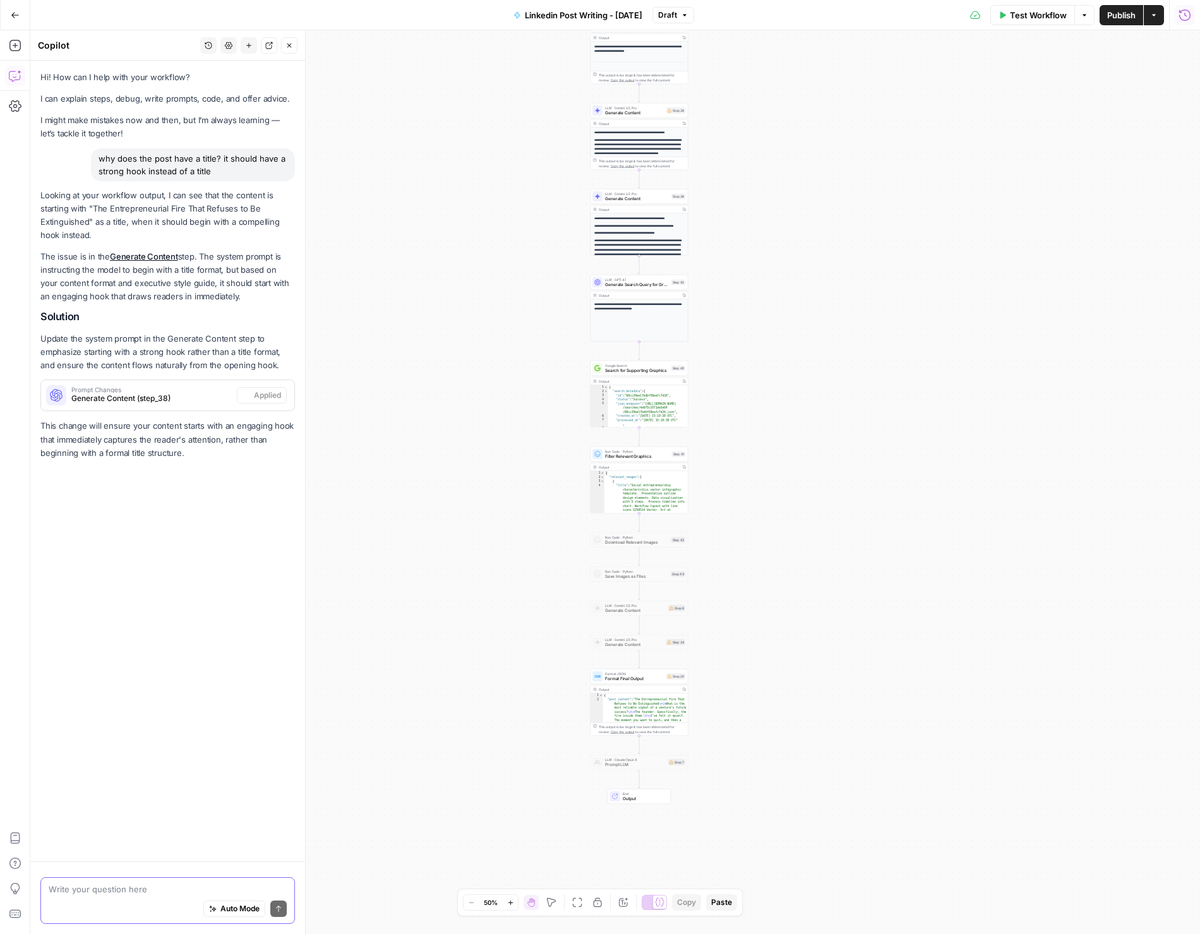
click at [127, 893] on textarea at bounding box center [168, 889] width 238 height 13
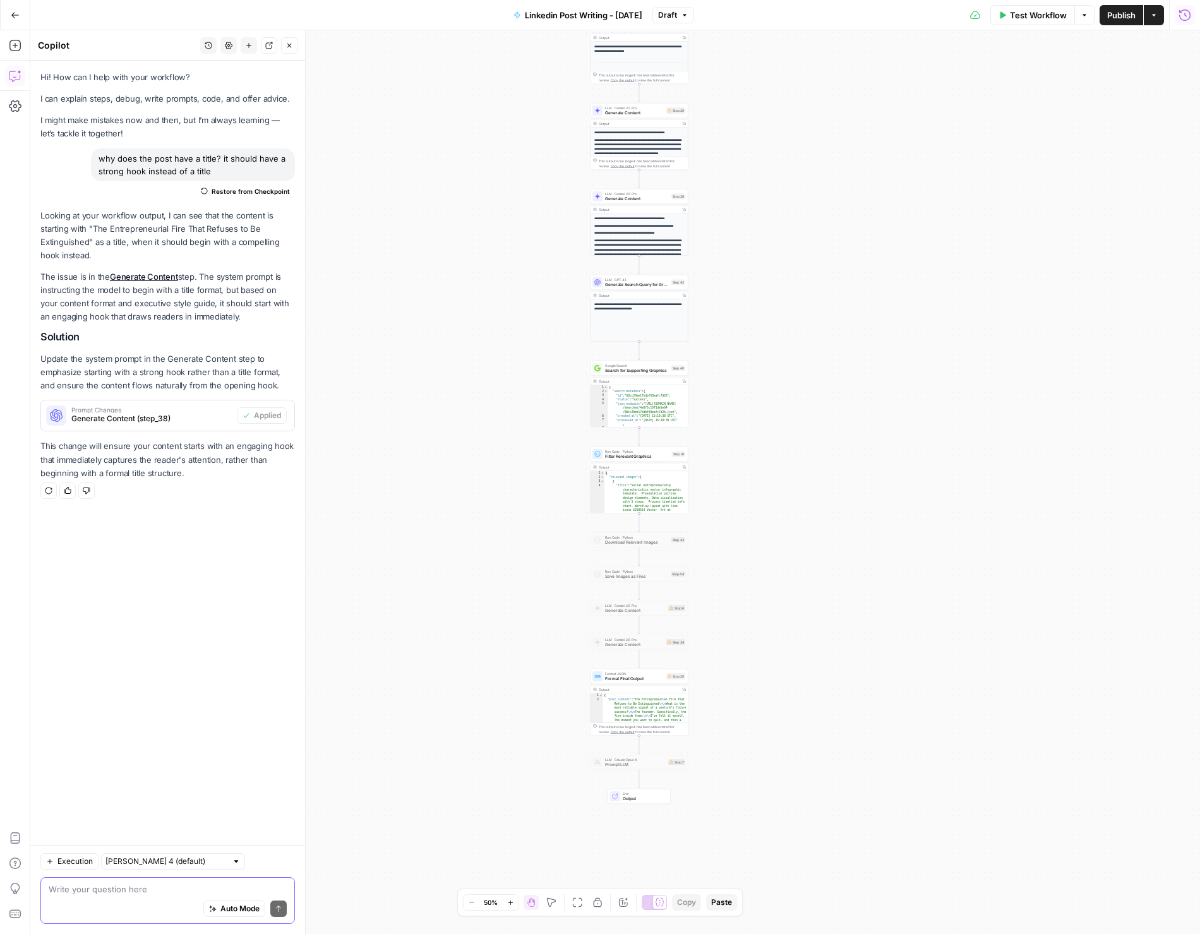
paste textarea "Add a step that looks in the knowledge base for the top-performing LinkedIn pos…"
type textarea "Add a step that looks in the knowledge base for the top-performing LinkedIn pos…"
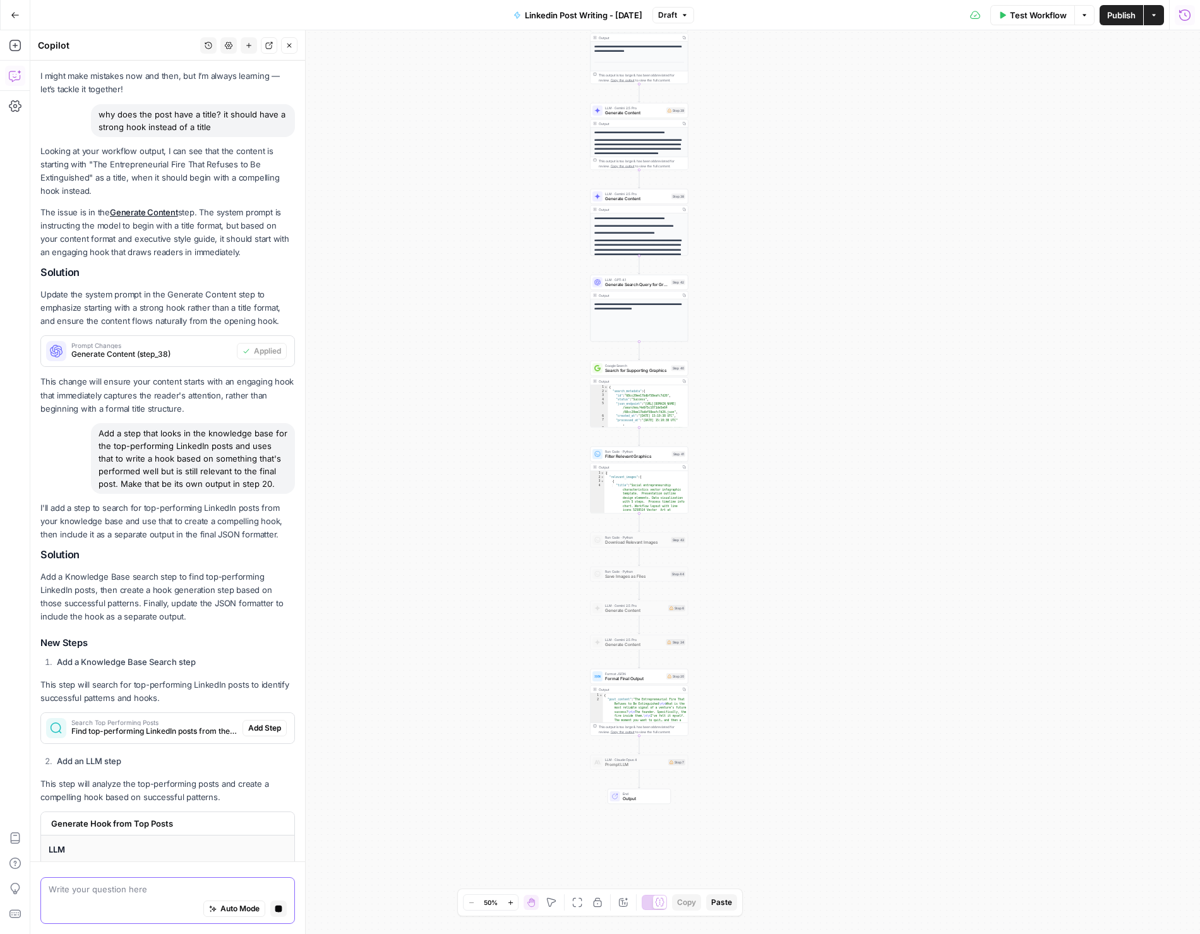
scroll to position [82, 0]
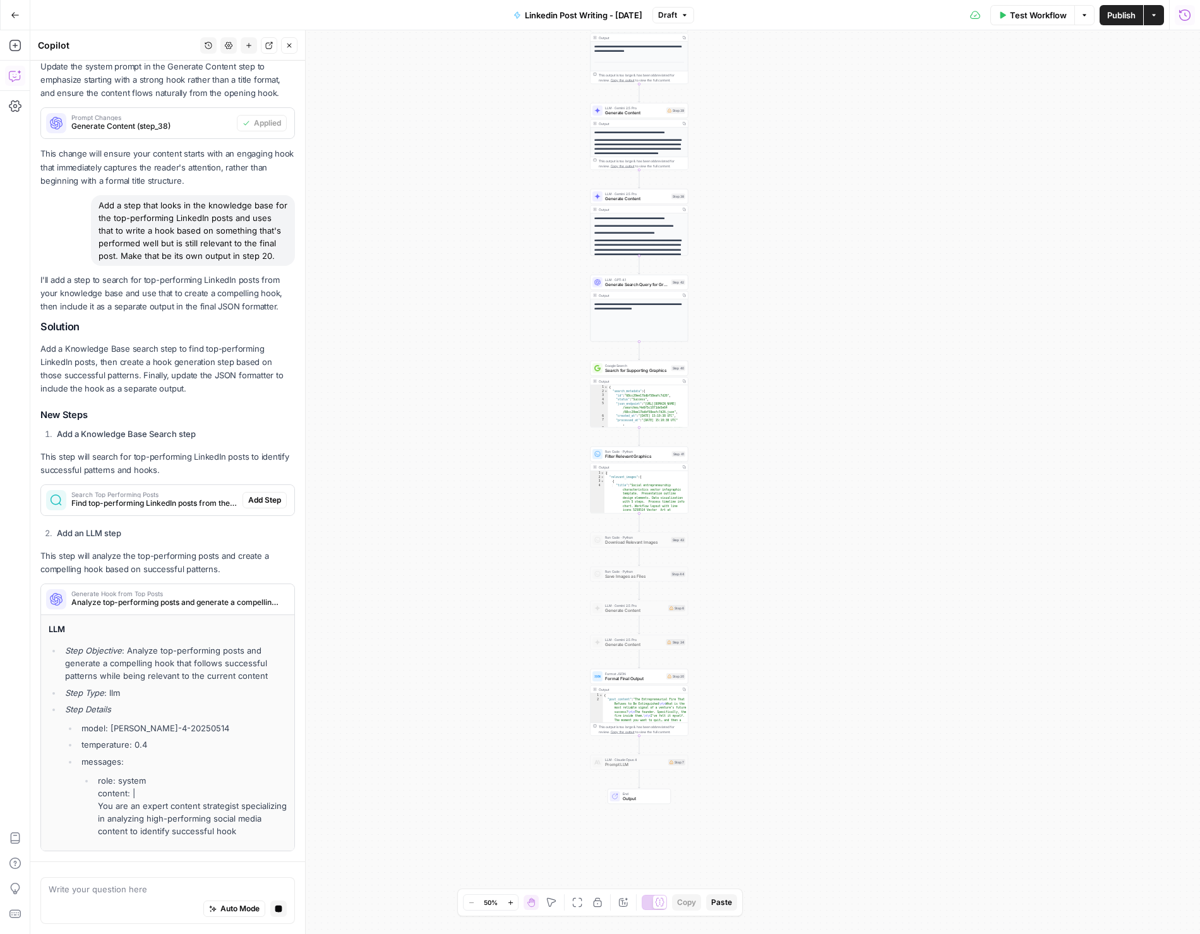
click at [263, 499] on span "Add Step" at bounding box center [264, 500] width 33 height 11
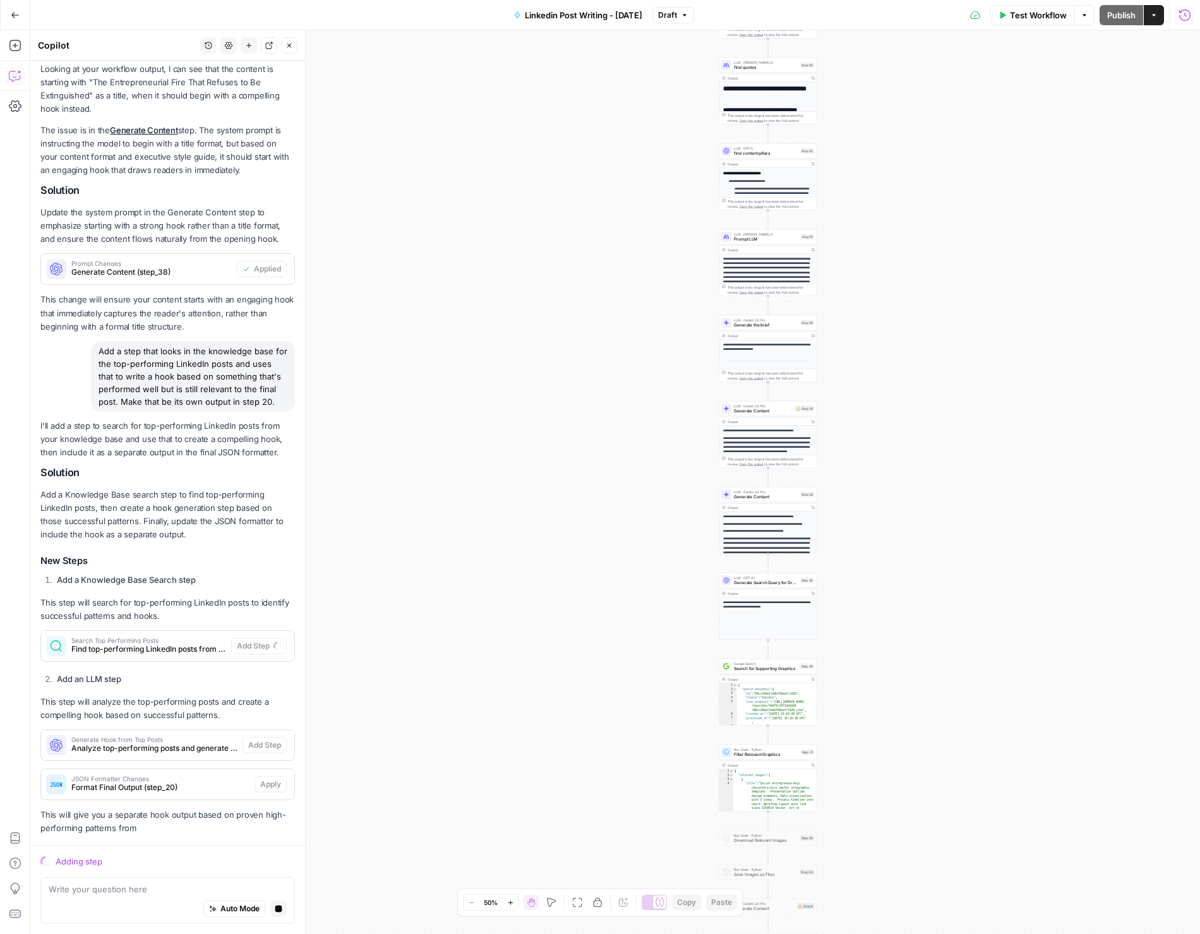
scroll to position [140, 0]
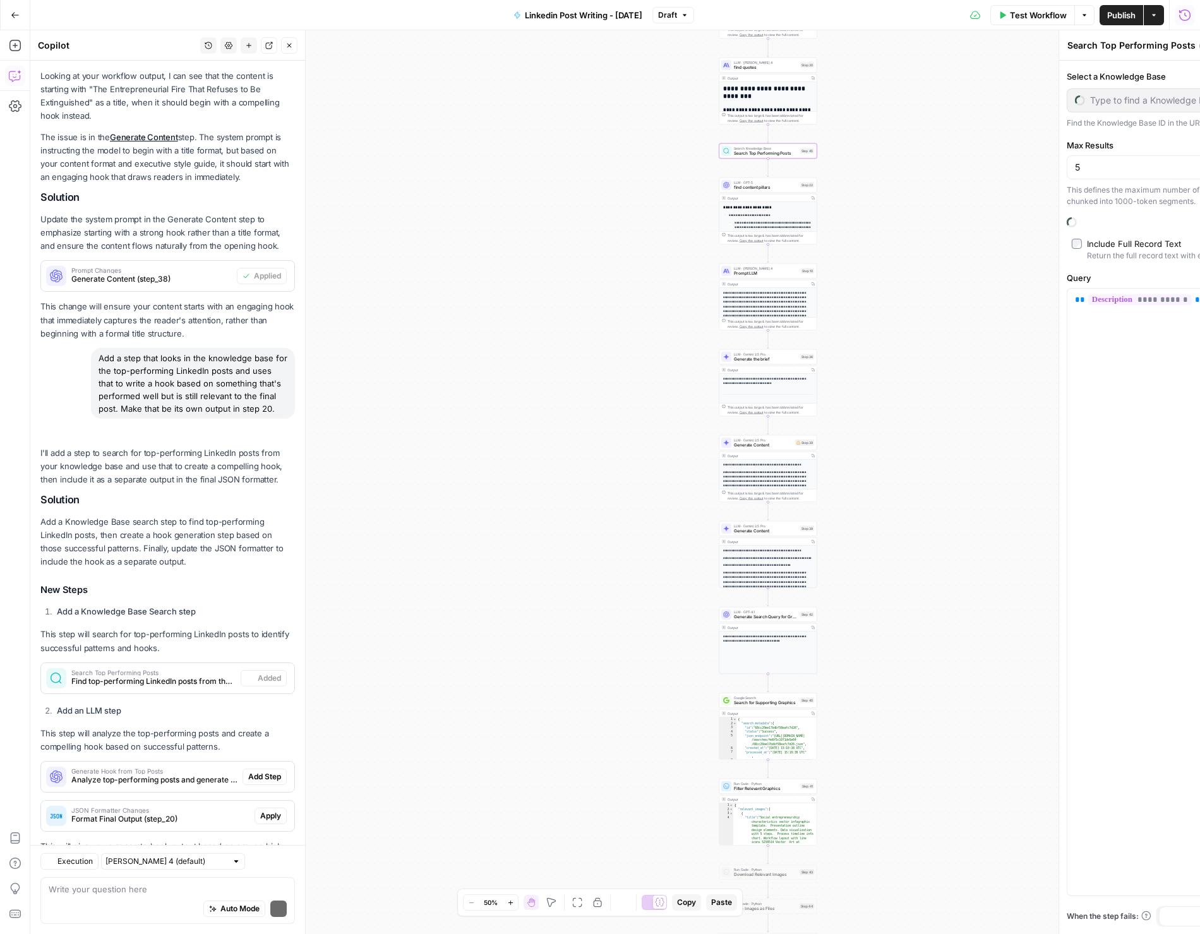
type input "Top Performing Posts"
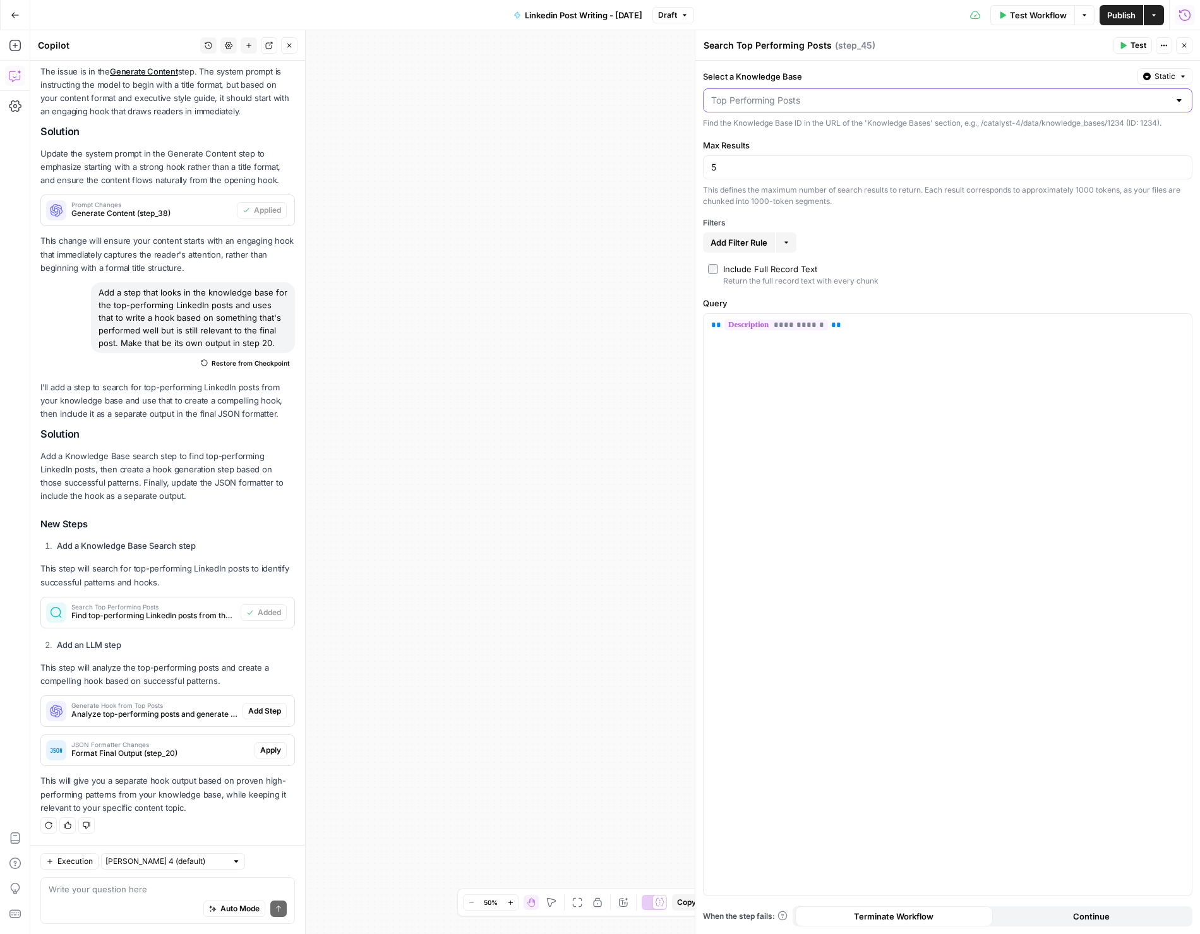
click at [795, 98] on input "Select a Knowledge Base" at bounding box center [940, 100] width 458 height 13
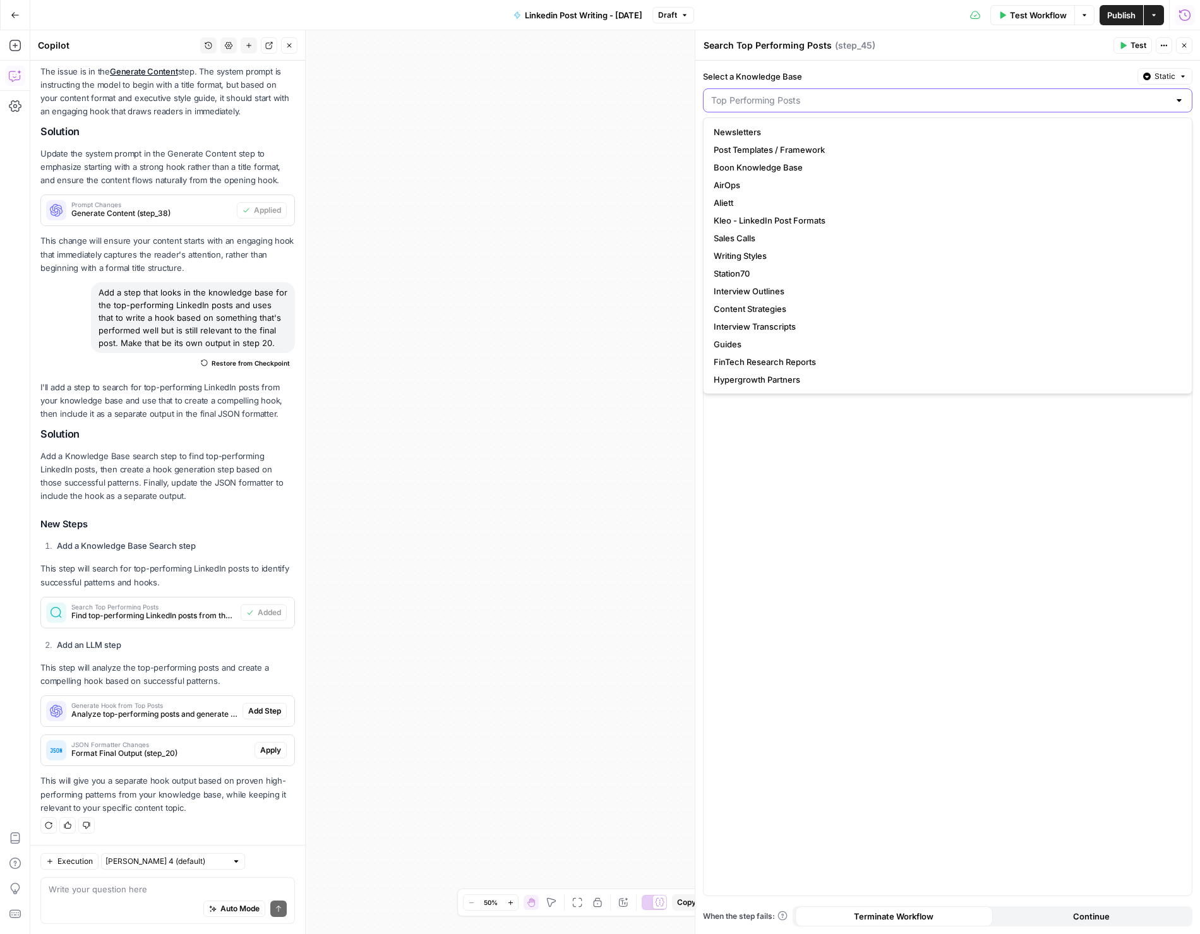
type input "Top Performing Posts"
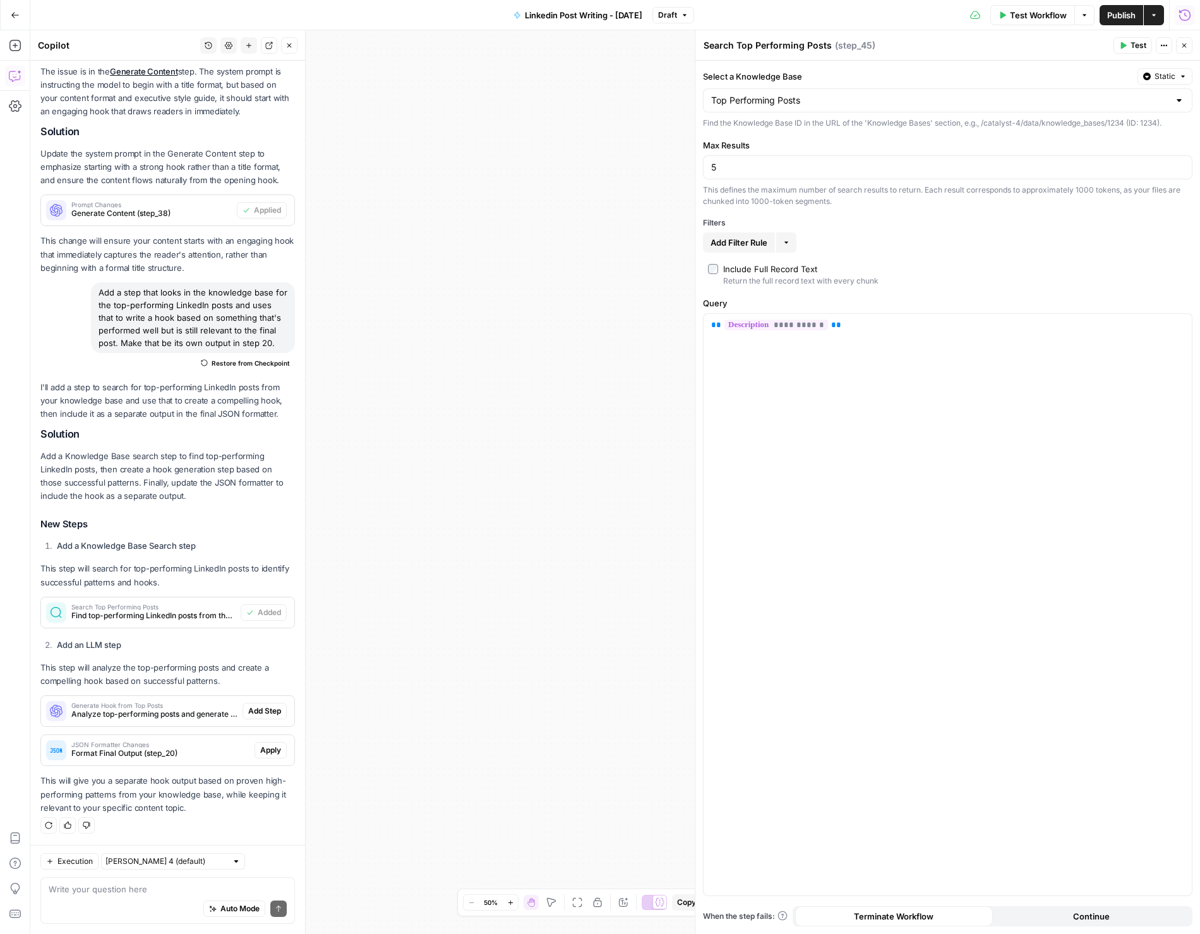
click at [1131, 44] on span "Test" at bounding box center [1139, 45] width 16 height 11
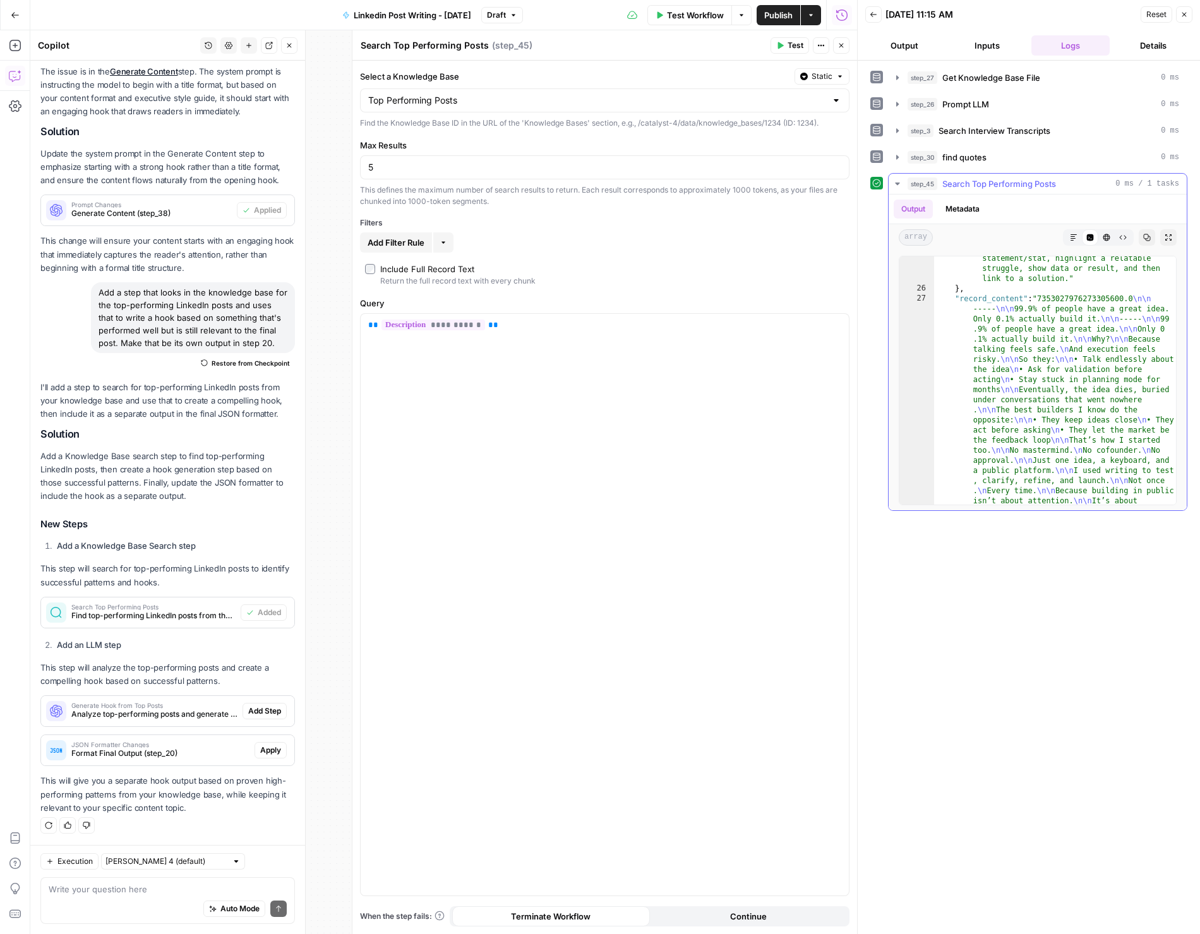
scroll to position [1358, 0]
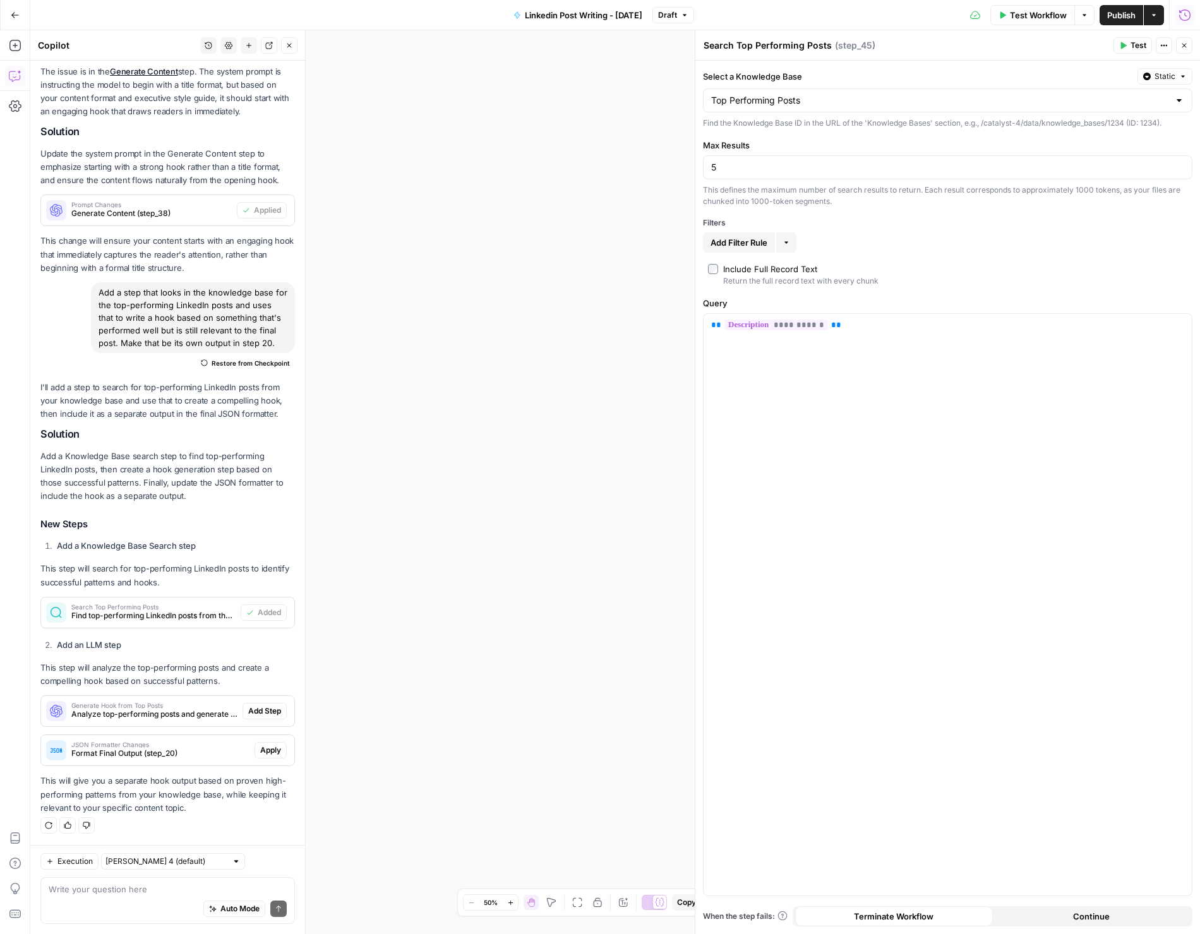
click at [766, 242] on span "Add Filter Rule" at bounding box center [739, 242] width 57 height 13
click at [749, 243] on input "text" at bounding box center [740, 245] width 59 height 13
click at [751, 350] on span "Hook" at bounding box center [746, 348] width 64 height 13
type input "Hook"
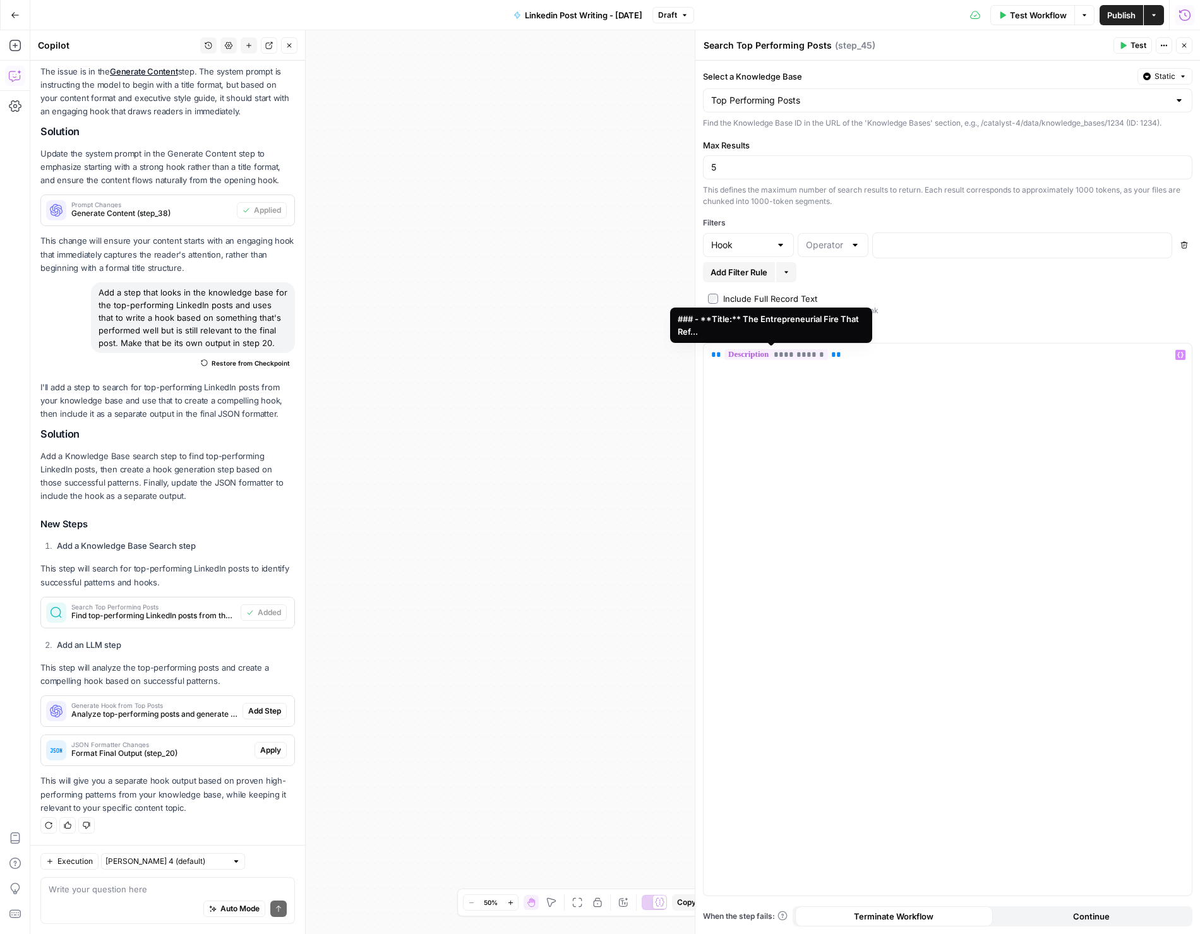
click at [950, 303] on label "Include Full Record Text Return the full record text with every chunk" at bounding box center [947, 304] width 479 height 24
click at [1131, 46] on span "Test" at bounding box center [1139, 45] width 16 height 11
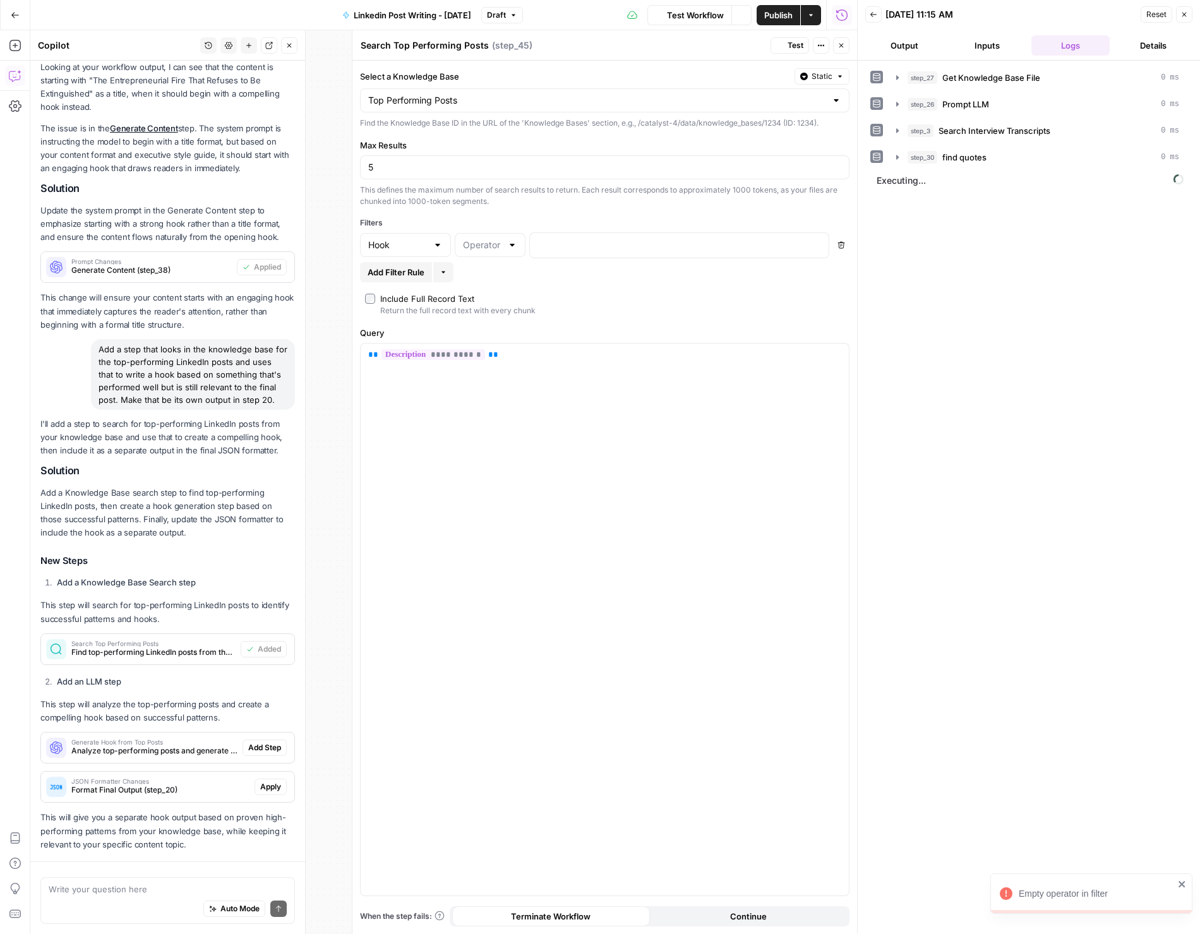
scroll to position [205, 0]
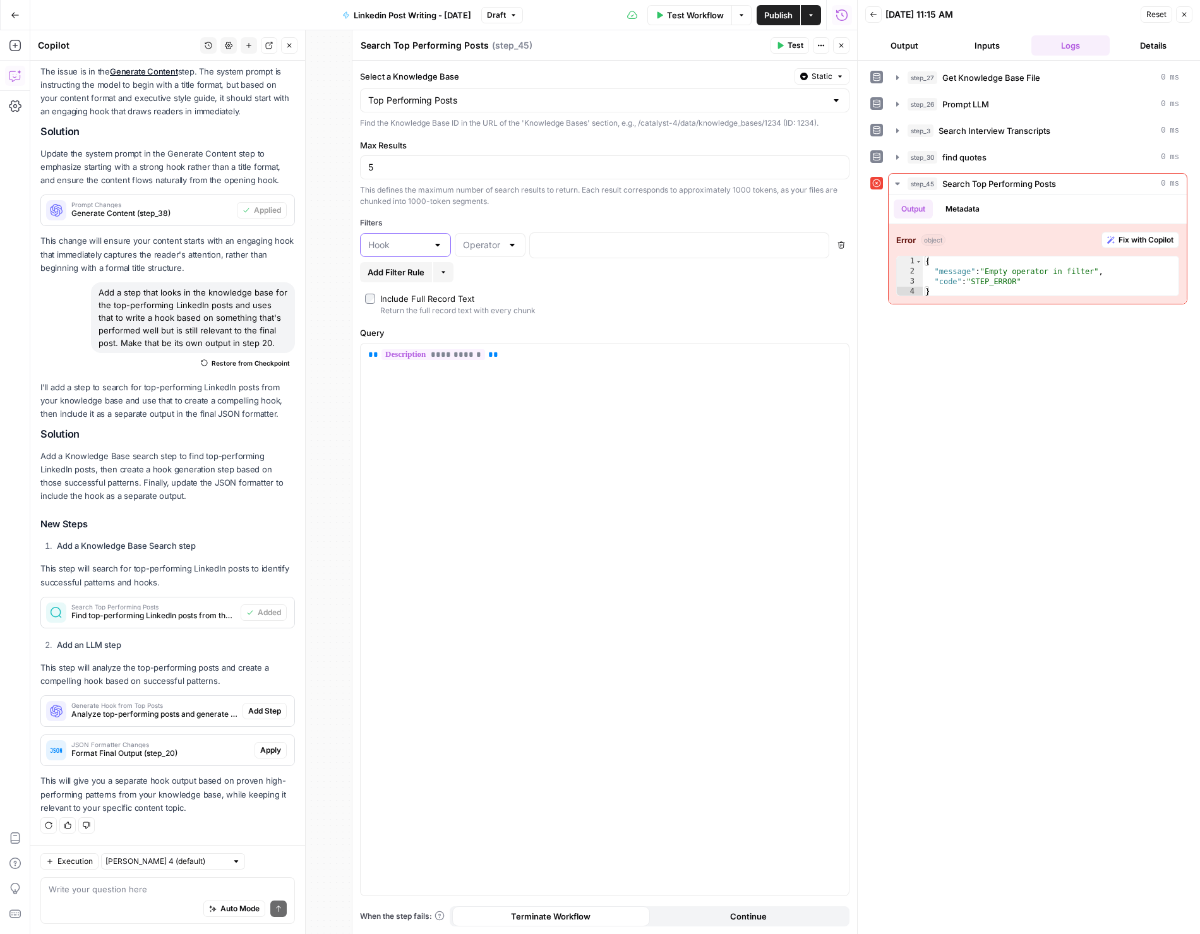
click at [413, 242] on input "text" at bounding box center [397, 245] width 59 height 13
click at [440, 248] on div at bounding box center [438, 245] width 10 height 13
type input "Hook"
click at [845, 244] on button "Delete" at bounding box center [841, 245] width 16 height 16
click at [789, 46] on span "Test" at bounding box center [796, 45] width 16 height 11
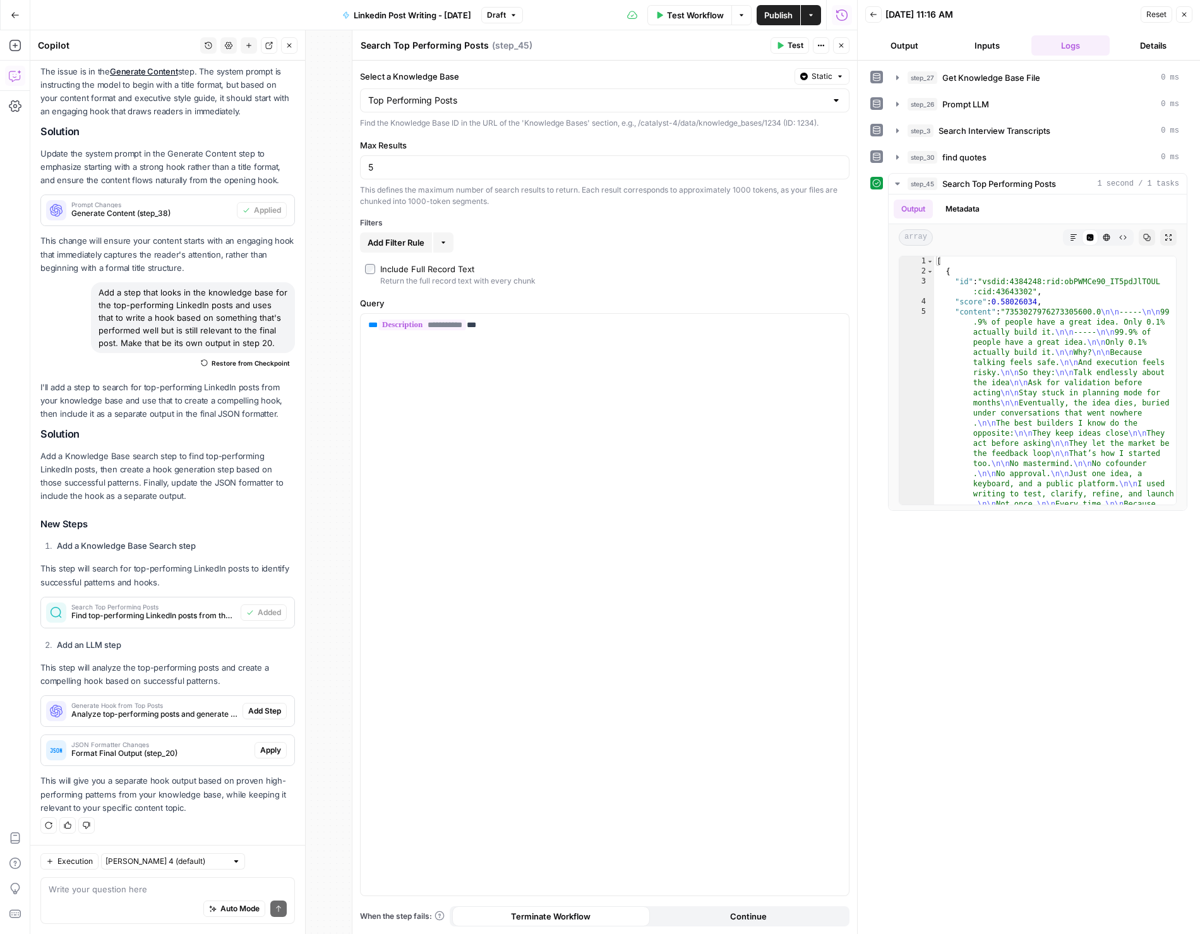
click at [1191, 11] on button "Close" at bounding box center [1184, 14] width 16 height 16
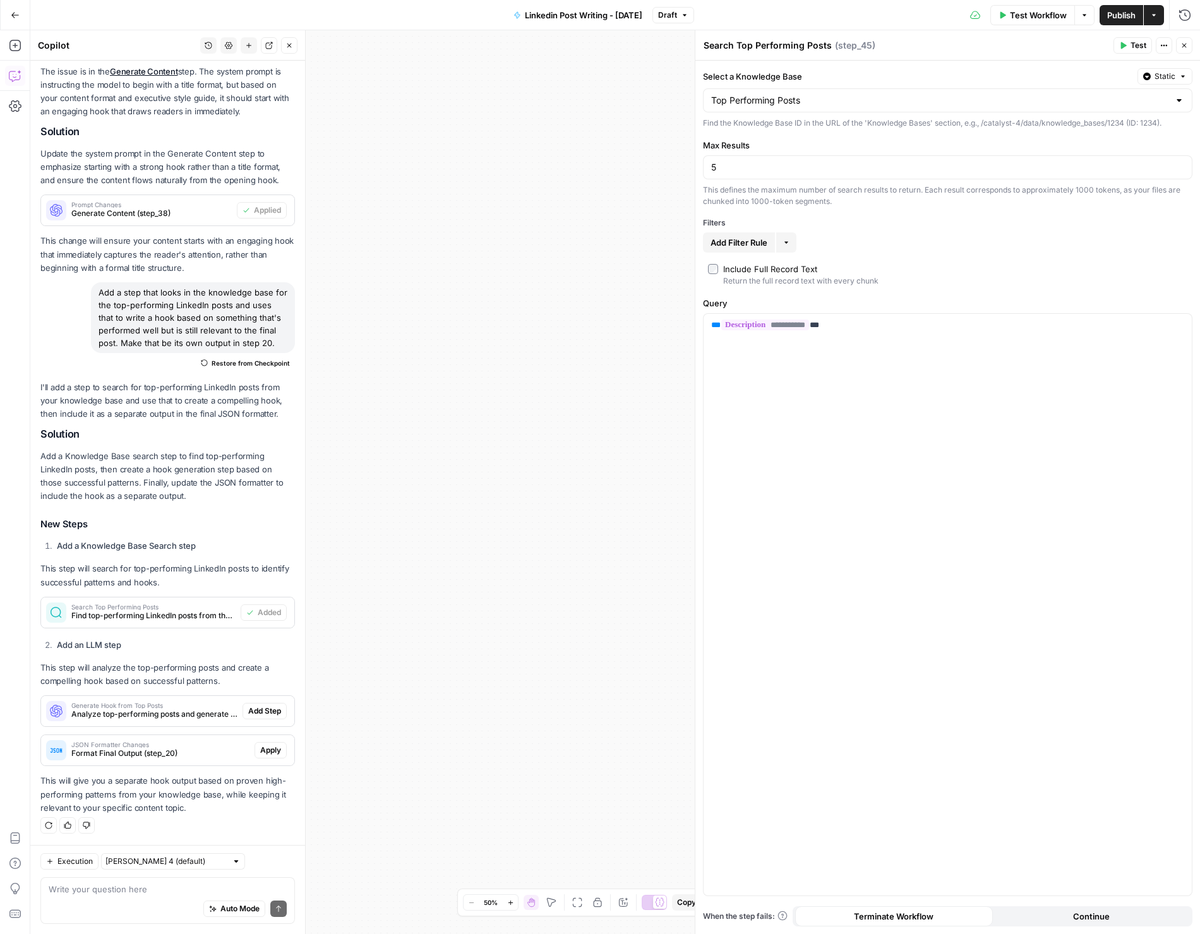
click at [1184, 42] on icon "button" at bounding box center [1185, 46] width 8 height 8
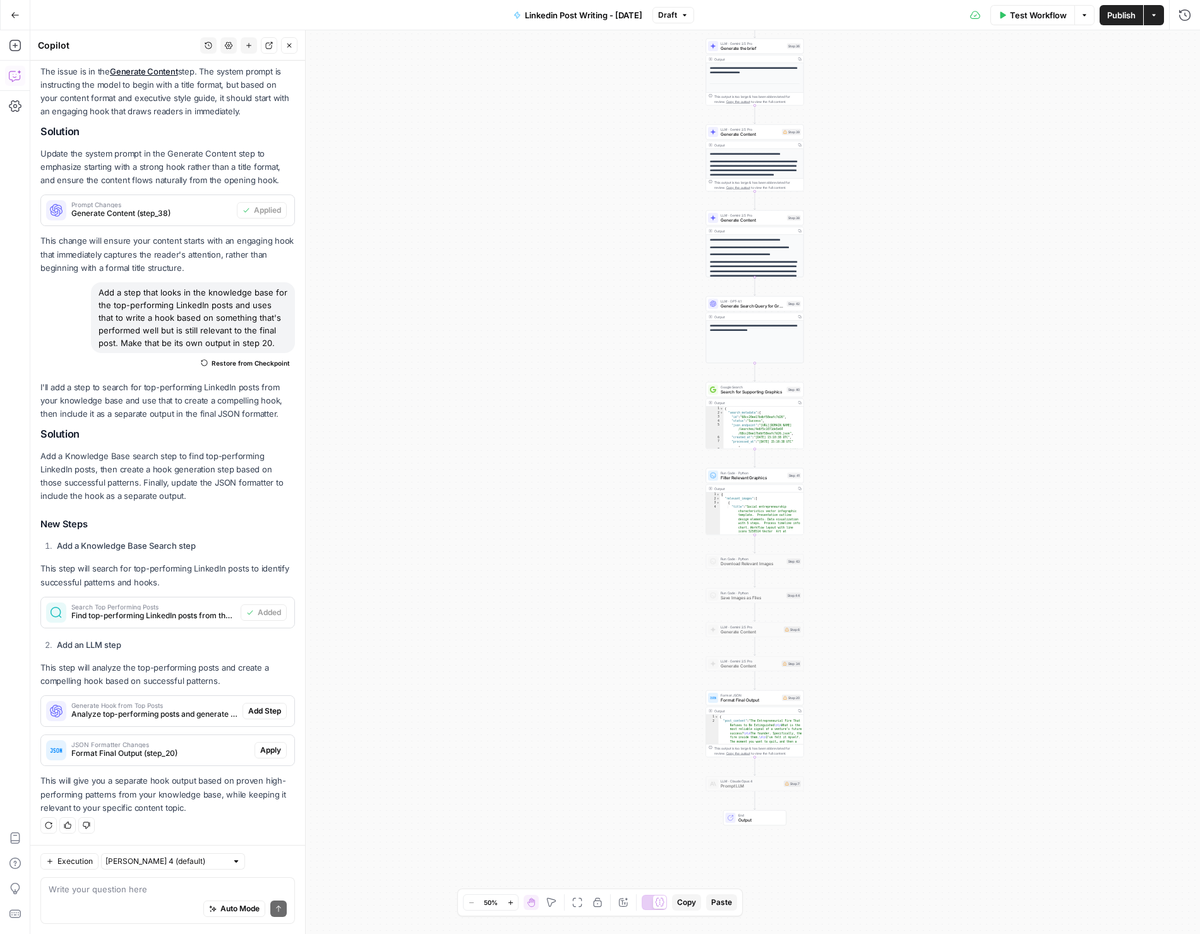
drag, startPoint x: 934, startPoint y: 629, endPoint x: 931, endPoint y: 339, distance: 290.0
click at [931, 339] on div "Workflow Set Inputs Inputs Get Knowledge Base File Get Knowledge Base File Step…" at bounding box center [615, 482] width 1170 height 904
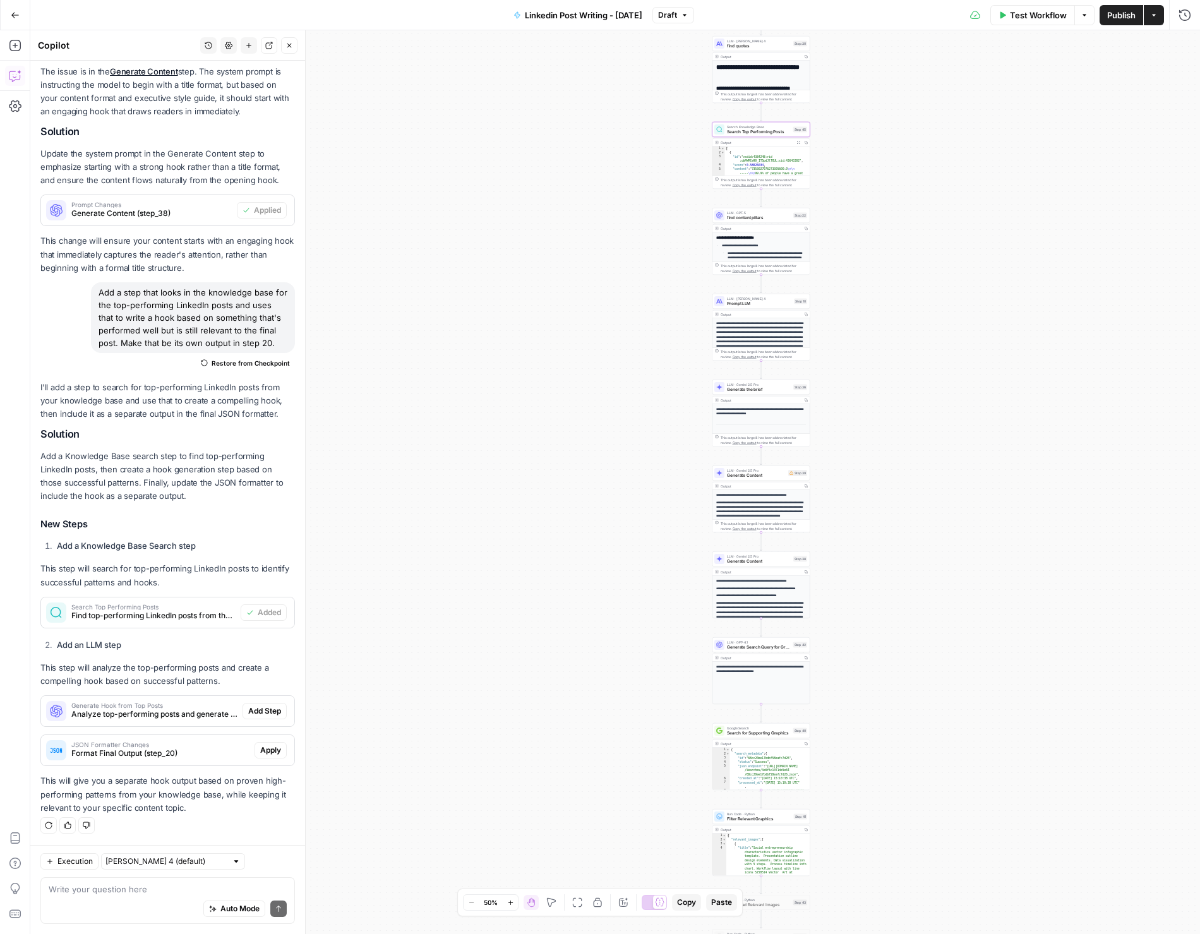
drag, startPoint x: 919, startPoint y: 440, endPoint x: 921, endPoint y: 764, distance: 324.7
click at [921, 764] on div "Workflow Set Inputs Inputs Get Knowledge Base File Get Knowledge Base File Step…" at bounding box center [615, 482] width 1170 height 904
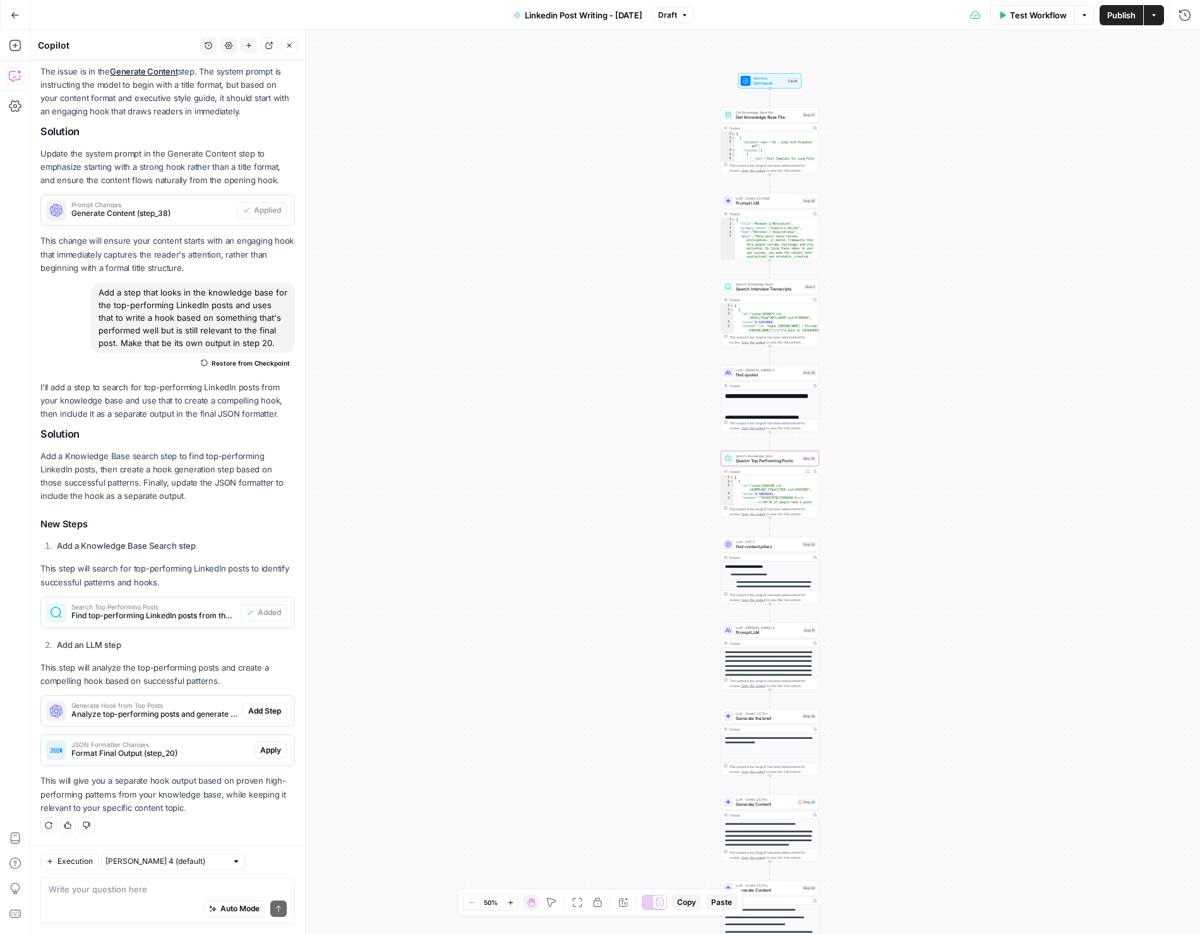
drag, startPoint x: 923, startPoint y: 600, endPoint x: 928, endPoint y: 732, distance: 132.8
click at [928, 732] on div "Workflow Set Inputs Inputs Get Knowledge Base File Get Knowledge Base File Step…" at bounding box center [615, 482] width 1170 height 904
click at [848, 483] on div "Workflow Set Inputs Inputs Get Knowledge Base File Get Knowledge Base File Step…" at bounding box center [615, 482] width 1170 height 904
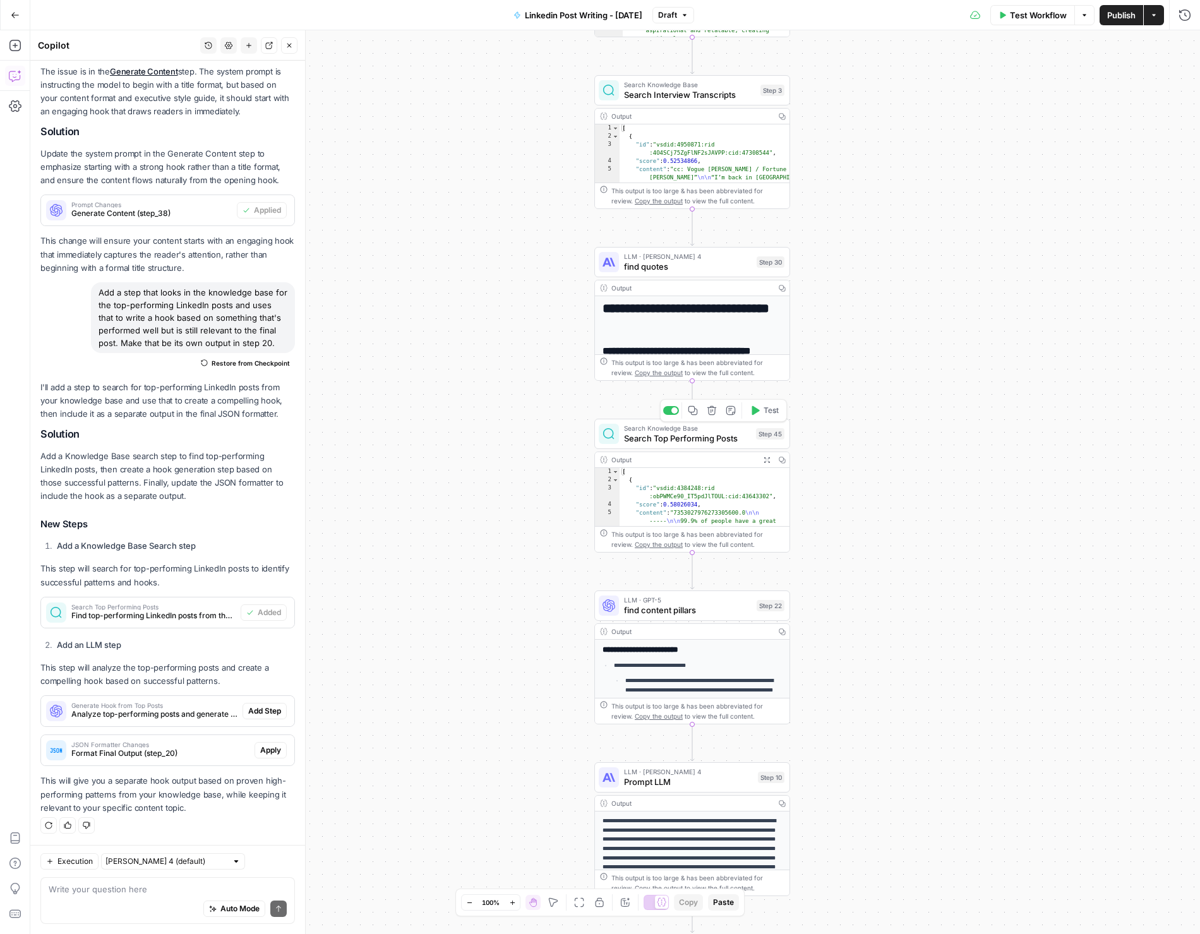
click at [677, 446] on div "Search Knowledge Base Search Top Performing Posts Step 45 Copy step Delete step…" at bounding box center [692, 434] width 196 height 30
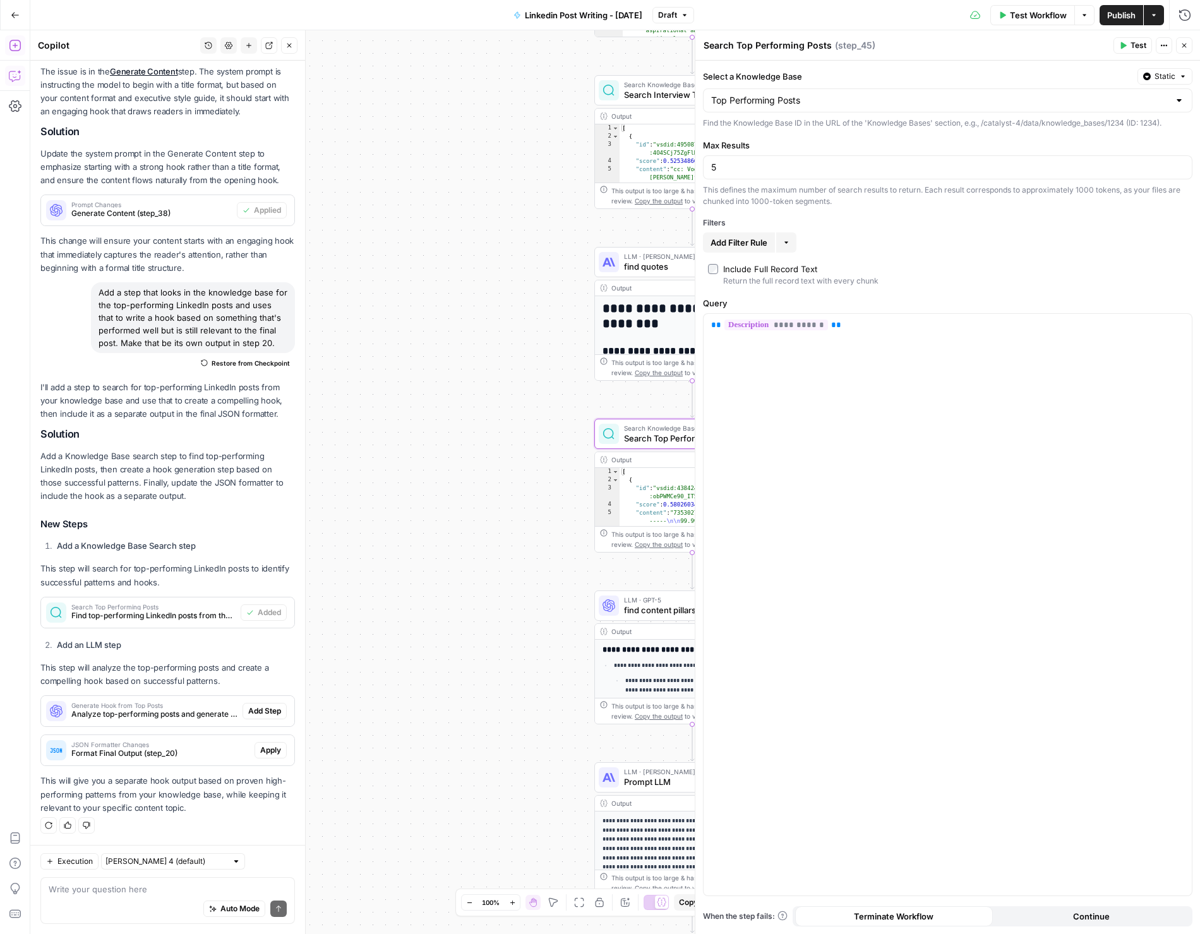
click at [13, 48] on icon "button" at bounding box center [15, 45] width 13 height 13
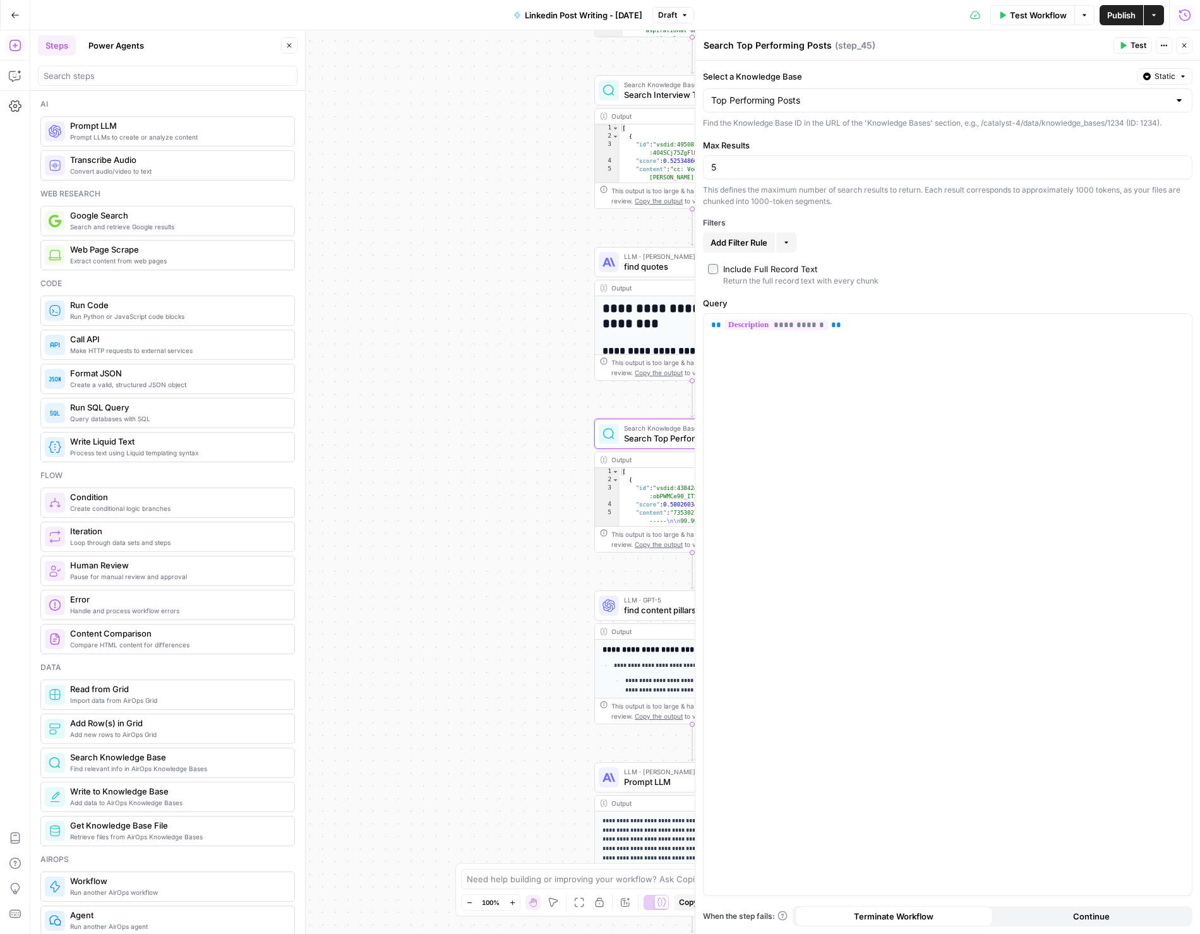
click at [1188, 48] on div "Run History E" at bounding box center [1158, 42] width 73 height 22
click at [1185, 46] on icon "button" at bounding box center [1185, 46] width 4 height 4
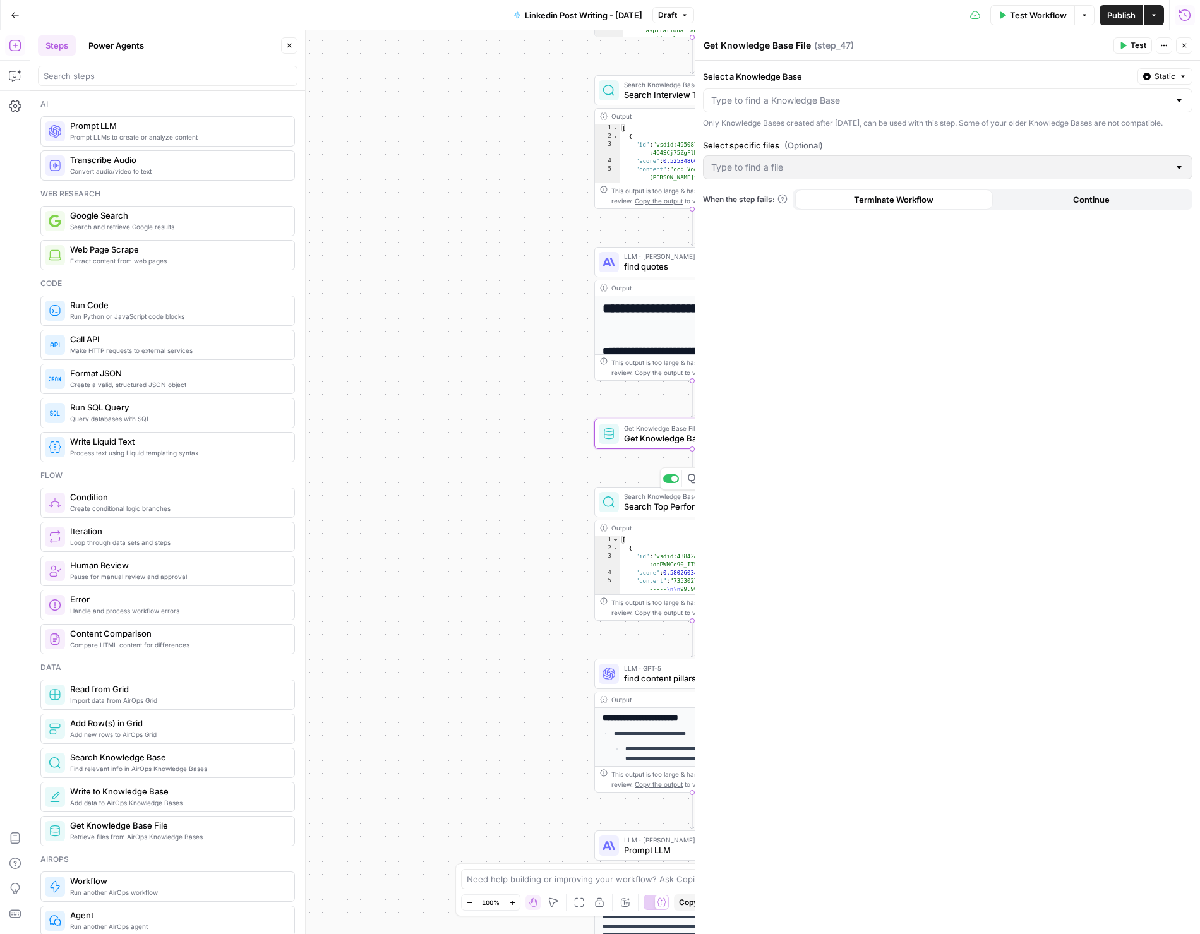
click at [639, 507] on span "Search Top Performing Posts" at bounding box center [687, 506] width 127 height 13
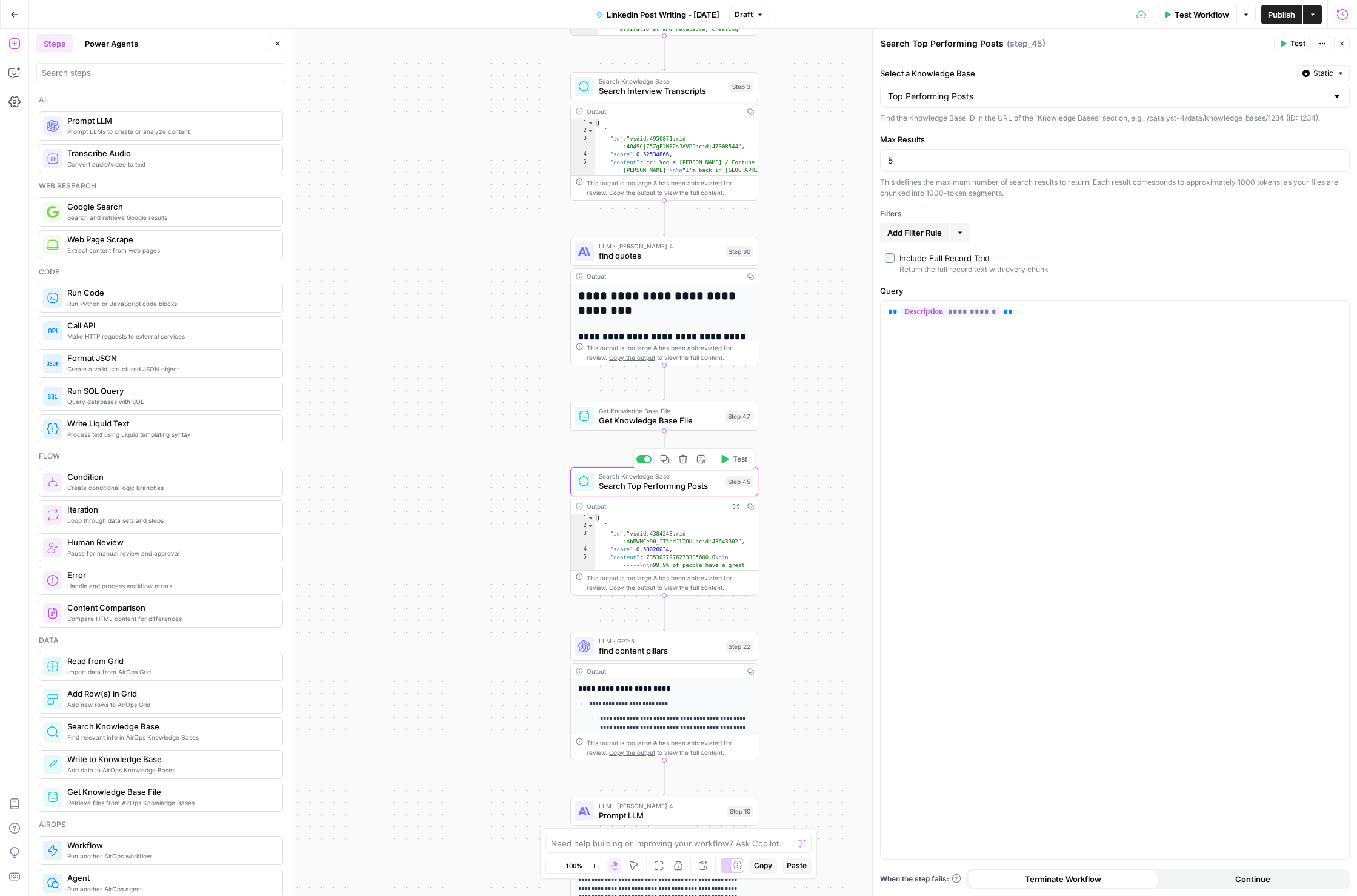
click at [681, 457] on icon "button" at bounding box center [683, 460] width 10 height 10
click at [653, 158] on span "Delete Step" at bounding box center [646, 154] width 47 height 12
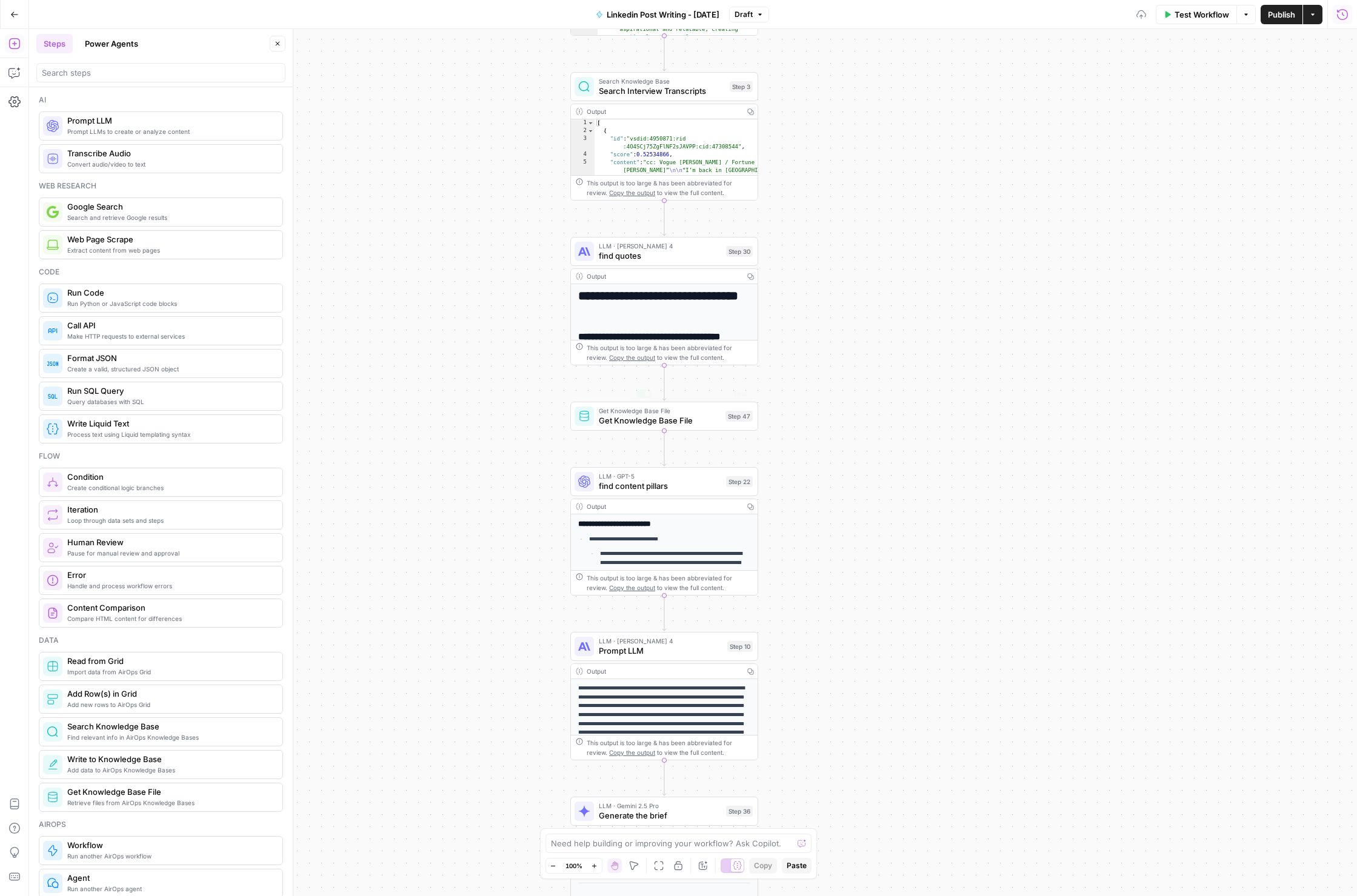
click at [636, 415] on span "Get Knowledge Base File" at bounding box center [659, 420] width 122 height 12
click at [950, 93] on input "Select a Knowledge Base" at bounding box center [1108, 96] width 440 height 12
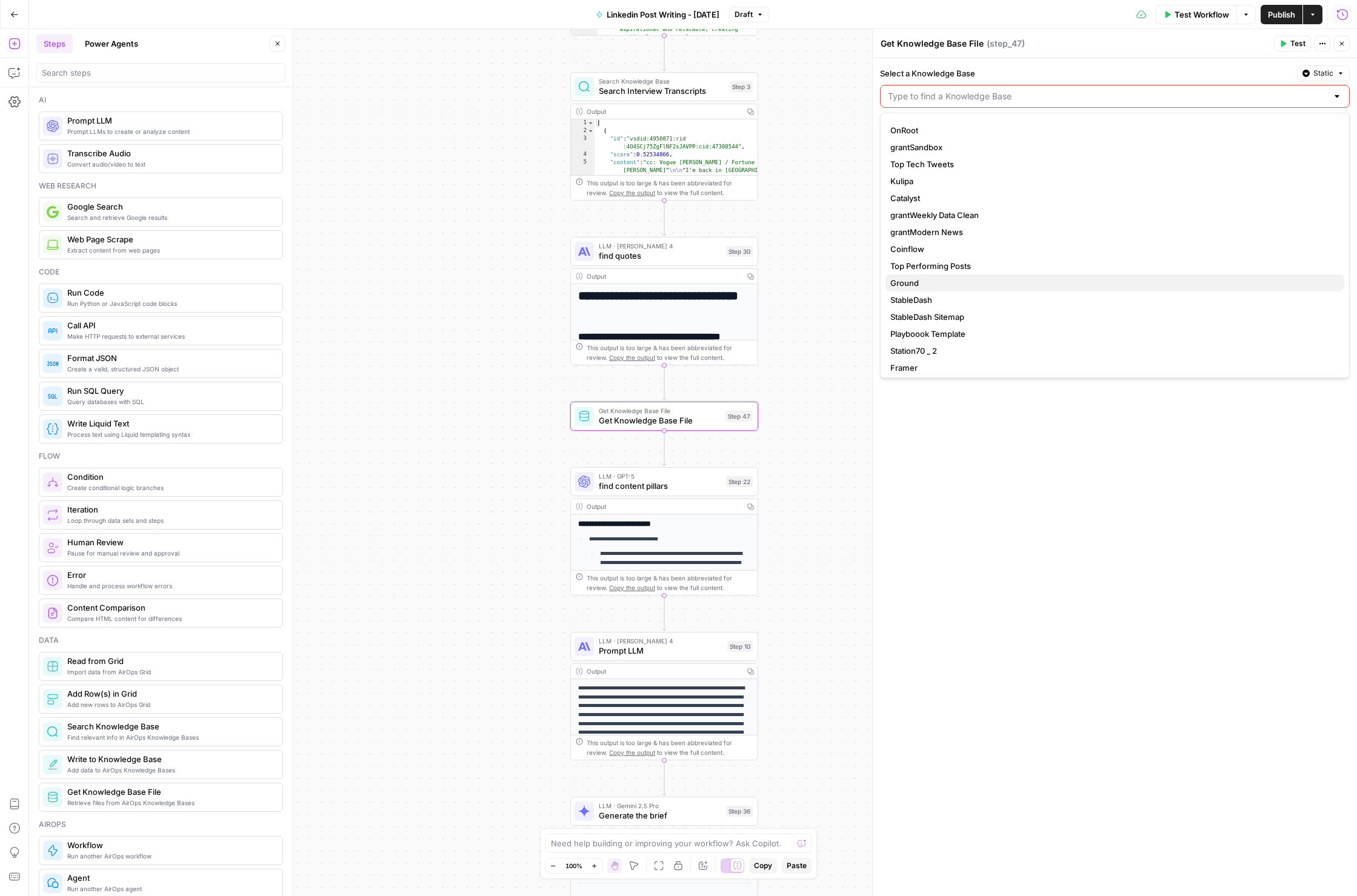
scroll to position [268, 0]
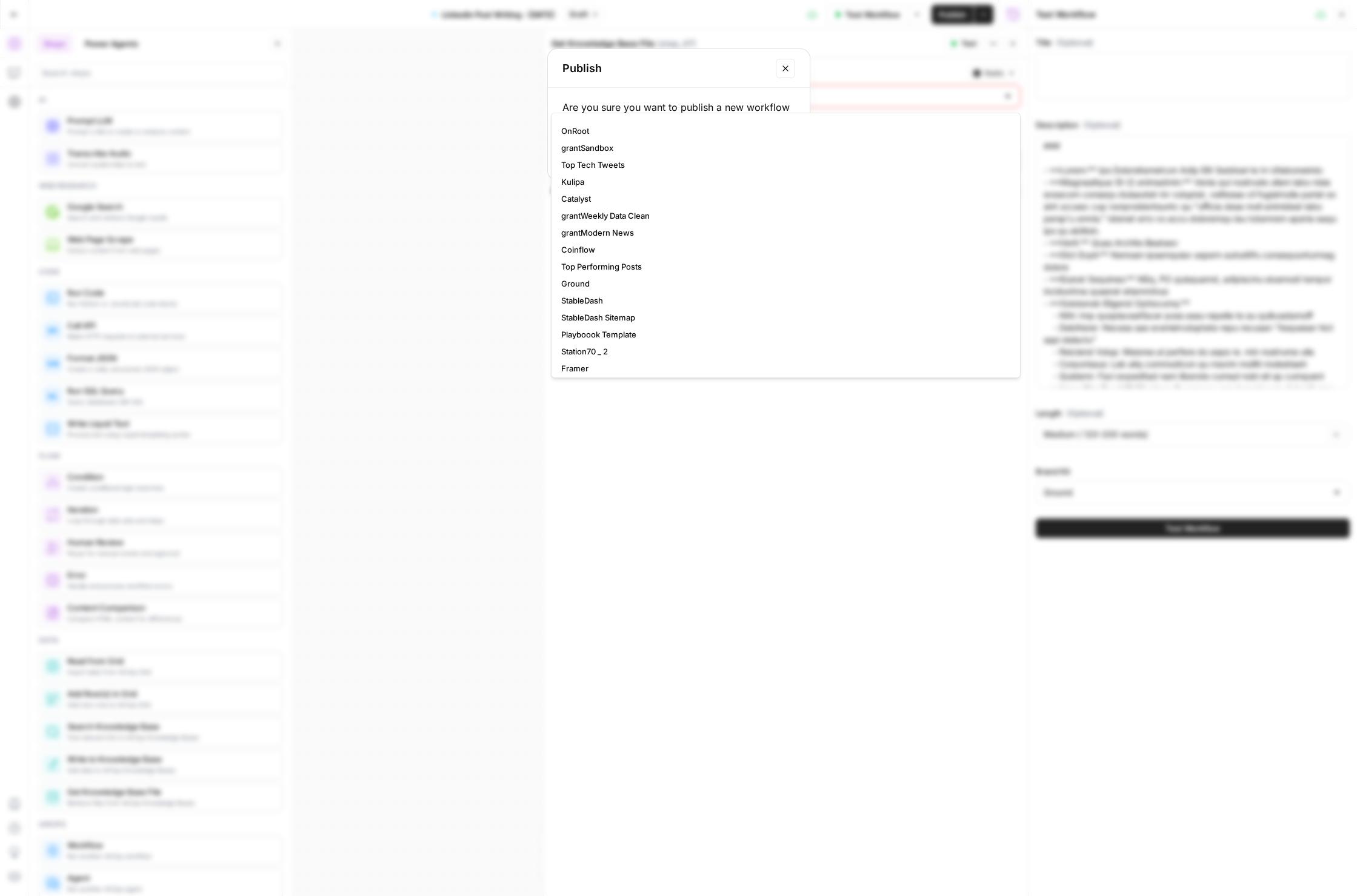
click at [961, 95] on div "Publish Are you sure you want to publish a new workflow version? Cancel Publish" at bounding box center [678, 448] width 1357 height 896
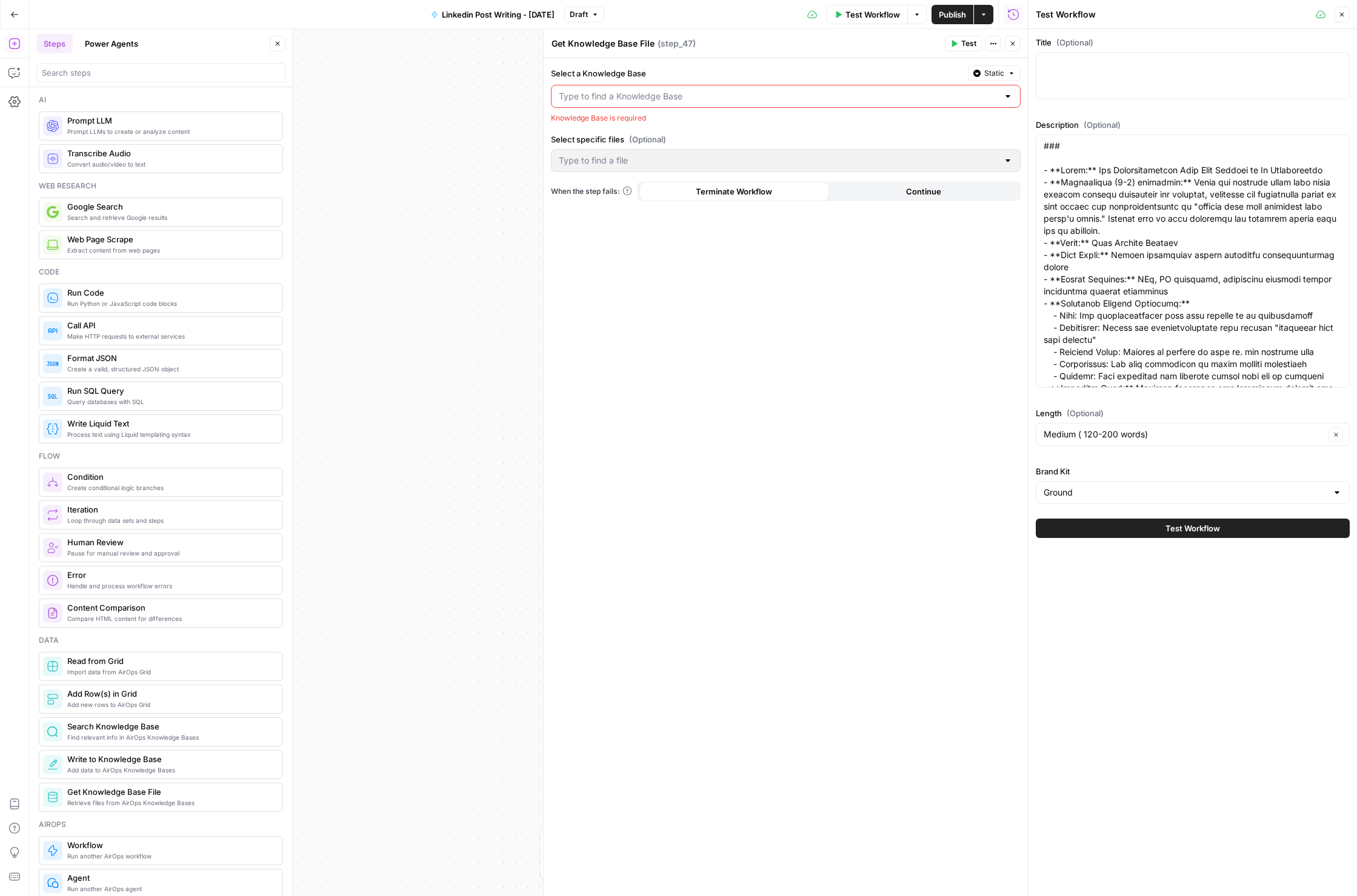
click at [931, 95] on input "Select a Knowledge Base" at bounding box center [778, 96] width 440 height 12
click at [852, 147] on span "Top Performing Posts" at bounding box center [783, 143] width 444 height 12
type input "Top Performing Posts"
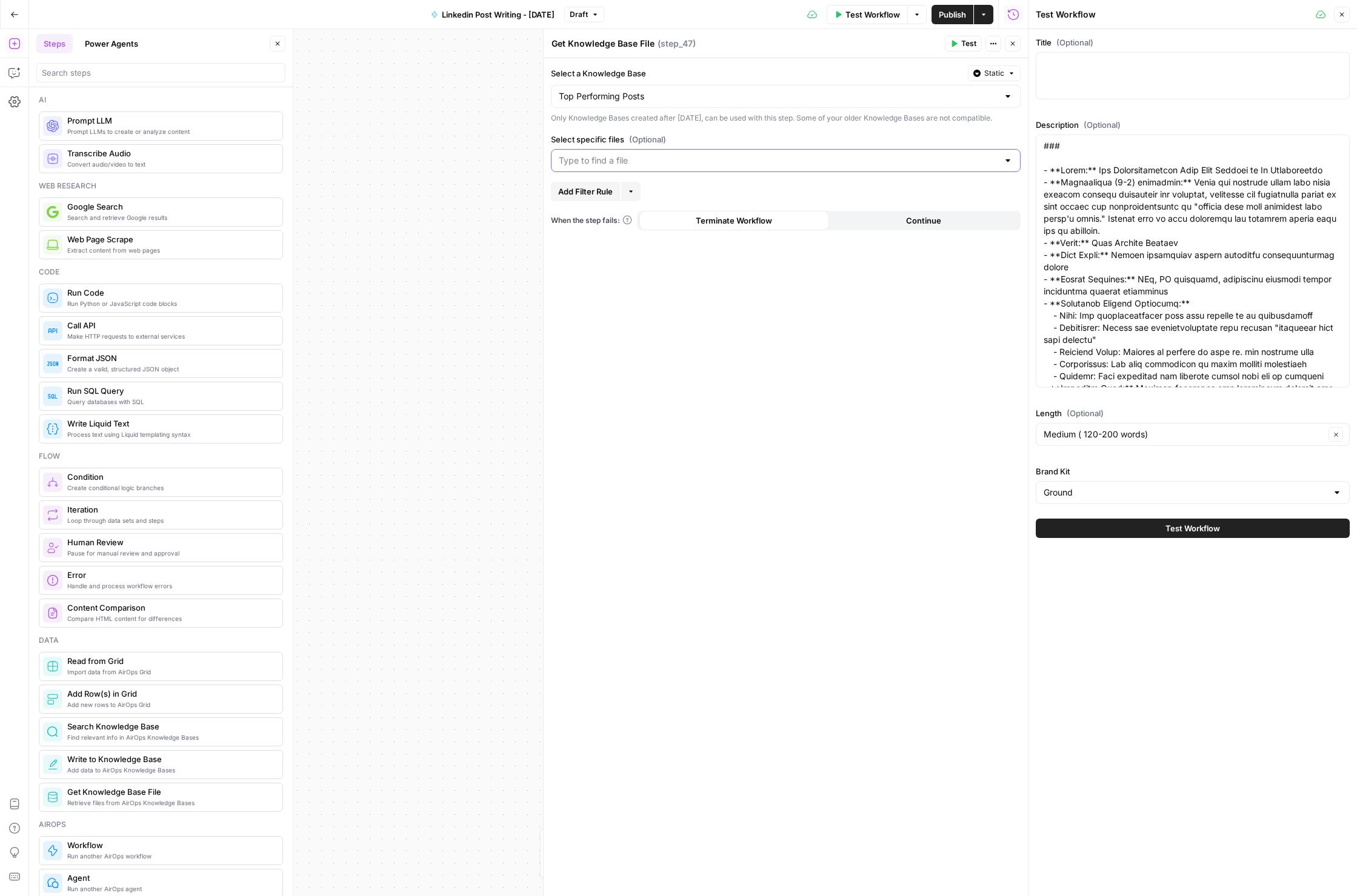
click at [806, 167] on input "Select specific files (Optional)" at bounding box center [778, 160] width 440 height 12
drag, startPoint x: 768, startPoint y: 200, endPoint x: 763, endPoint y: 188, distance: 13.0
click at [768, 200] on span "Top Performing Content EVER - Linkedin" at bounding box center [783, 201] width 444 height 12
click at [746, 134] on div "Select a Knowledge Base Static Top Performing Posts Only Knowledge Bases create…" at bounding box center [786, 478] width 485 height 838
click at [1152, 17] on button "Close" at bounding box center [1342, 14] width 15 height 15
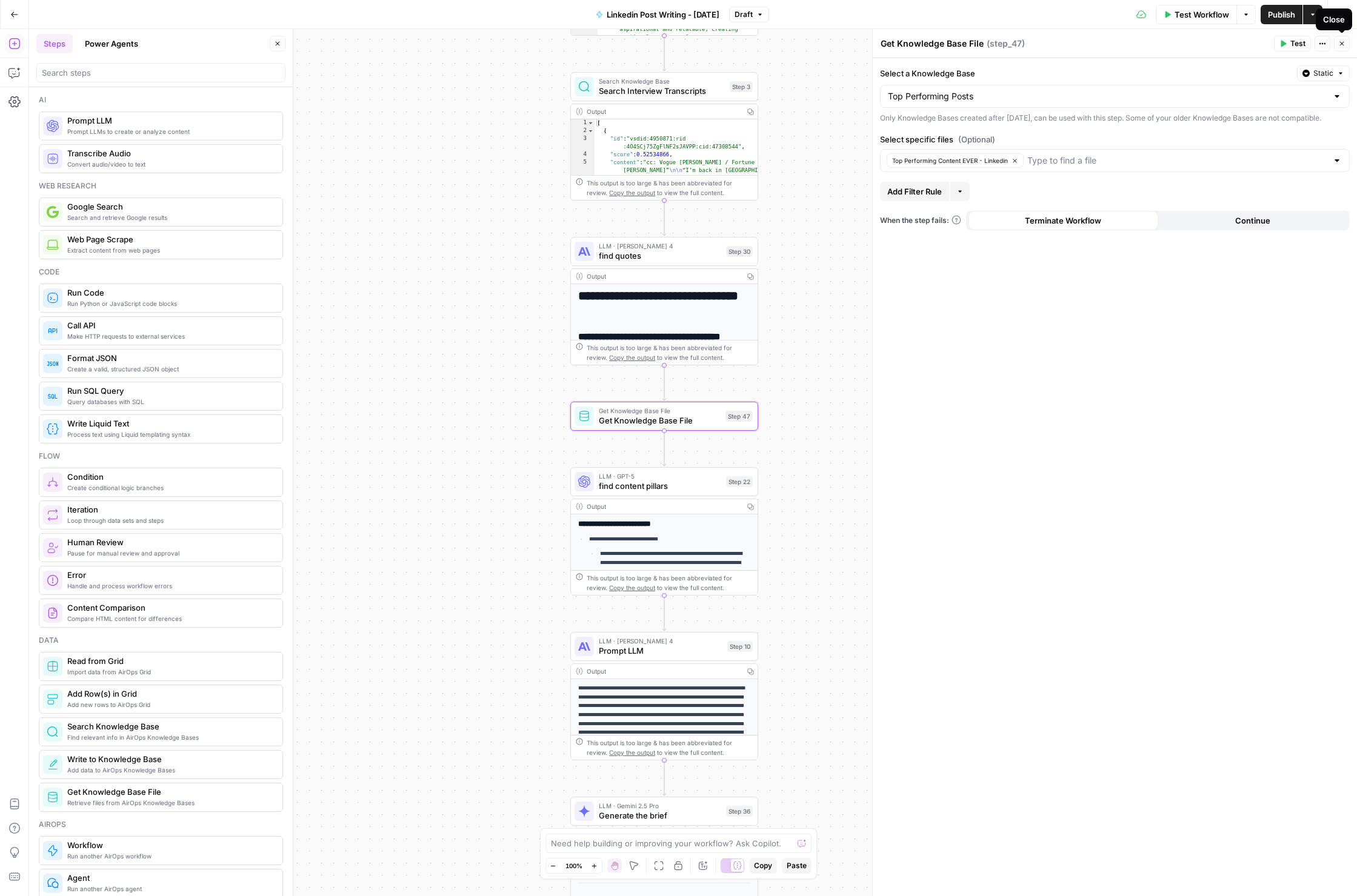
click at [1152, 38] on button "Close" at bounding box center [1342, 43] width 15 height 15
click at [18, 69] on icon "button" at bounding box center [18, 69] width 4 height 4
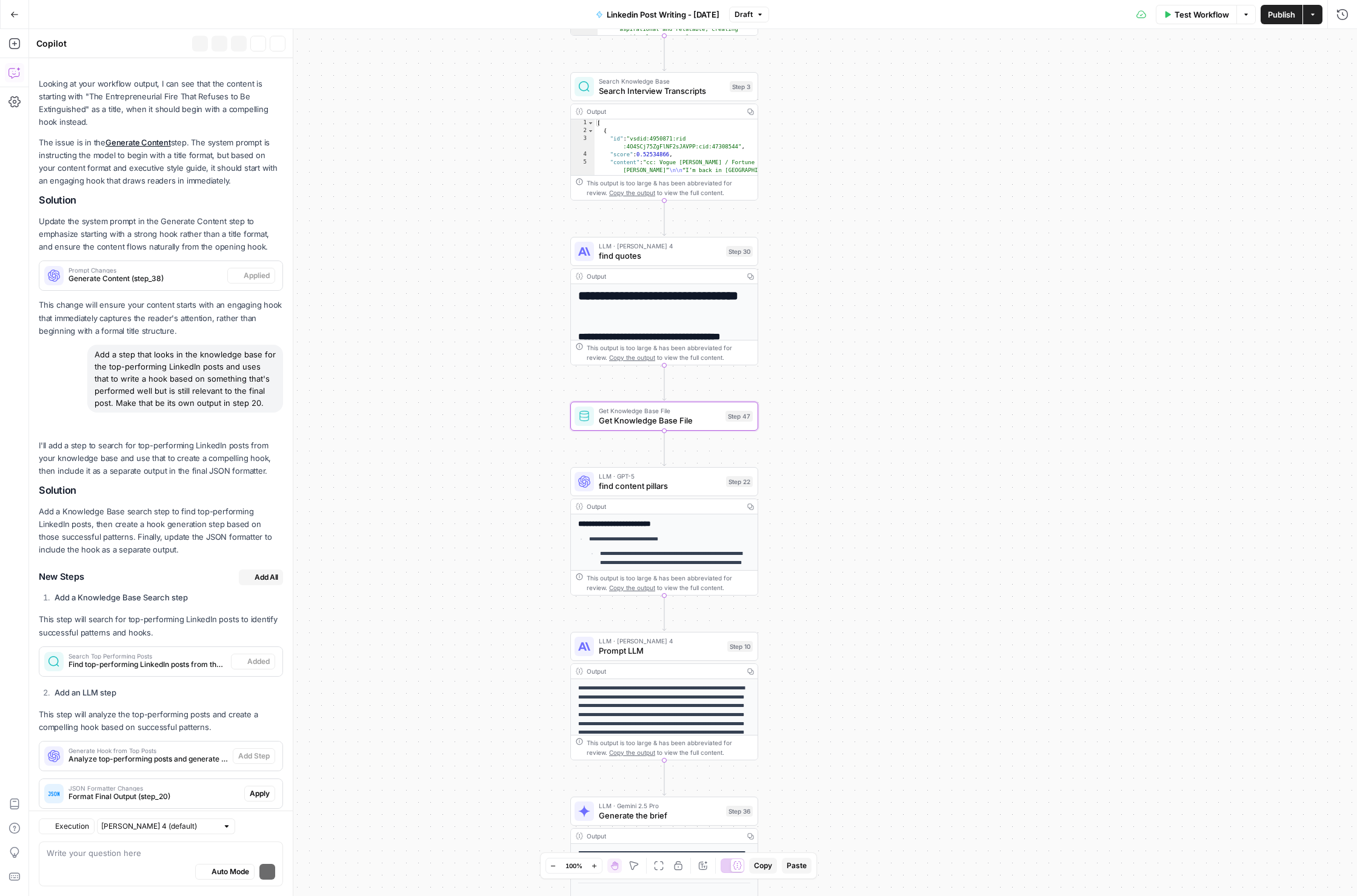
scroll to position [197, 0]
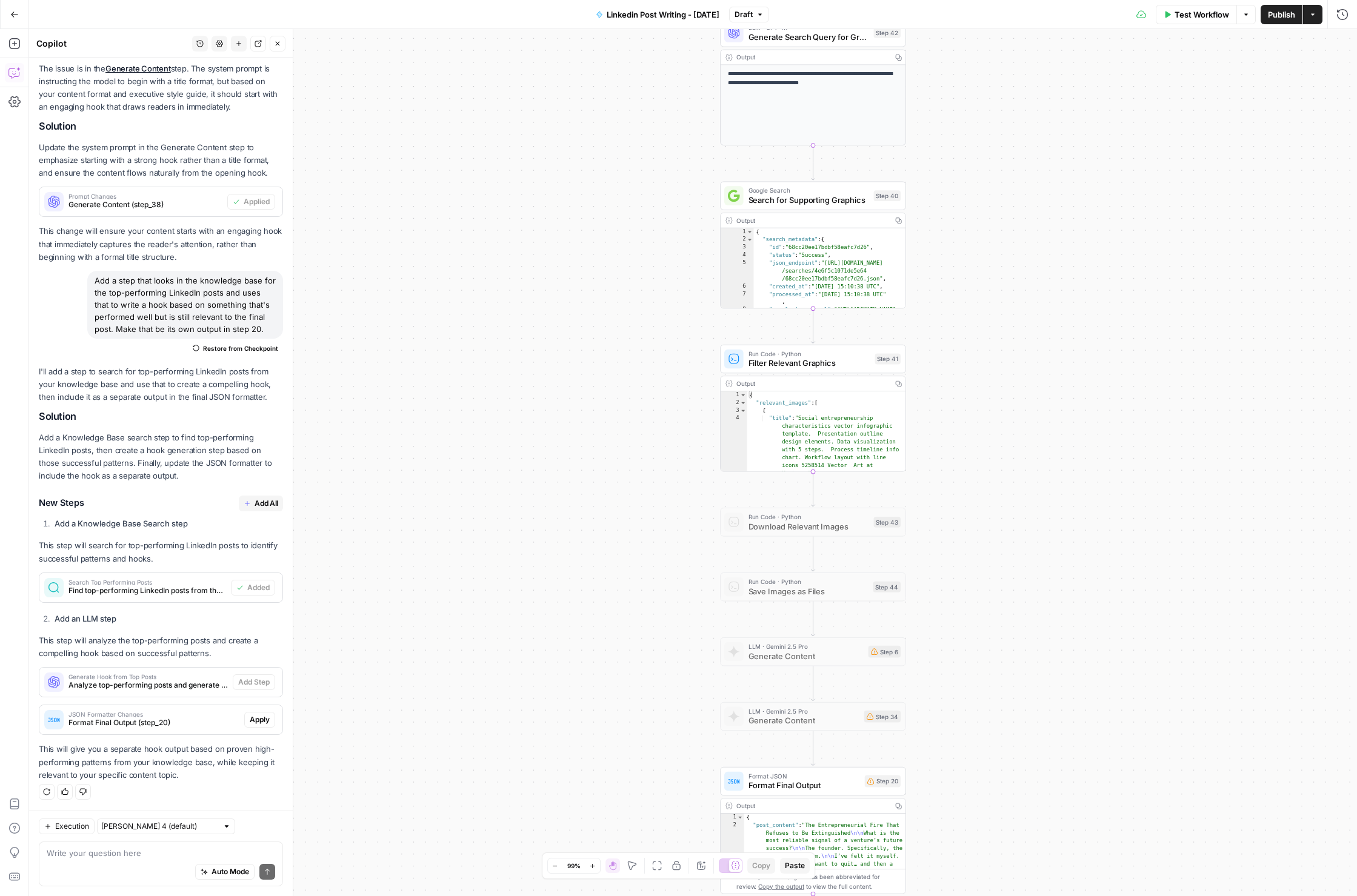
drag, startPoint x: 555, startPoint y: 366, endPoint x: 526, endPoint y: 696, distance: 331.3
click at [526, 696] on div "Workflow Set Inputs Inputs Get Knowledge Base File Get Knowledge Base File Step…" at bounding box center [693, 462] width 1328 height 867
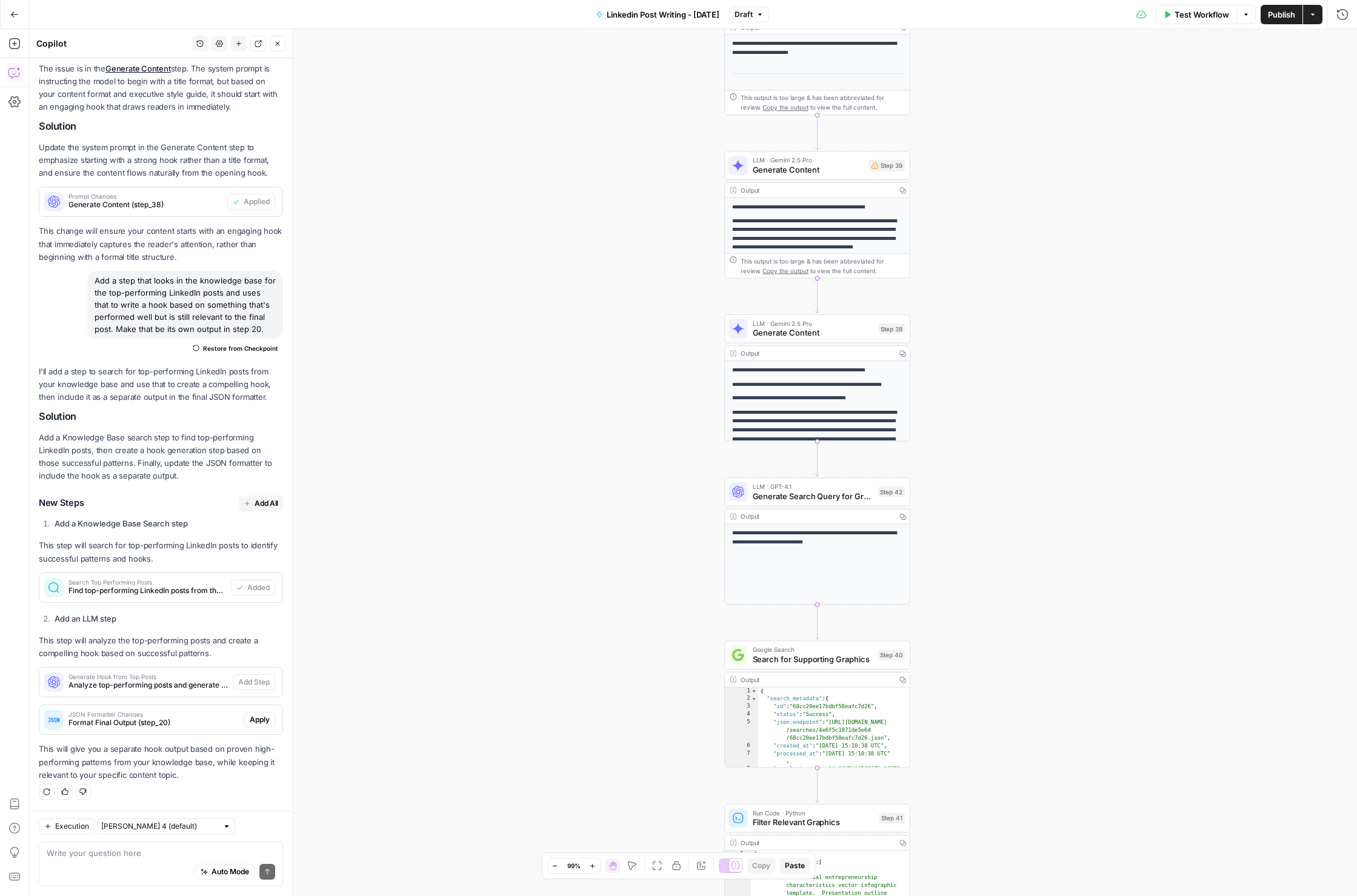
drag, startPoint x: 549, startPoint y: 448, endPoint x: 555, endPoint y: 917, distance: 469.0
click at [555, 896] on html "Catalyst New Home Browse Insights Opportunities Your Data Recent Grids Will Per…" at bounding box center [678, 448] width 1357 height 896
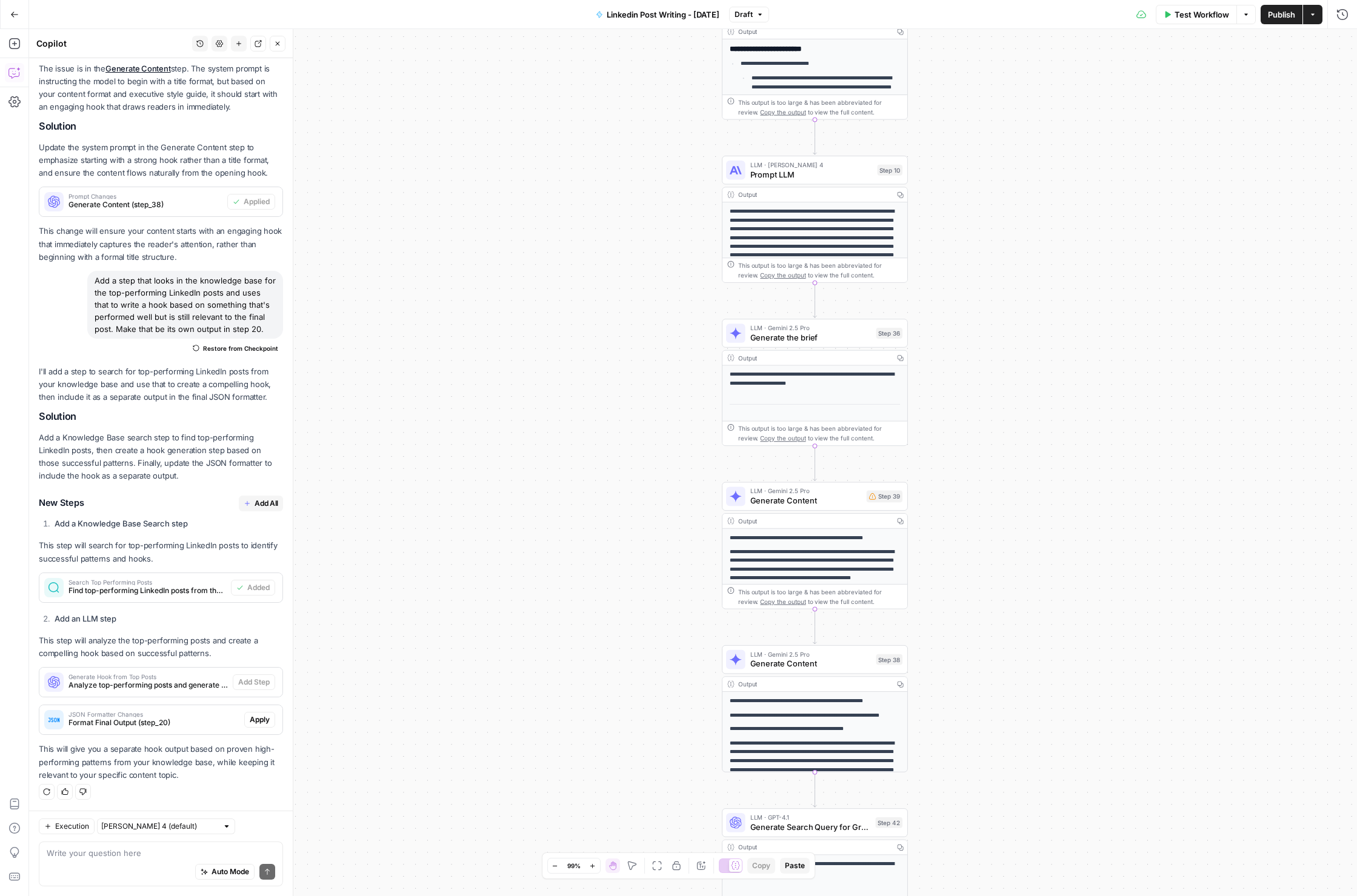
drag, startPoint x: 575, startPoint y: 523, endPoint x: 572, endPoint y: 806, distance: 283.0
click at [572, 806] on div "Workflow Set Inputs Inputs Get Knowledge Base File Get Knowledge Base File Step…" at bounding box center [693, 462] width 1328 height 867
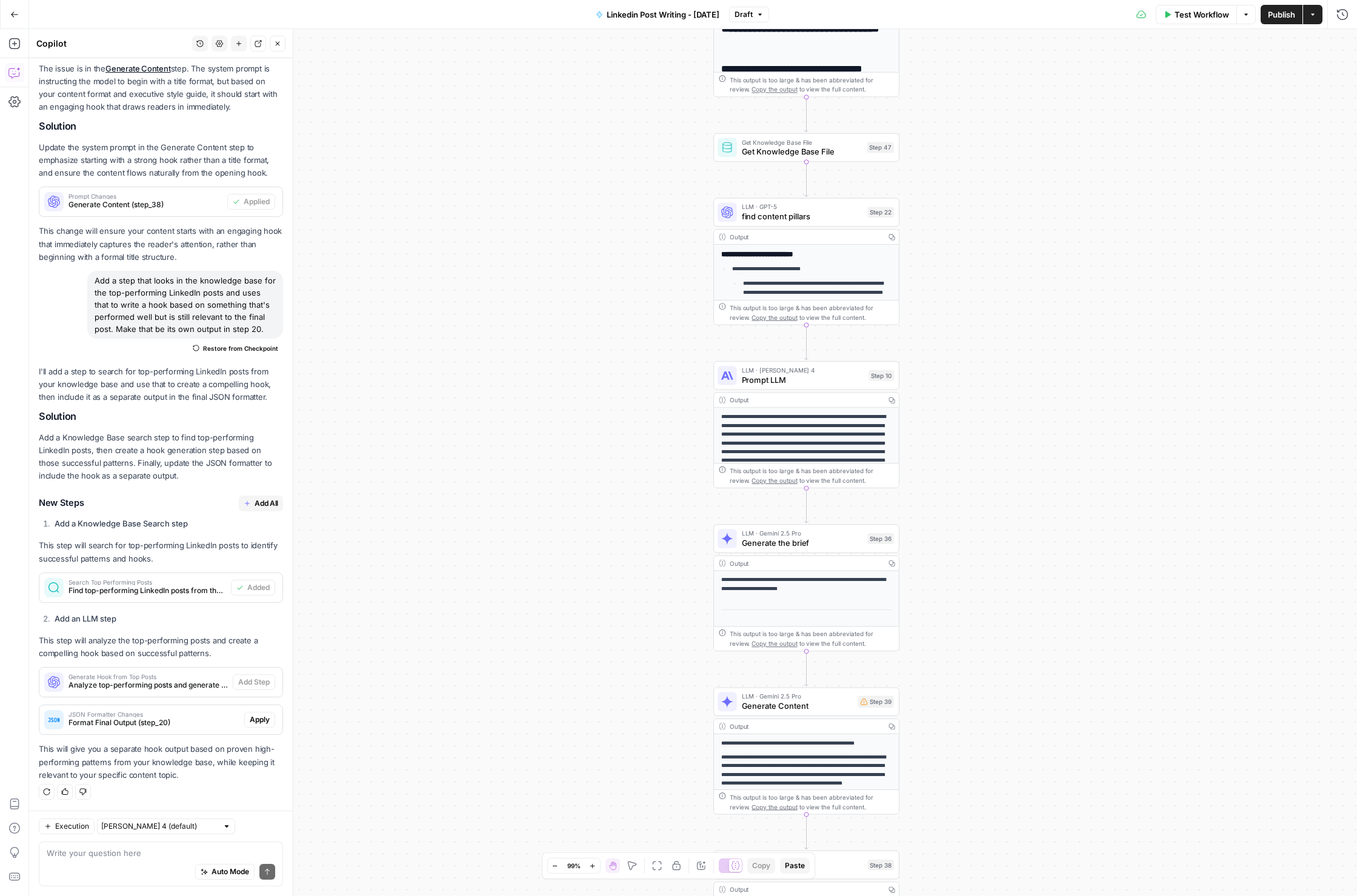
drag, startPoint x: 588, startPoint y: 566, endPoint x: 577, endPoint y: 778, distance: 212.3
click at [577, 778] on div "Workflow Set Inputs Inputs Get Knowledge Base File Get Knowledge Base File Step…" at bounding box center [693, 462] width 1328 height 867
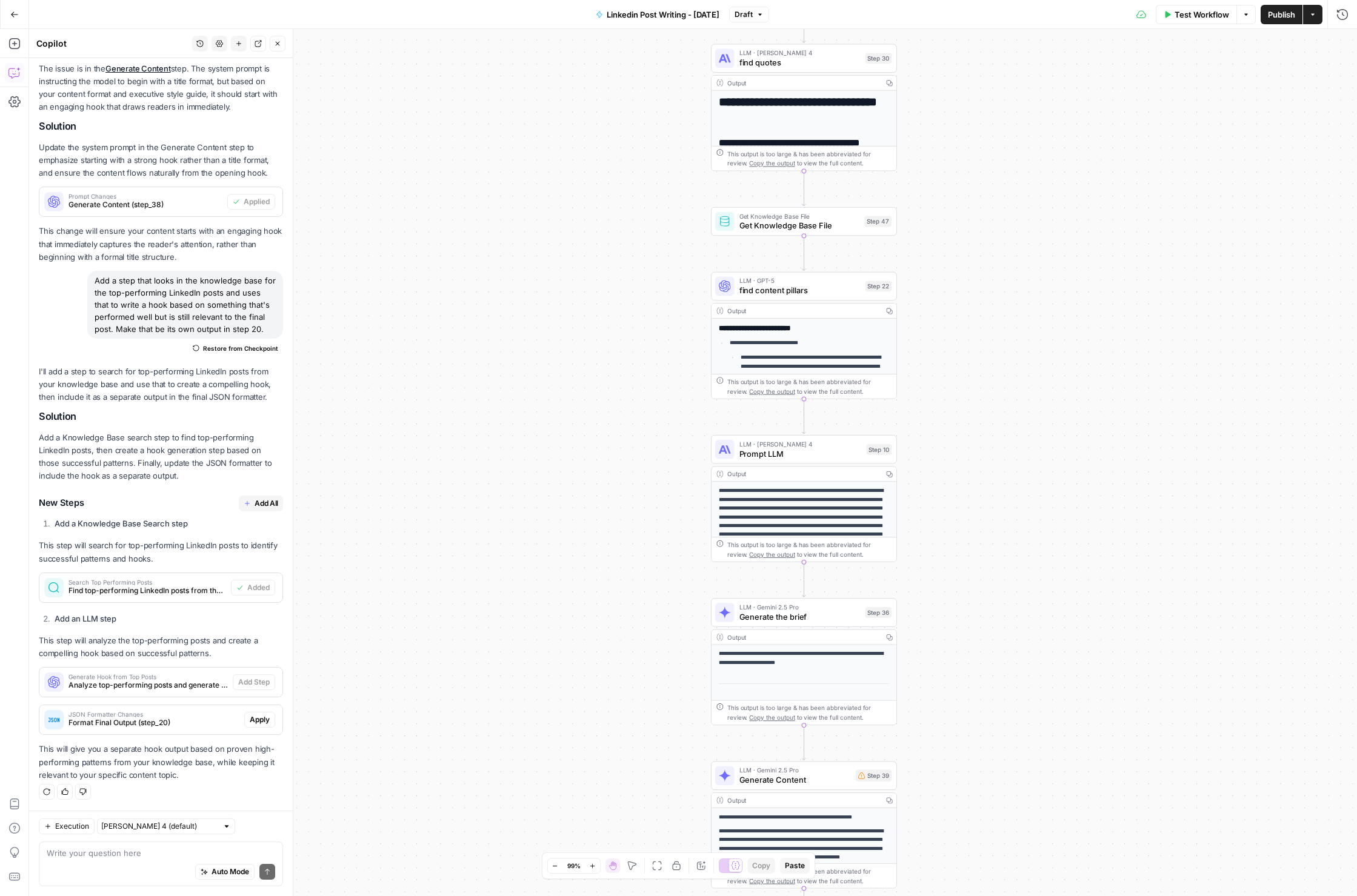
click at [788, 224] on span "Get Knowledge Base File" at bounding box center [800, 225] width 121 height 12
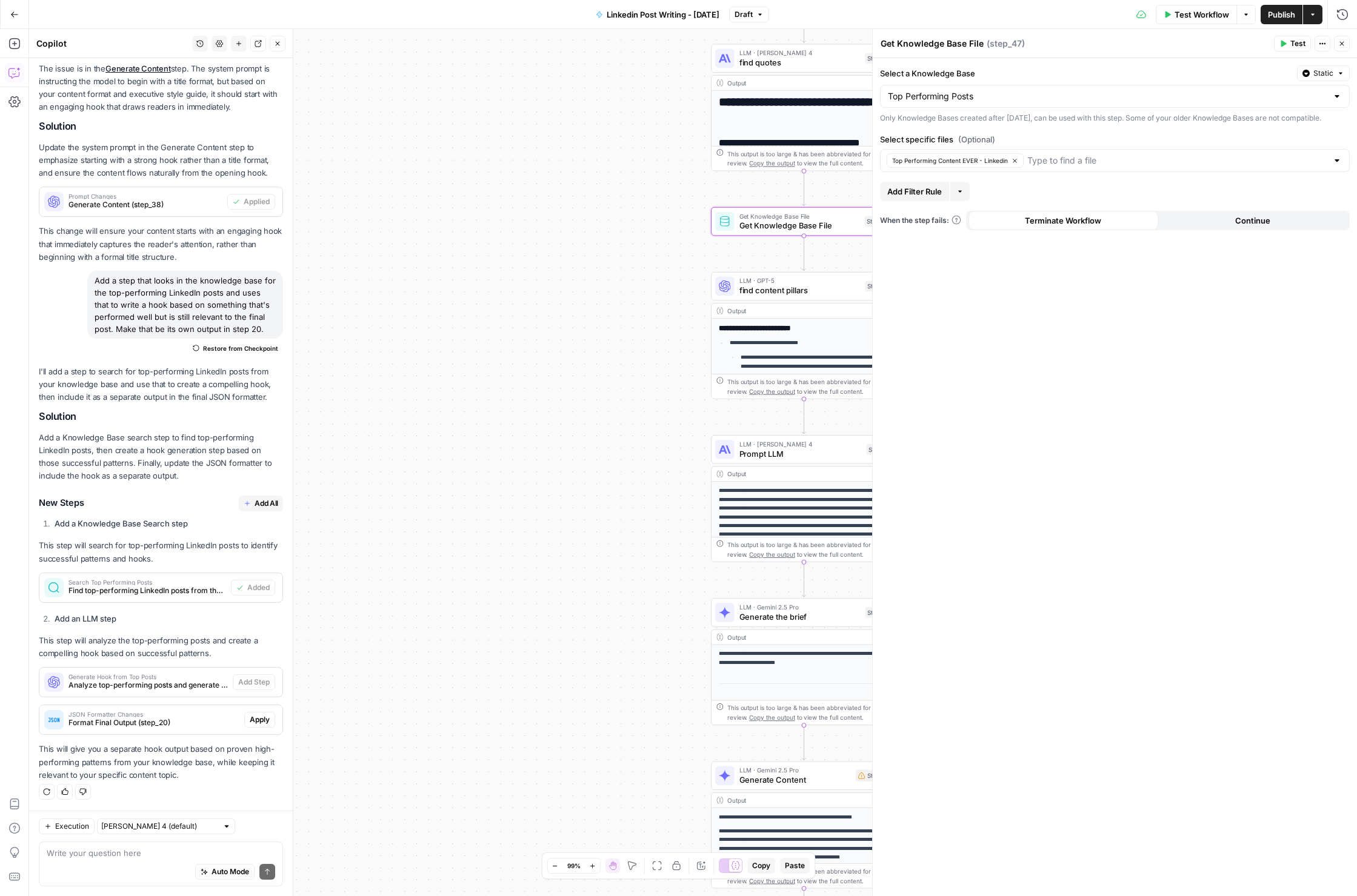
click at [964, 43] on textarea "Get Knowledge Base File" at bounding box center [932, 43] width 103 height 12
type textarea "get top performing hooks"
click at [183, 685] on span "Analyze top-performing posts and generate a compelling hook that follows succes…" at bounding box center [148, 685] width 159 height 11
click at [177, 683] on span "Analyze top-performing posts and generate a compelling hook that follows succes…" at bounding box center [148, 685] width 159 height 11
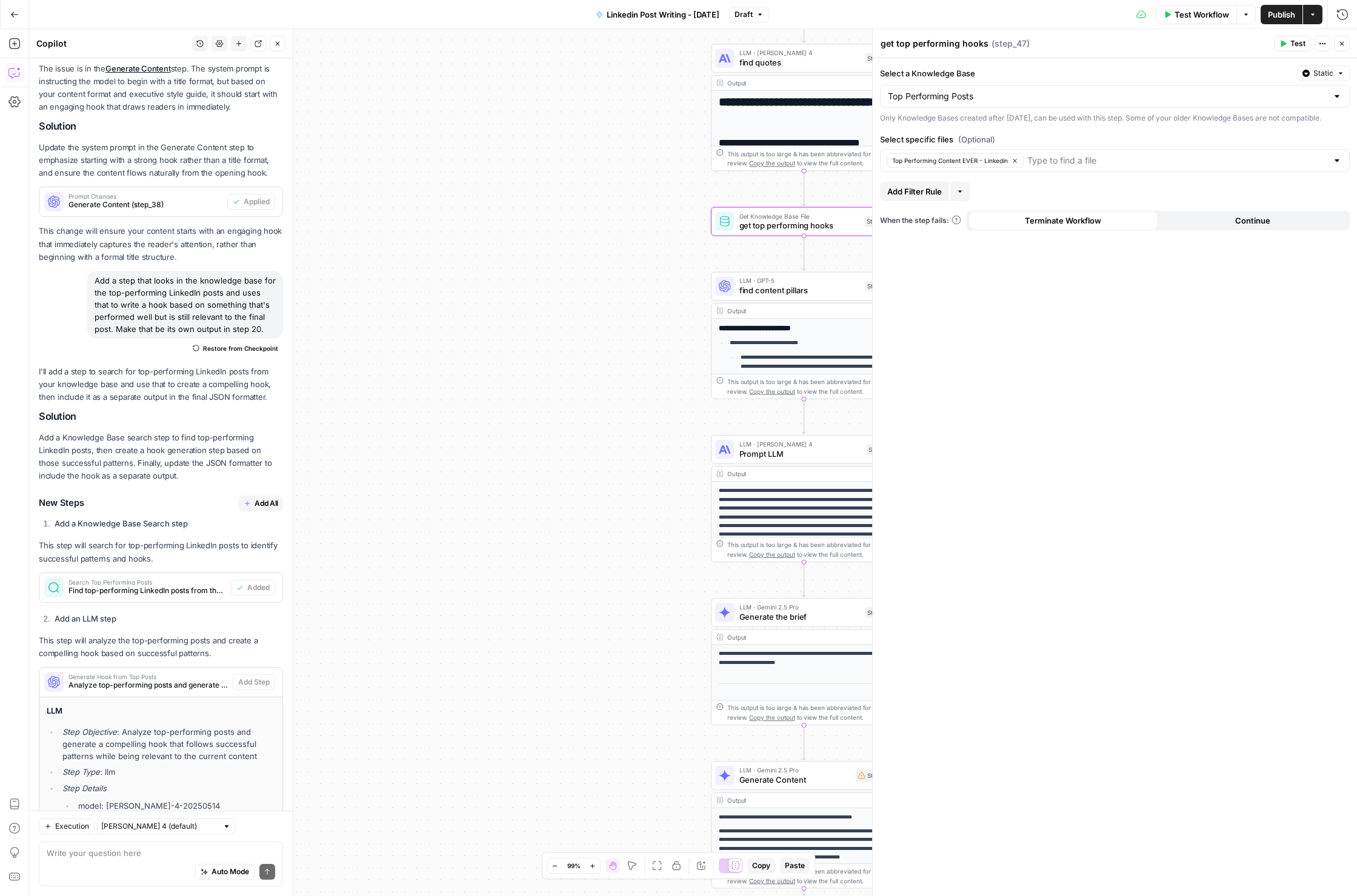
click at [270, 501] on span "Add All" at bounding box center [266, 503] width 24 height 11
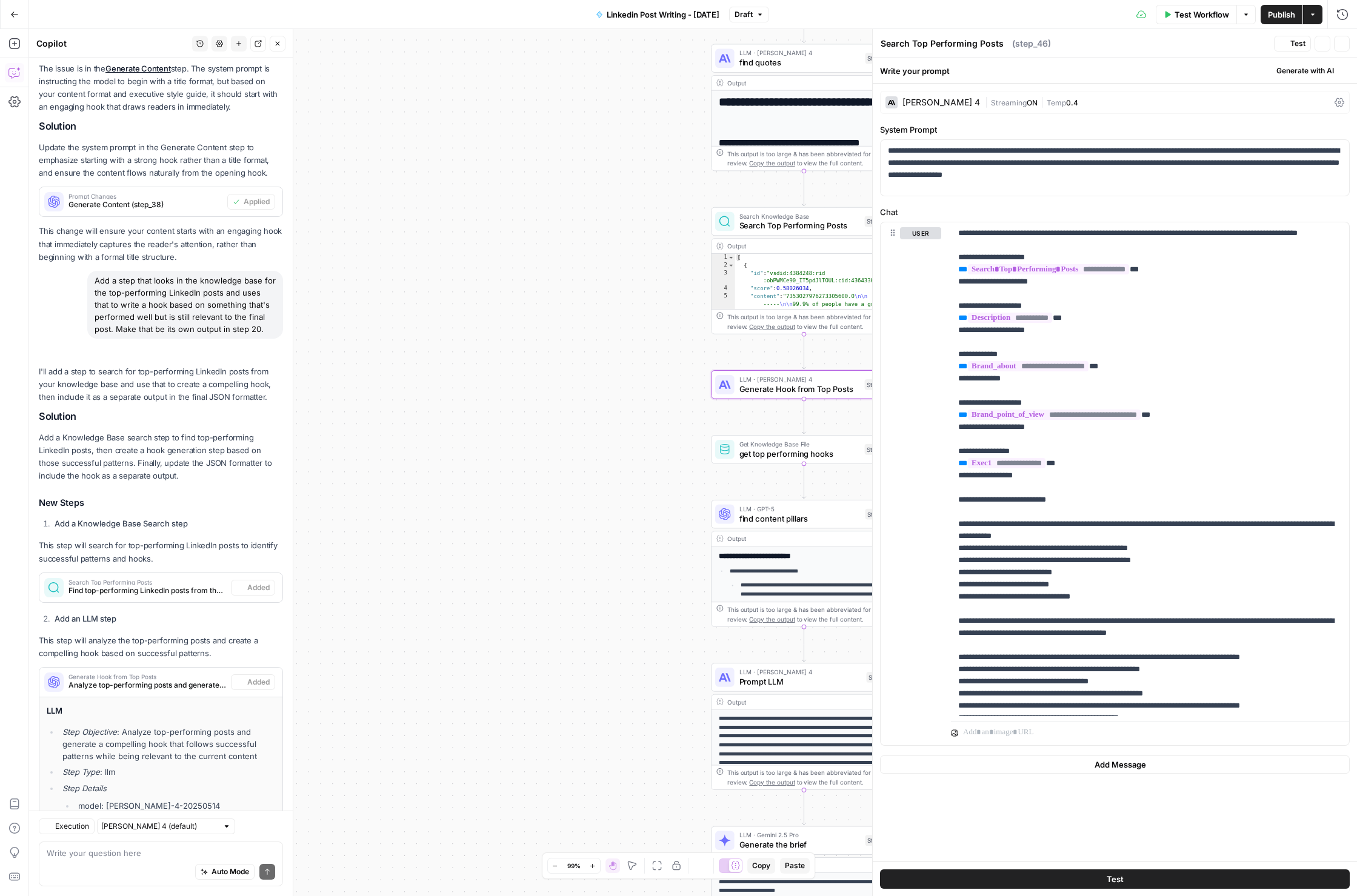
type textarea "Generate Hook from Top Posts"
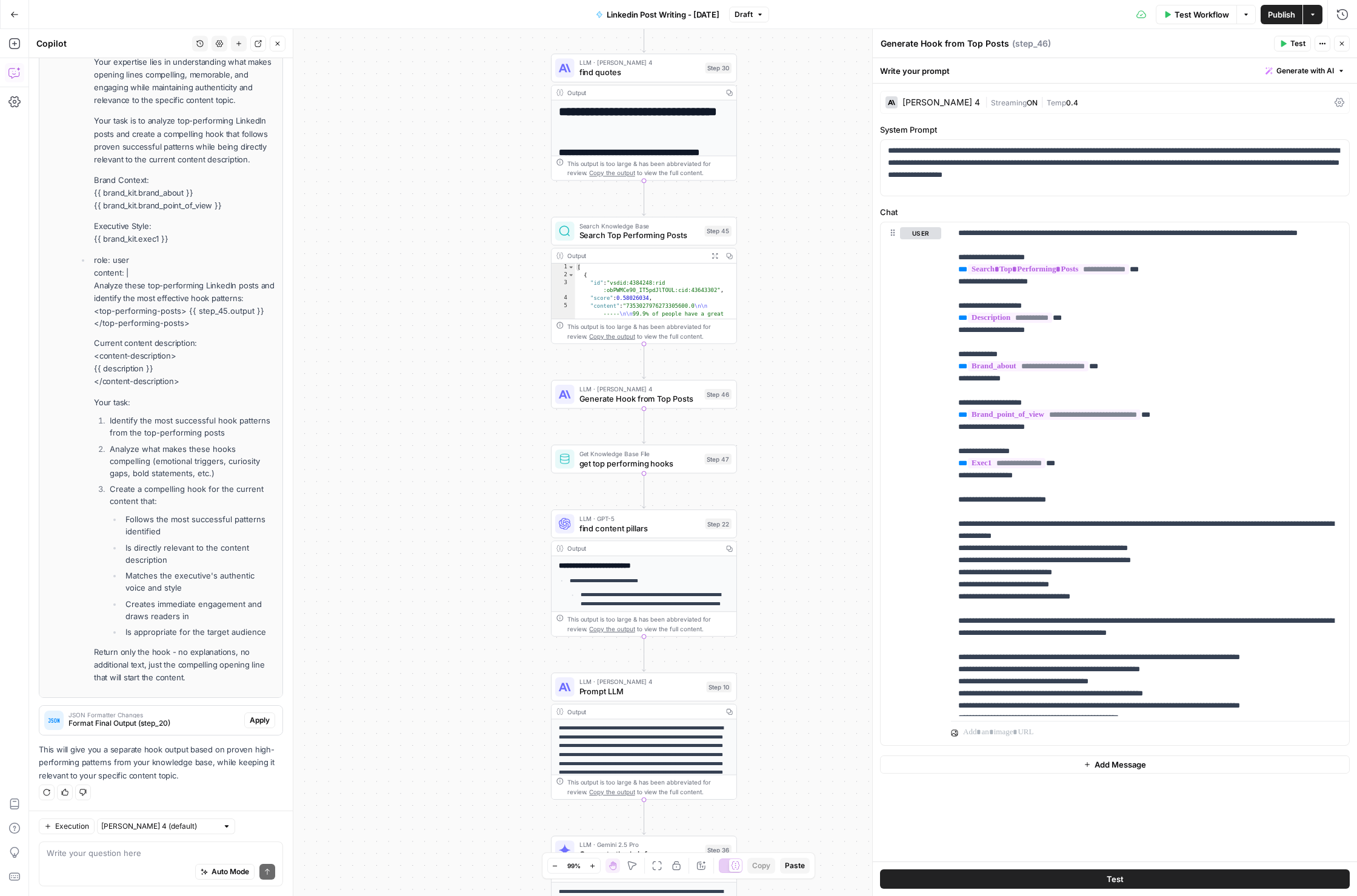
drag, startPoint x: 608, startPoint y: 413, endPoint x: 448, endPoint y: 422, distance: 160.3
click at [448, 422] on div "Workflow Set Inputs Inputs Get Knowledge Base File Get Knowledge Base File Step…" at bounding box center [693, 462] width 1328 height 867
click at [661, 215] on button "Delete step" at bounding box center [662, 209] width 15 height 15
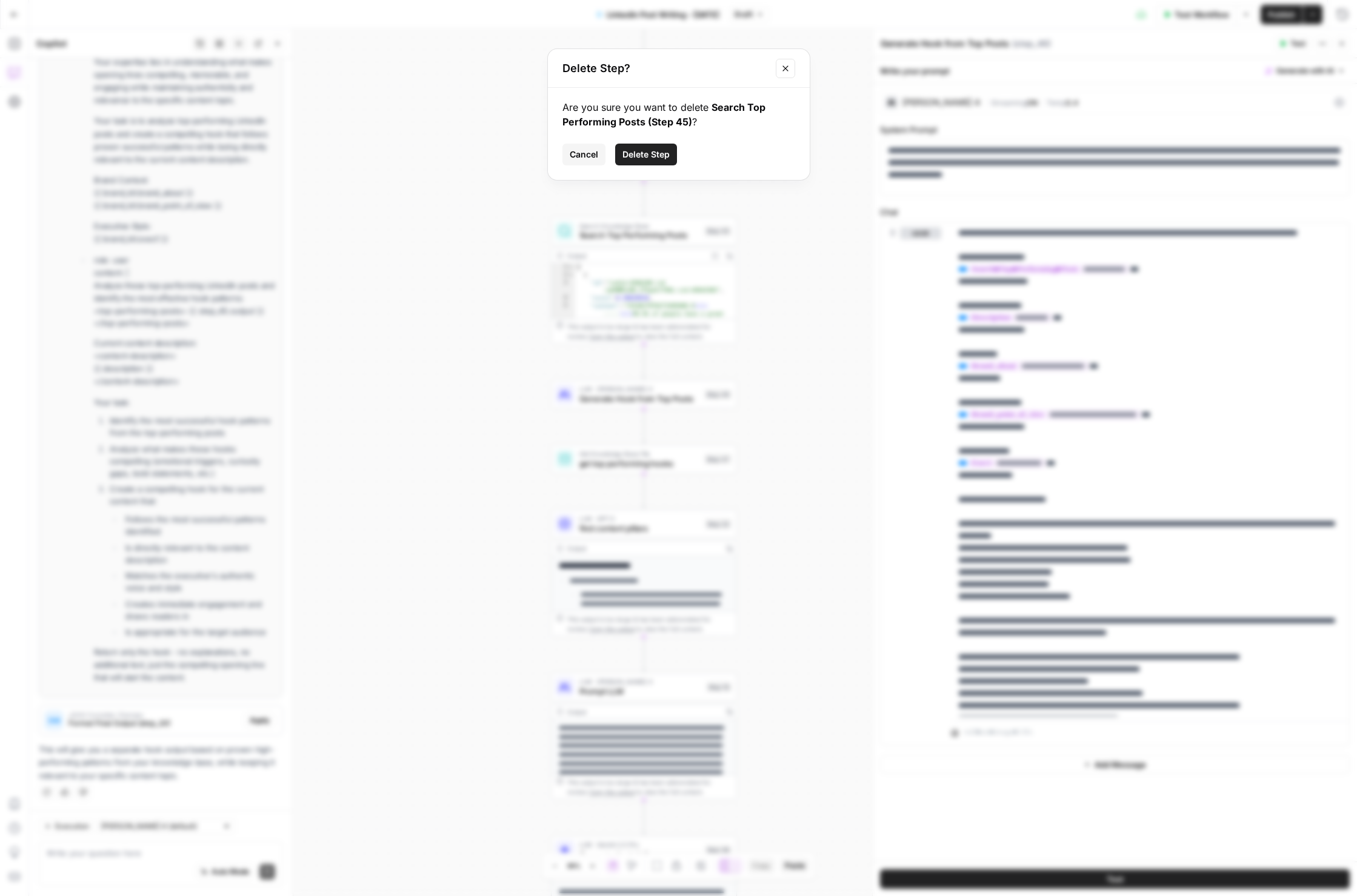
click at [650, 167] on div "Are you sure you want to delete Search Top Performing Posts (Step 45) ? Cancel …" at bounding box center [678, 134] width 262 height 92
click at [647, 160] on button "Delete Step" at bounding box center [646, 154] width 61 height 22
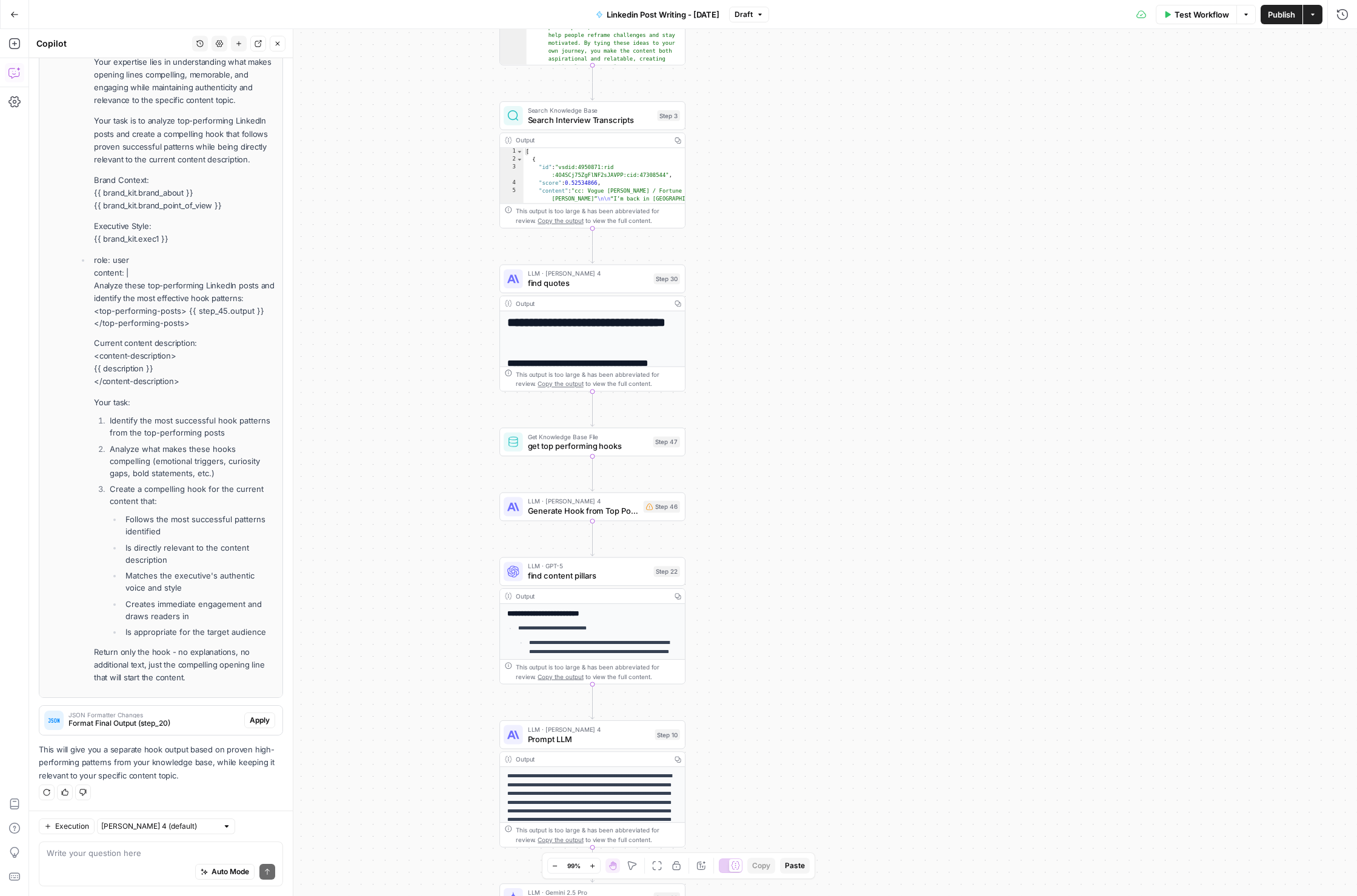
drag, startPoint x: 481, startPoint y: 328, endPoint x: 450, endPoint y: 429, distance: 105.7
click at [450, 431] on div "Workflow Set Inputs Inputs Get Knowledge Base File Get Knowledge Base File Step…" at bounding box center [693, 462] width 1328 height 867
click at [541, 503] on span "LLM · [PERSON_NAME] 4" at bounding box center [583, 501] width 111 height 10
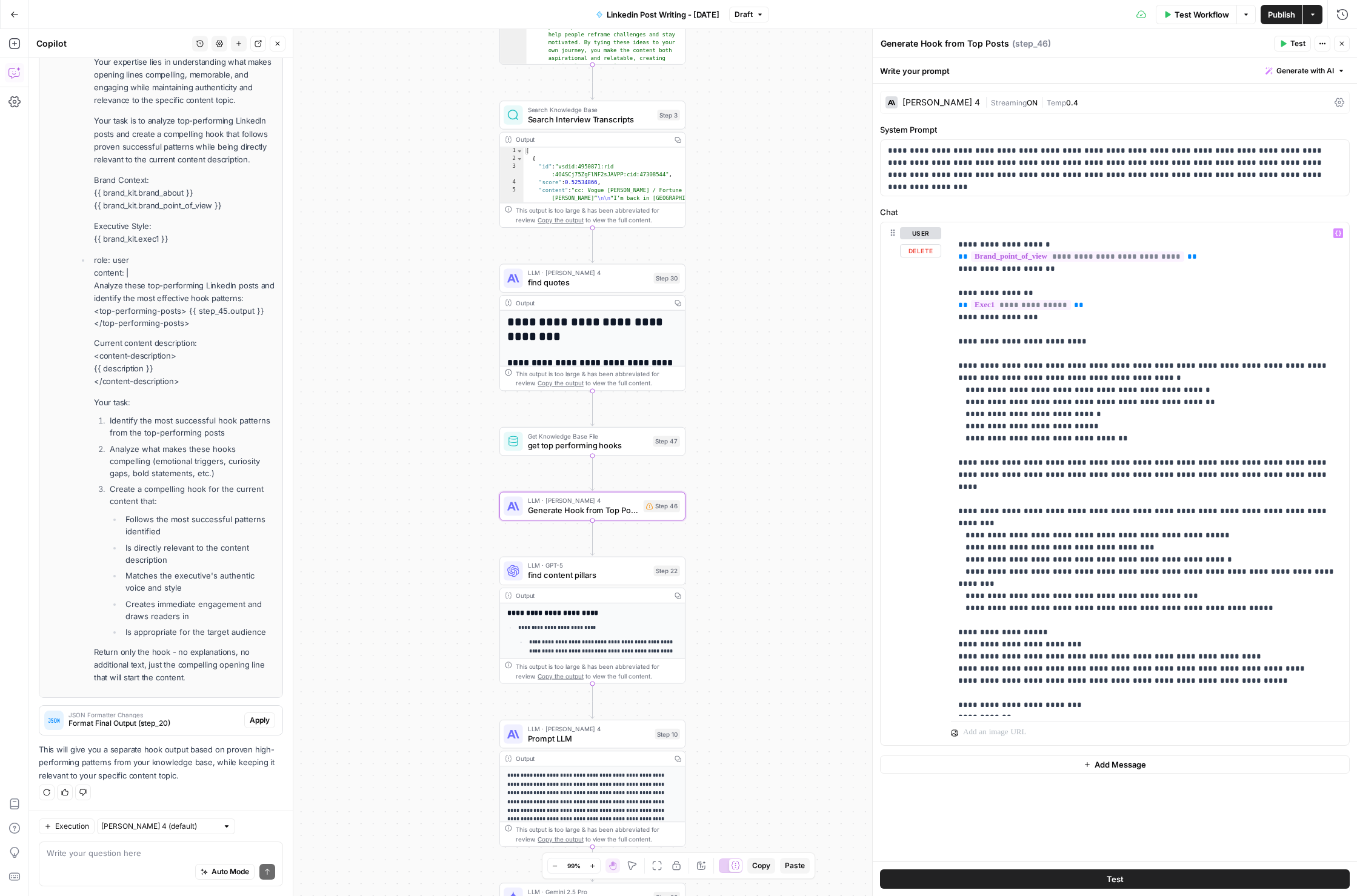
scroll to position [0, 0]
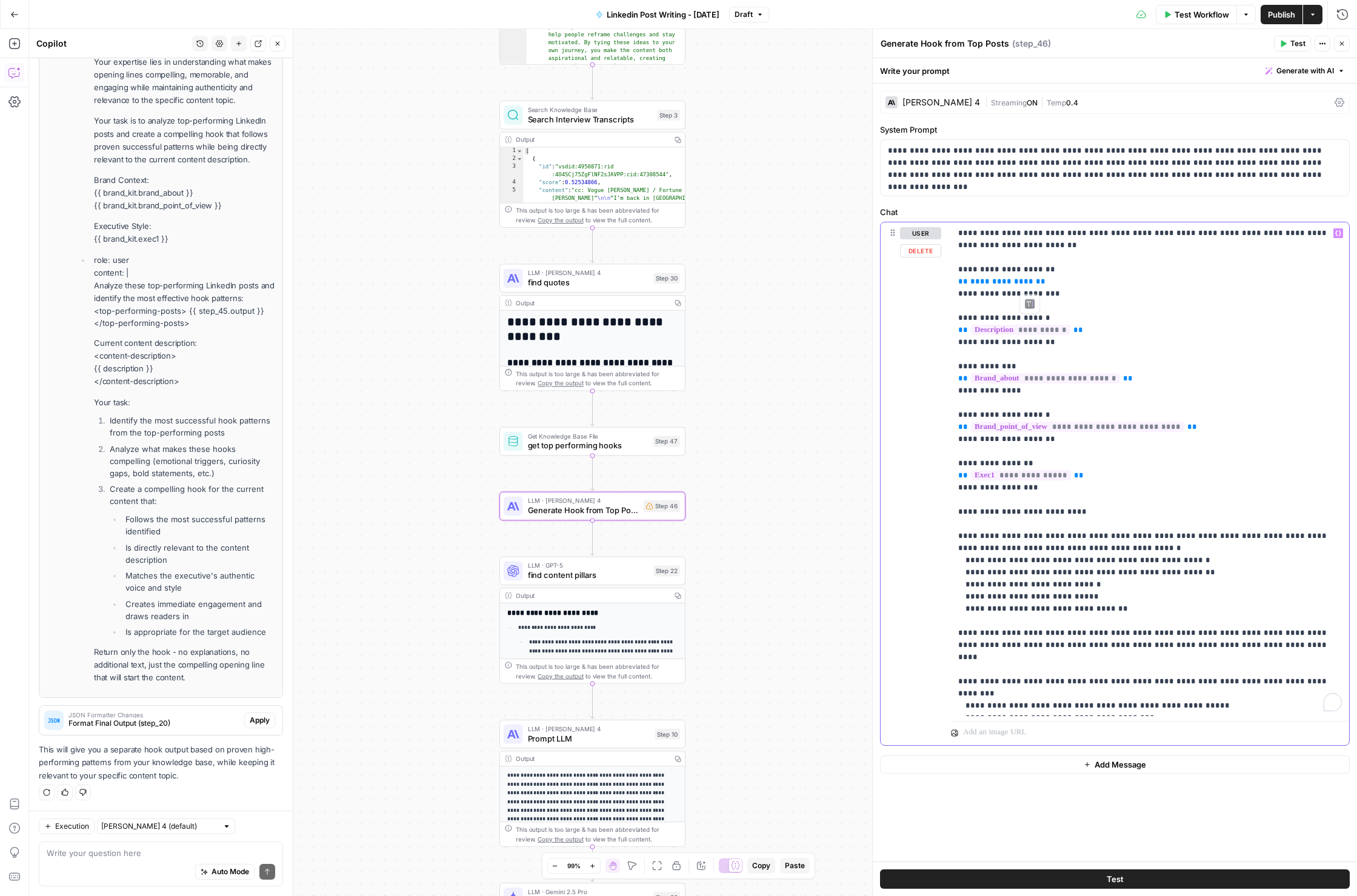
drag, startPoint x: 948, startPoint y: 283, endPoint x: 929, endPoint y: 281, distance: 19.1
click at [929, 281] on div "**********" at bounding box center [1115, 483] width 468 height 523
click at [1152, 233] on icon "button" at bounding box center [1339, 234] width 6 height 6
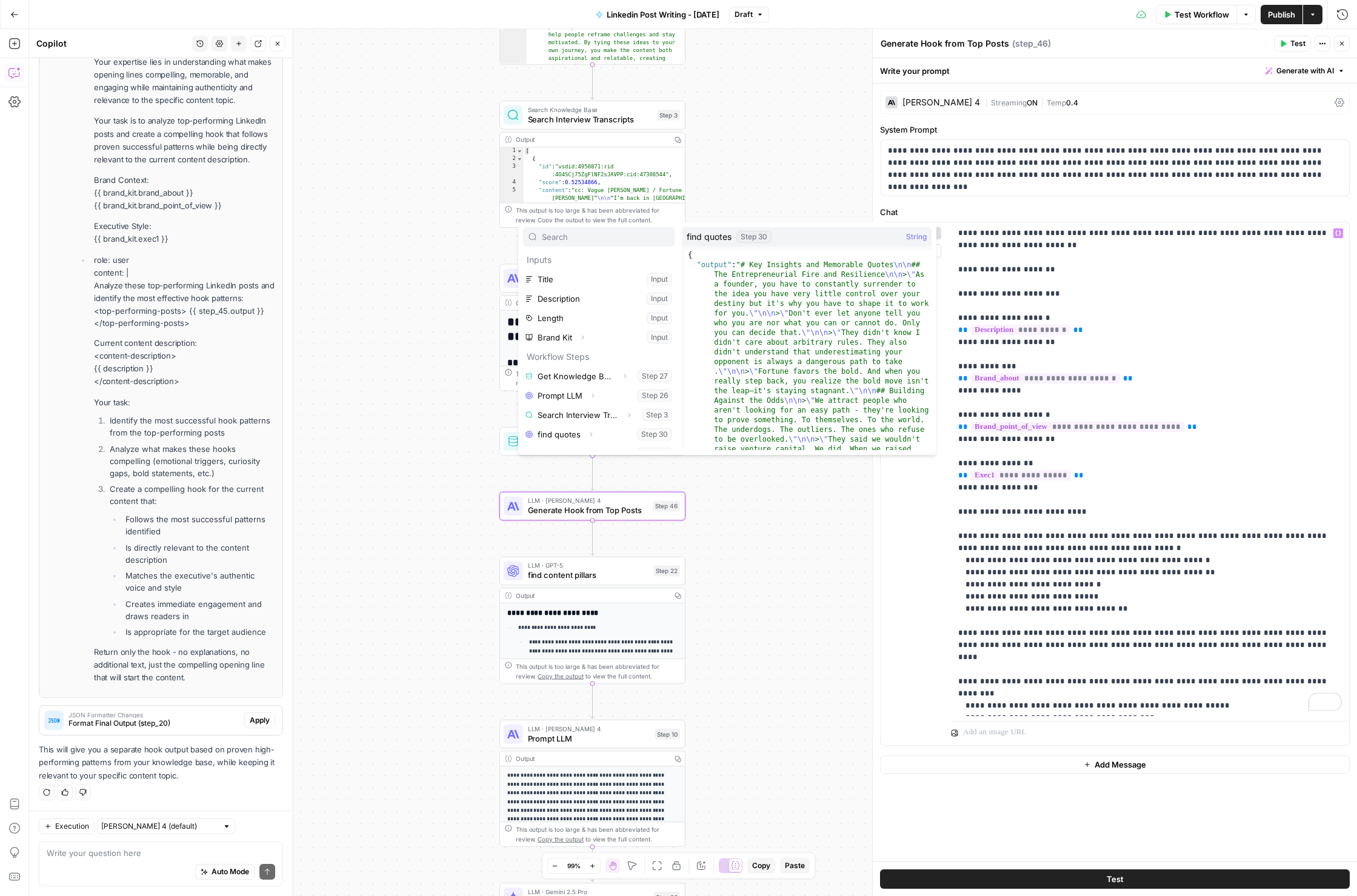
scroll to position [13, 0]
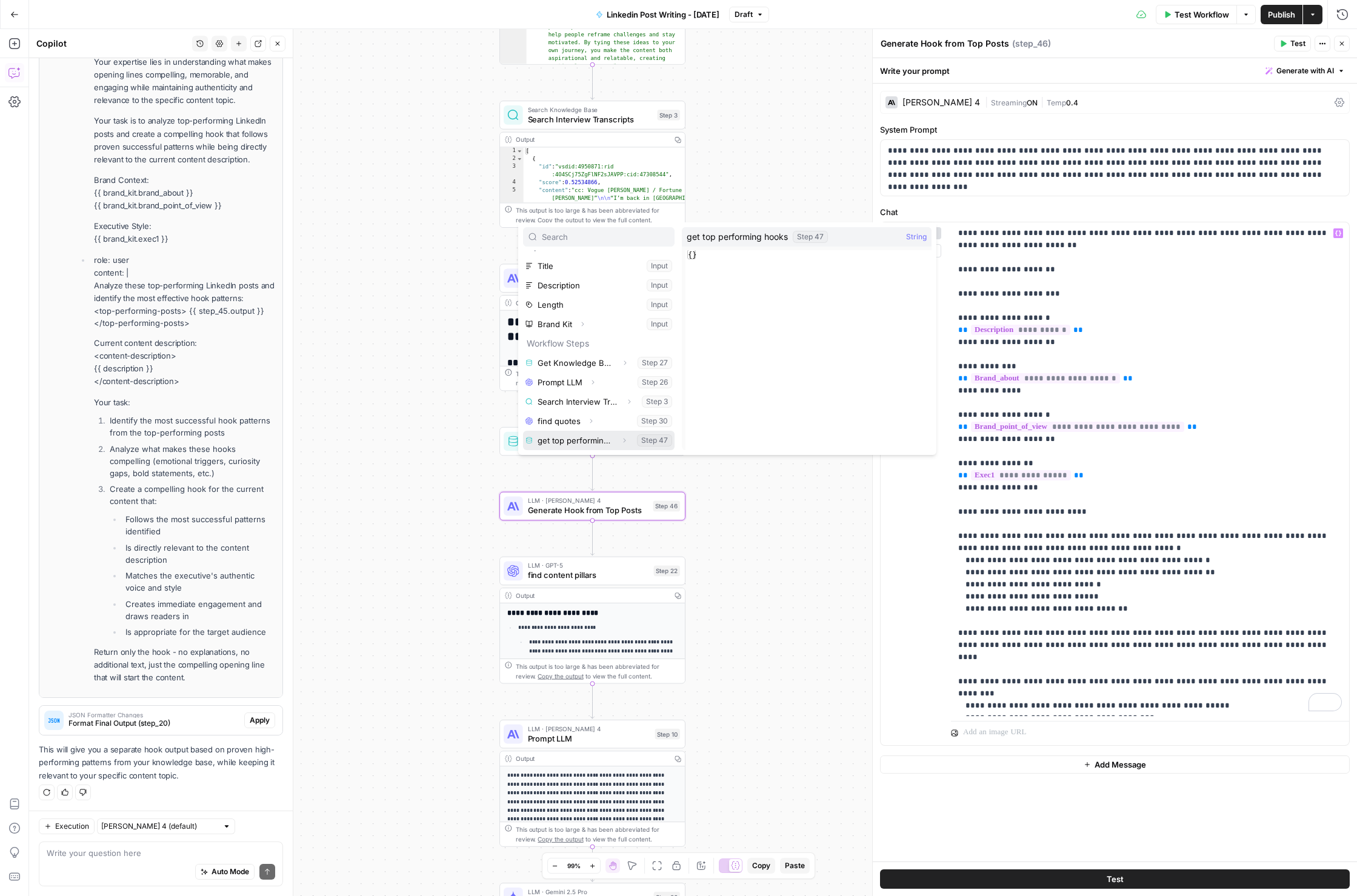
drag, startPoint x: 625, startPoint y: 442, endPoint x: 621, endPoint y: 437, distance: 6.4
click at [625, 442] on icon "button" at bounding box center [625, 440] width 8 height 8
click at [576, 436] on button "Select variable Output" at bounding box center [605, 440] width 139 height 19
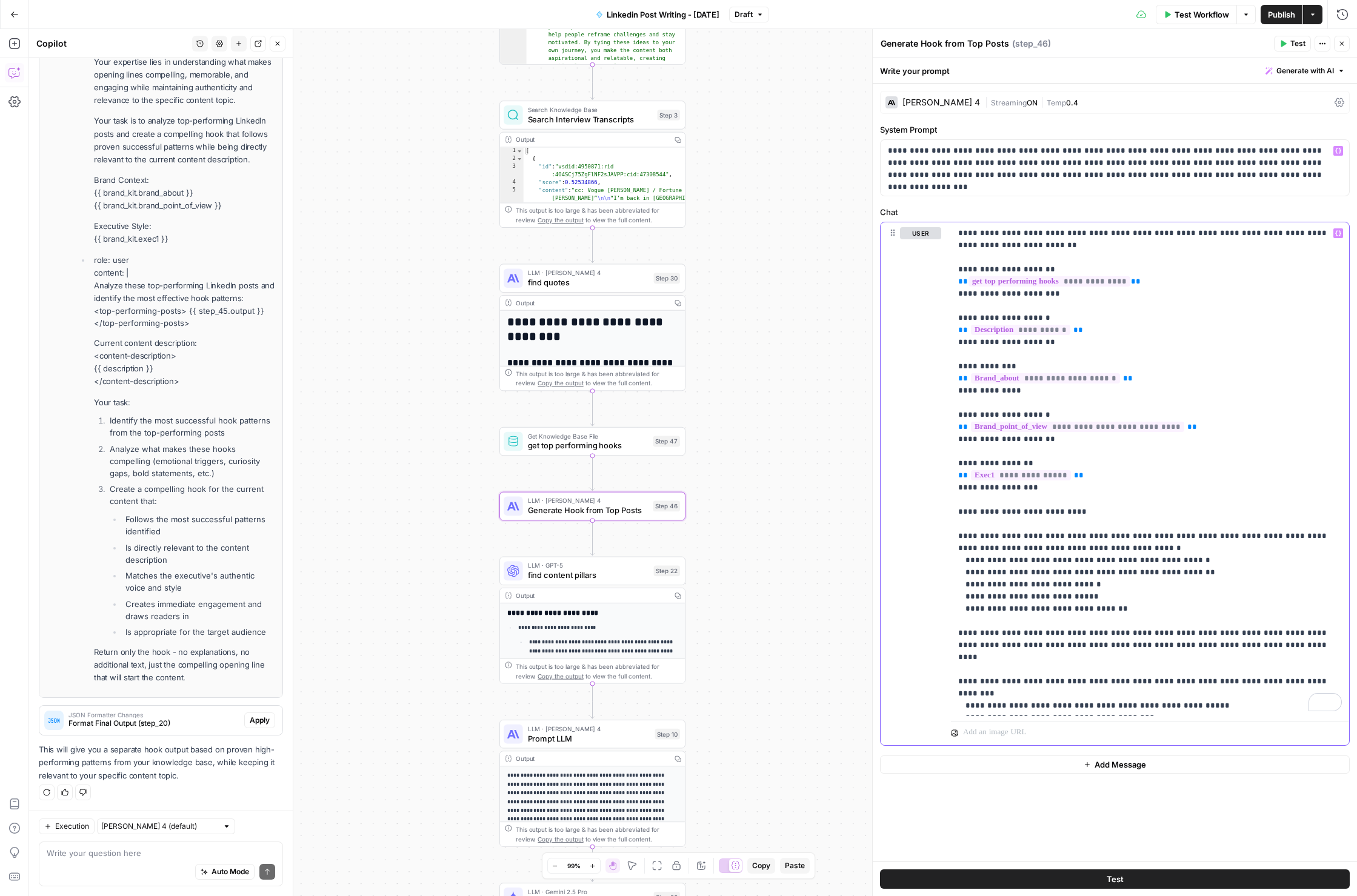
scroll to position [37, 0]
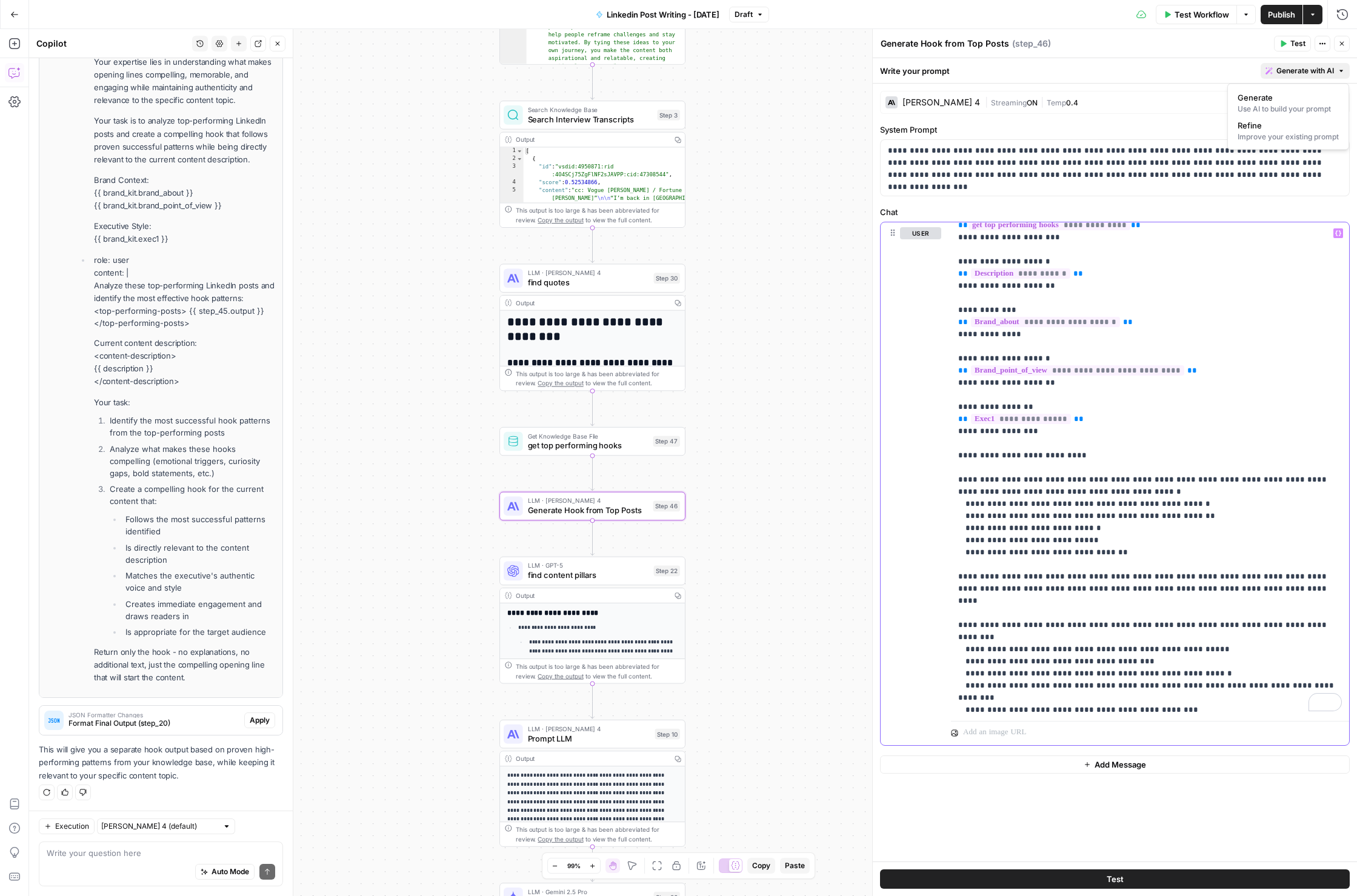
click at [1152, 72] on span "Generate with AI" at bounding box center [1305, 70] width 58 height 11
click at [1152, 38] on span "Test" at bounding box center [1298, 43] width 15 height 11
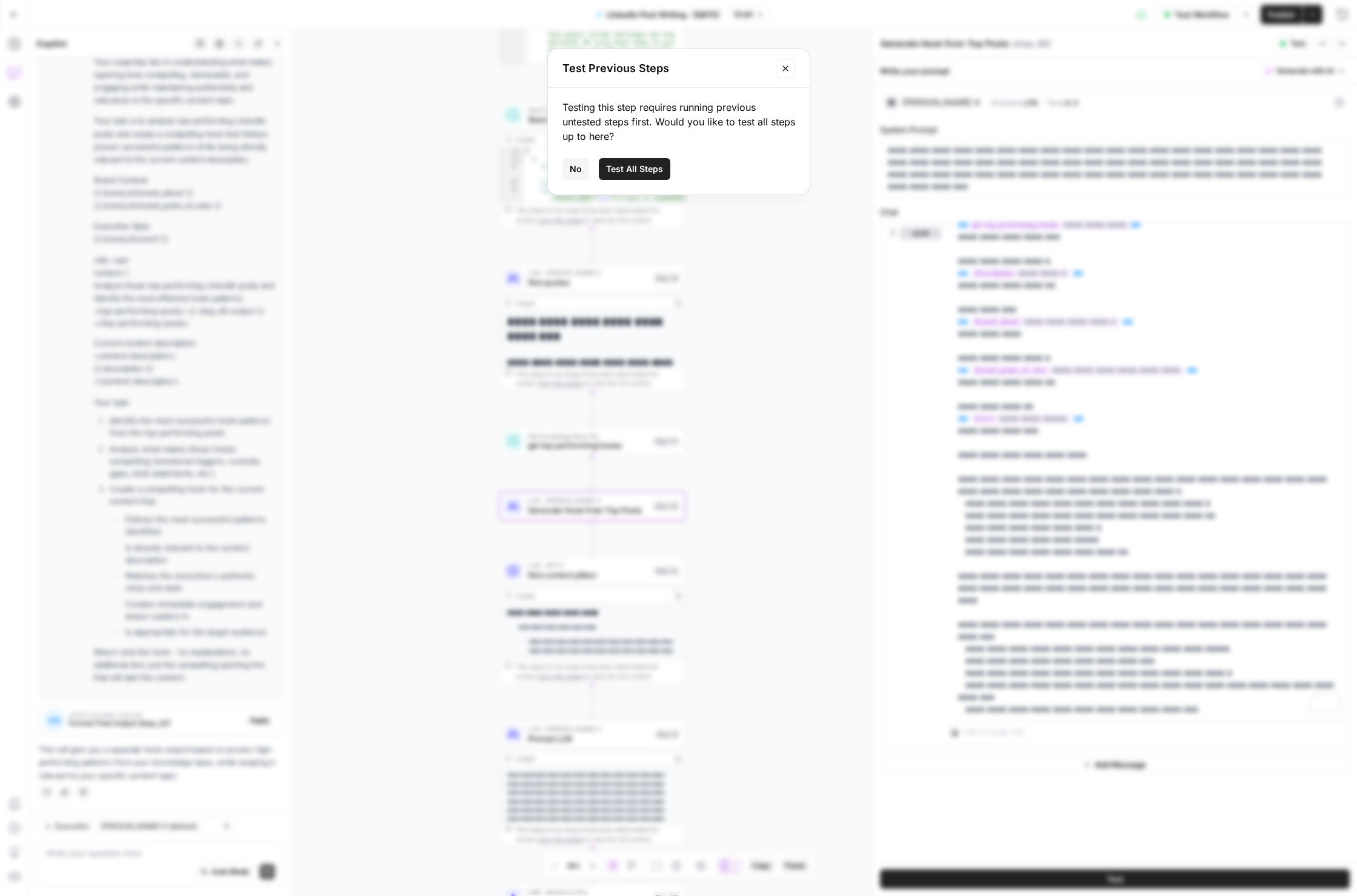
click at [637, 163] on span "Test All Steps" at bounding box center [634, 169] width 57 height 12
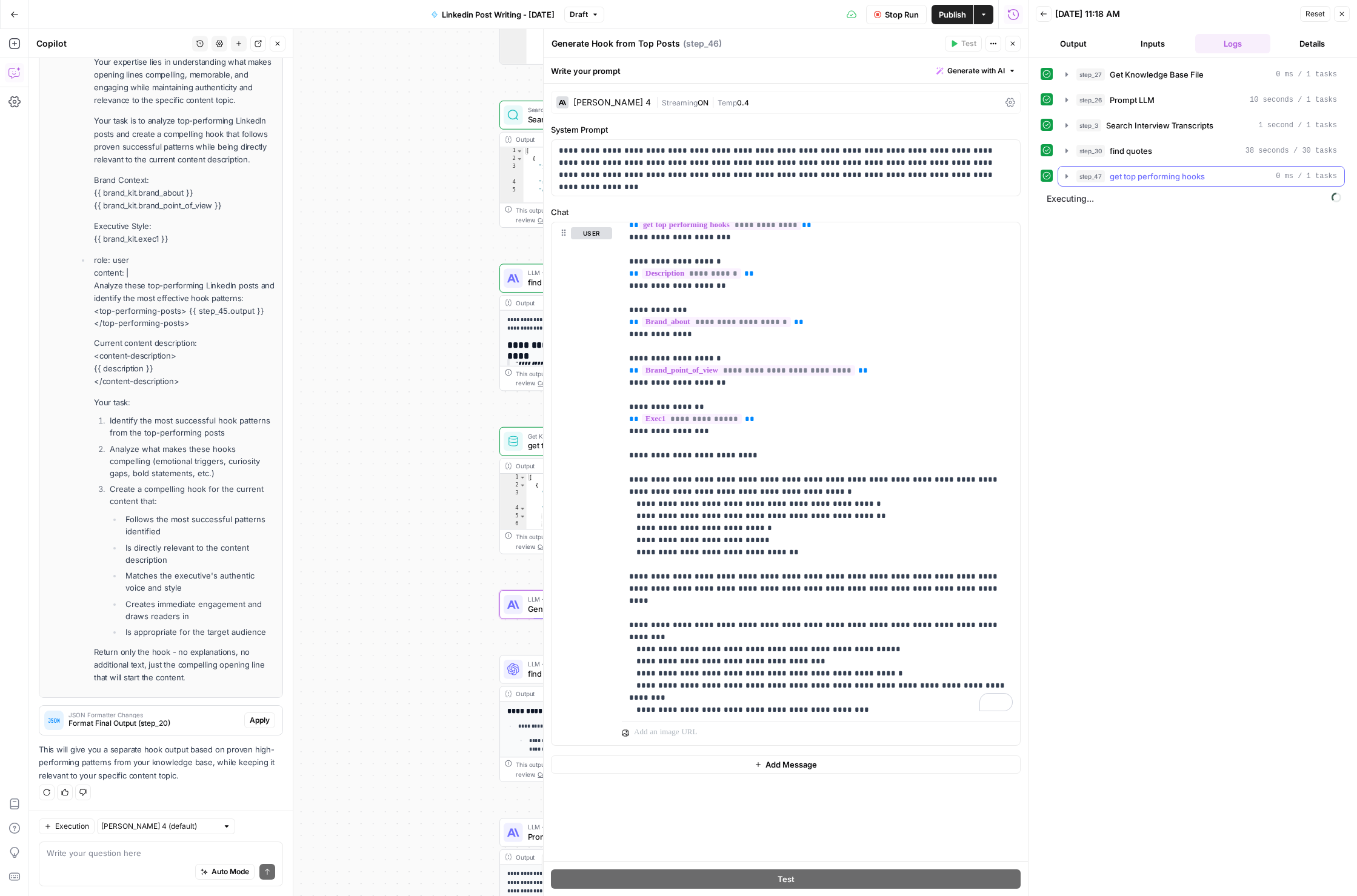
click at [1067, 178] on icon "button" at bounding box center [1067, 177] width 10 height 10
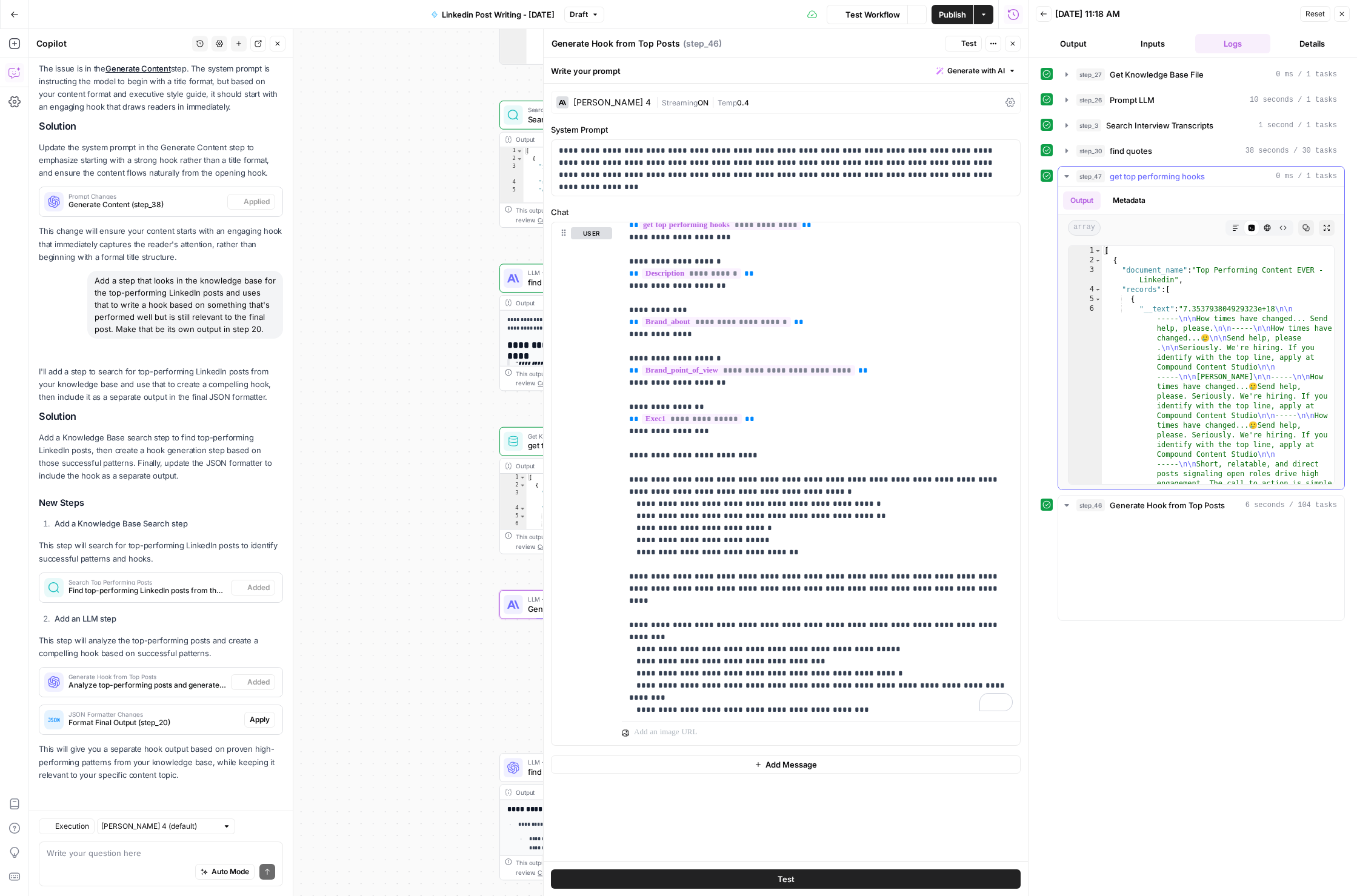
scroll to position [197, 0]
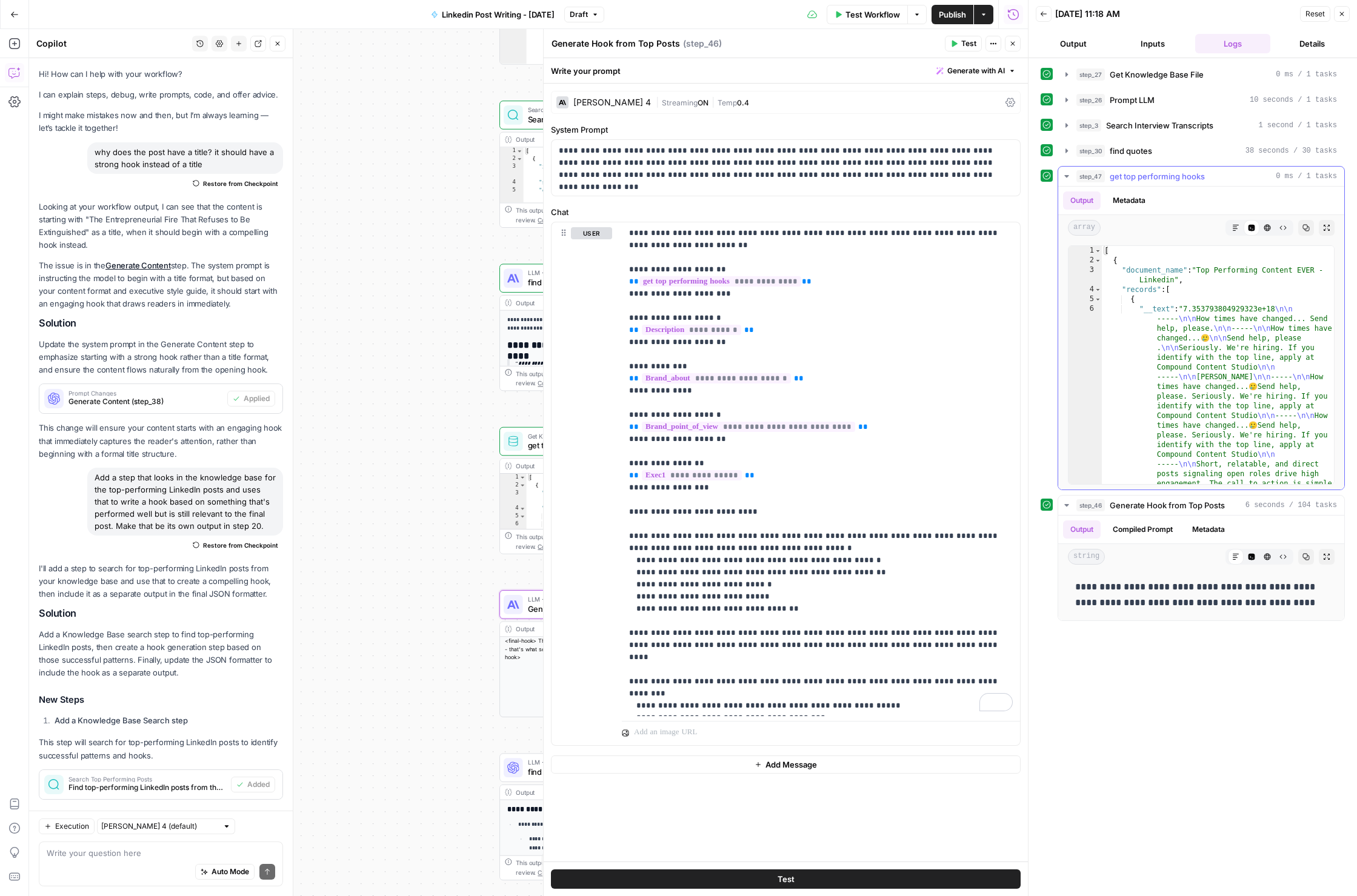
scroll to position [57, 0]
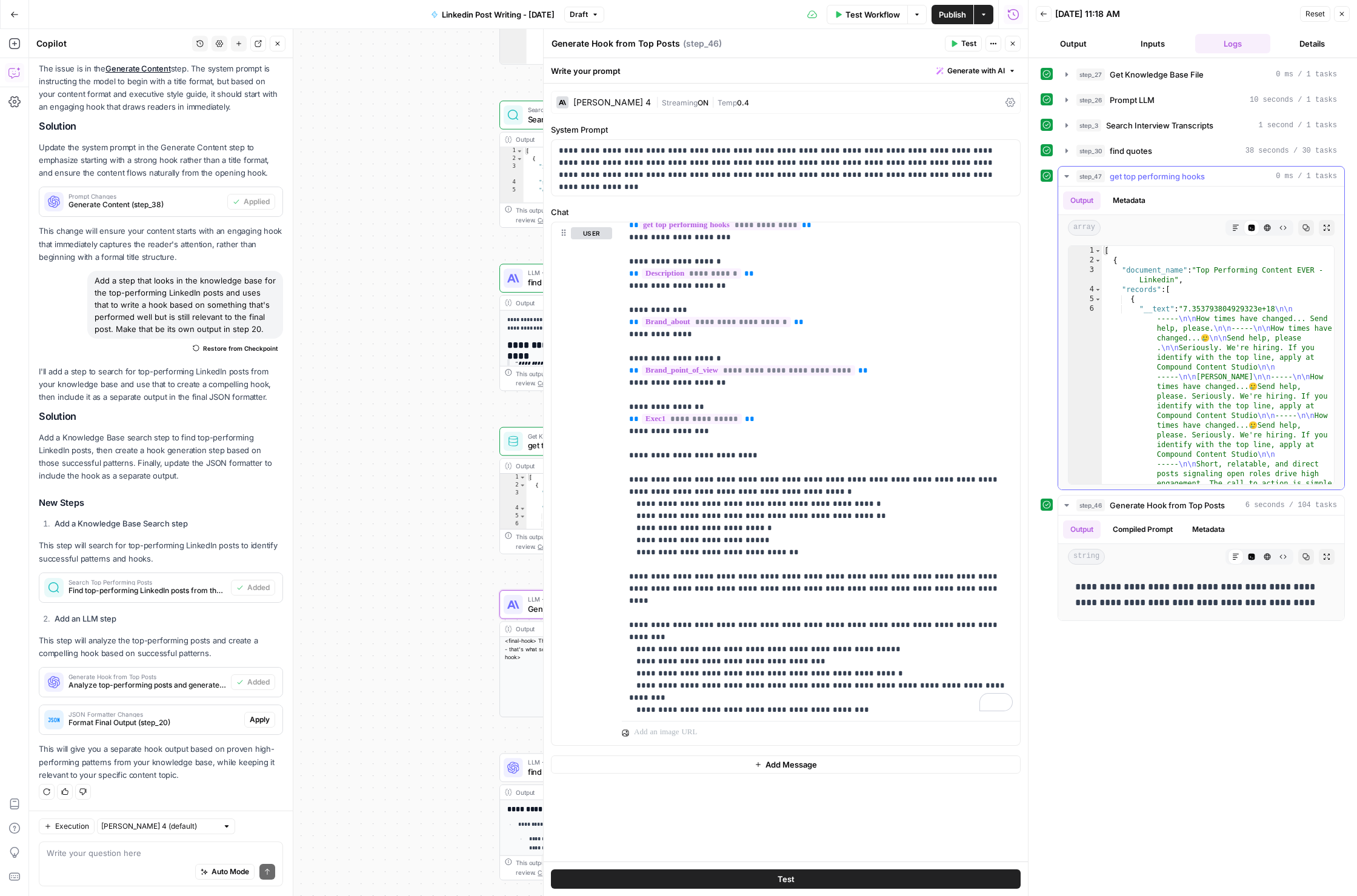
click at [1071, 178] on icon "button" at bounding box center [1067, 177] width 10 height 10
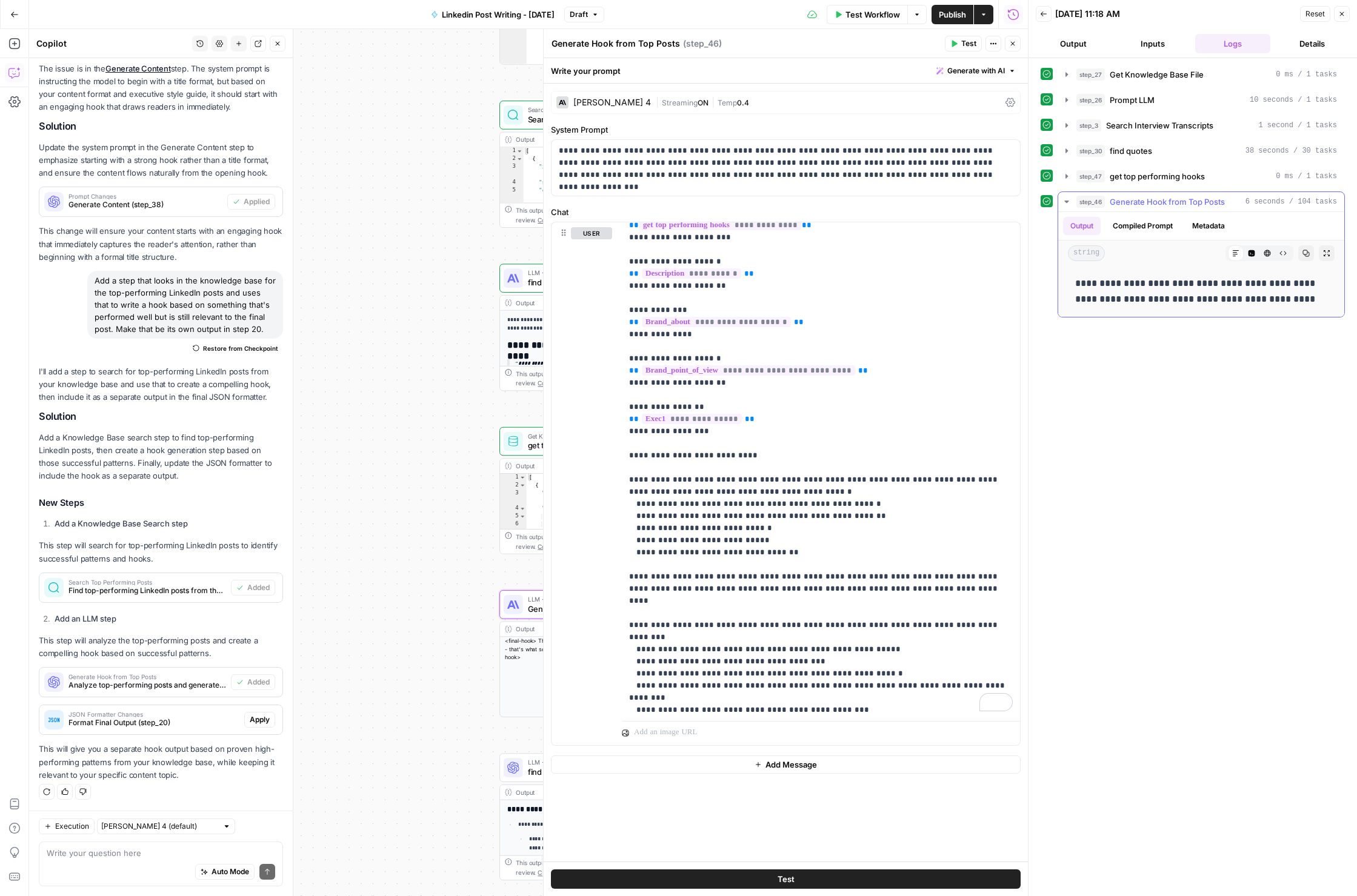
click at [1149, 226] on button "Compiled Prompt" at bounding box center [1143, 225] width 75 height 18
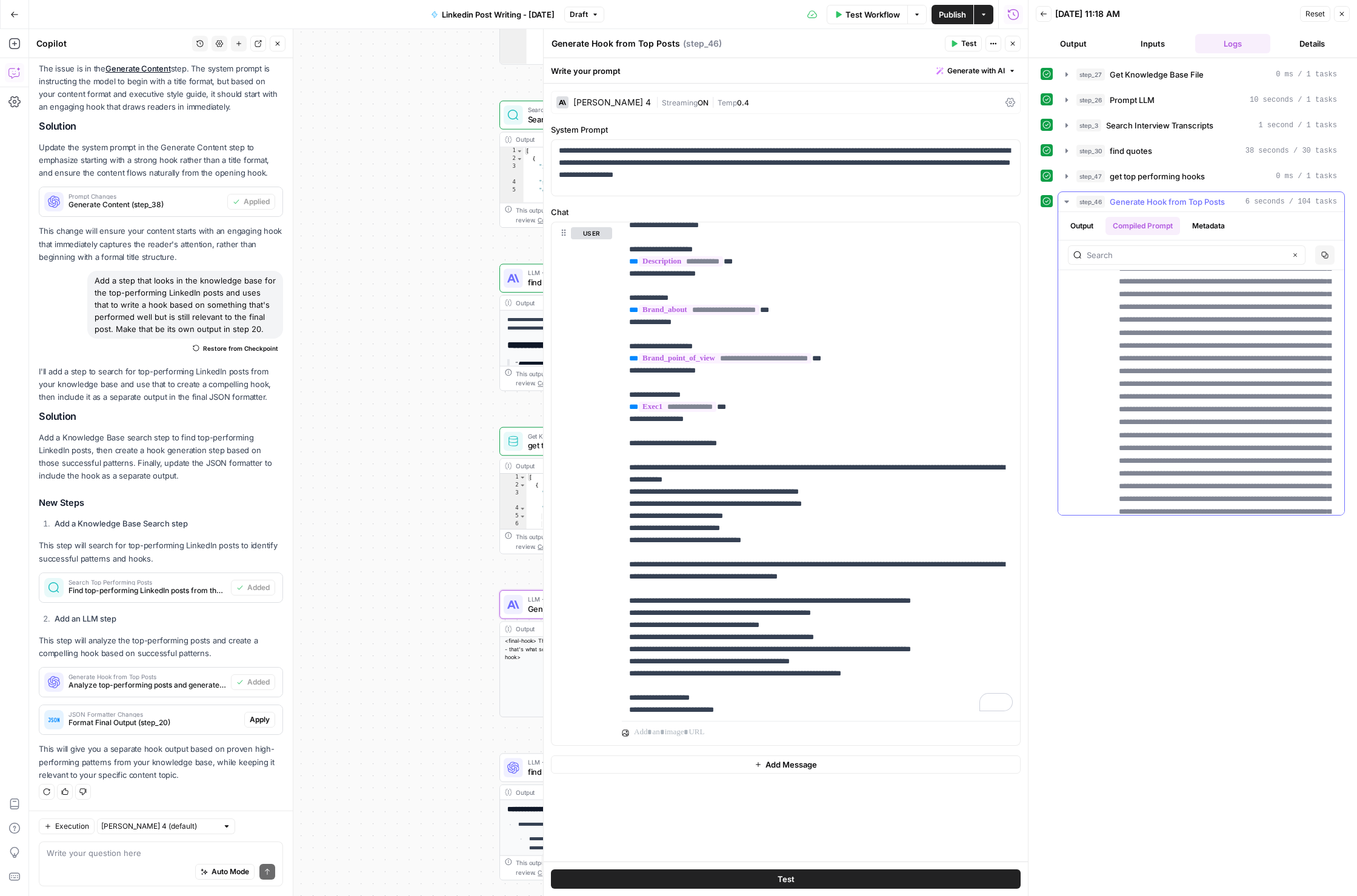
scroll to position [3230, 0]
click at [1068, 200] on icon "button" at bounding box center [1067, 201] width 10 height 10
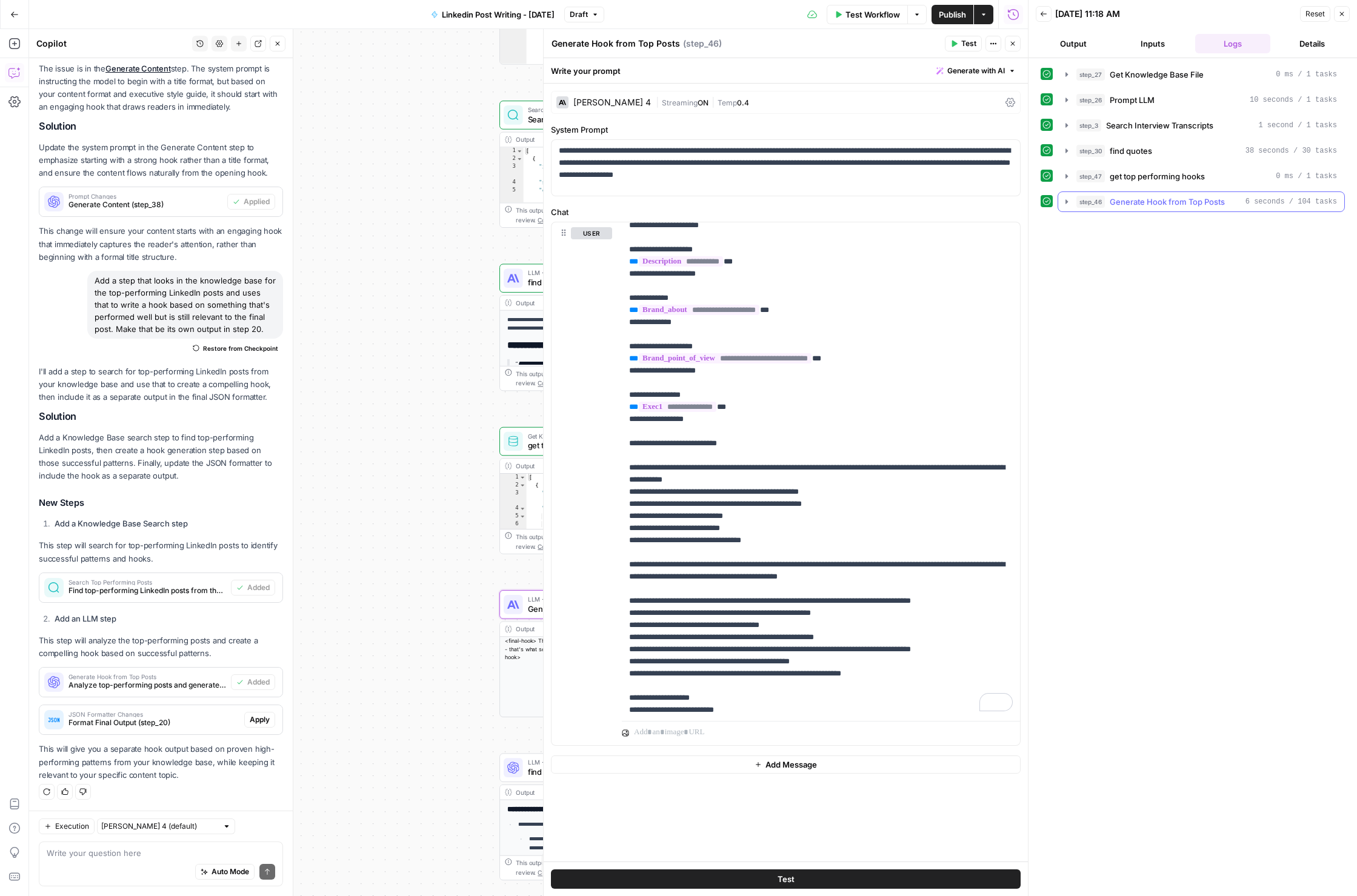
click at [1068, 200] on icon "button" at bounding box center [1067, 201] width 10 height 10
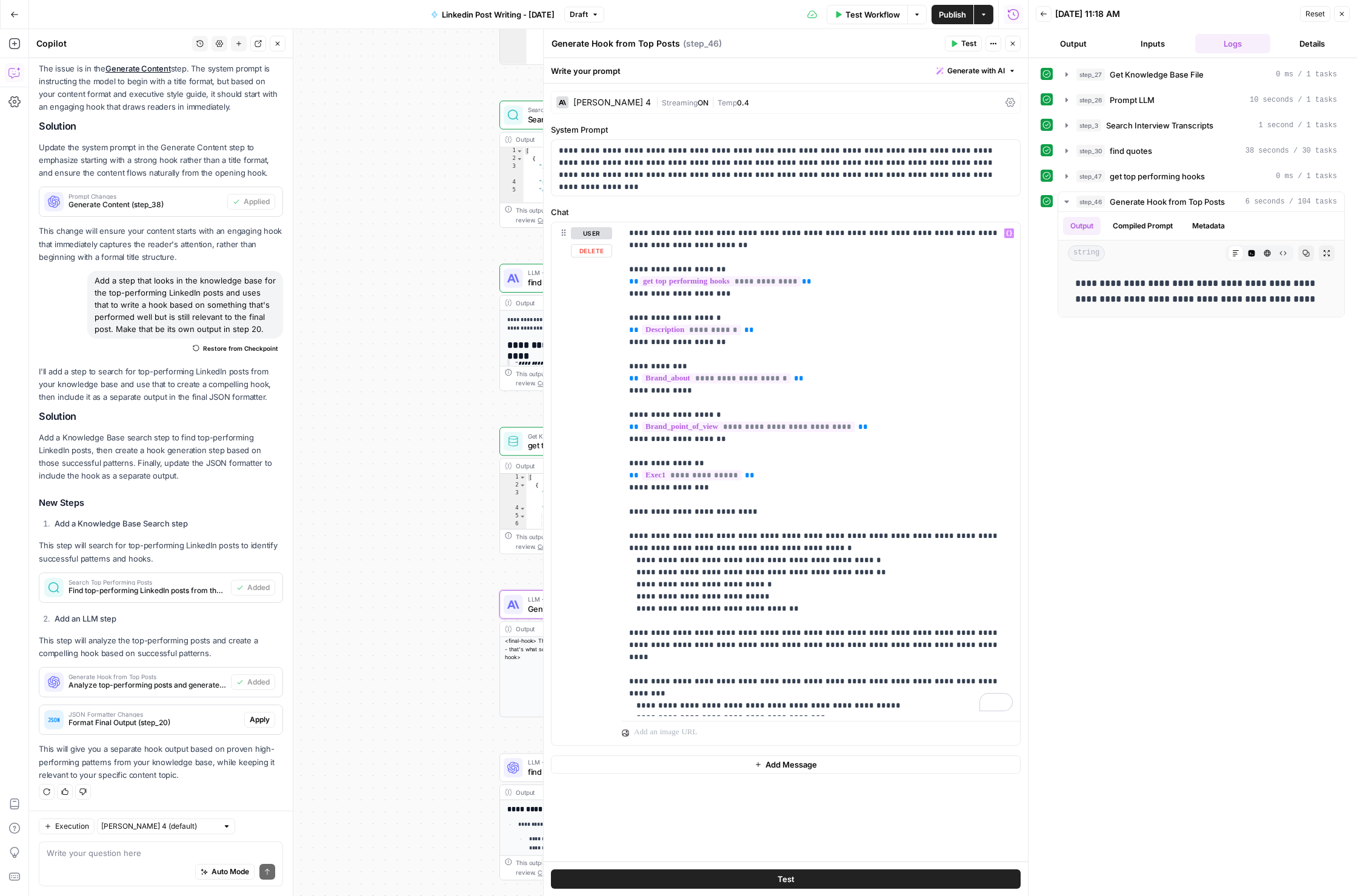
scroll to position [0, 0]
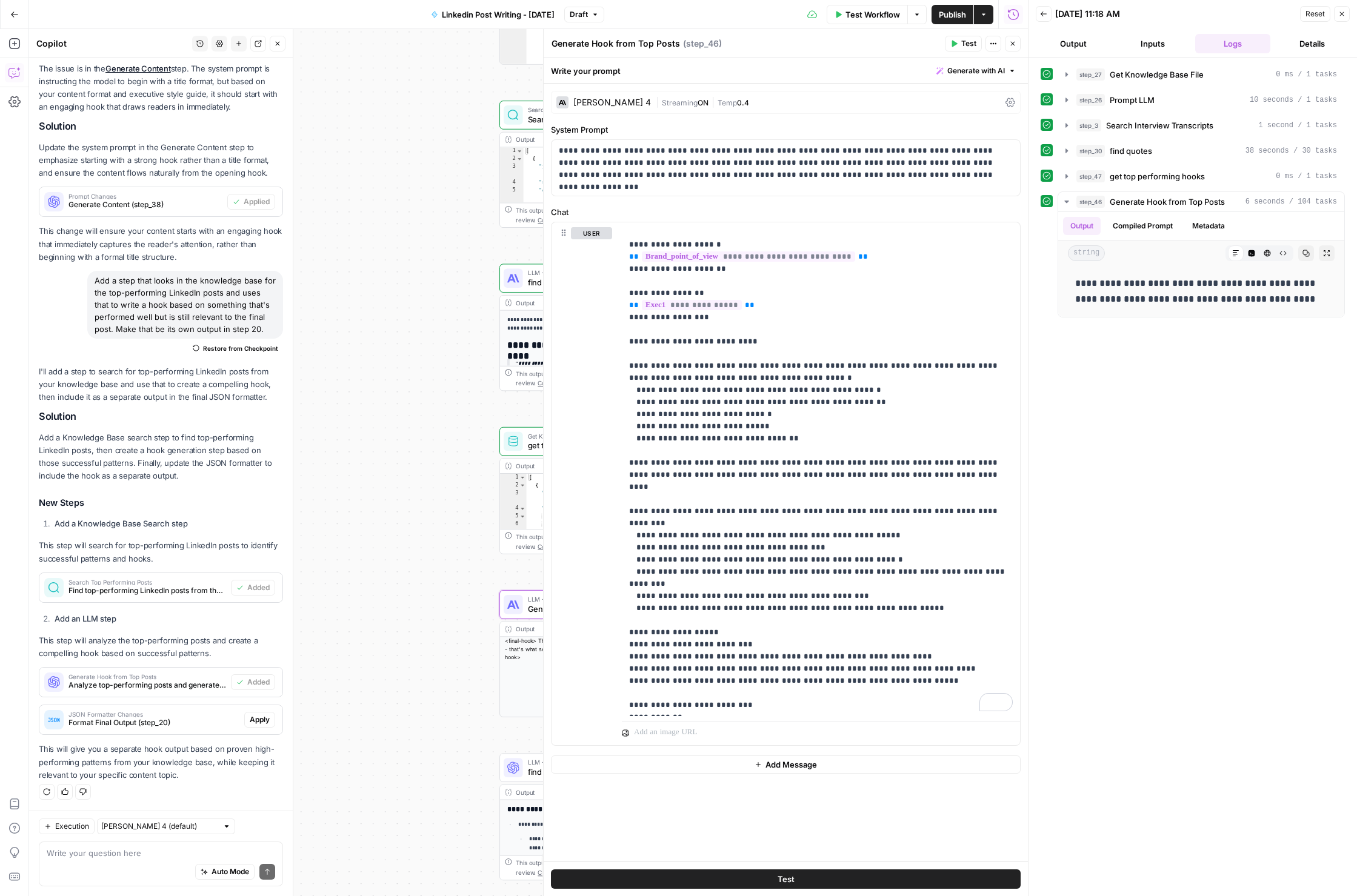
click at [883, 6] on button "Test Workflow" at bounding box center [868, 14] width 82 height 19
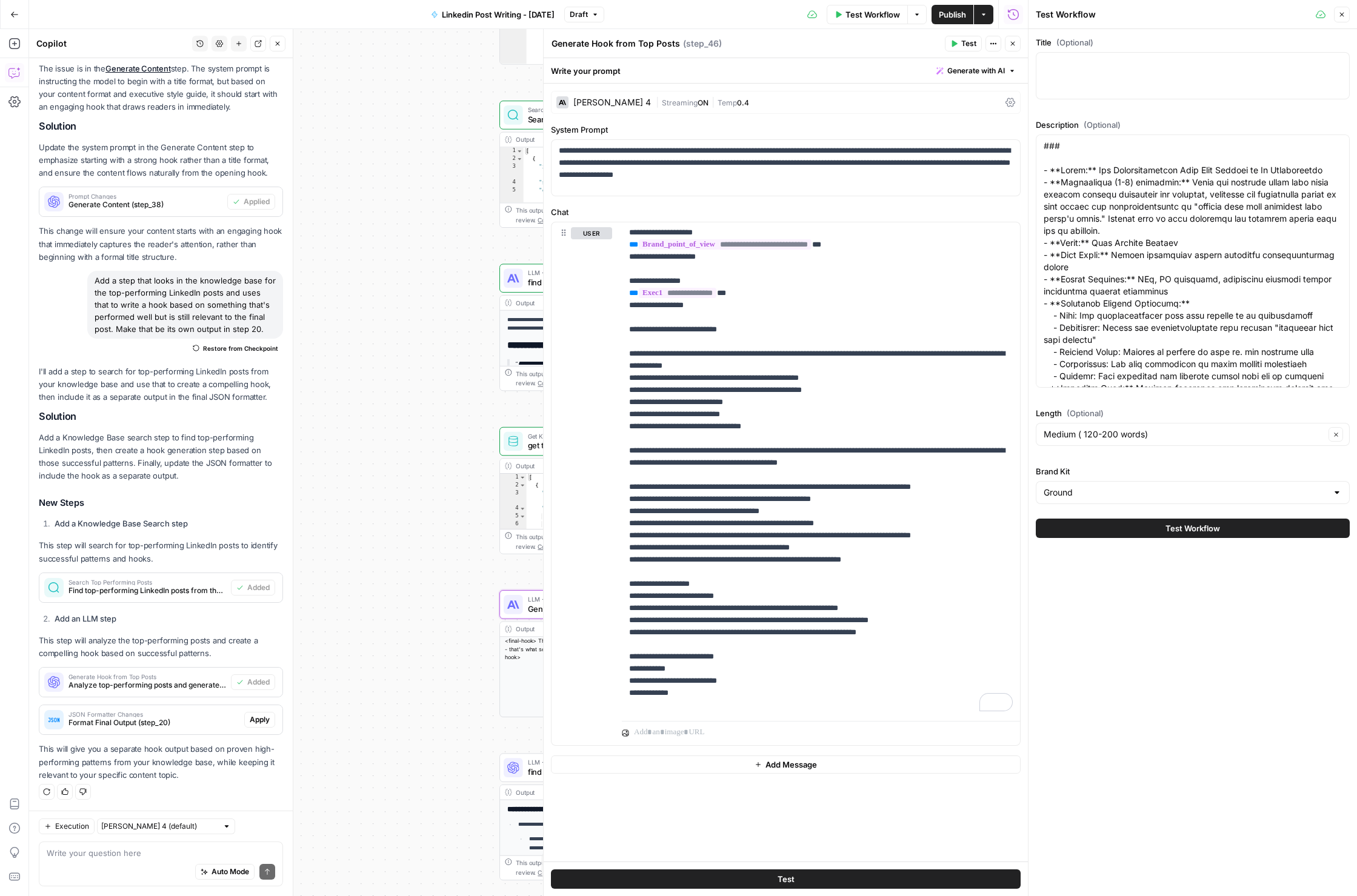
click at [1345, 11] on icon "button" at bounding box center [1343, 14] width 8 height 8
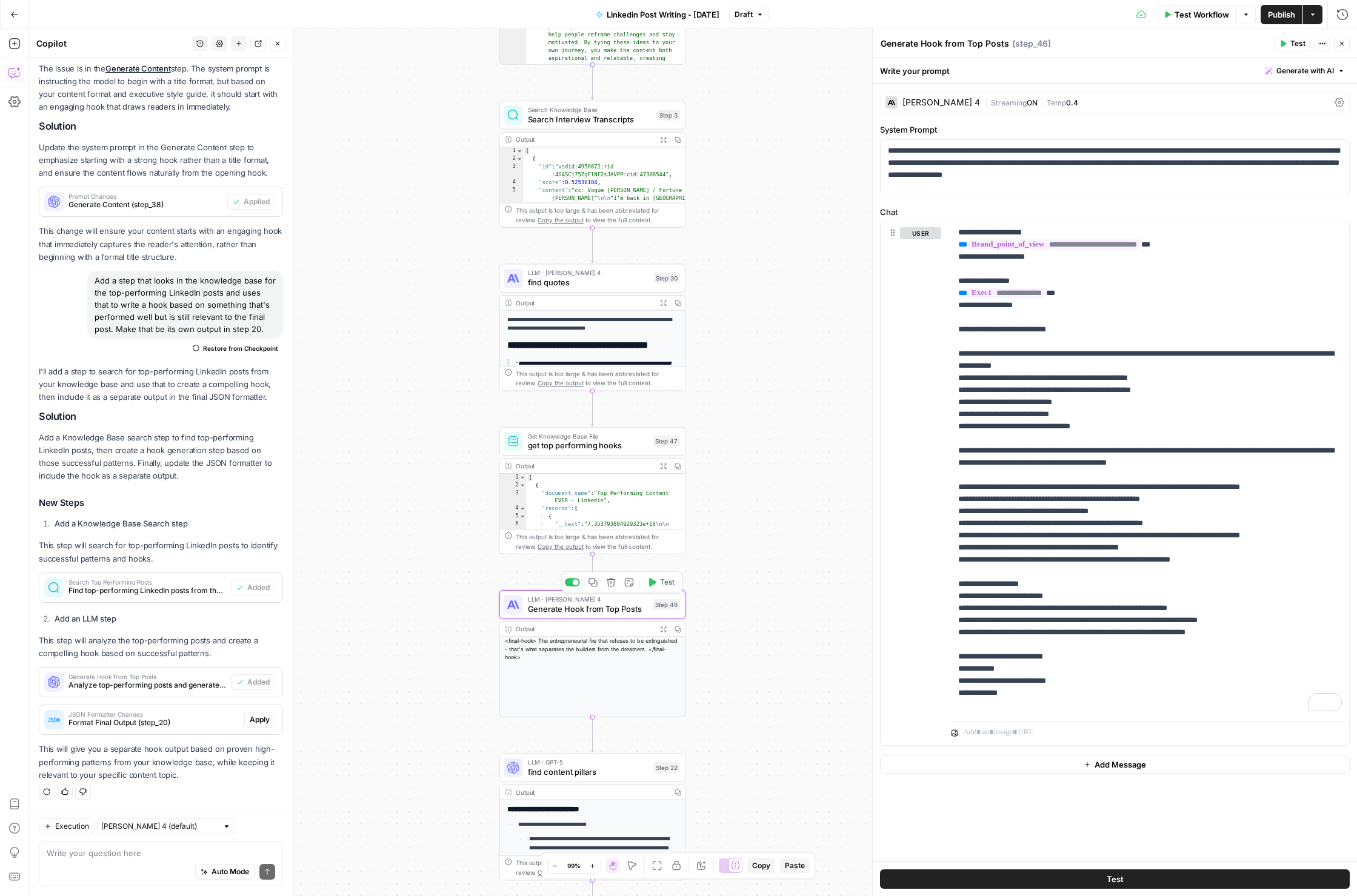
click at [612, 602] on span "LLM · [PERSON_NAME] 4" at bounding box center [588, 600] width 121 height 10
drag, startPoint x: 1300, startPoint y: 66, endPoint x: 1293, endPoint y: 77, distance: 13.0
click at [1299, 66] on span "Generate with AI" at bounding box center [1305, 70] width 58 height 11
click at [1278, 132] on div "Improve your existing prompt" at bounding box center [1289, 136] width 102 height 11
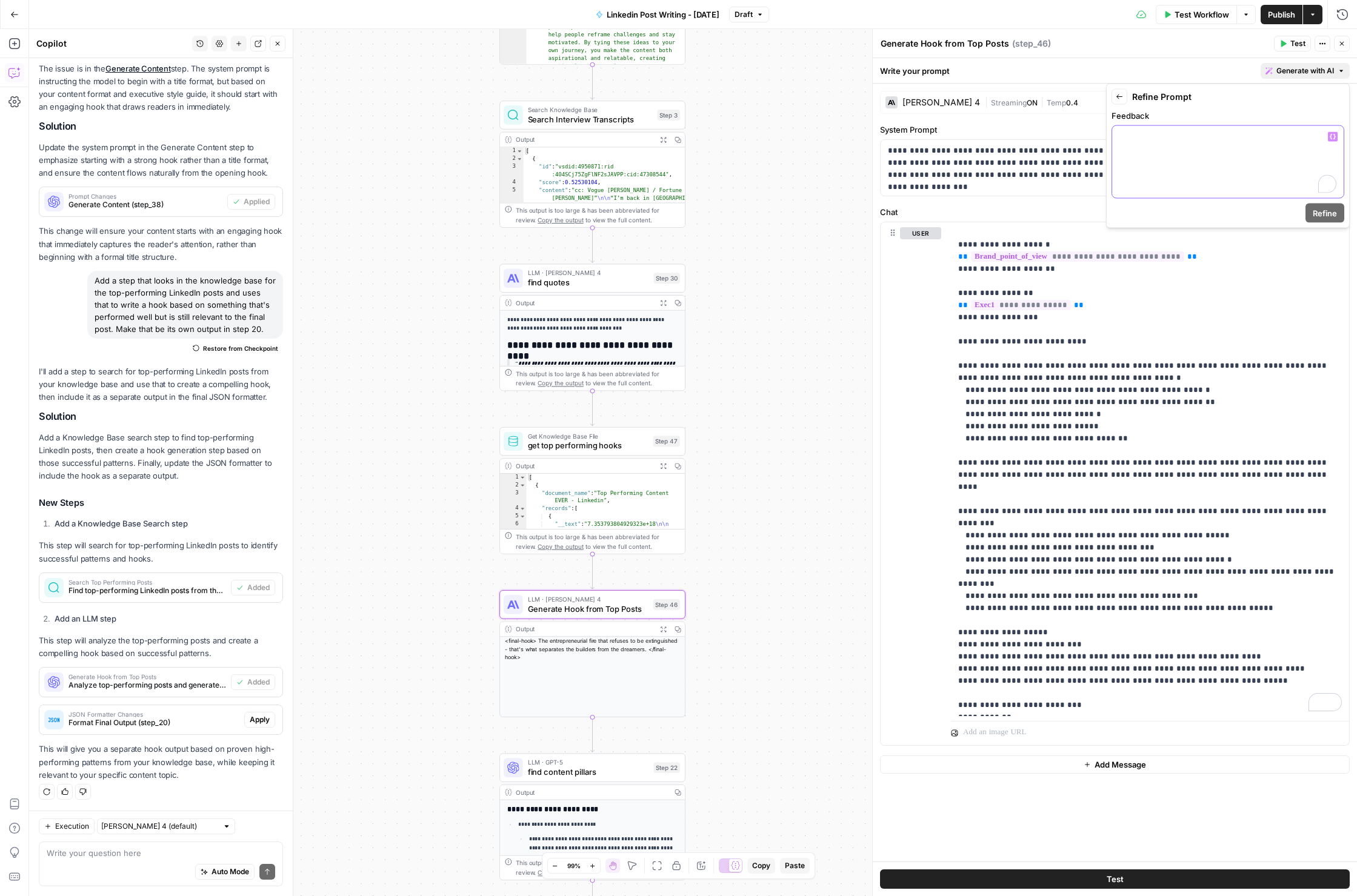
click at [1226, 146] on div "To enrich screen reader interactions, please activate Accessibility in Grammarl…" at bounding box center [1227, 161] width 231 height 72
click at [1331, 218] on span "Refine" at bounding box center [1324, 213] width 24 height 12
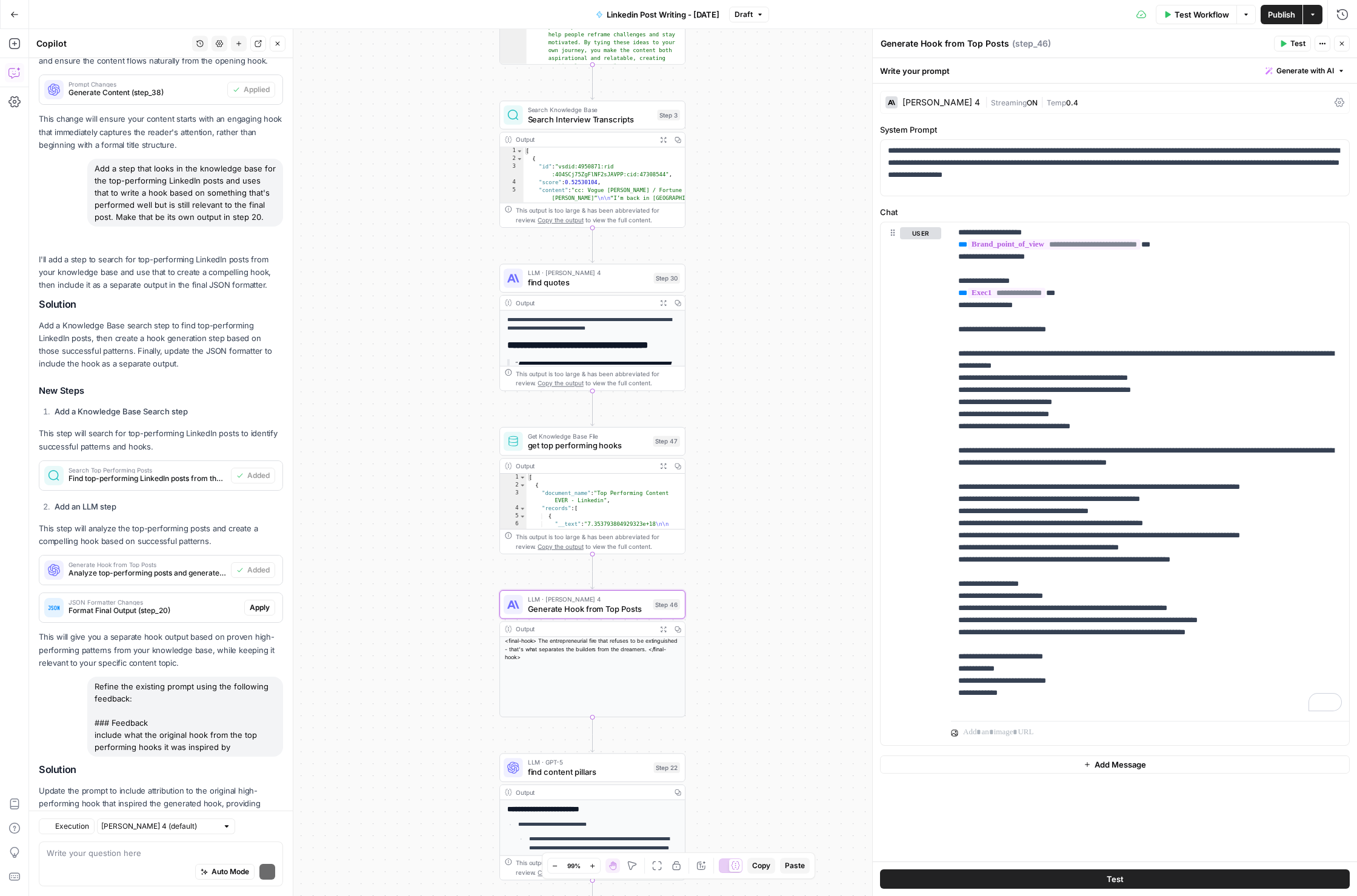
scroll to position [388, 0]
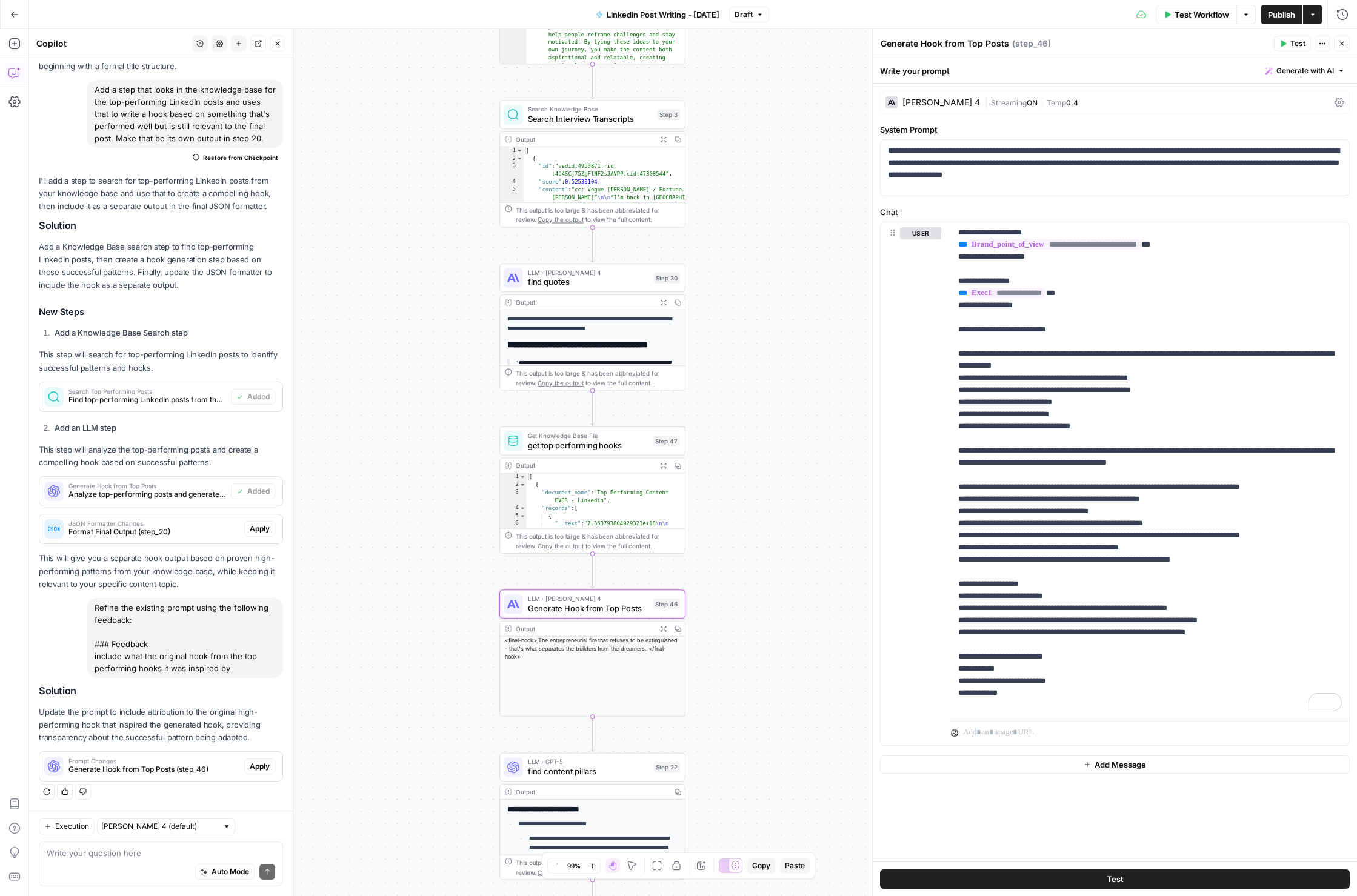
click at [259, 763] on span "Apply" at bounding box center [259, 766] width 20 height 11
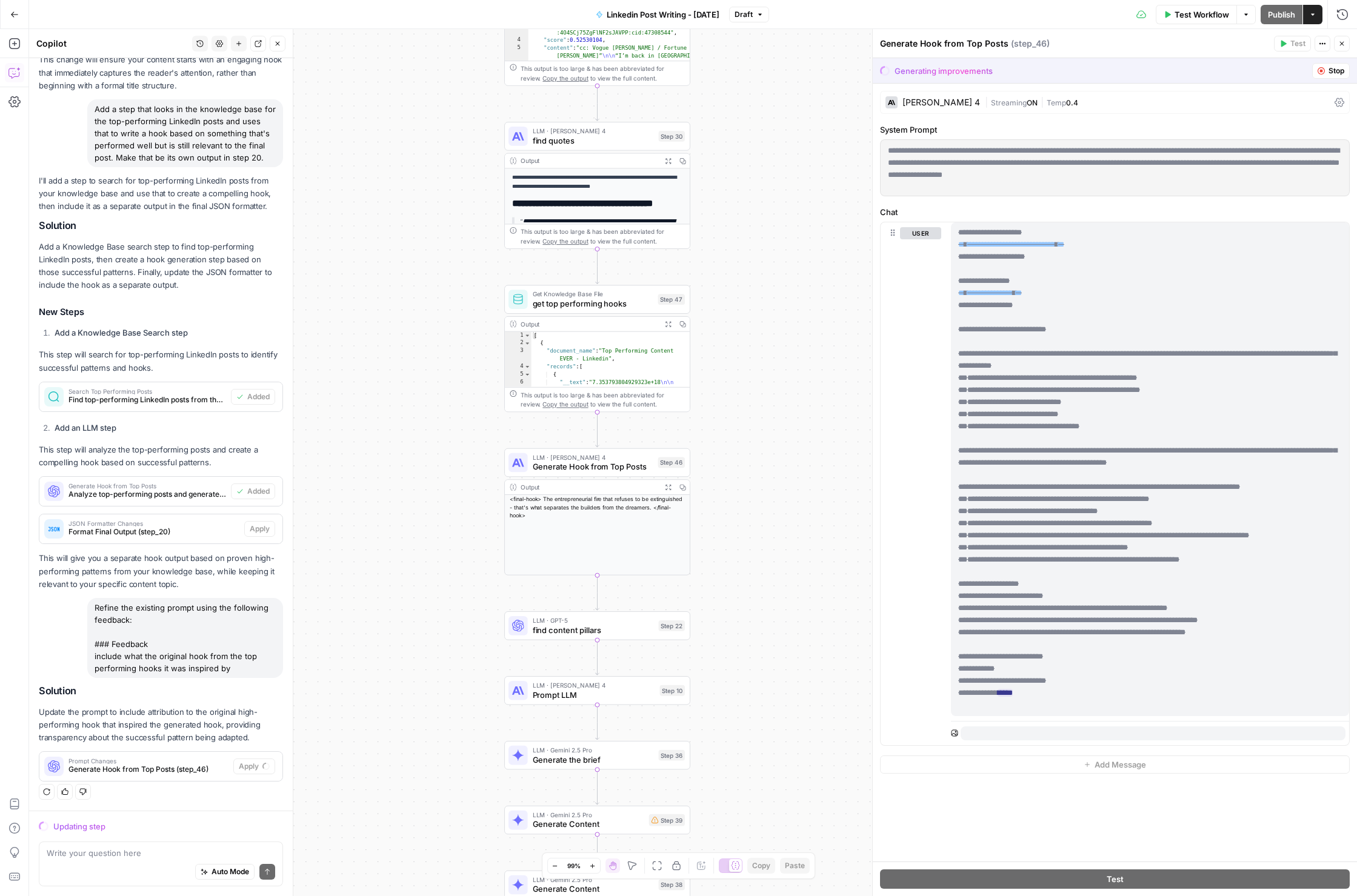
scroll to position [0, 0]
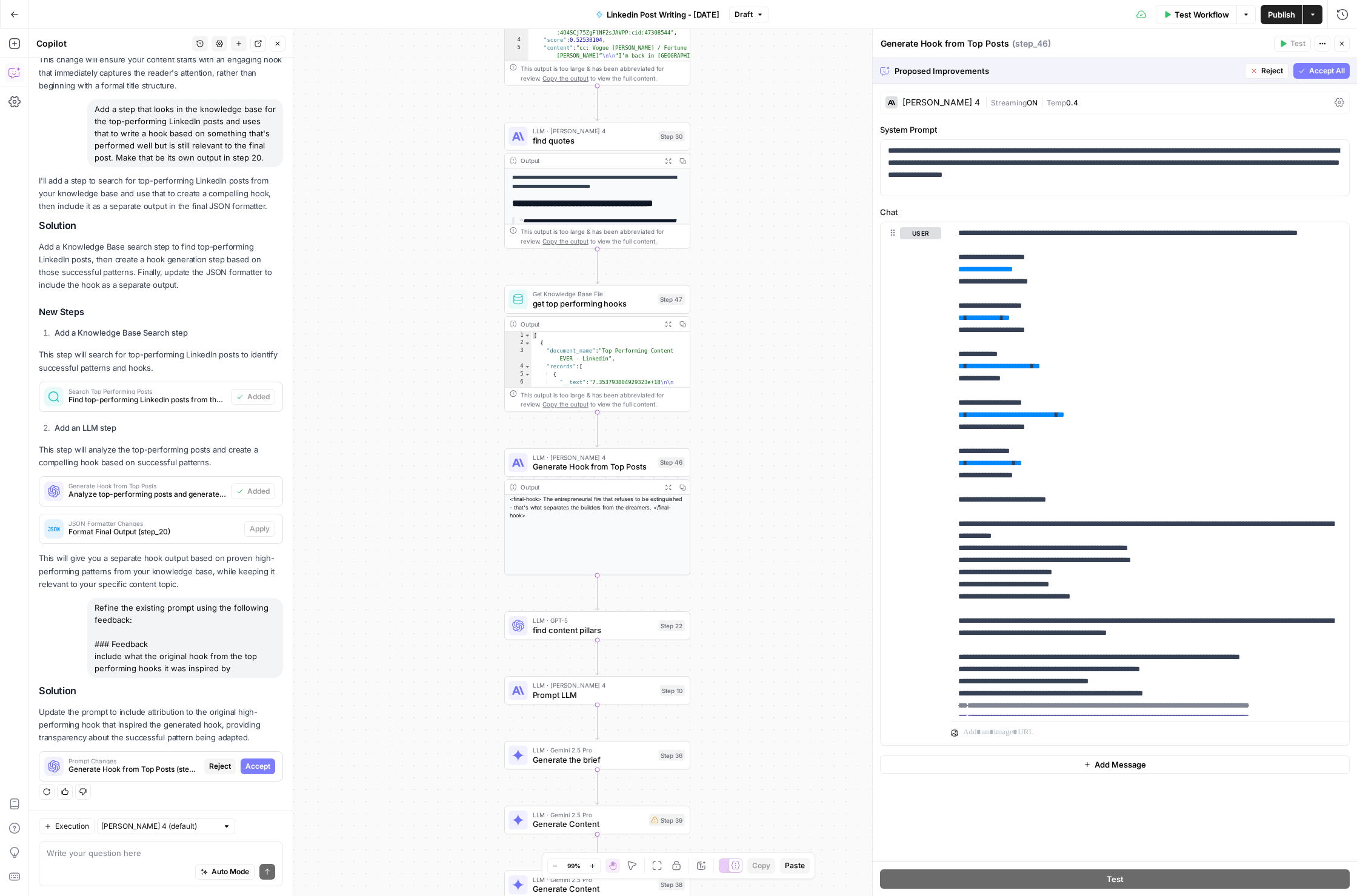
click at [1335, 69] on span "Accept All" at bounding box center [1327, 70] width 36 height 11
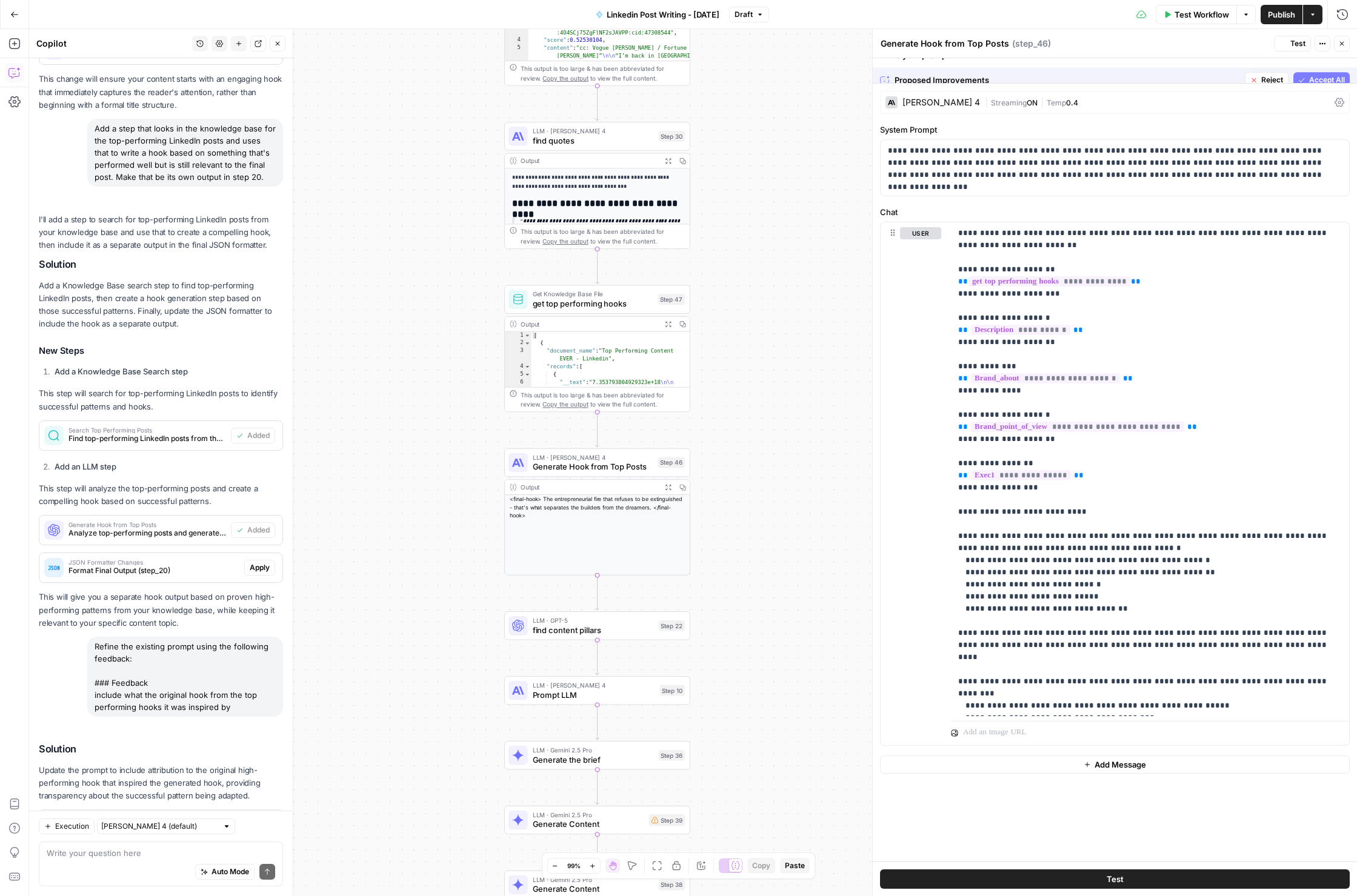
scroll to position [408, 0]
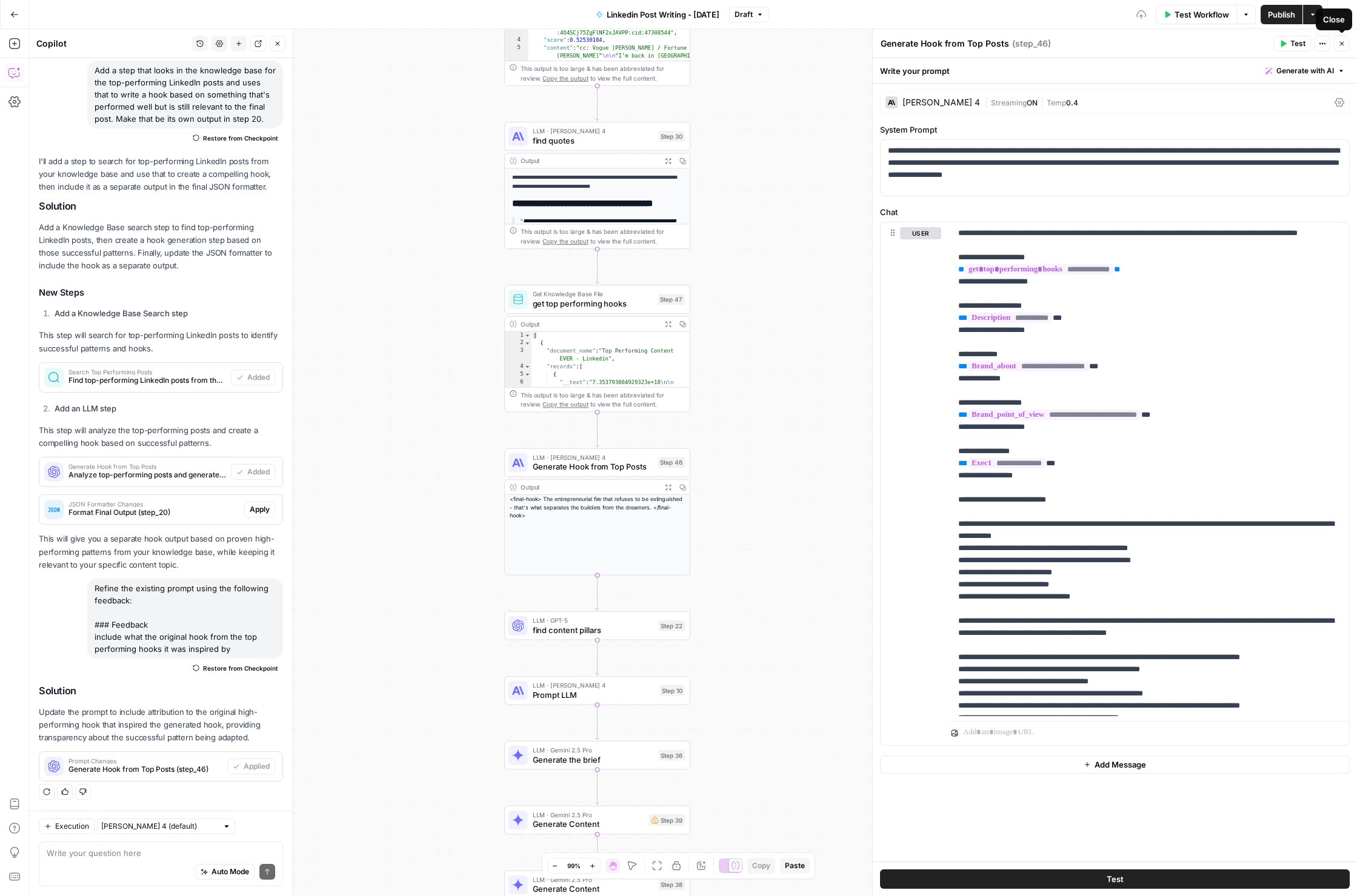
click at [1345, 44] on button "Close" at bounding box center [1342, 43] width 15 height 15
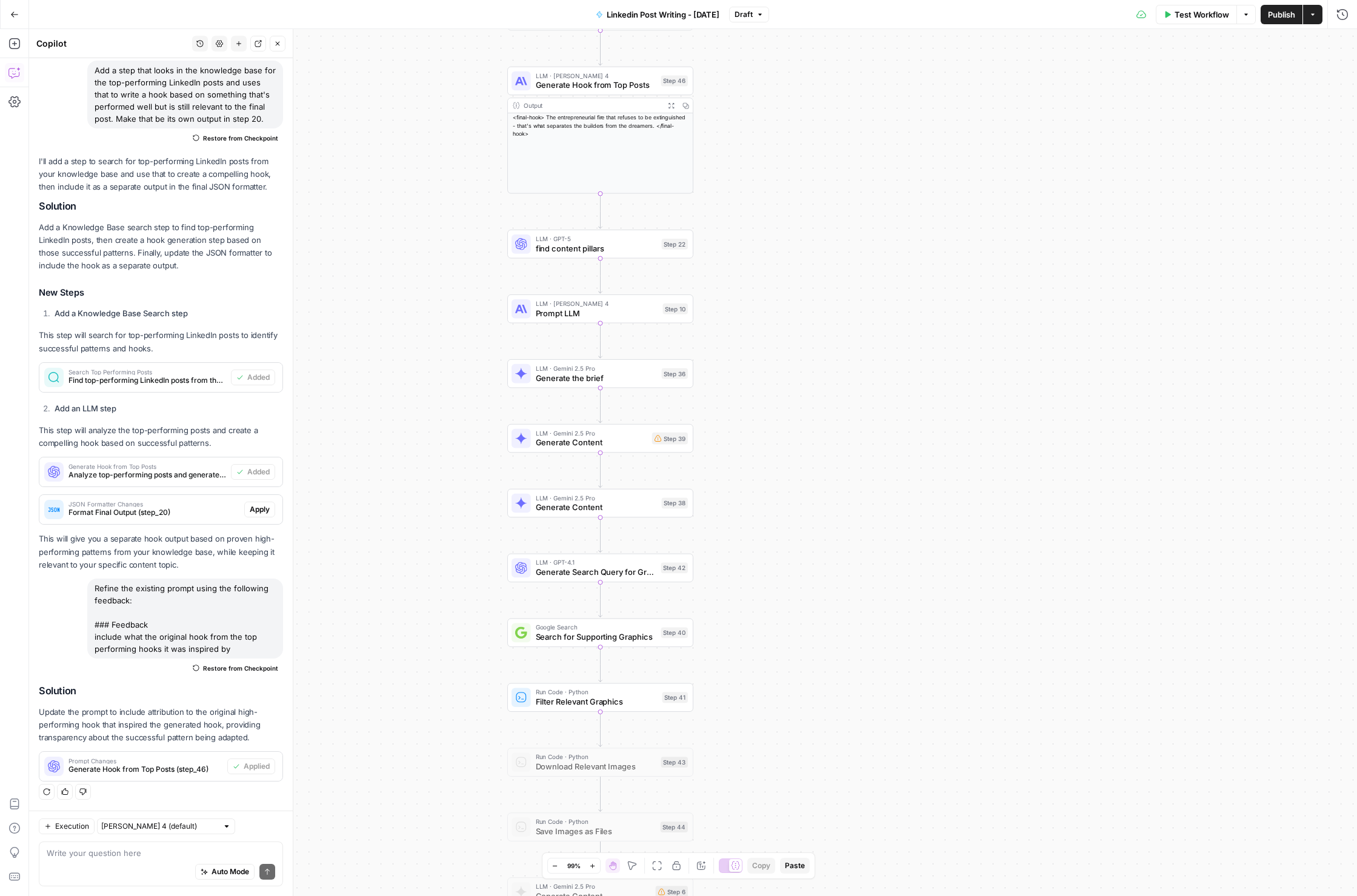
drag, startPoint x: 987, startPoint y: 572, endPoint x: 993, endPoint y: 199, distance: 373.0
click at [990, 189] on div "Workflow Set Inputs Inputs Get Knowledge Base File Get Knowledge Base File Step…" at bounding box center [693, 462] width 1328 height 867
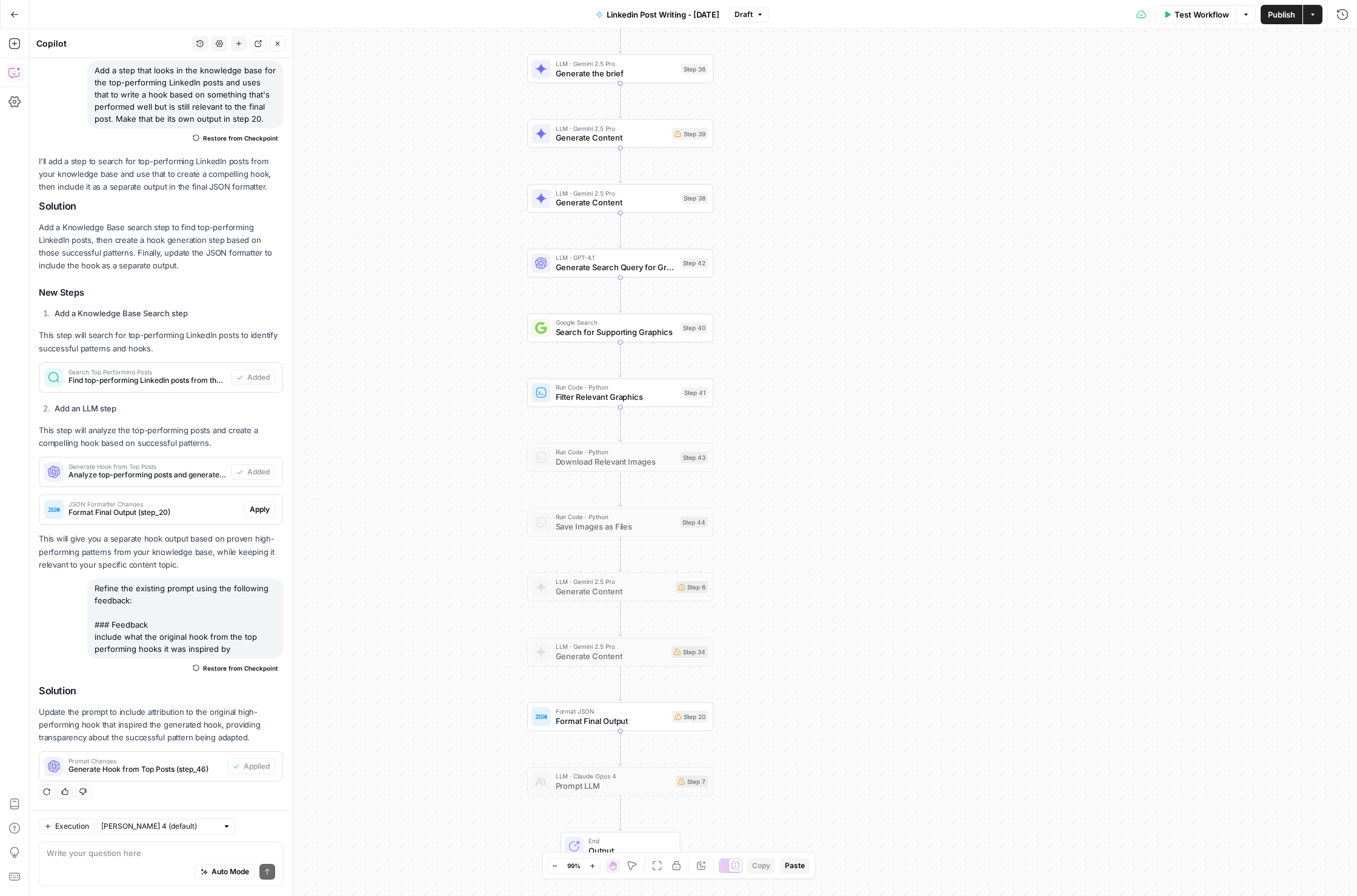
drag, startPoint x: 1042, startPoint y: 588, endPoint x: 1061, endPoint y: 285, distance: 303.6
click at [1061, 285] on div "Workflow Set Inputs Inputs Get Knowledge Base File Get Knowledge Base File Step…" at bounding box center [693, 462] width 1328 height 867
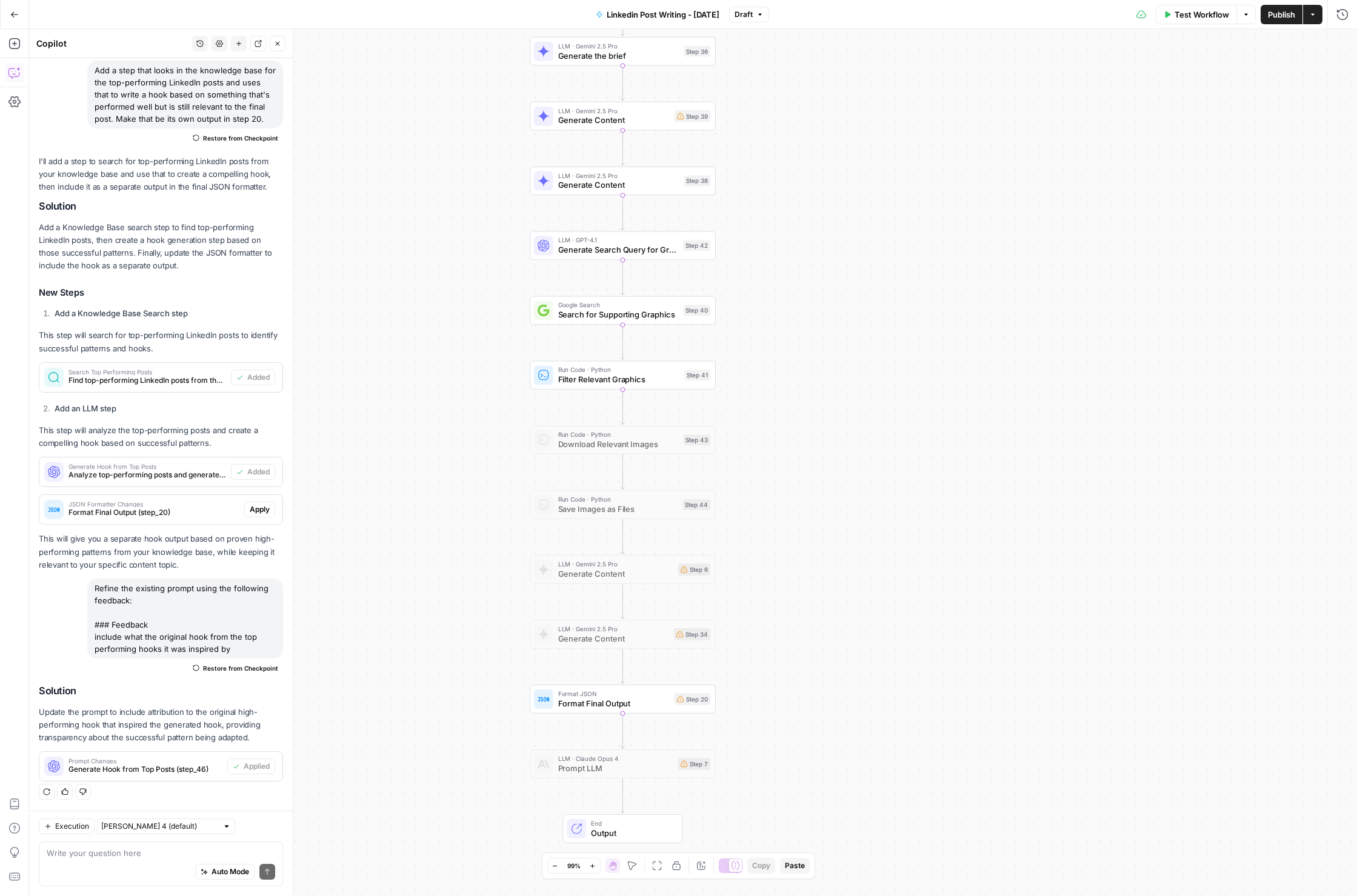
drag, startPoint x: 1085, startPoint y: 604, endPoint x: 1117, endPoint y: 326, distance: 279.8
click at [1117, 326] on div "Workflow Set Inputs Inputs Get Knowledge Base File Get Knowledge Base File Step…" at bounding box center [693, 462] width 1328 height 867
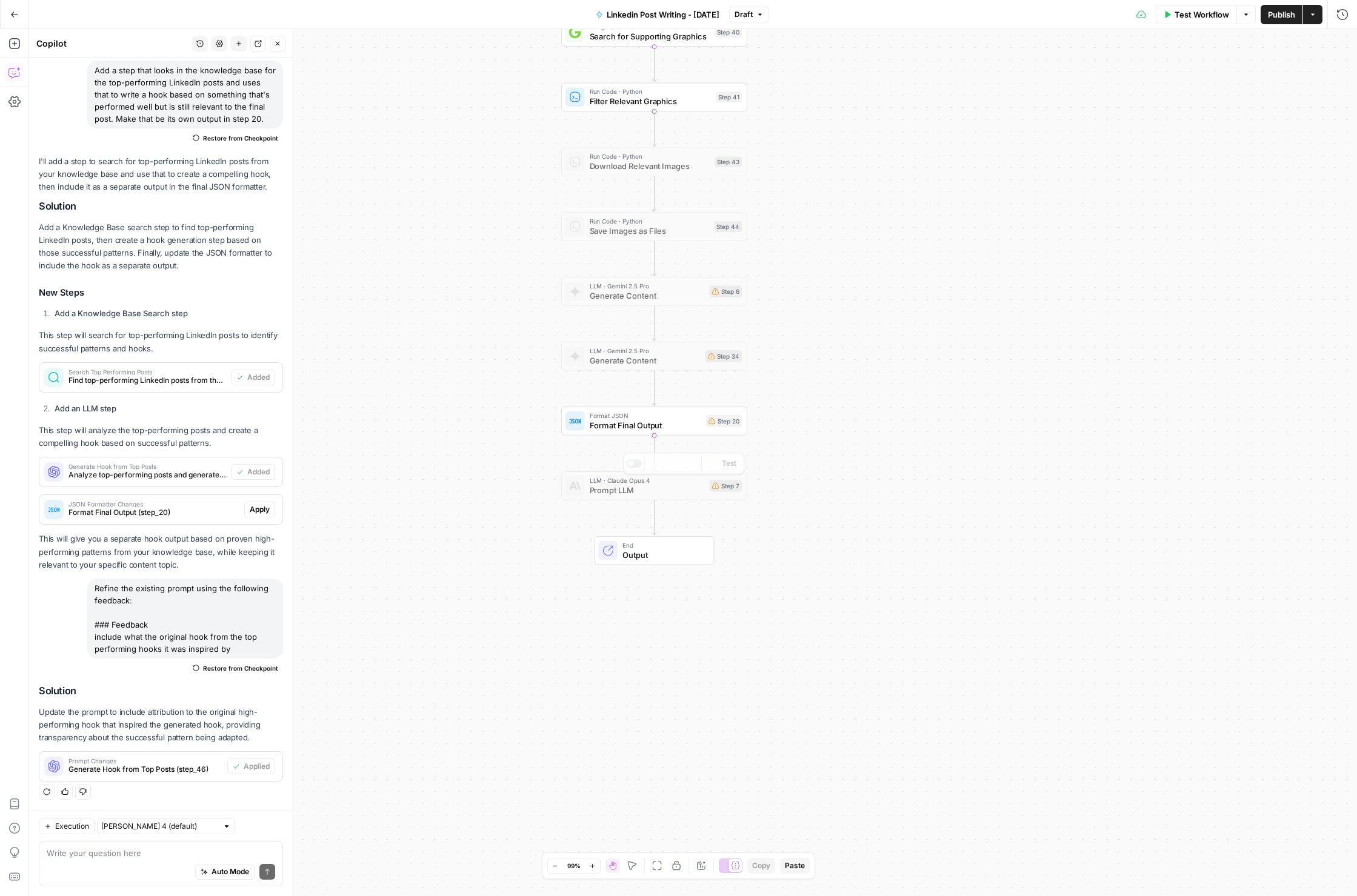
click at [633, 417] on span "Format JSON" at bounding box center [646, 415] width 111 height 10
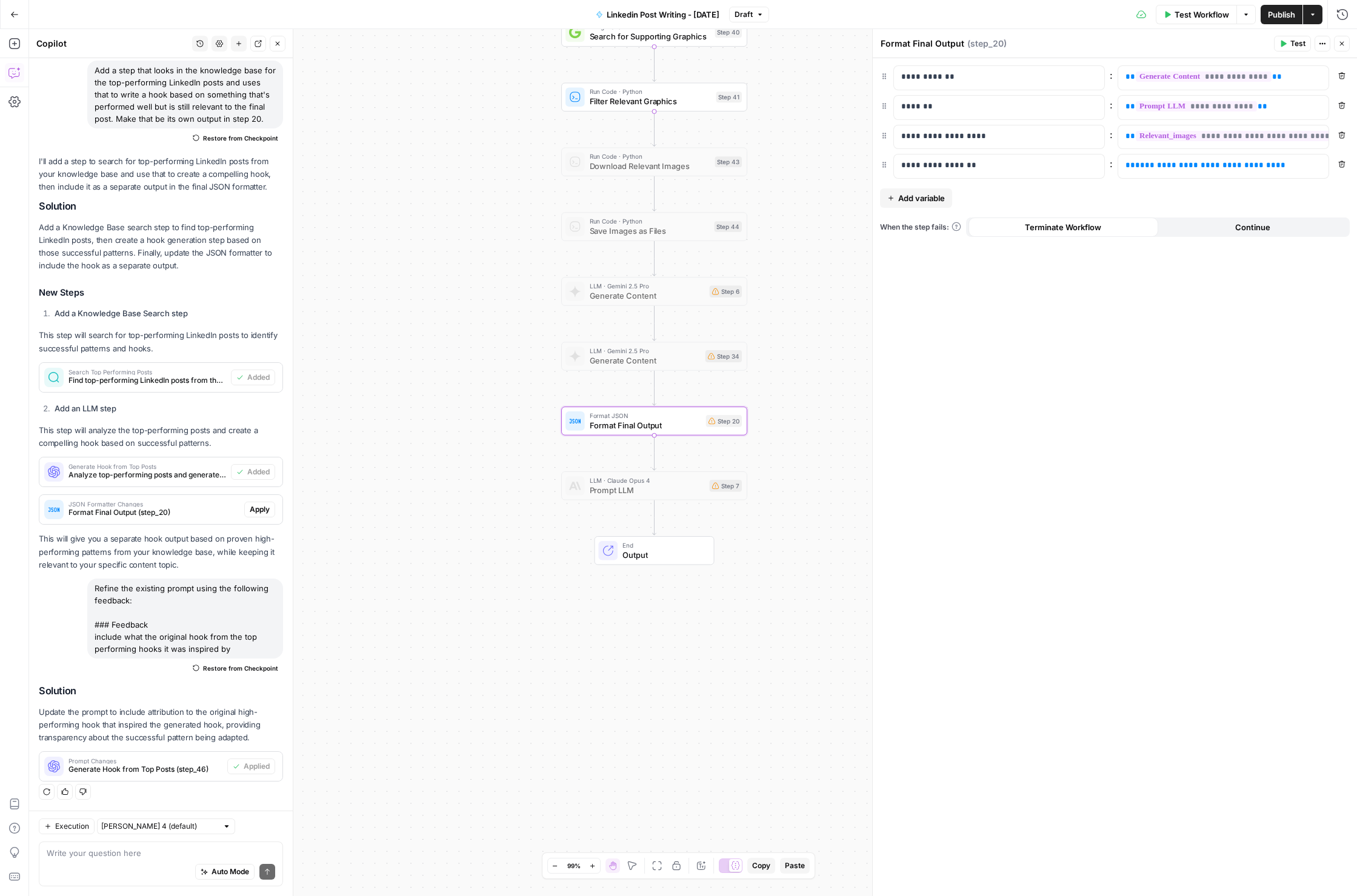
click at [913, 200] on span "Add variable" at bounding box center [921, 198] width 47 height 12
click at [947, 193] on p at bounding box center [989, 195] width 177 height 12
click at [1282, 198] on p at bounding box center [1214, 195] width 177 height 12
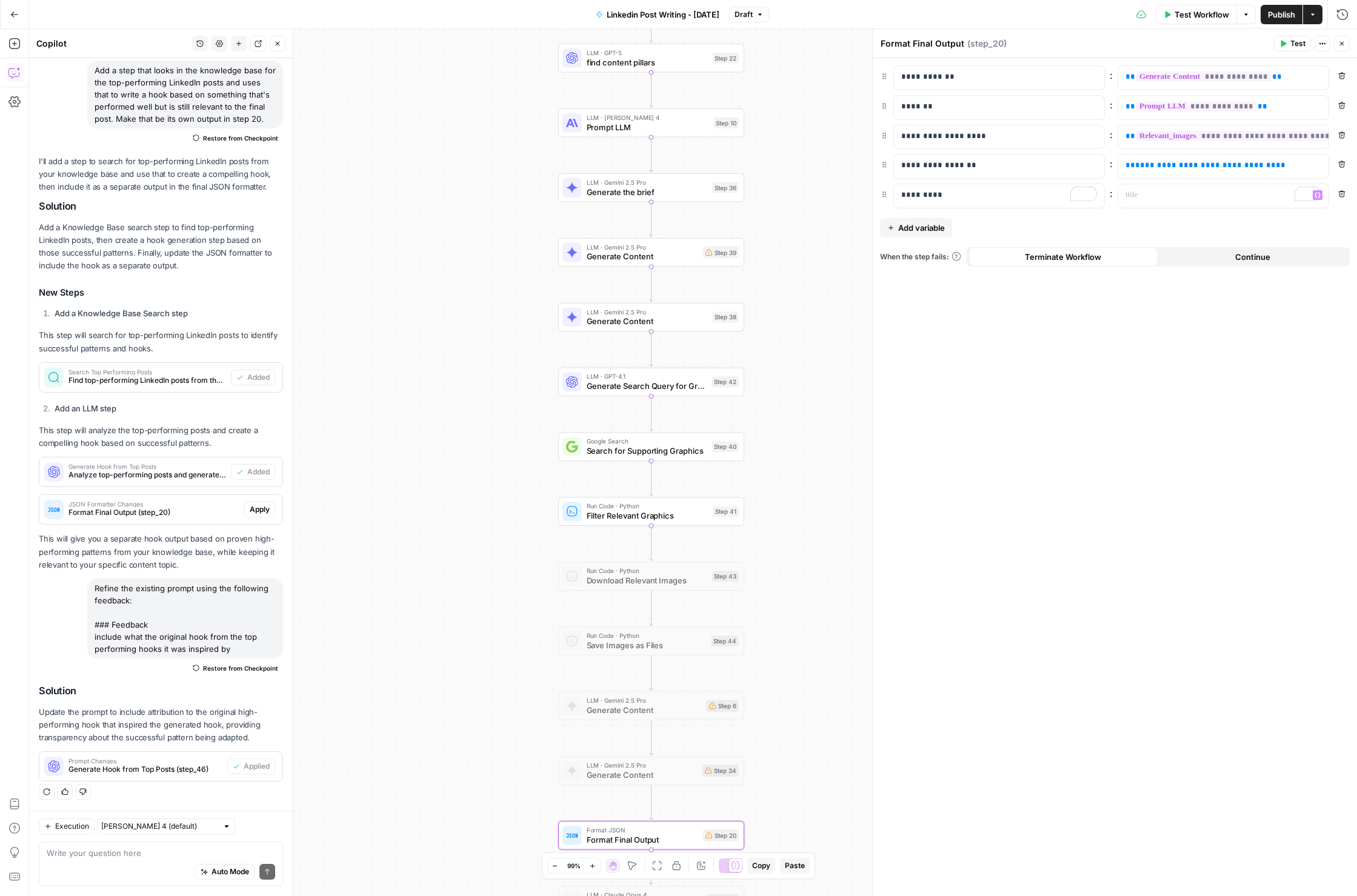
drag, startPoint x: 776, startPoint y: 431, endPoint x: 772, endPoint y: 384, distance: 47.2
click at [772, 547] on div "Workflow Set Inputs Inputs Get Knowledge Base File Get Knowledge Base File Step…" at bounding box center [693, 462] width 1328 height 867
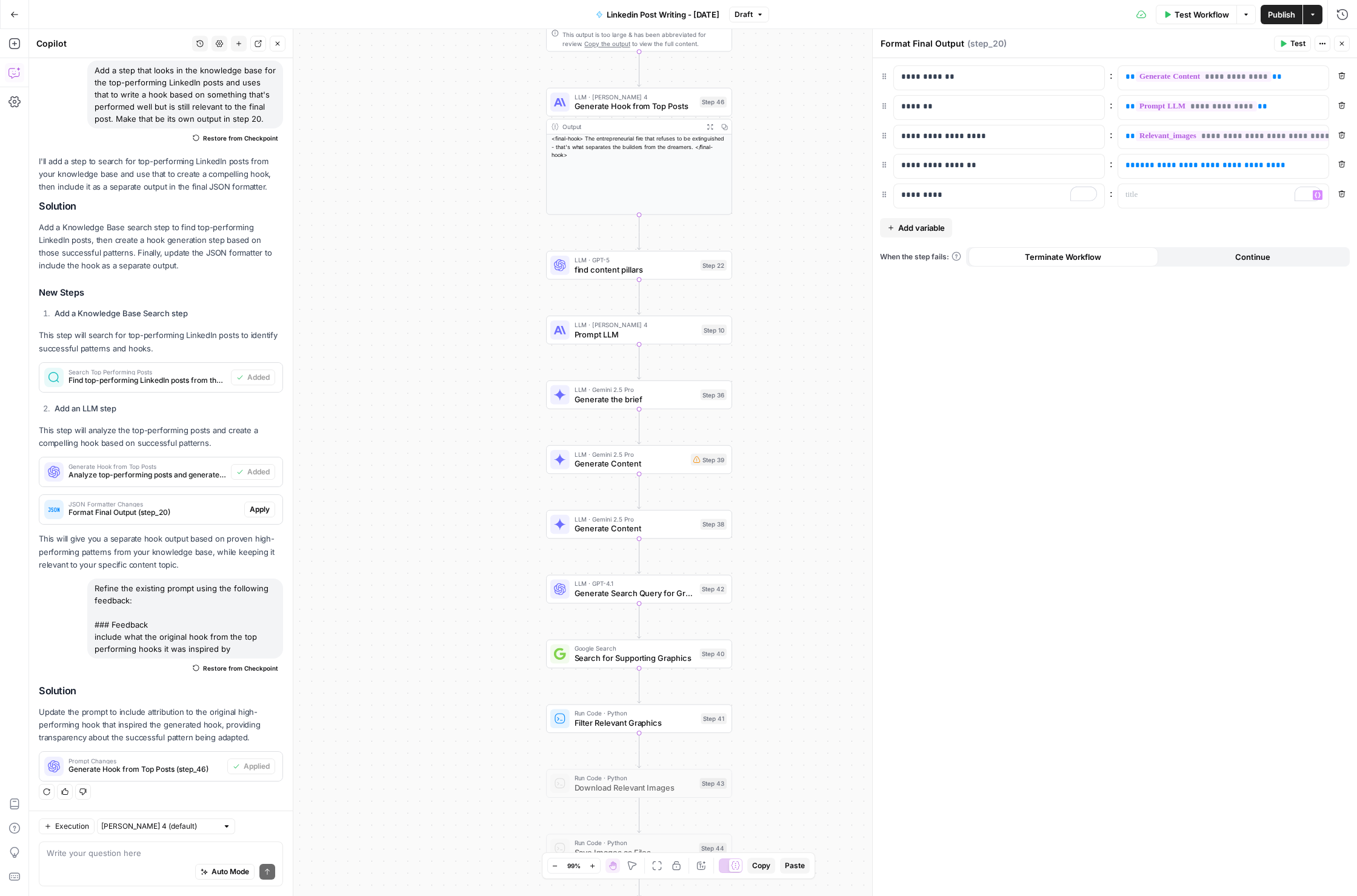
click at [776, 527] on div "Workflow Set Inputs Inputs Get Knowledge Base File Get Knowledge Base File Step…" at bounding box center [693, 462] width 1328 height 867
click at [1142, 199] on p "To enrich screen reader interactions, please activate Accessibility in Grammarl…" at bounding box center [1214, 195] width 177 height 12
click at [1317, 195] on icon "button" at bounding box center [1318, 195] width 6 height 6
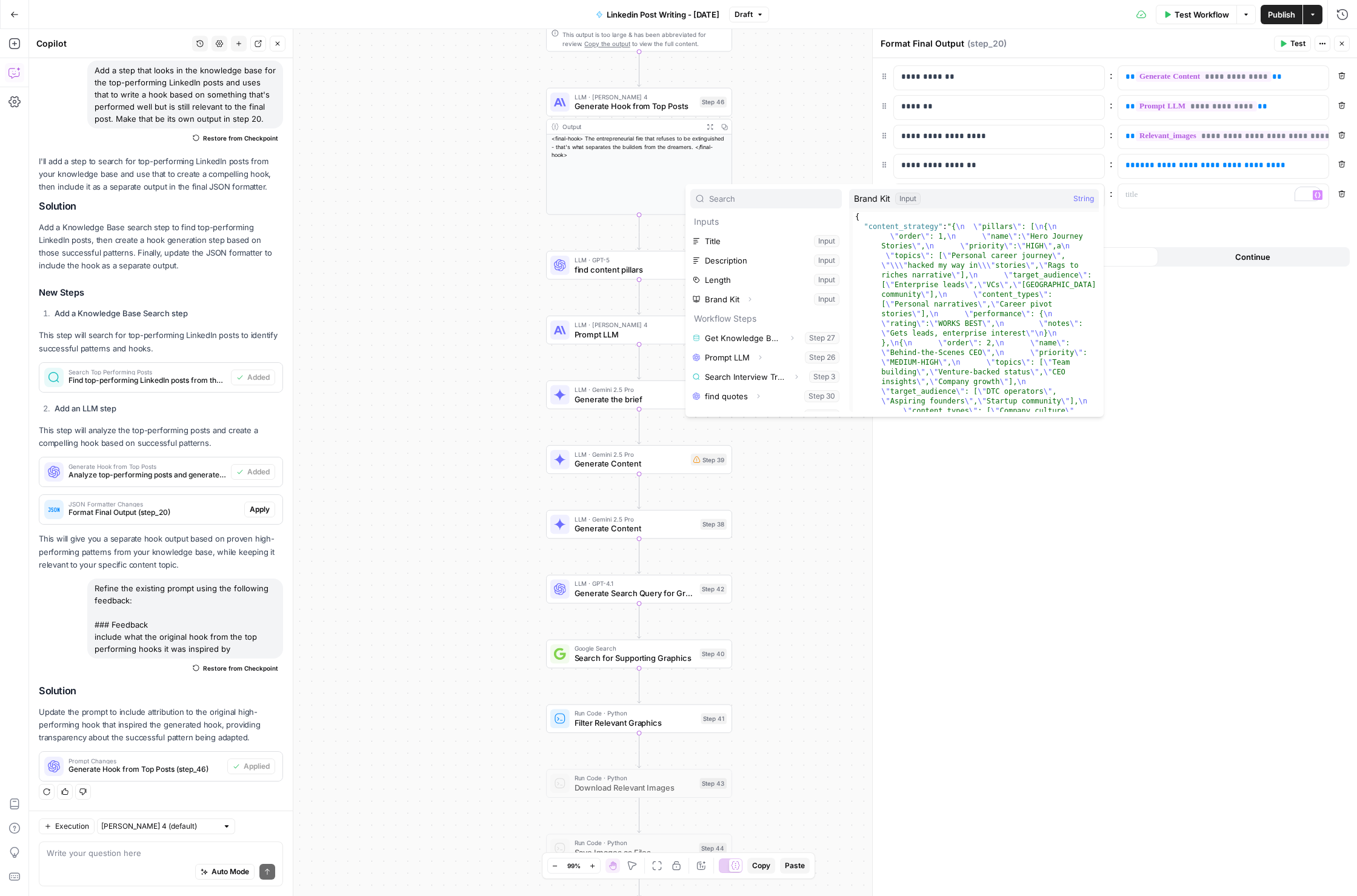
scroll to position [188, 0]
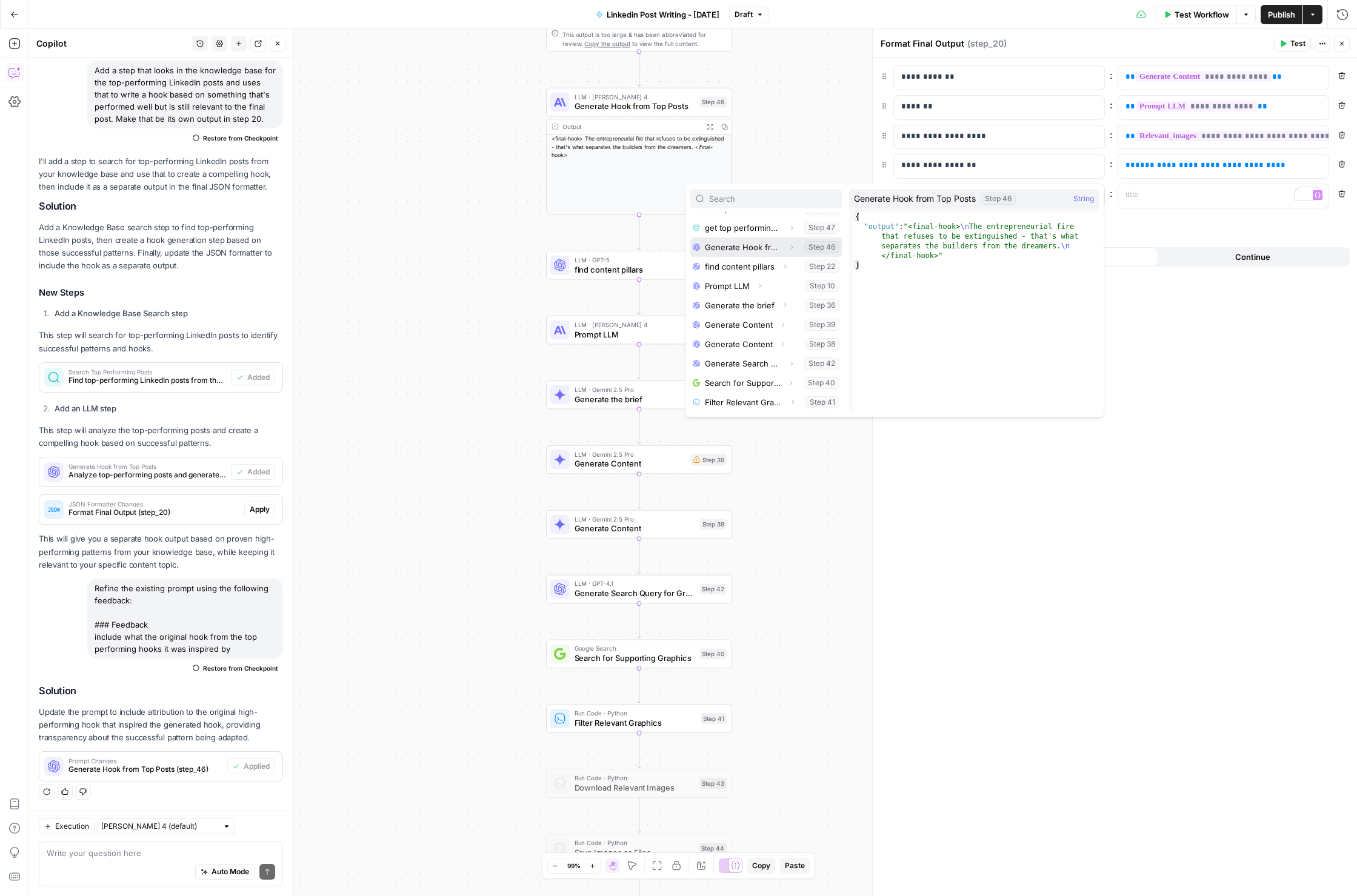
click at [793, 248] on icon "button" at bounding box center [792, 248] width 8 height 8
click at [753, 272] on button "Select variable Output" at bounding box center [772, 267] width 139 height 19
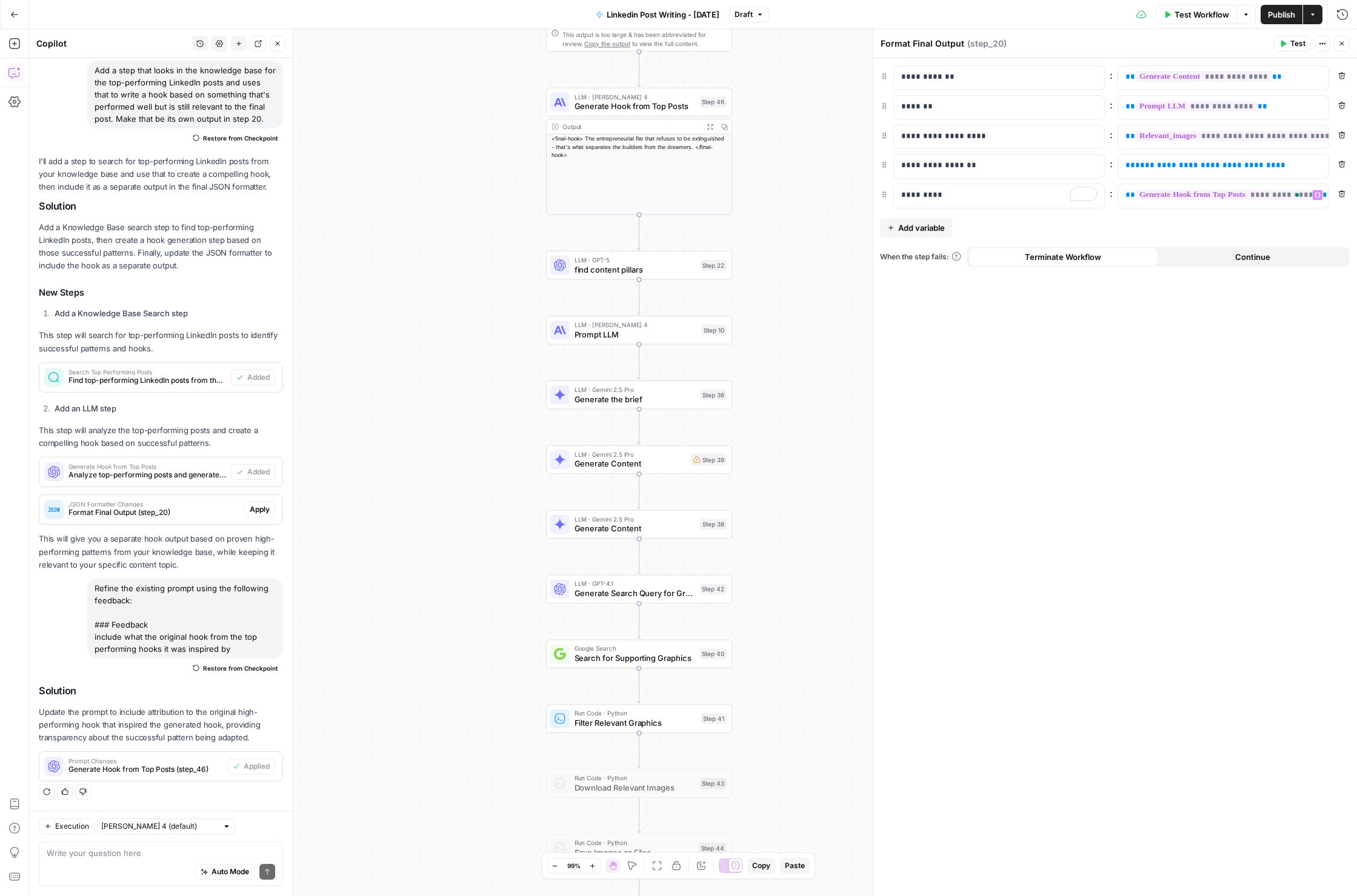
click at [1184, 196] on span "**********" at bounding box center [1226, 195] width 181 height 11
click at [1127, 198] on span "**" at bounding box center [1131, 195] width 10 height 8
click at [1324, 195] on div "“/” to reference Variables Menu" at bounding box center [1224, 196] width 210 height 24
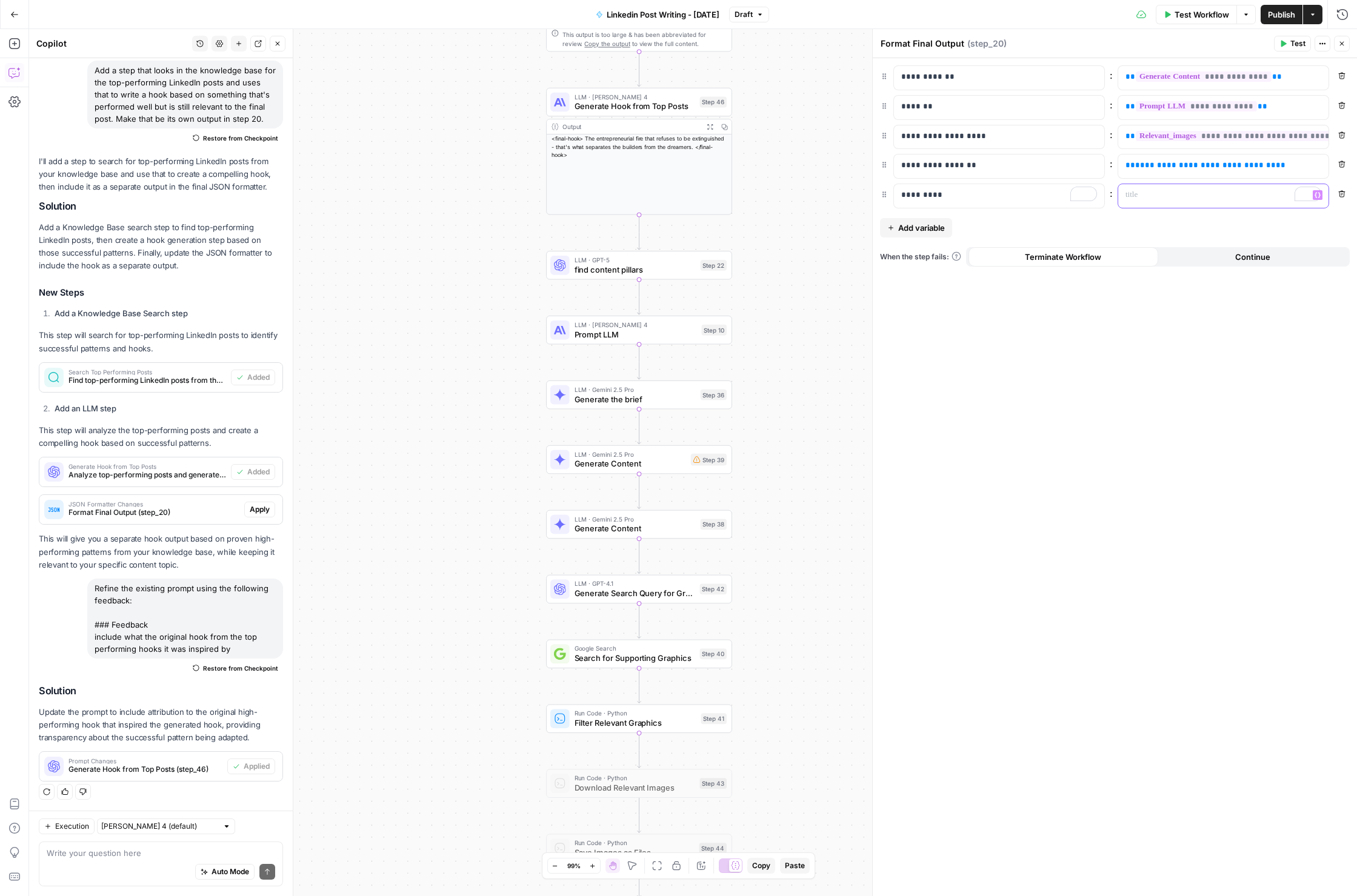
click at [1317, 196] on icon "button" at bounding box center [1318, 195] width 6 height 6
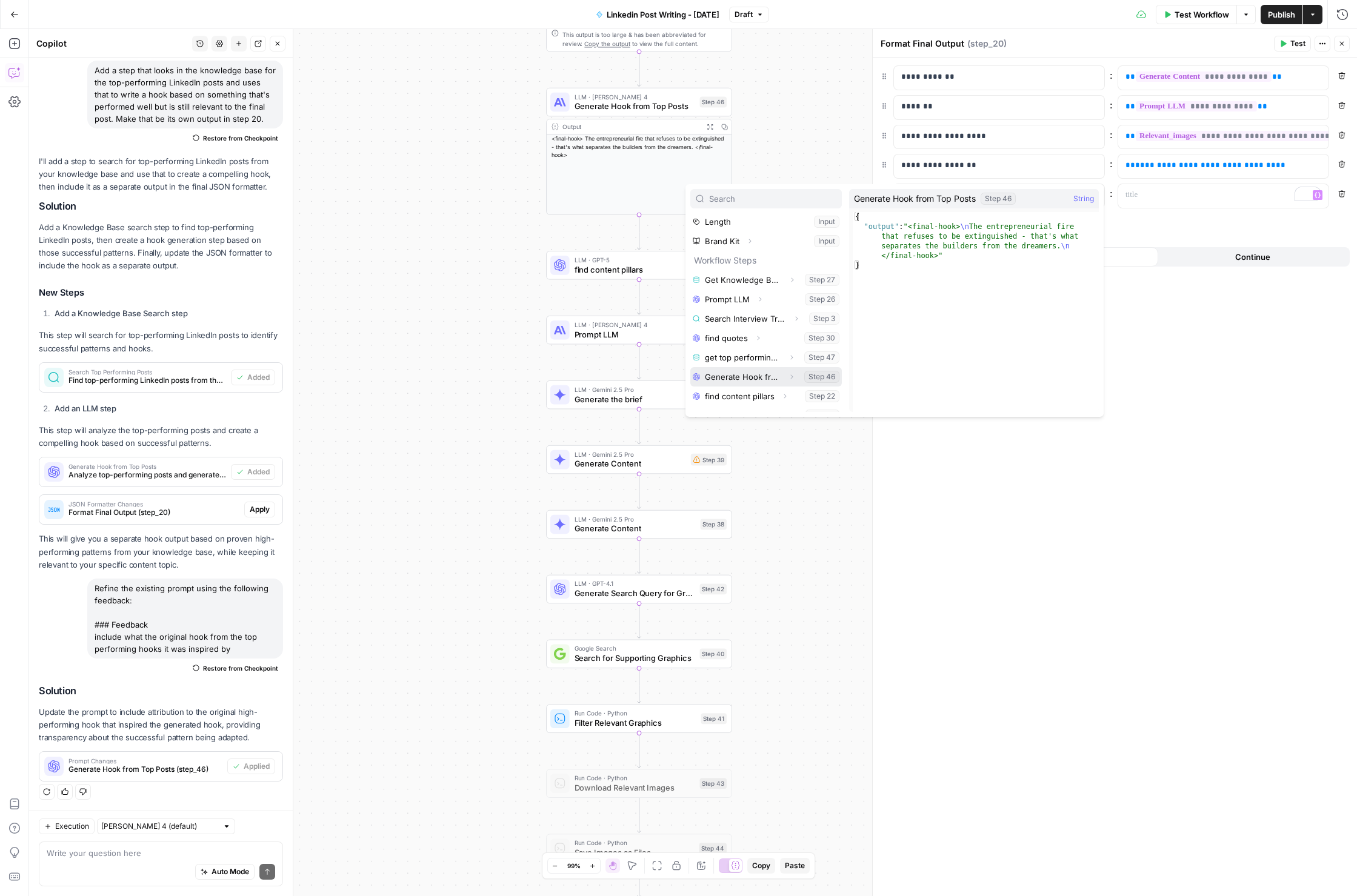
click at [756, 371] on button "Select variable Generate Hook from Top Posts" at bounding box center [767, 377] width 152 height 19
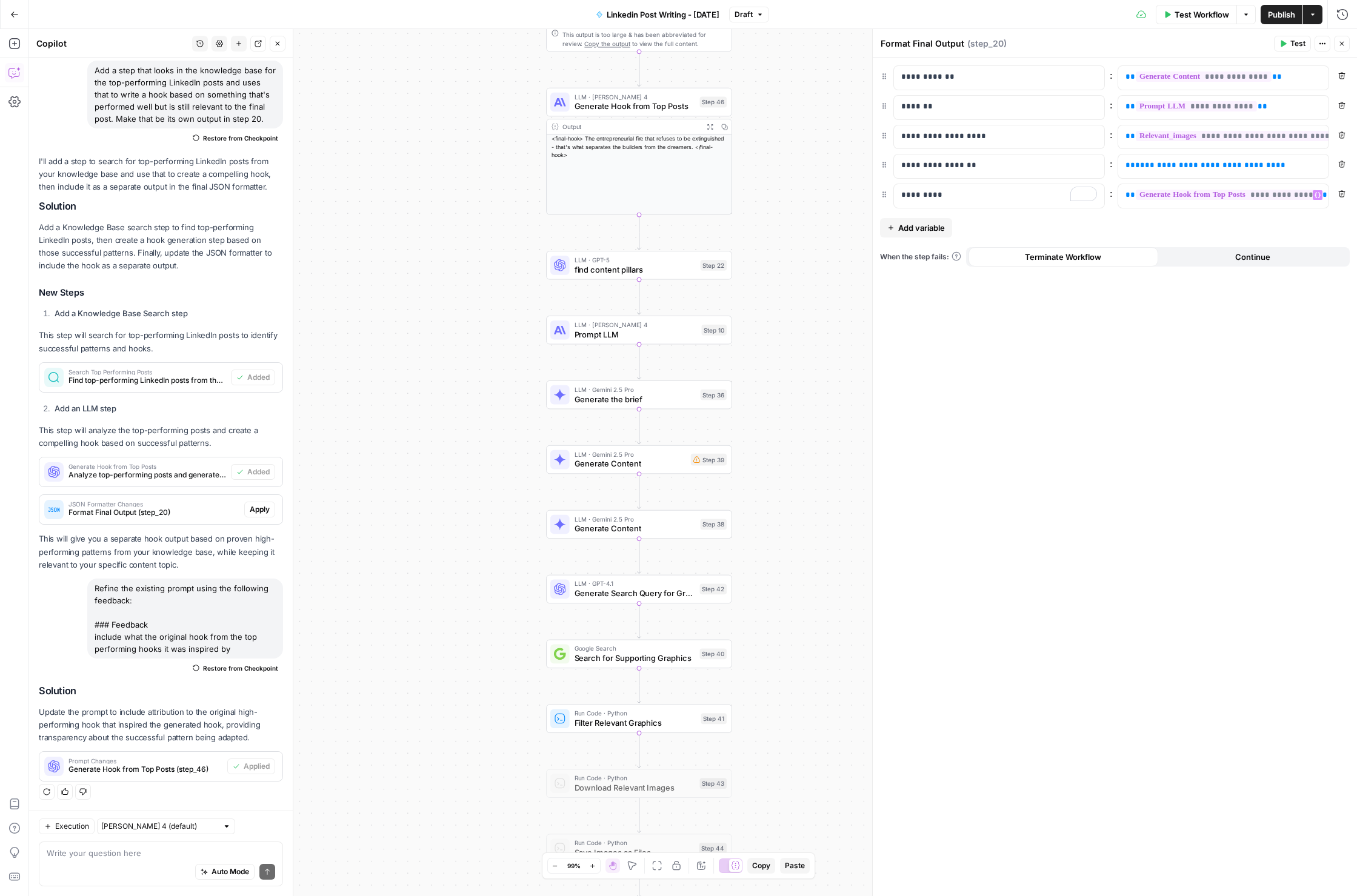
click at [1285, 15] on span "Publish" at bounding box center [1282, 14] width 27 height 12
click at [1350, 46] on header "Format Final Output Format Final Output ( step_20 ) Test Actions Close" at bounding box center [1115, 43] width 485 height 29
click at [1347, 45] on button "Close" at bounding box center [1342, 43] width 15 height 15
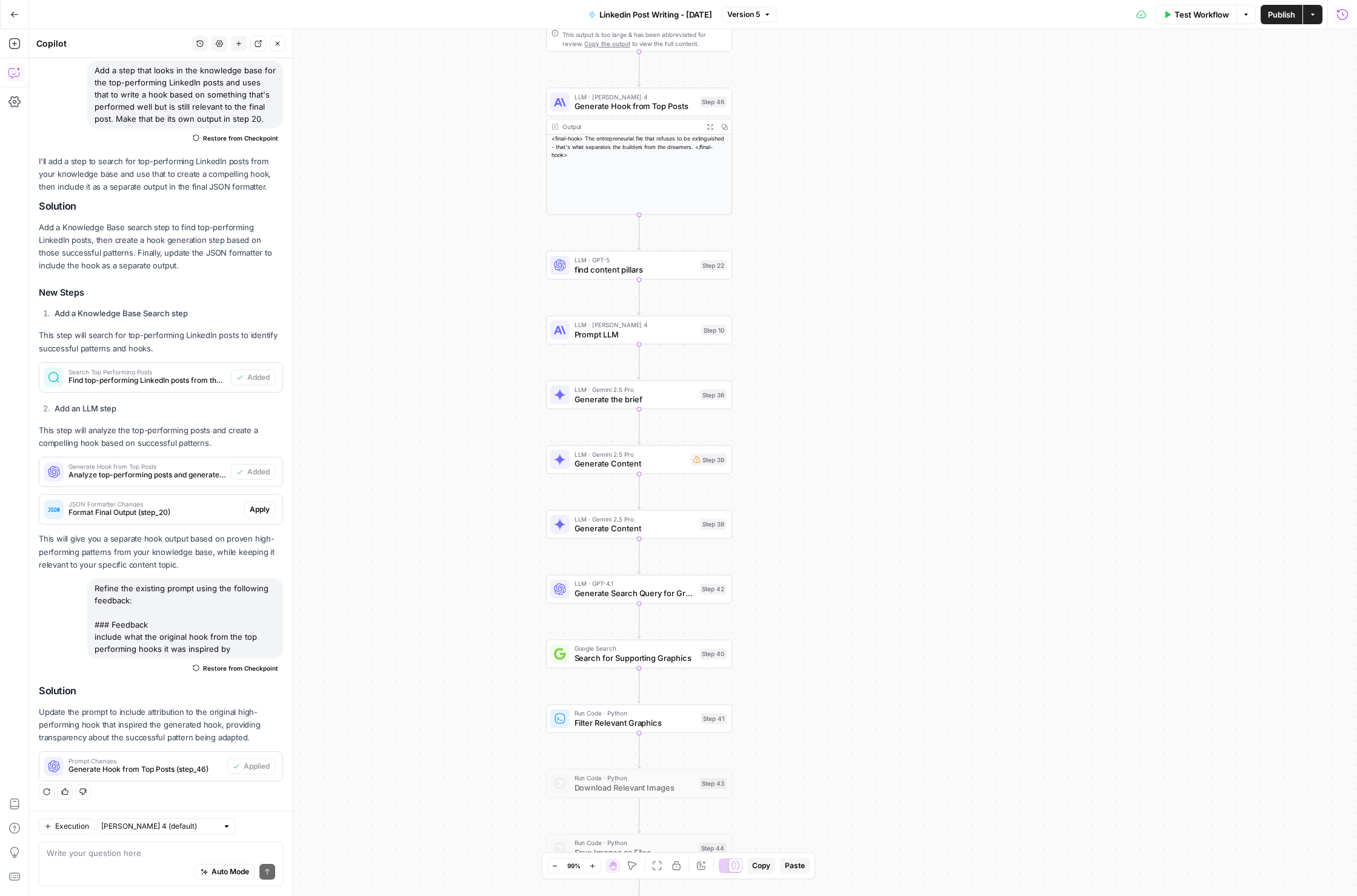
click at [1343, 14] on icon "button" at bounding box center [1343, 13] width 11 height 11
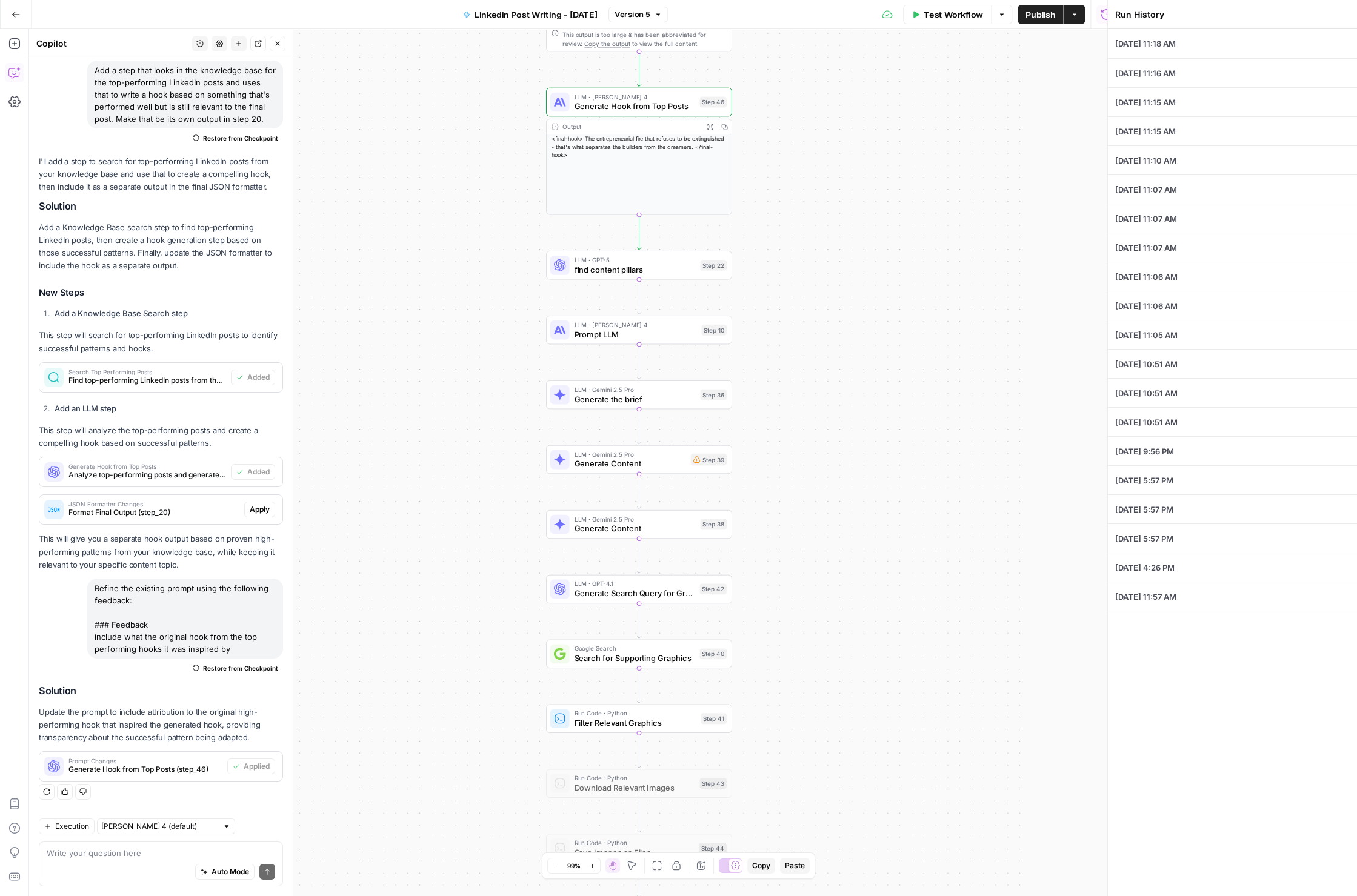
type input "Medium ( 120-200 words)"
type input "Ground"
type textarea "### - **Title:** The Entrepreneurial Fire That Refuses to Be Extinguished - **D…"
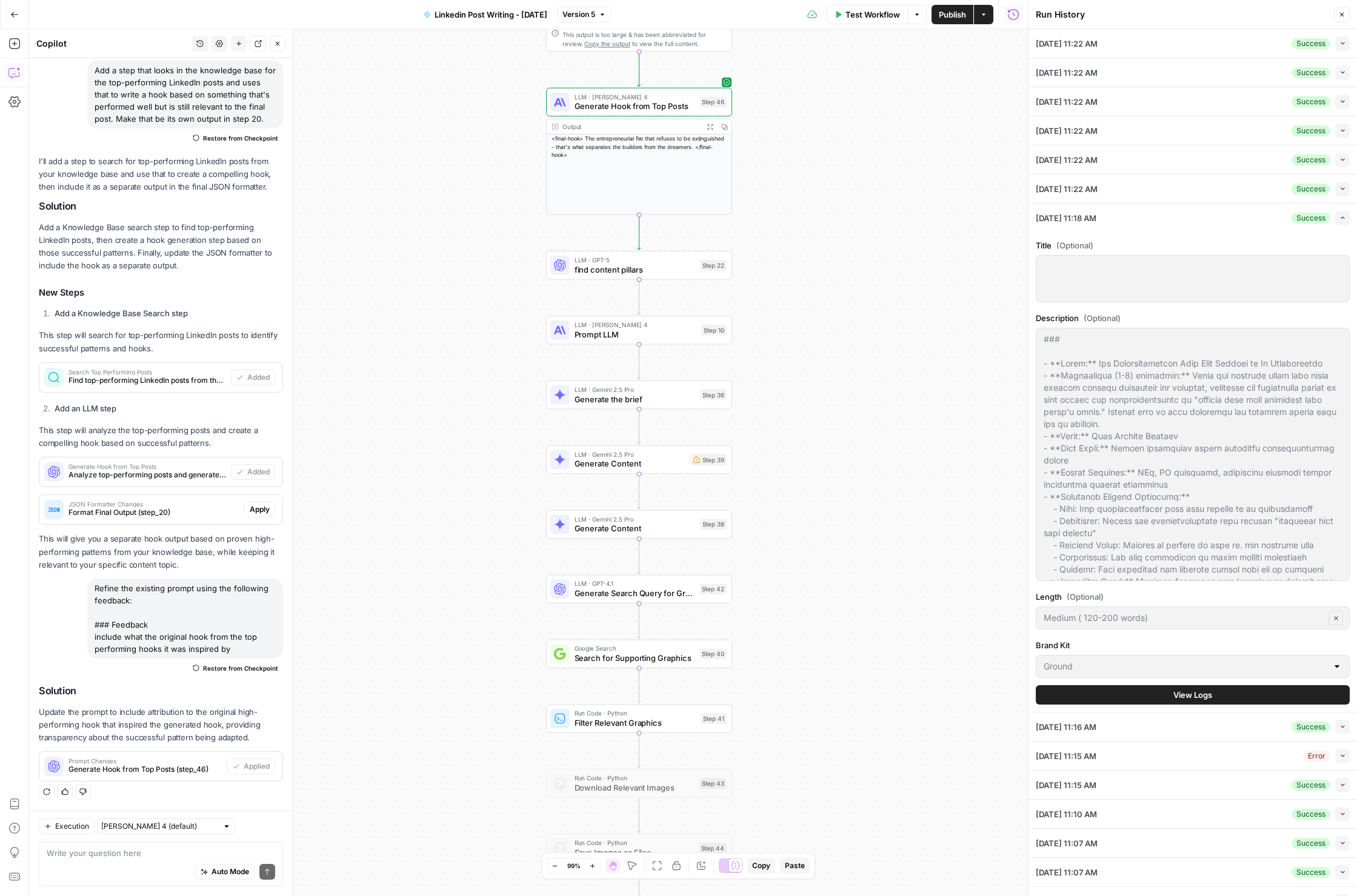
click at [1338, 45] on button "Collapse" at bounding box center [1343, 43] width 14 height 14
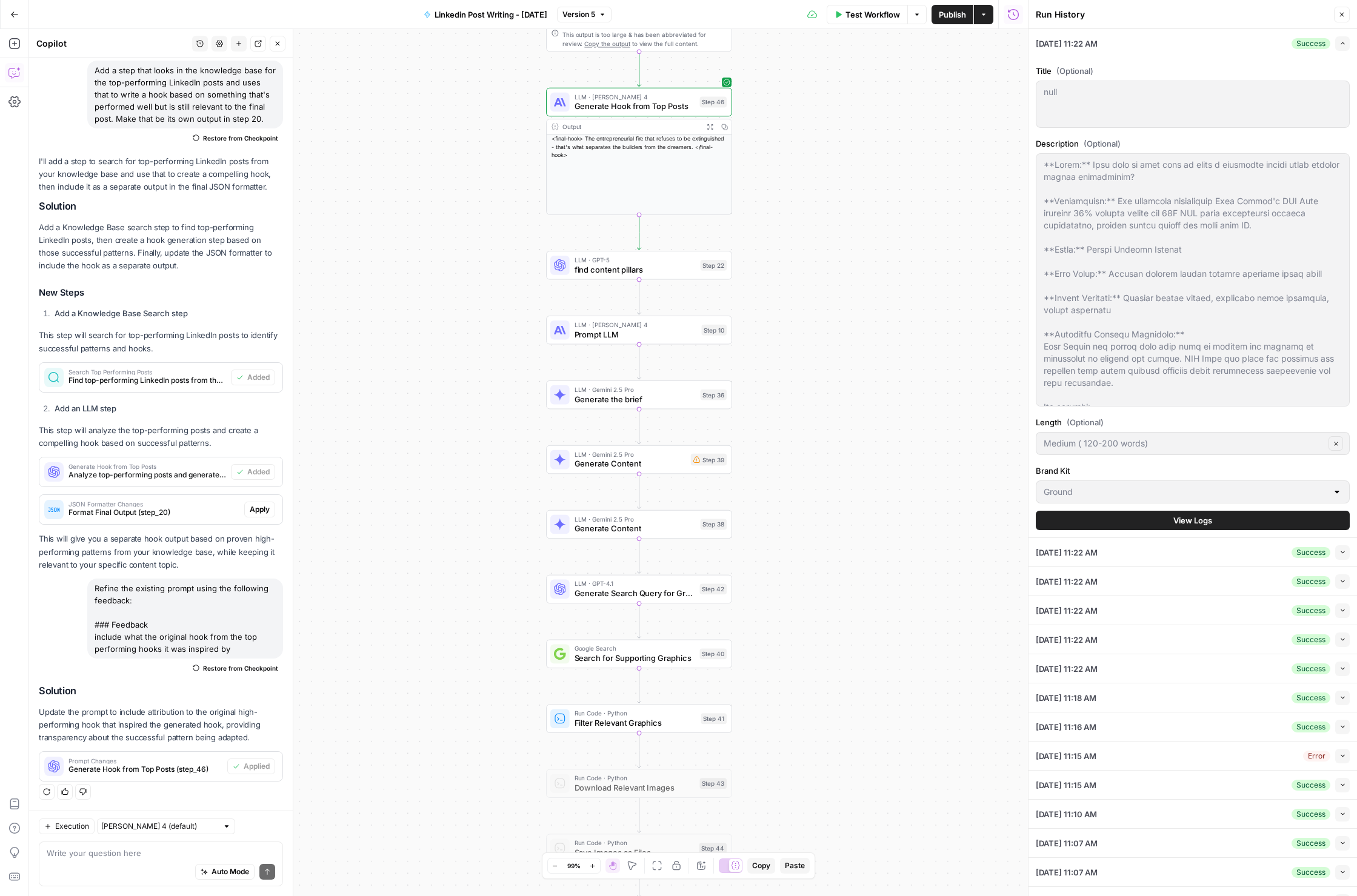
click at [1206, 521] on span "View Logs" at bounding box center [1193, 520] width 38 height 12
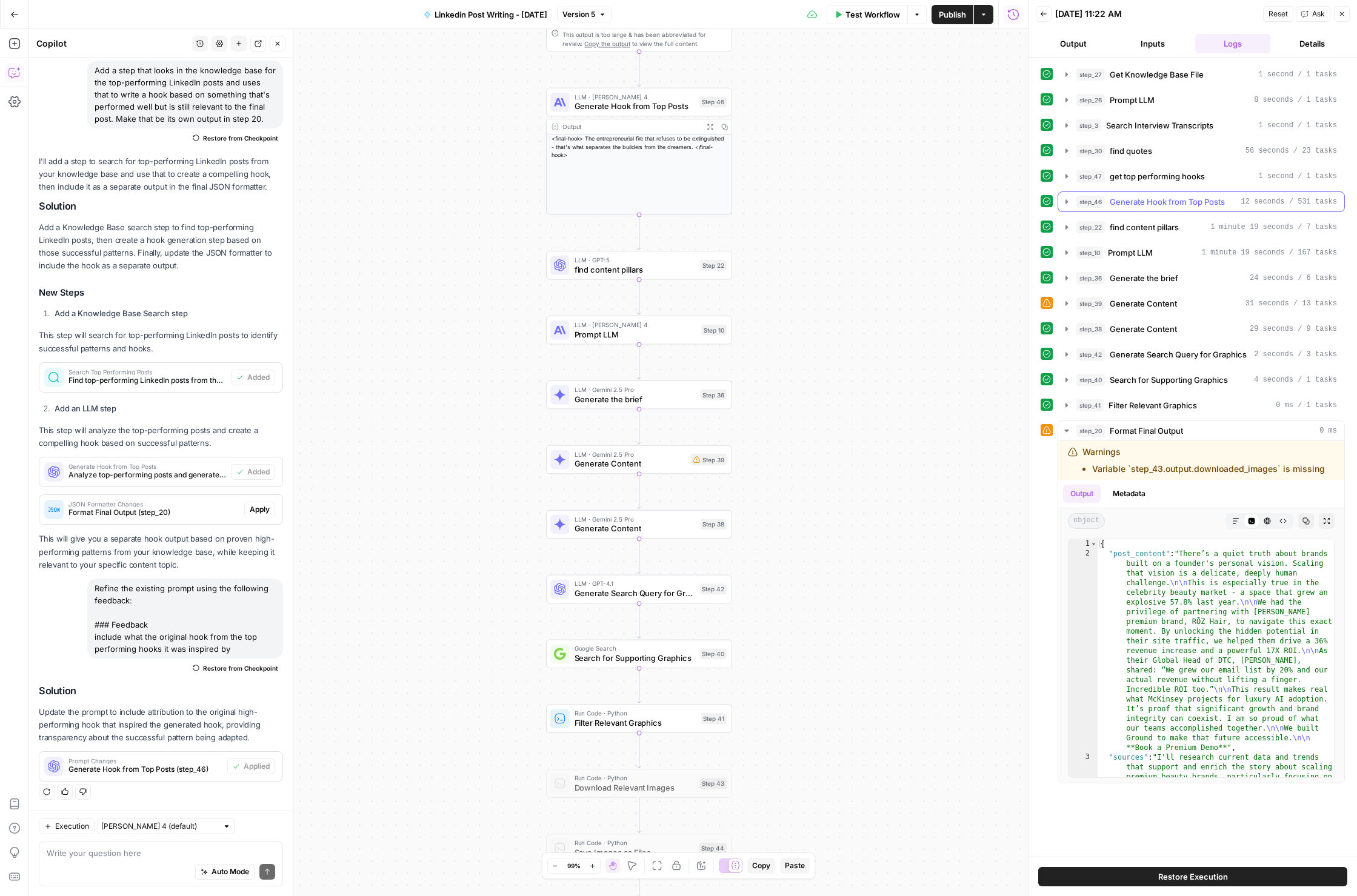
click at [1176, 206] on span "Generate Hook from Top Posts" at bounding box center [1168, 201] width 115 height 12
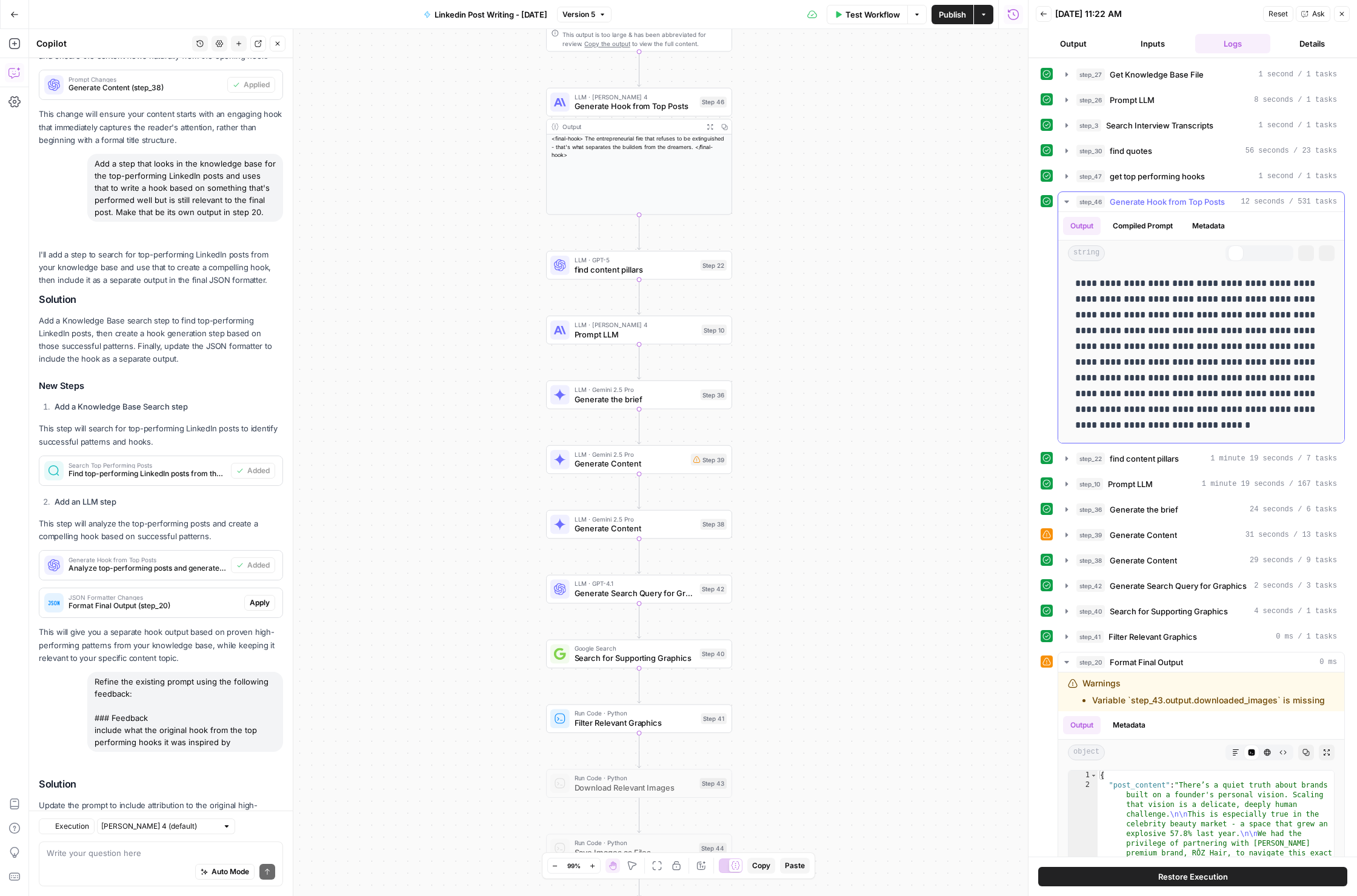
scroll to position [408, 0]
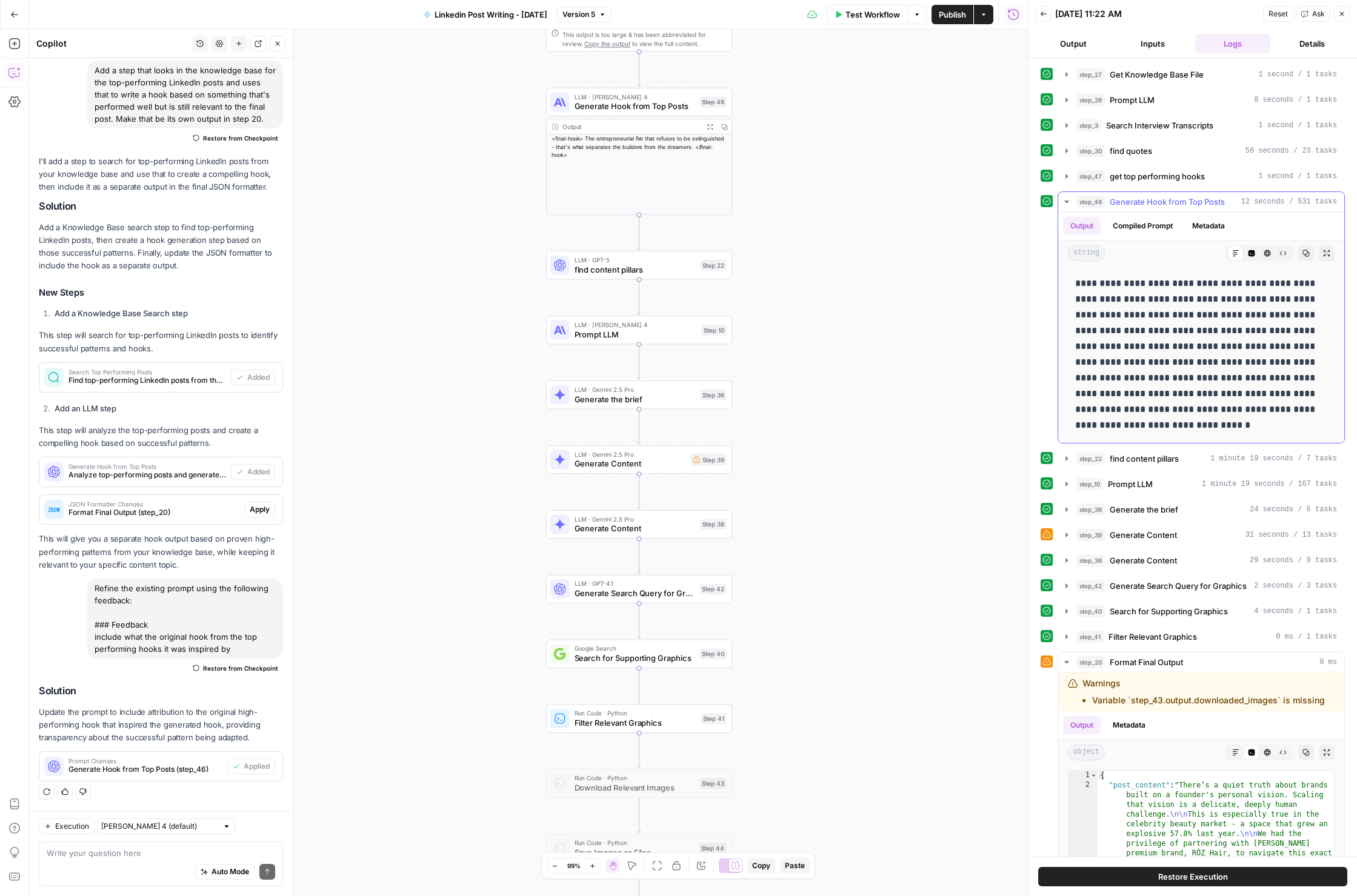
click at [1178, 204] on span "Generate Hook from Top Posts" at bounding box center [1168, 201] width 115 height 12
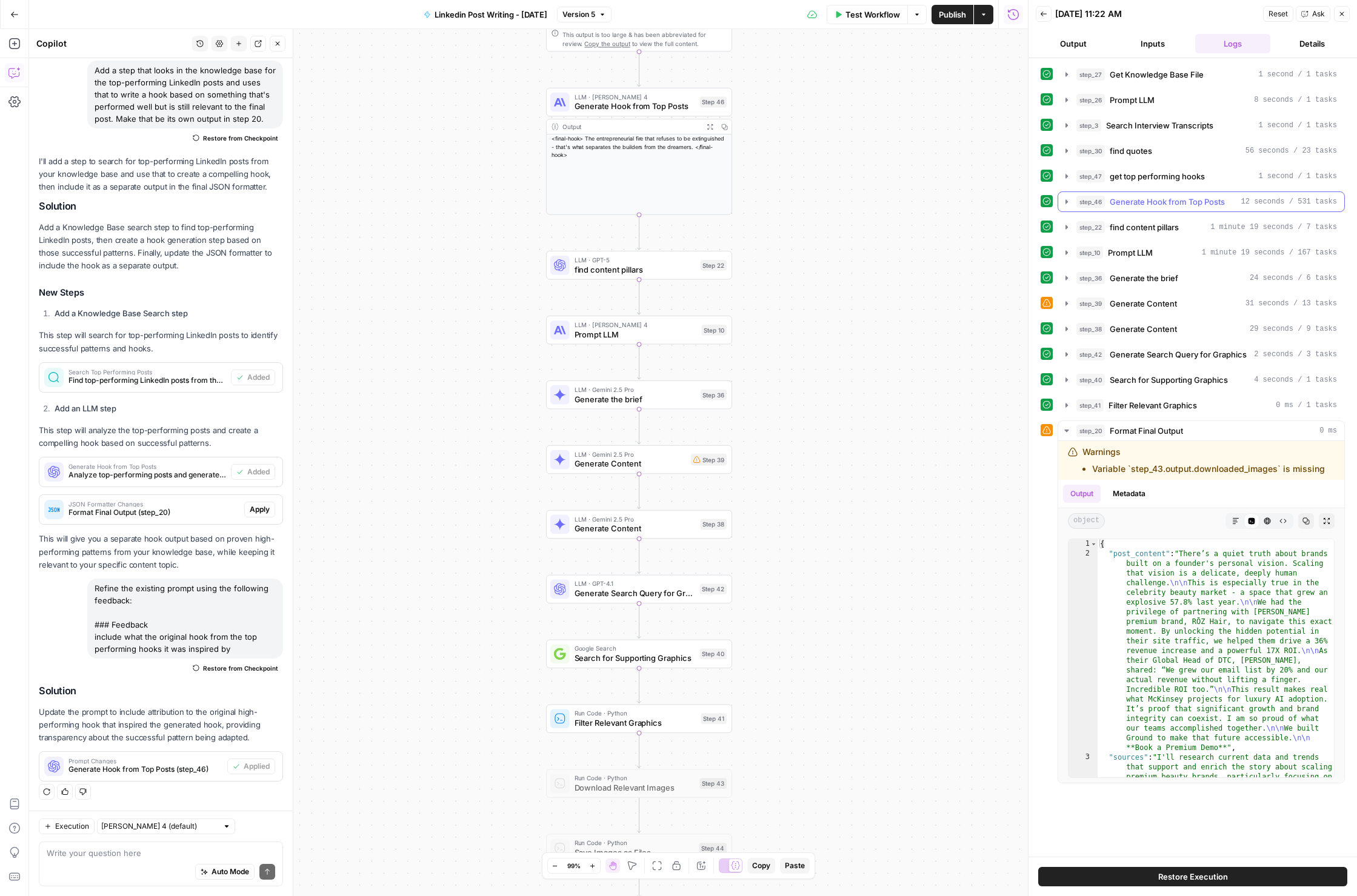
click at [1178, 204] on span "Generate Hook from Top Posts" at bounding box center [1168, 201] width 115 height 12
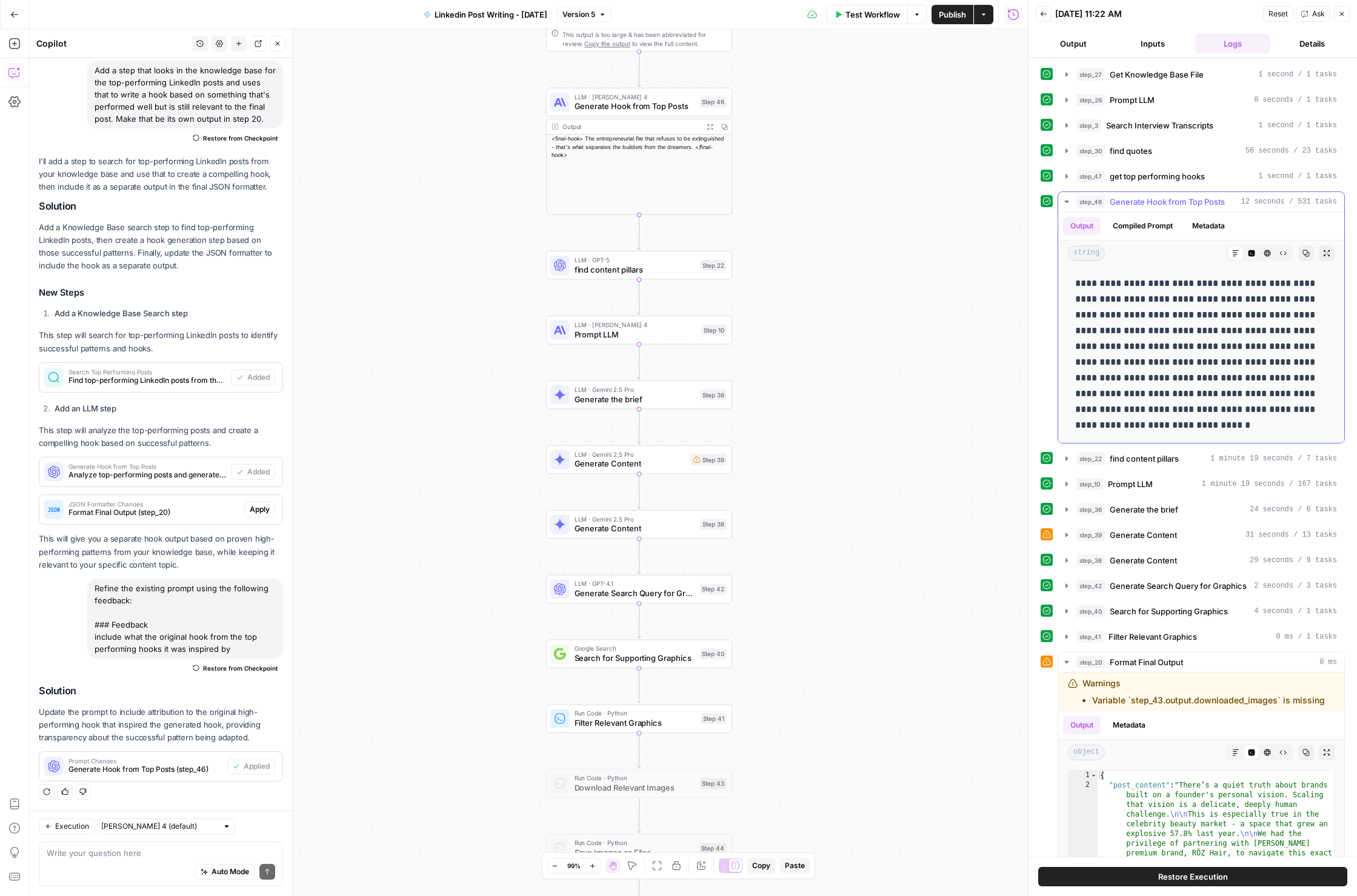
click at [1178, 204] on span "Generate Hook from Top Posts" at bounding box center [1168, 201] width 115 height 12
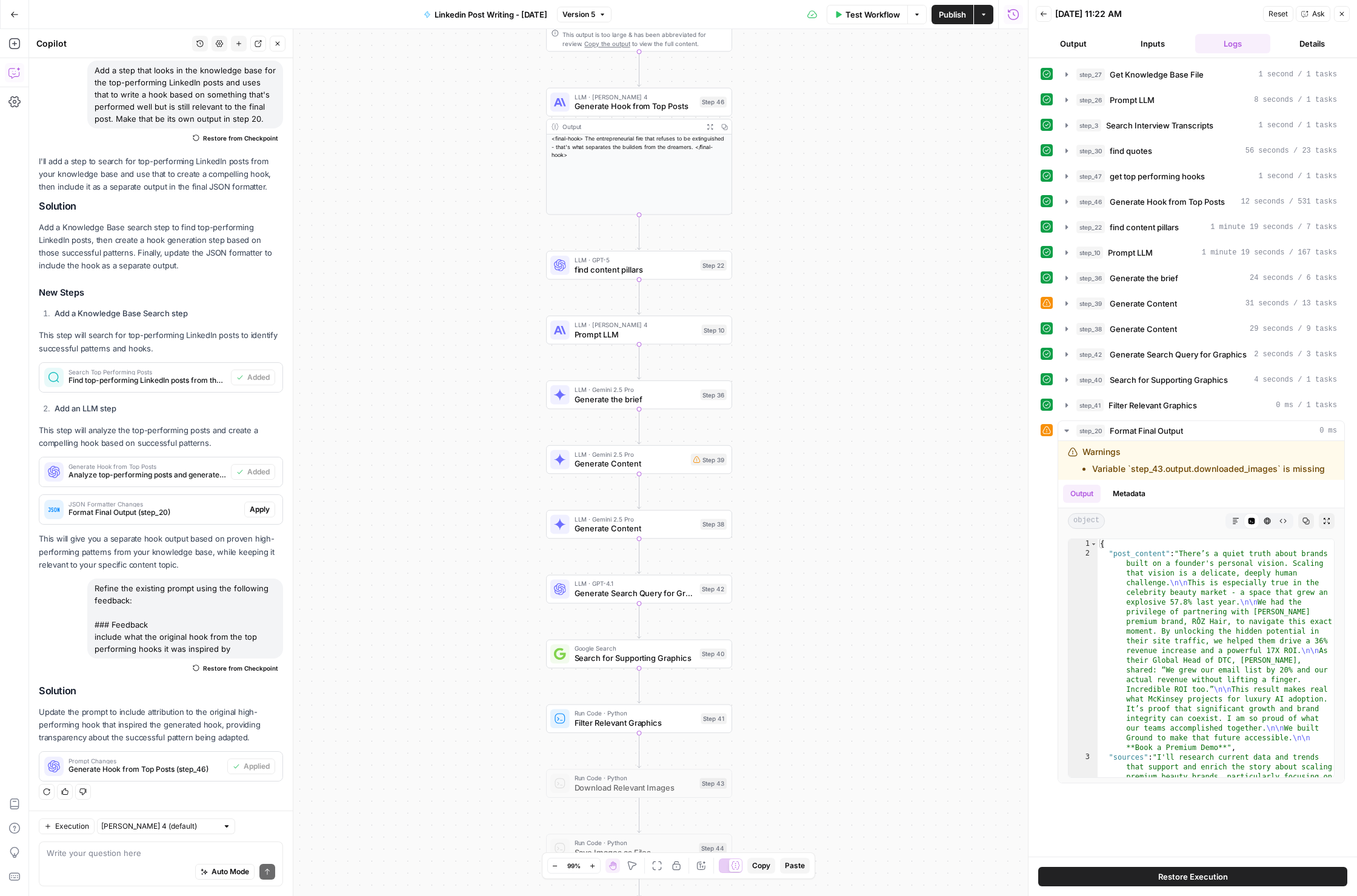
click at [1313, 11] on span "Ask" at bounding box center [1319, 13] width 12 height 11
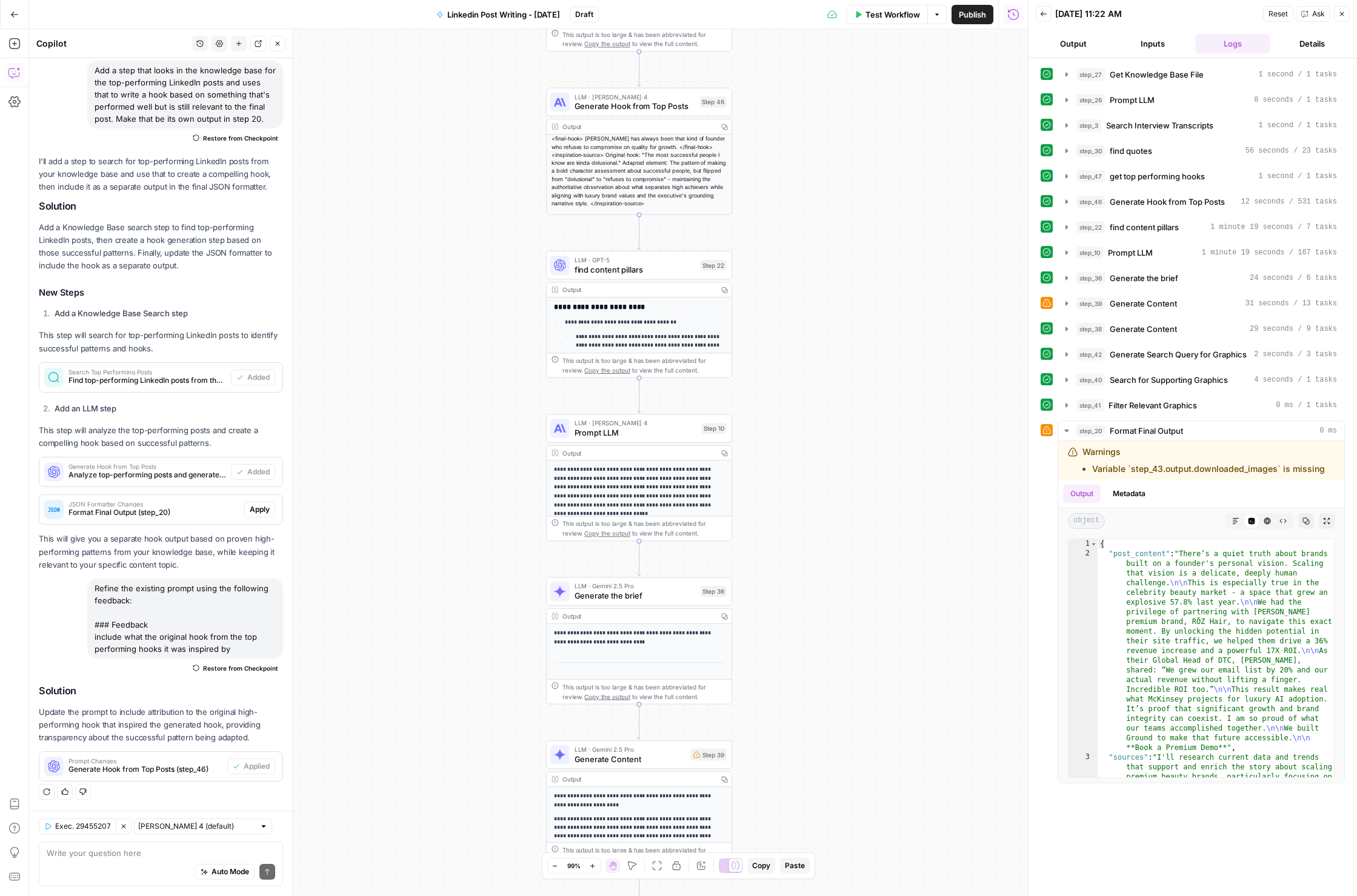
click at [87, 869] on div "Auto Mode Send" at bounding box center [161, 873] width 228 height 27
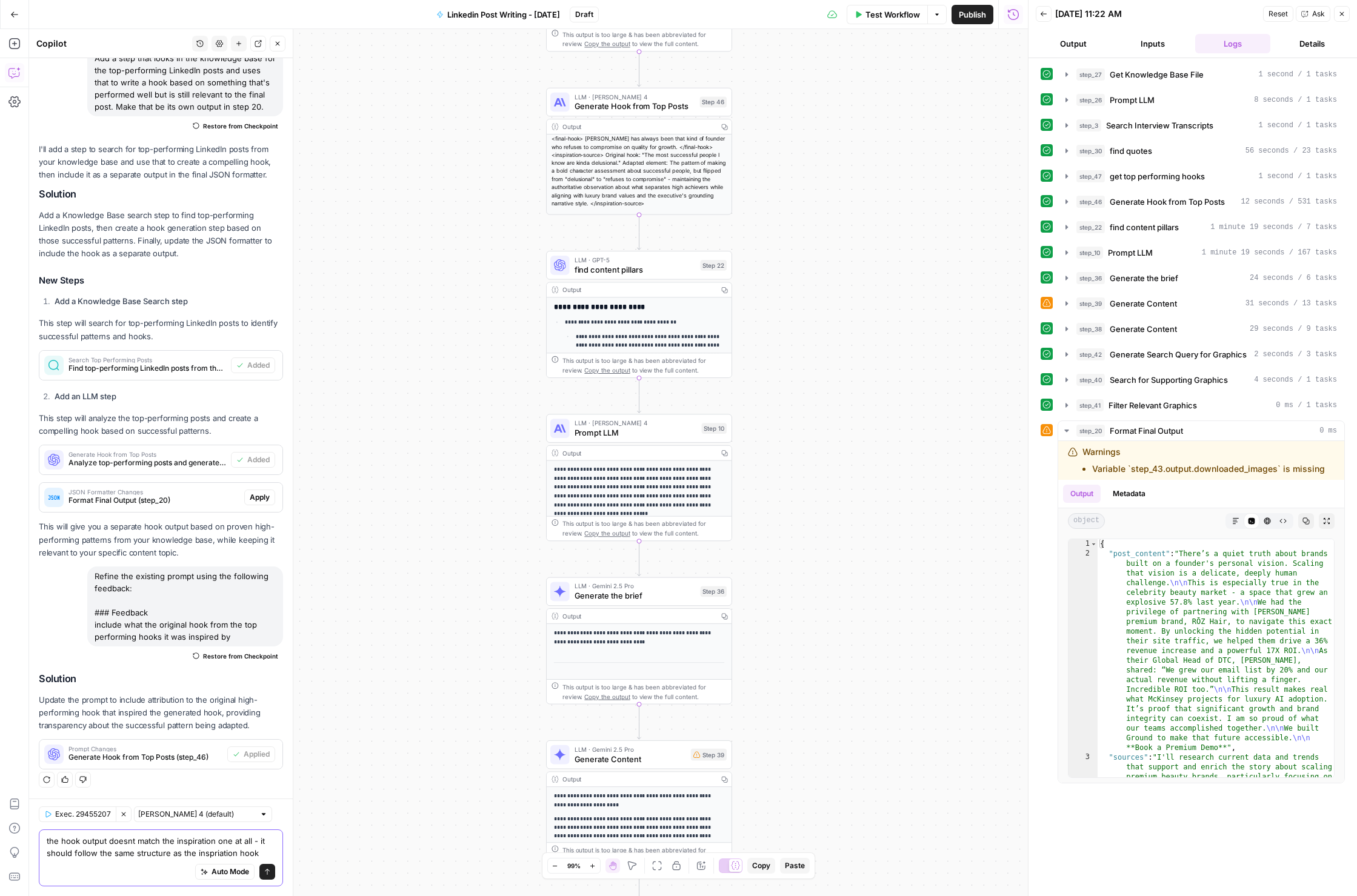
type textarea "the hook output doesnt match the inspiration one at all - it should follow the …"
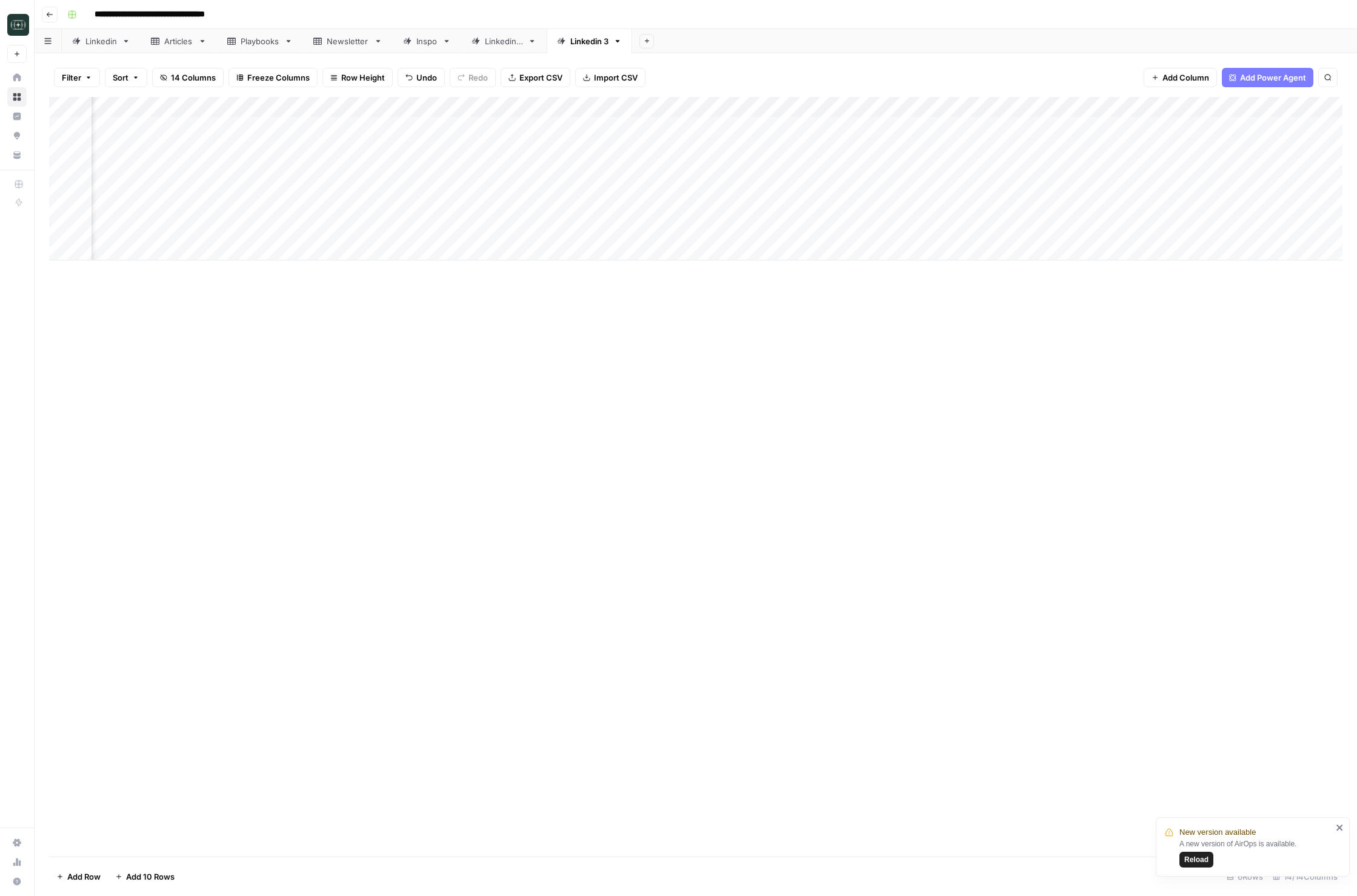
scroll to position [0, 308]
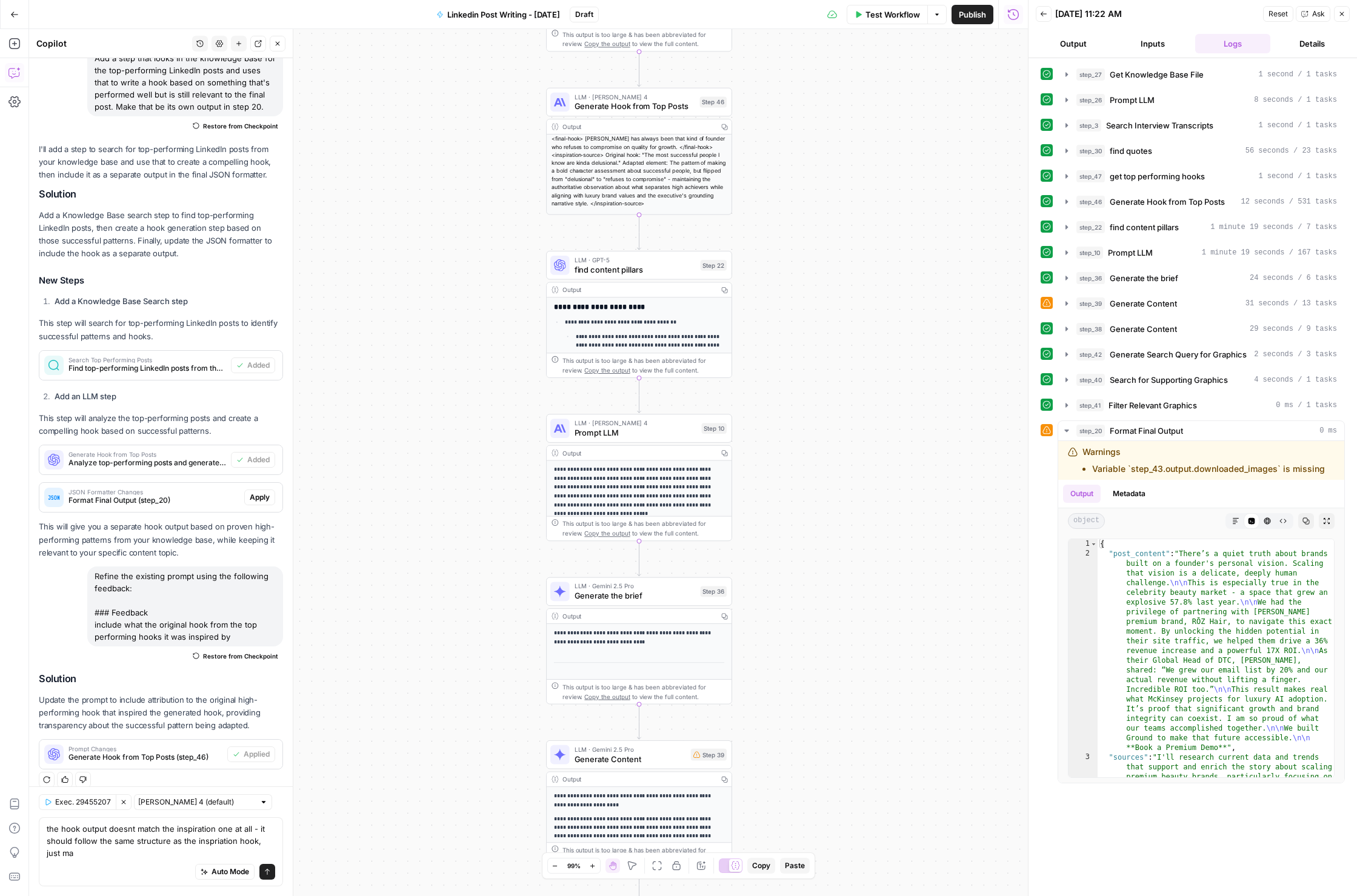
scroll to position [432, 0]
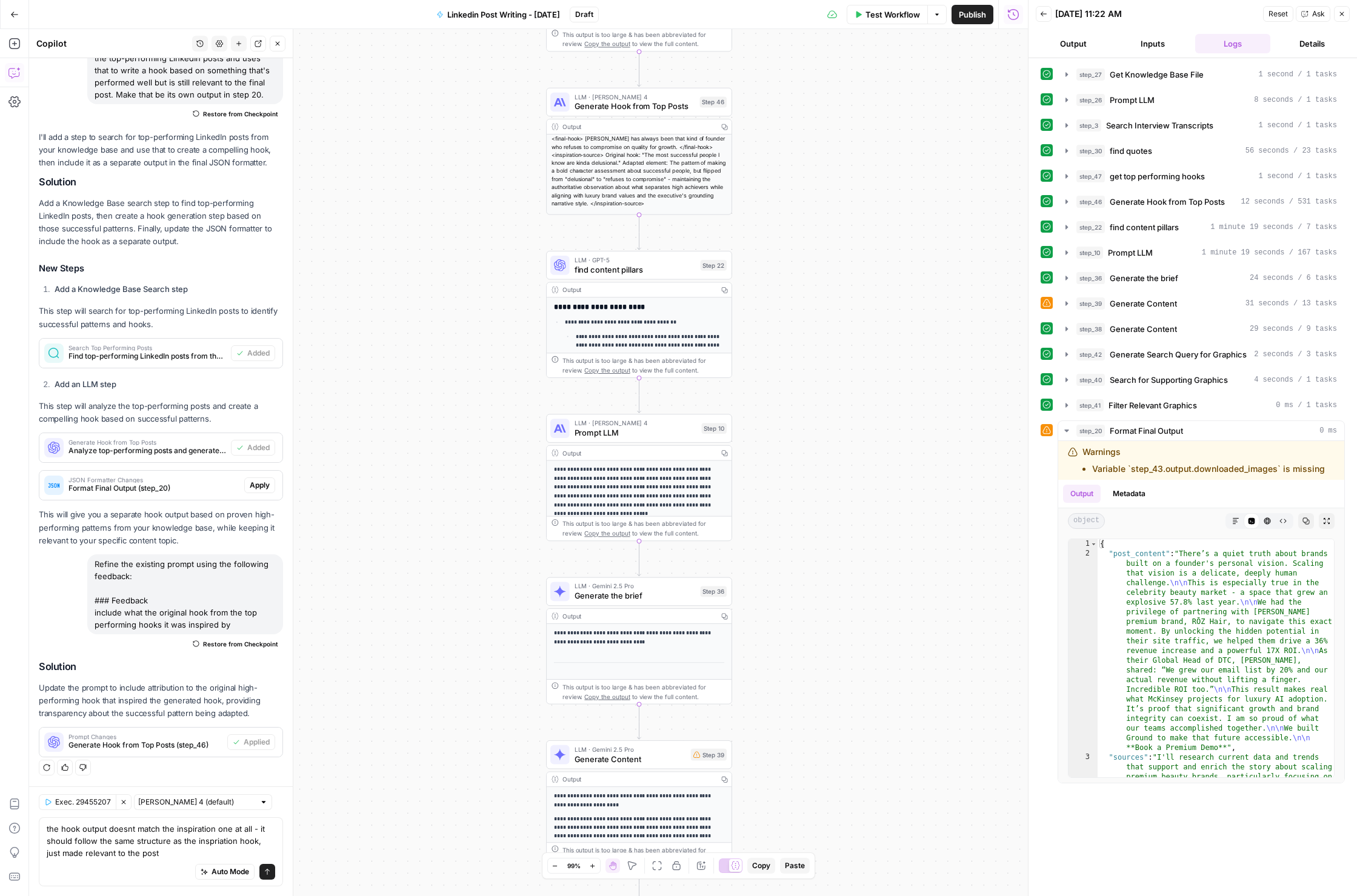
type textarea "the hook output doesnt match the inspiration one at all - it should follow the …"
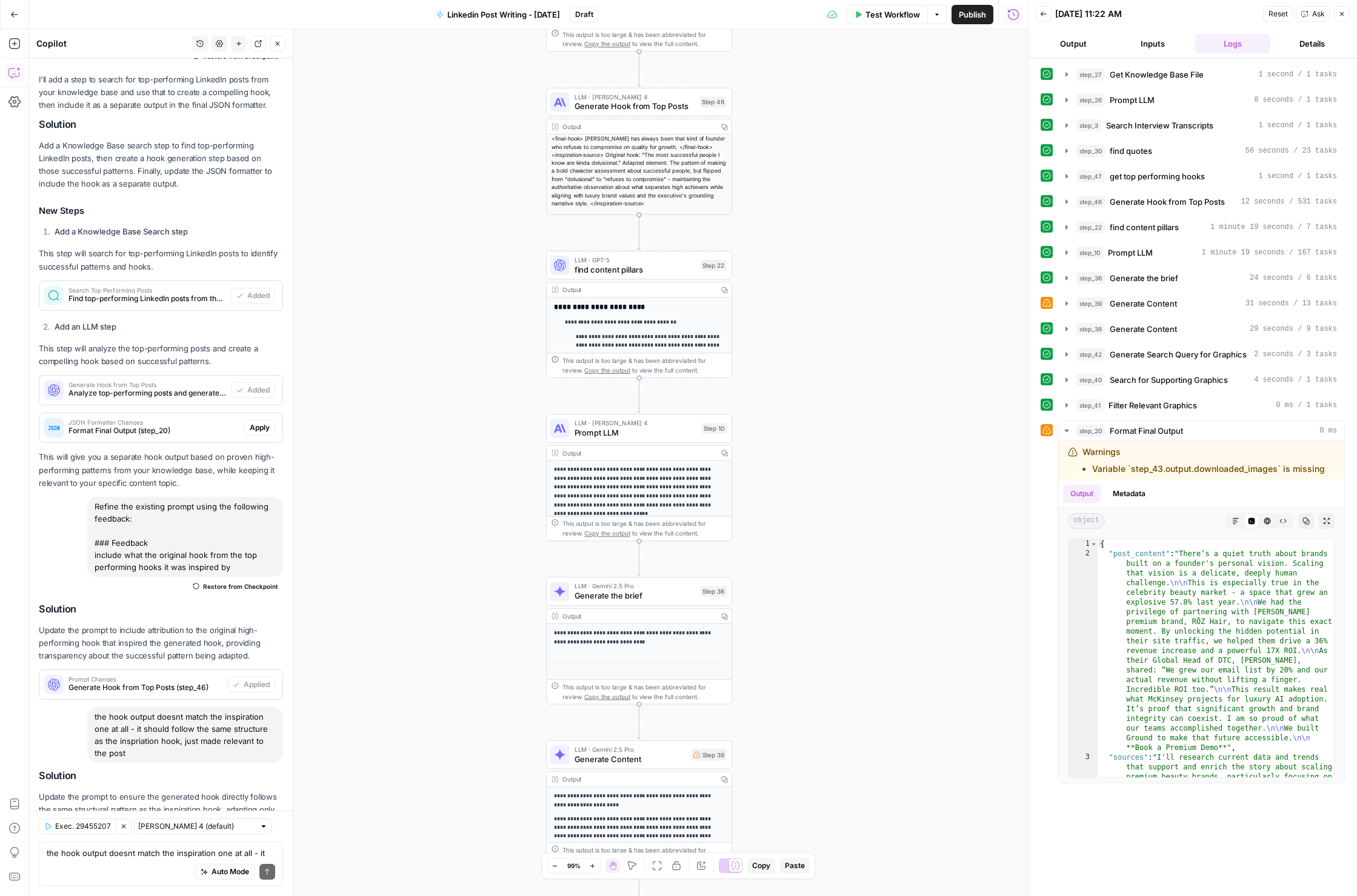
scroll to position [587, 0]
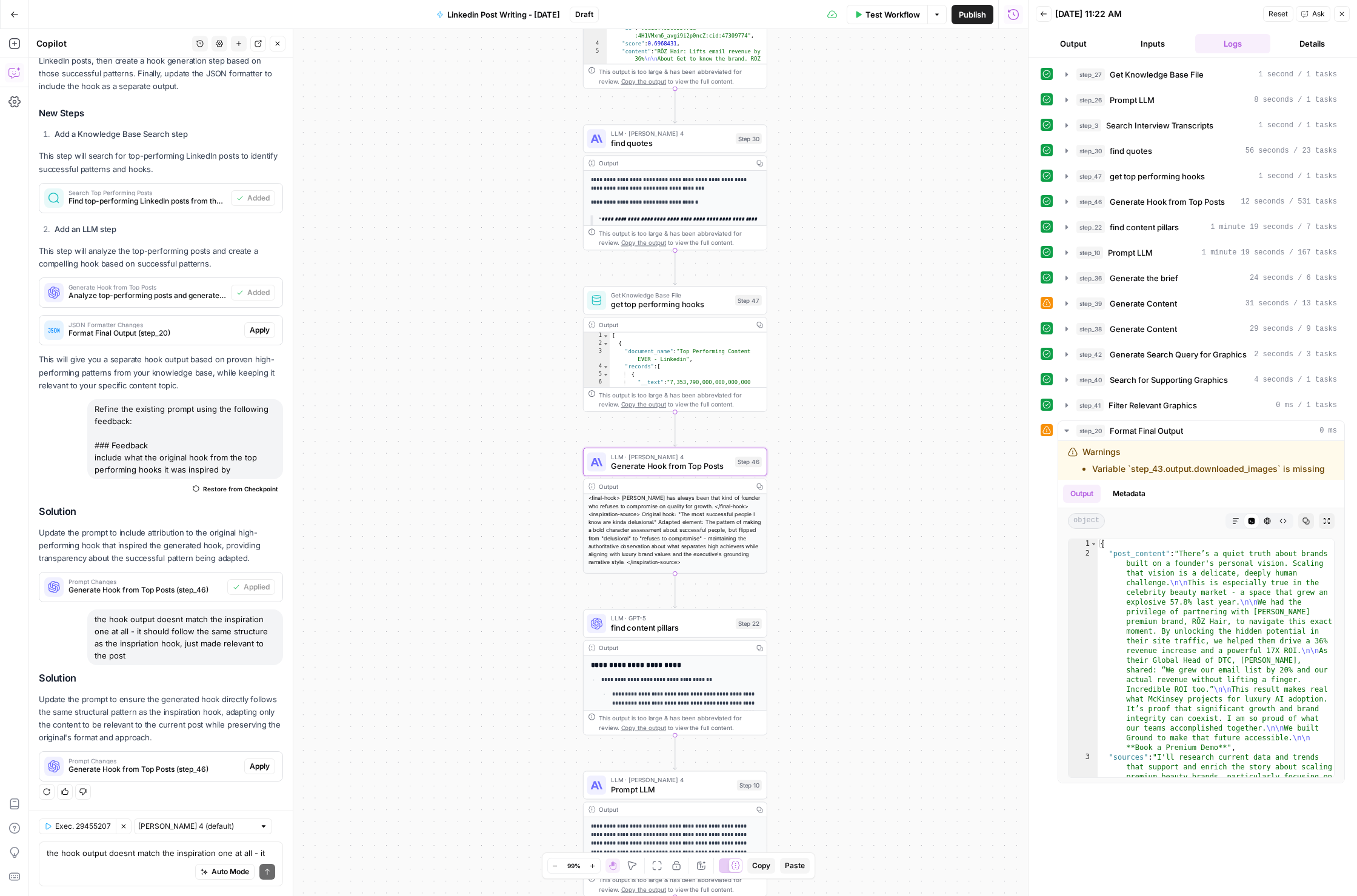
click at [268, 768] on span "Apply" at bounding box center [259, 766] width 20 height 11
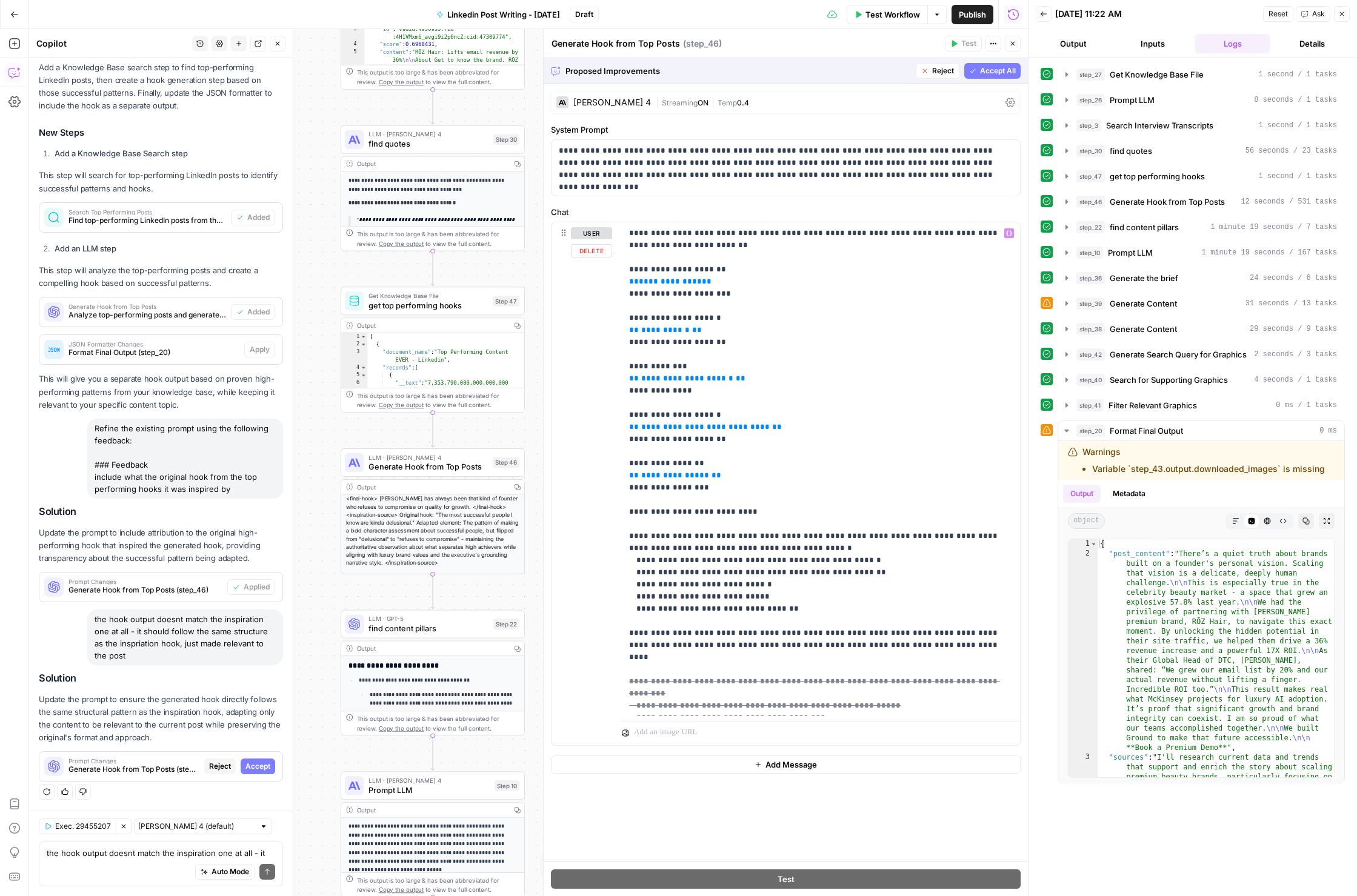
scroll to position [631, 0]
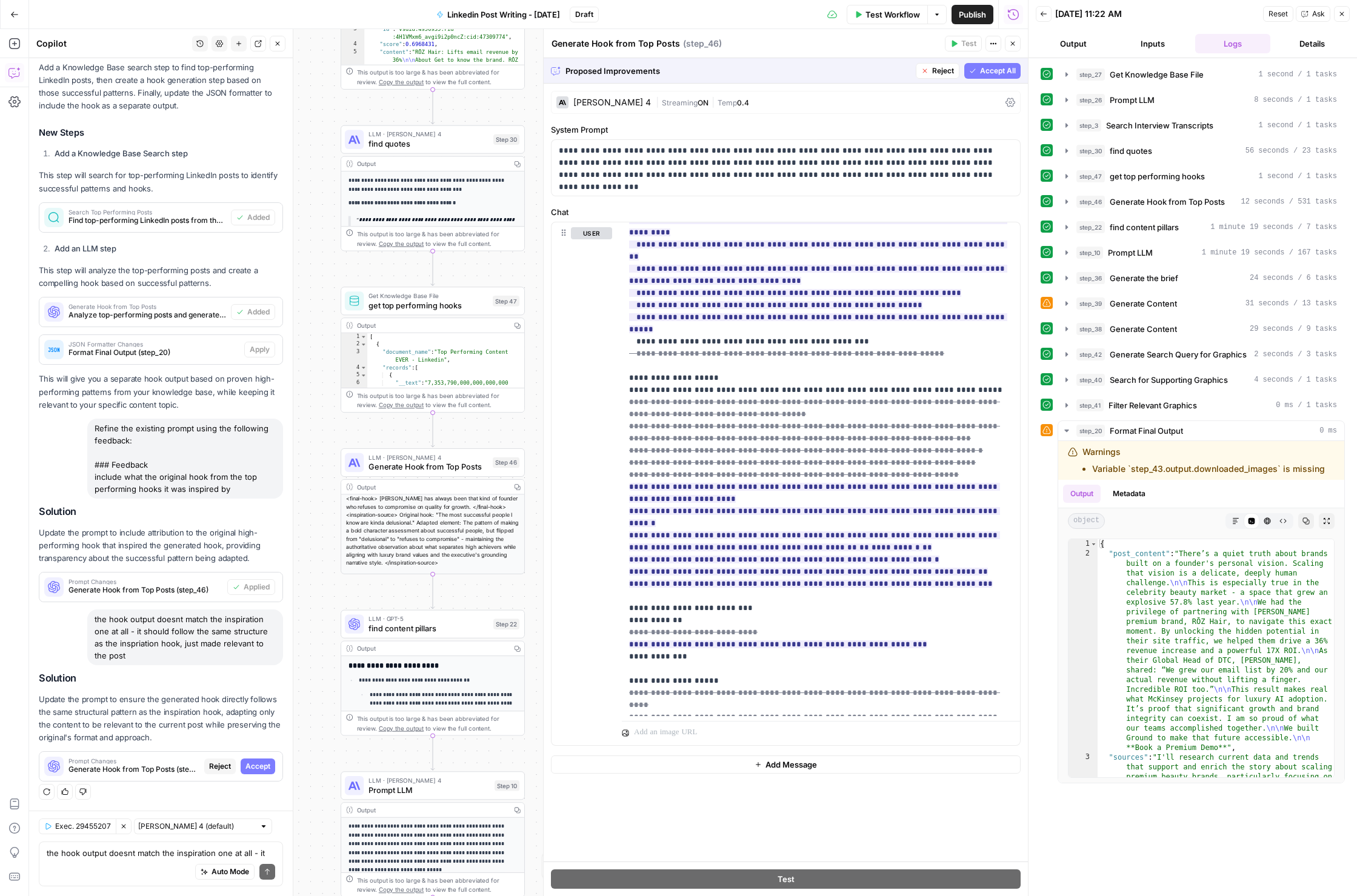
click at [991, 70] on span "Accept All" at bounding box center [998, 70] width 36 height 11
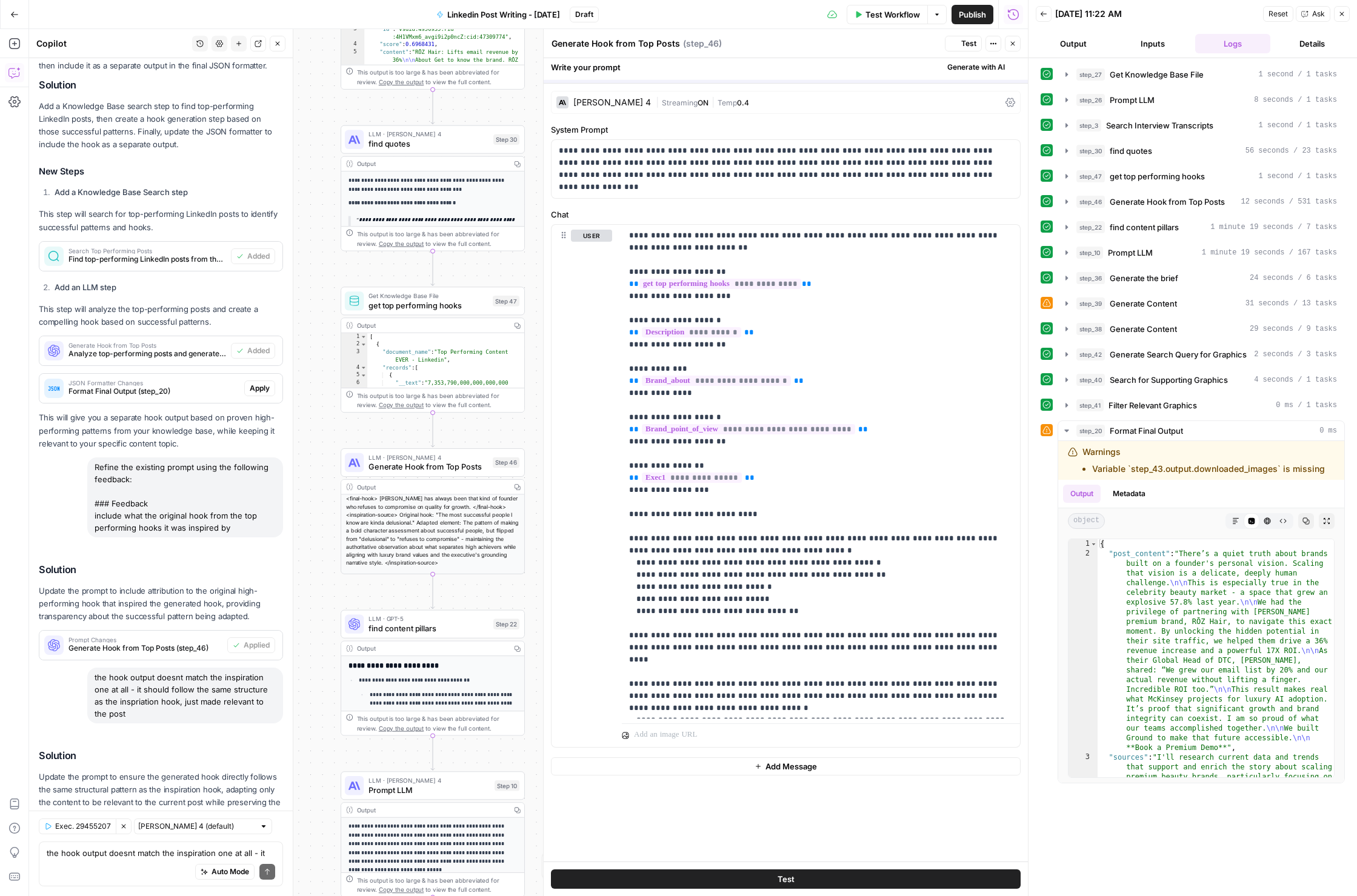
scroll to position [606, 0]
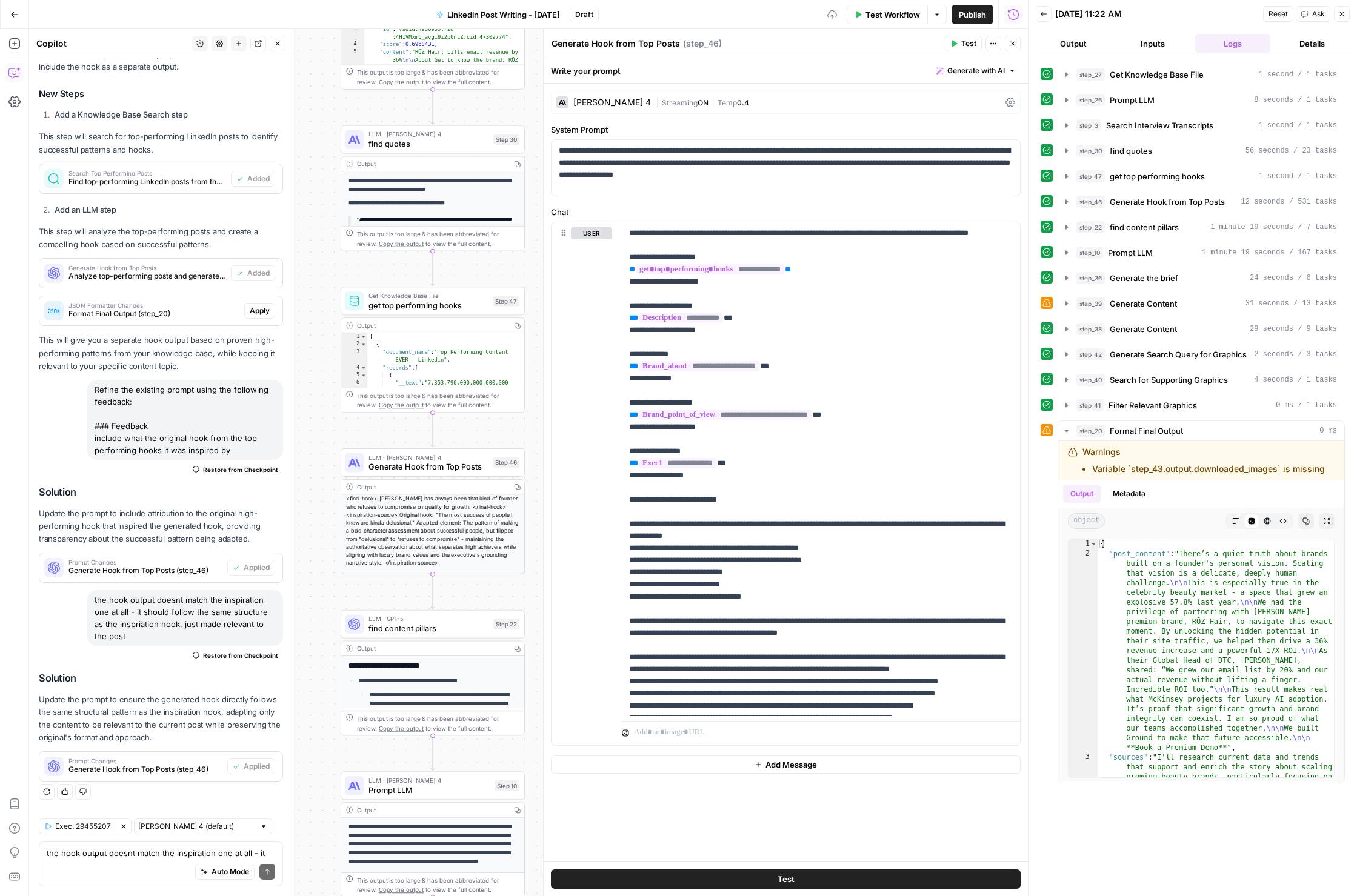
click at [967, 49] on button "Test" at bounding box center [964, 43] width 37 height 15
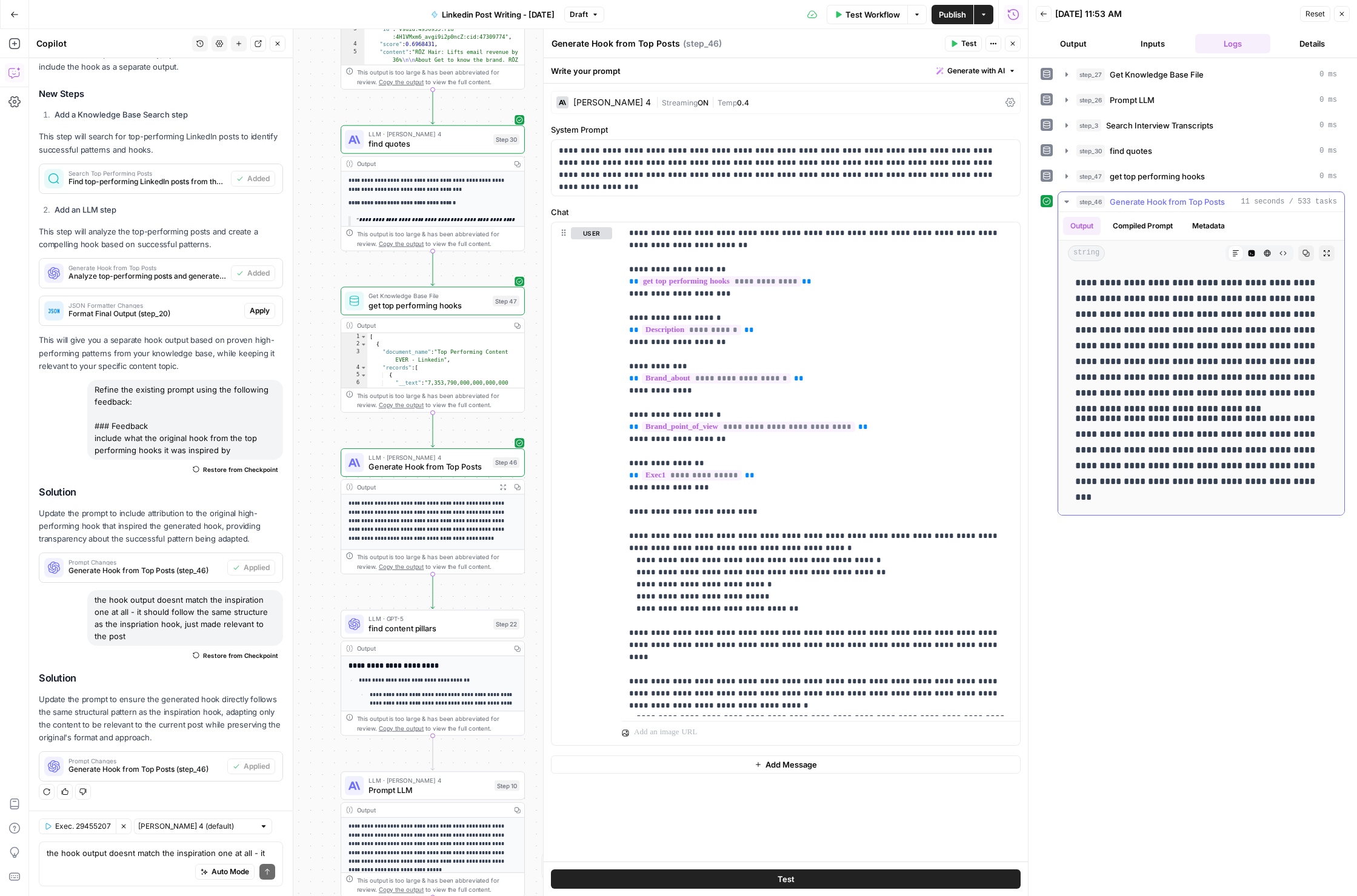
scroll to position [0, 0]
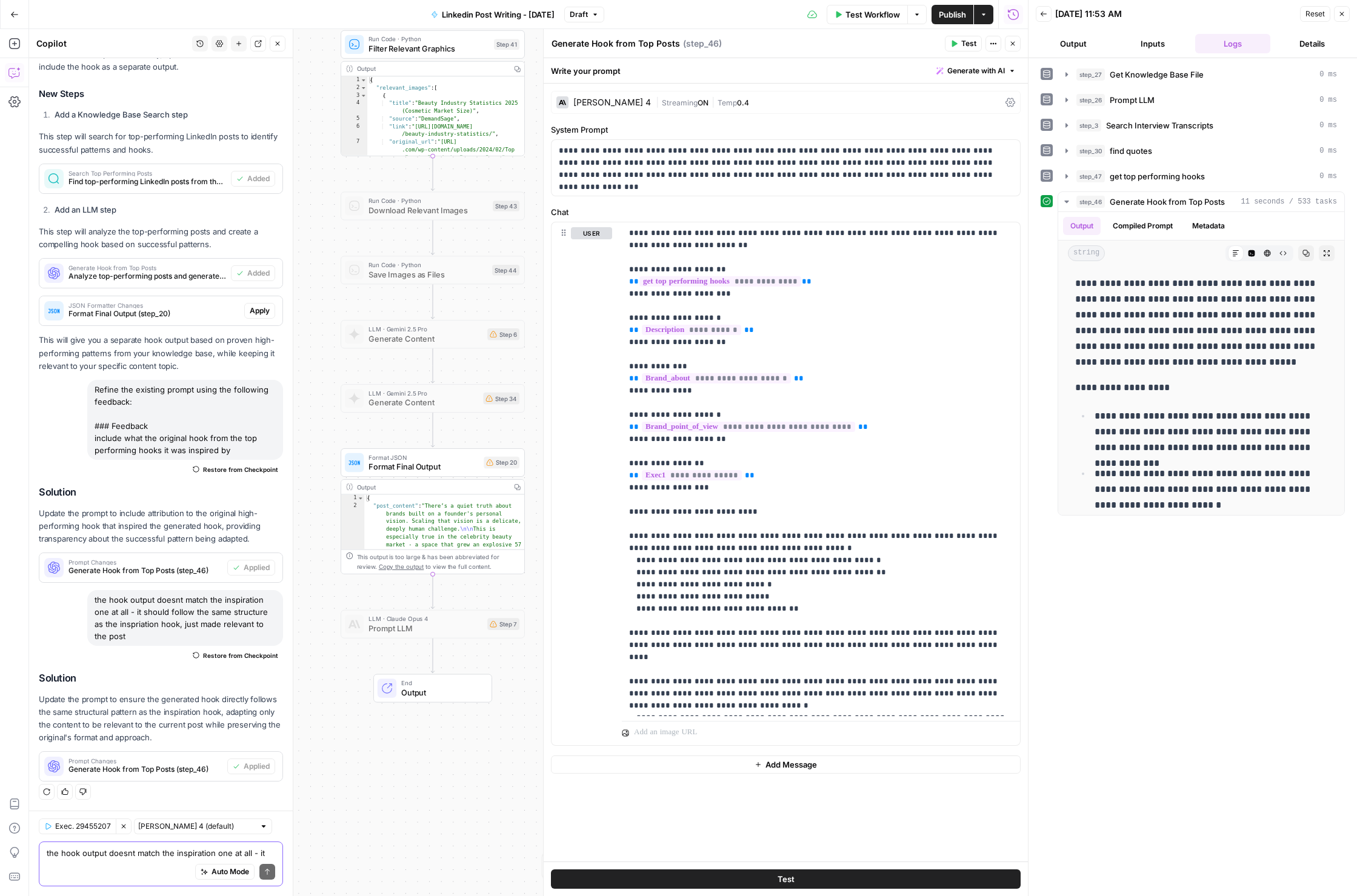
click at [137, 848] on textarea "the hook output doesnt match the inspiration one at all - it should follow the …" at bounding box center [161, 853] width 228 height 12
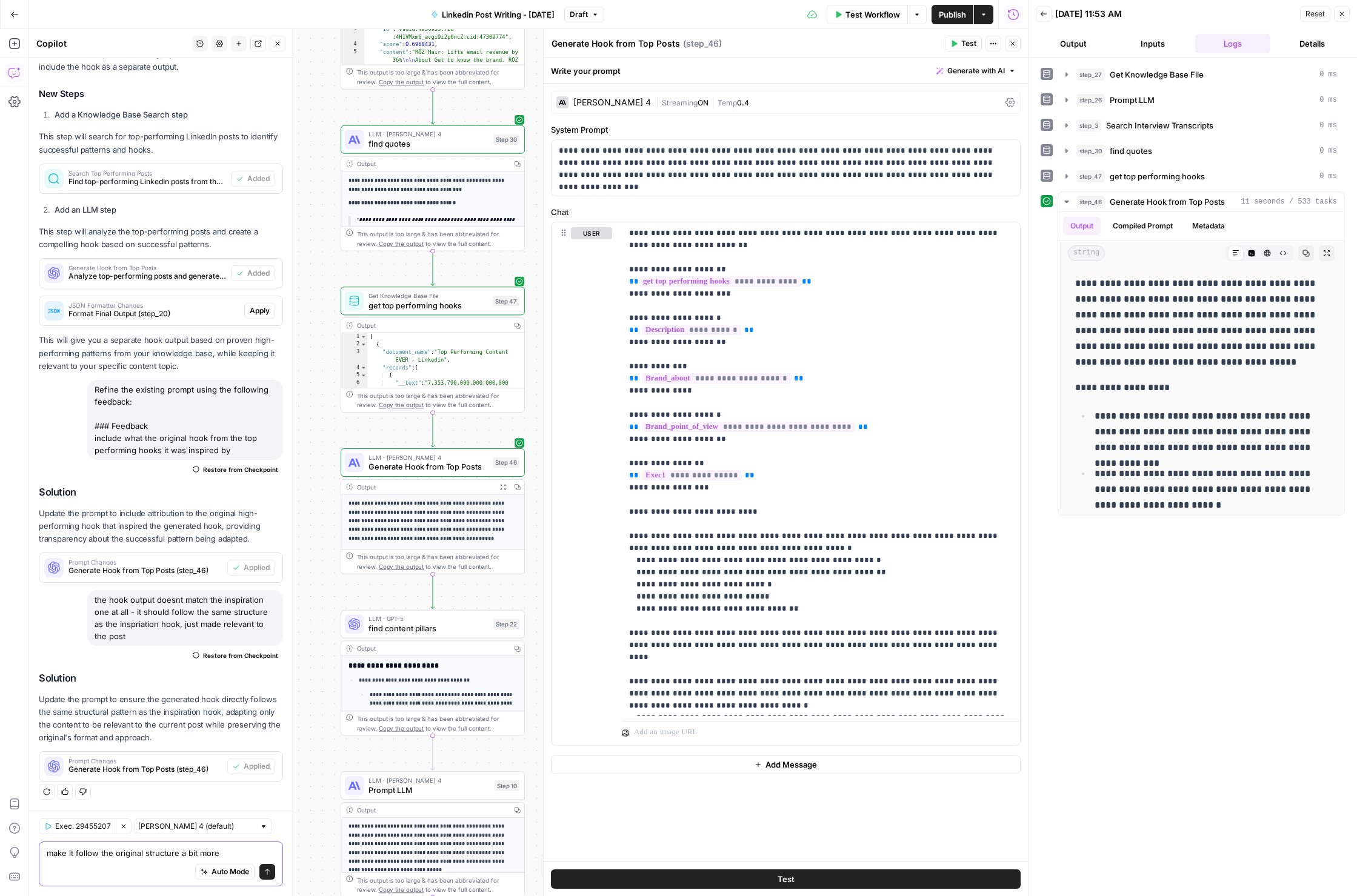
type textarea "make it follow the original structure a bit more"
click at [271, 873] on icon "submit" at bounding box center [268, 872] width 8 height 8
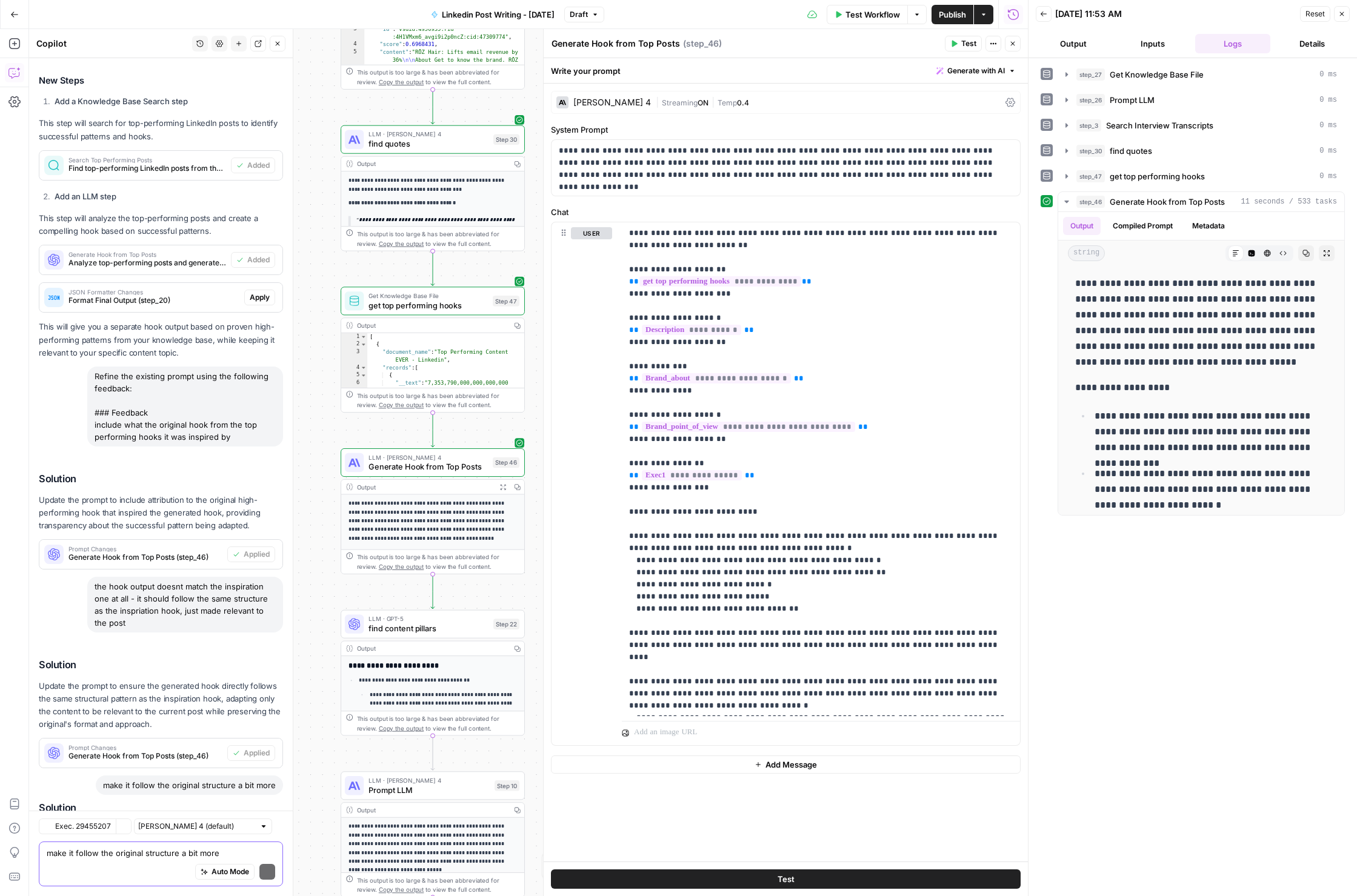
scroll to position [737, 0]
